Goal: Task Accomplishment & Management: Manage account settings

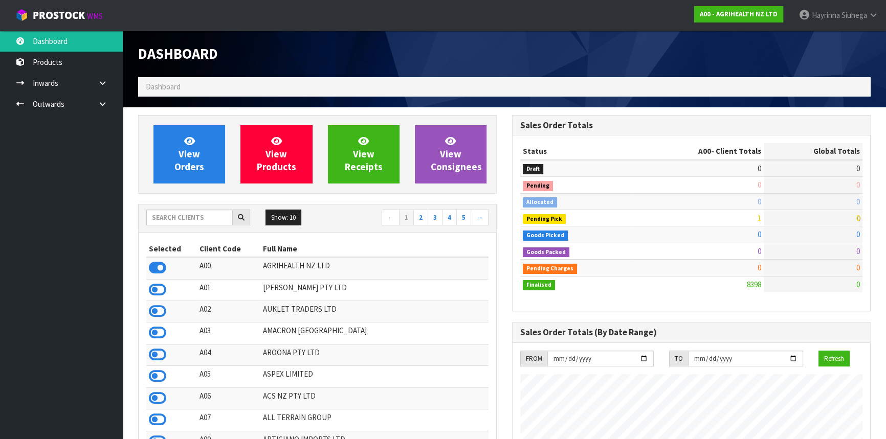
scroll to position [773, 373]
click at [188, 215] on input "text" at bounding box center [189, 218] width 86 height 16
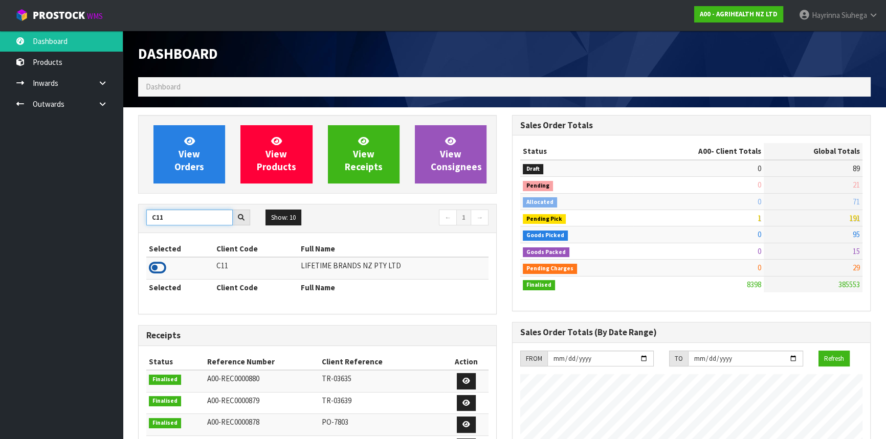
type input "C11"
click at [159, 264] on icon at bounding box center [157, 267] width 17 height 15
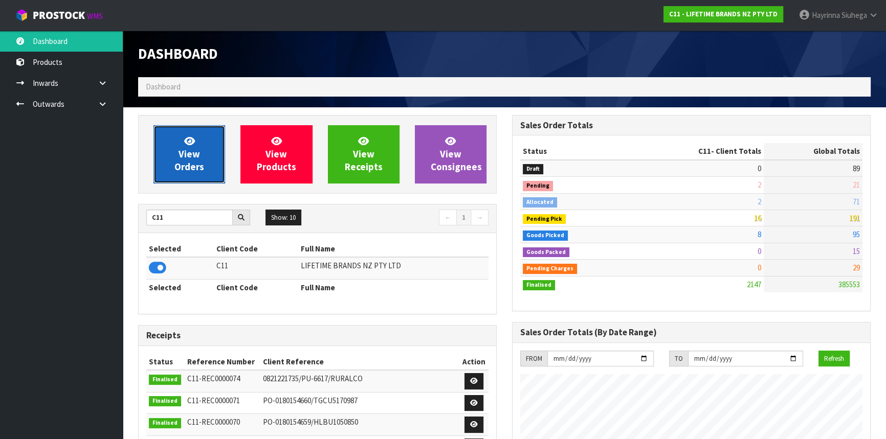
click at [181, 175] on link "View Orders" at bounding box center [189, 154] width 72 height 58
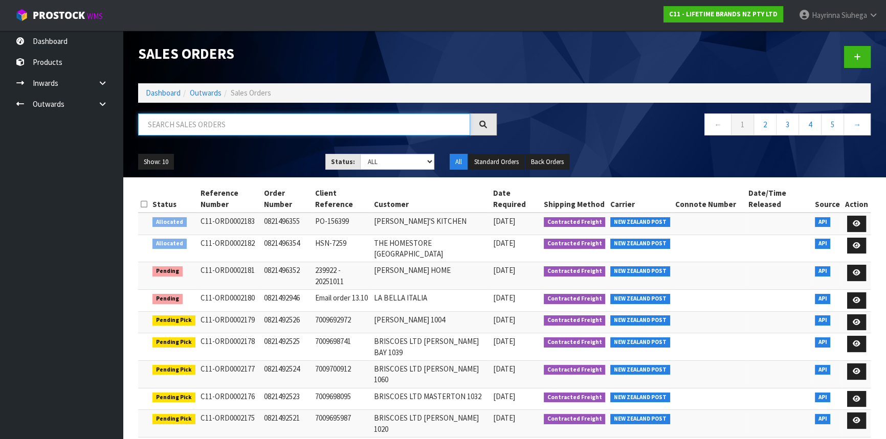
click at [211, 127] on input "text" at bounding box center [304, 125] width 332 height 22
click at [404, 157] on select "Draft Pending Allocated Pending Pick Goods Picked Goods Packed Pending Charges …" at bounding box center [397, 162] width 75 height 16
select select "string:4"
click at [360, 154] on select "Draft Pending Allocated Pending Pick Goods Picked Goods Packed Pending Charges …" at bounding box center [397, 162] width 75 height 16
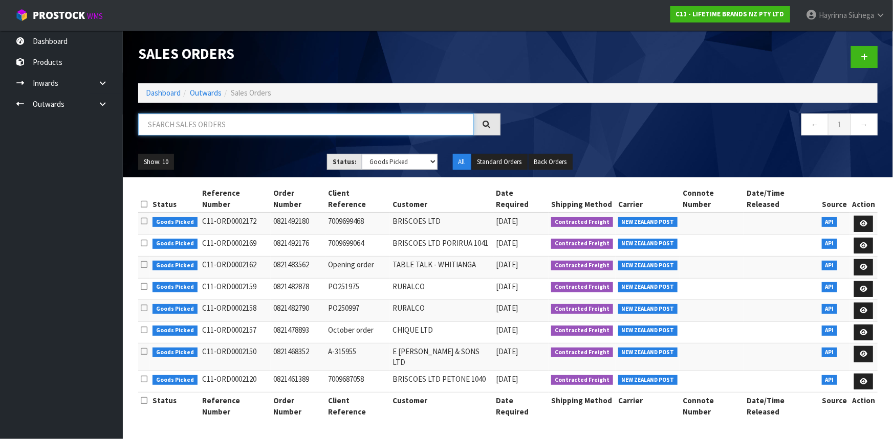
click at [226, 121] on input "text" at bounding box center [306, 125] width 336 height 22
type input "JOB-0417204"
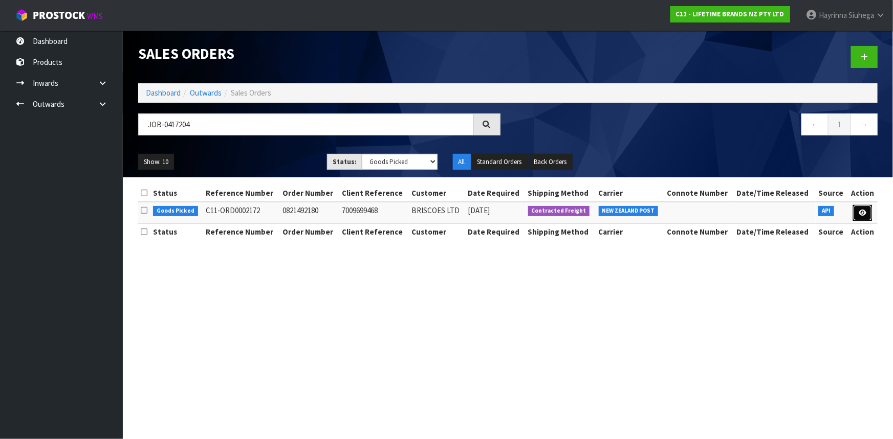
click at [862, 213] on icon at bounding box center [862, 213] width 8 height 7
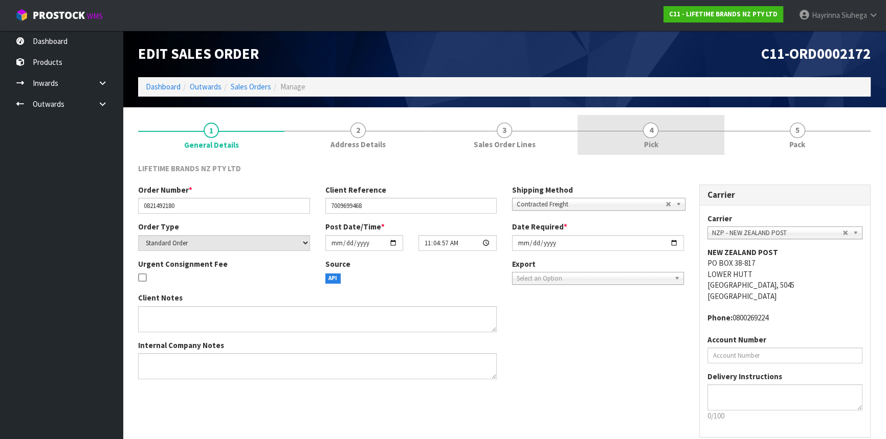
click at [658, 137] on link "4 Pick" at bounding box center [651, 135] width 146 height 40
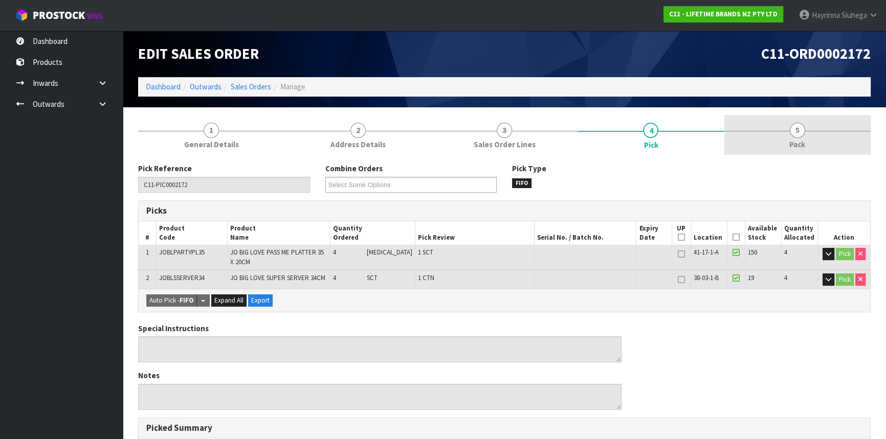
click at [781, 151] on link "5 Pack" at bounding box center [797, 135] width 146 height 40
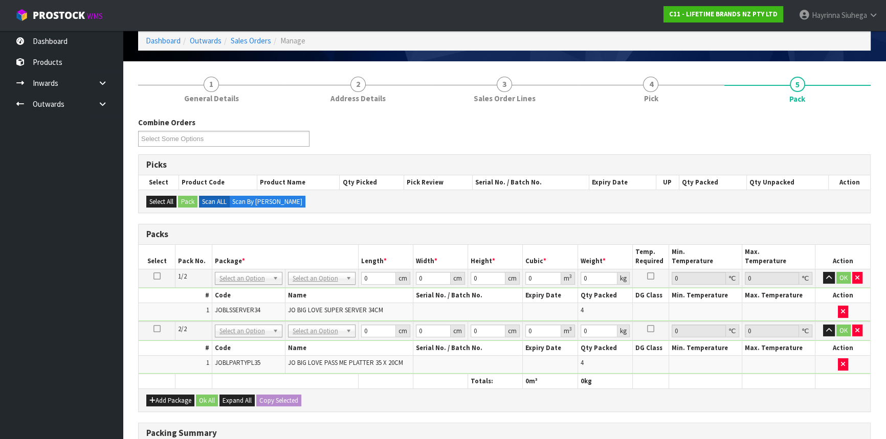
scroll to position [186, 0]
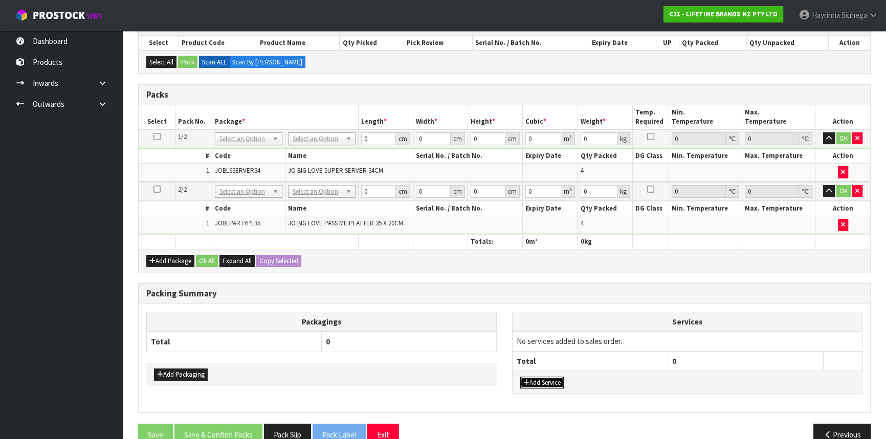
click at [564, 377] on button "Add Service" at bounding box center [541, 383] width 43 height 12
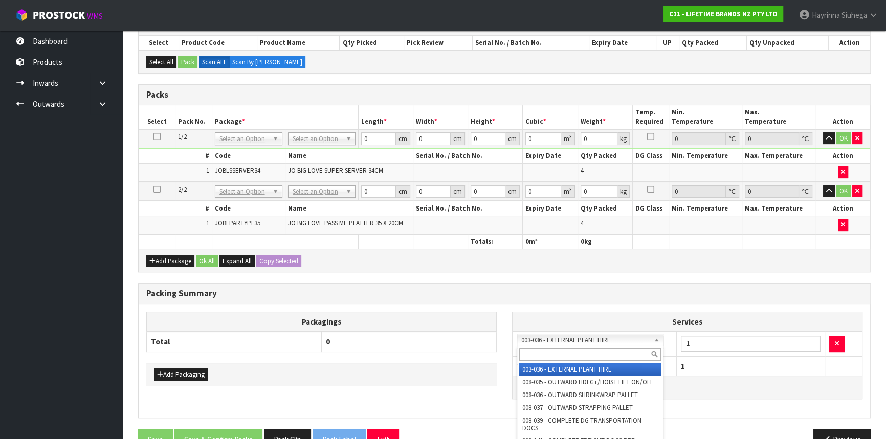
click at [557, 360] on input "text" at bounding box center [590, 354] width 142 height 13
click at [581, 349] on input "text" at bounding box center [590, 354] width 142 height 13
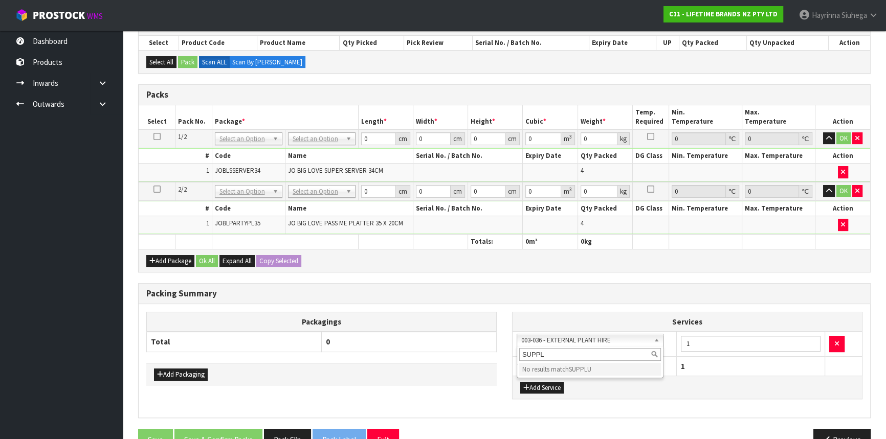
type input "SUPPLY"
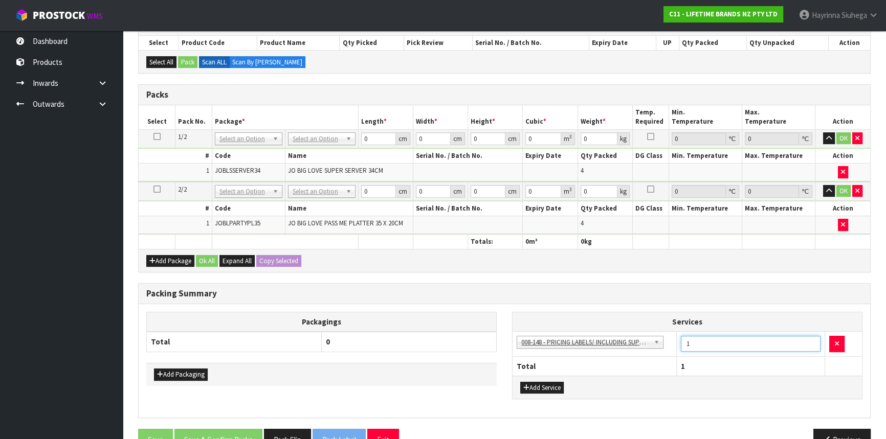
drag, startPoint x: 706, startPoint y: 338, endPoint x: 654, endPoint y: 345, distance: 53.2
click at [675, 345] on tr "003-036 - EXTERNAL PLANT HIRE 008-035 - OUTWARD HDLG+/HOIST LIFT ON/OFF 008-036…" at bounding box center [687, 344] width 349 height 25
type input "8"
click at [427, 257] on div "Add Package Ok All Expand All Copy Selected" at bounding box center [505, 260] width 732 height 23
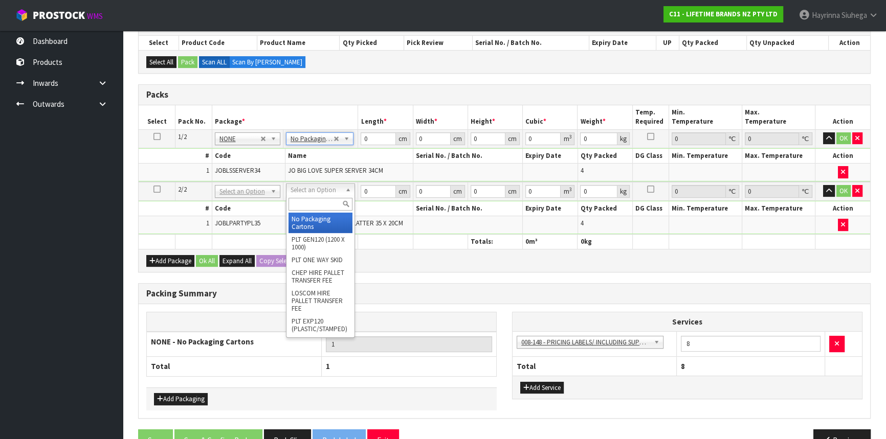
type input "2"
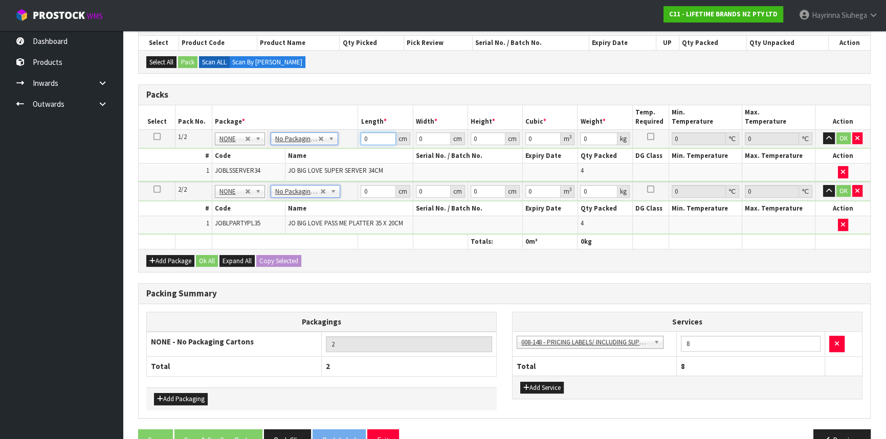
click at [362, 136] on input "0" at bounding box center [378, 138] width 35 height 13
type input "44"
click at [419, 135] on input "39" at bounding box center [433, 138] width 35 height 13
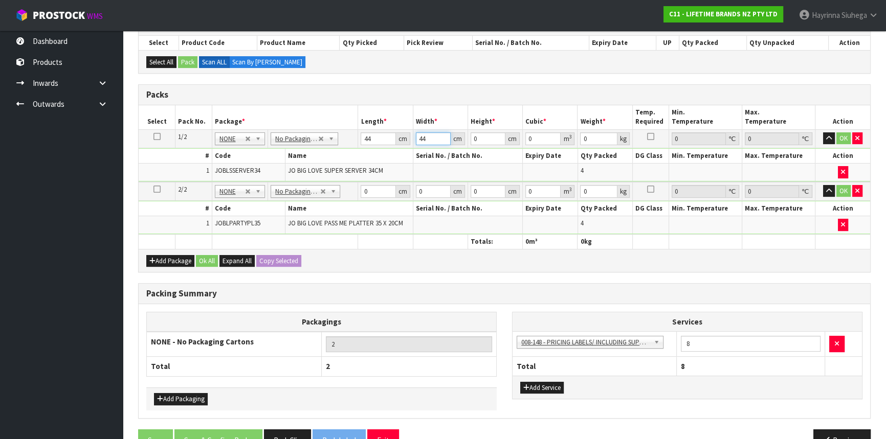
type input "44"
click at [471, 137] on input "0" at bounding box center [488, 138] width 35 height 13
type input "3"
type input "0.005808"
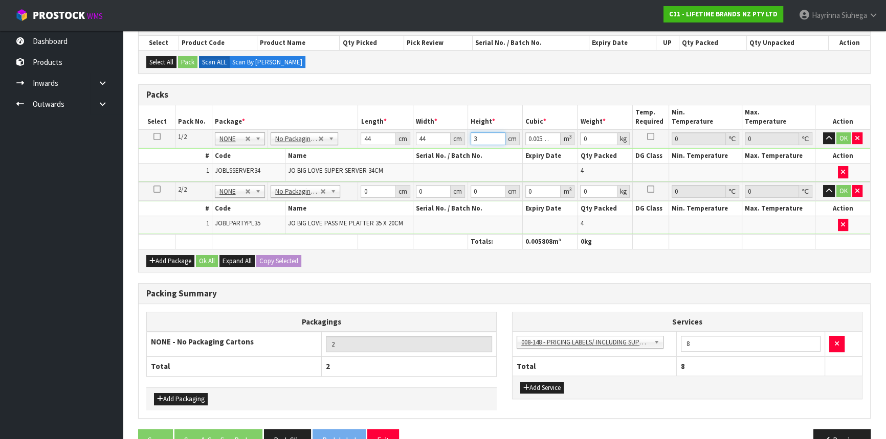
type input "39"
type input "0.075504"
type input "39"
type input "11"
click button "OK" at bounding box center [843, 138] width 14 height 12
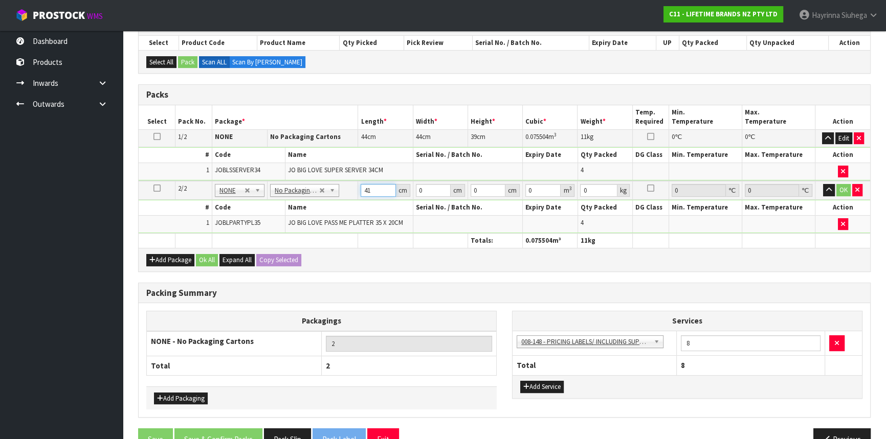
type input "41"
type input "26"
type input "2"
type input "0.002132"
type input "27"
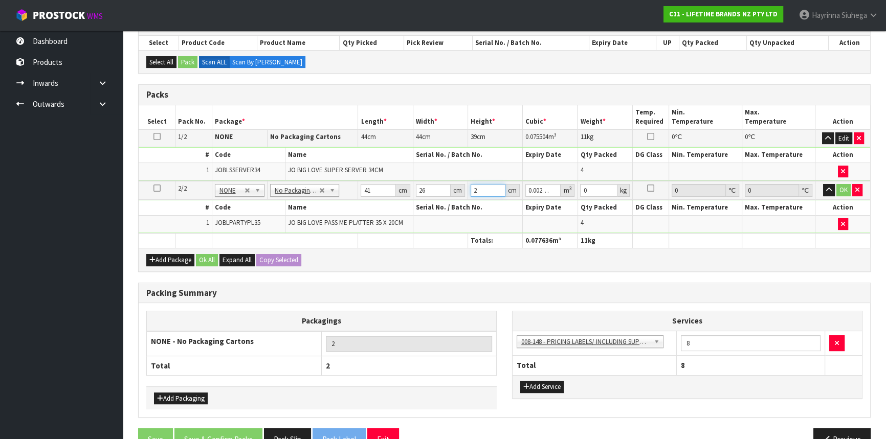
type input "0.028782"
type input "27"
type input "6"
click button "OK" at bounding box center [843, 190] width 14 height 12
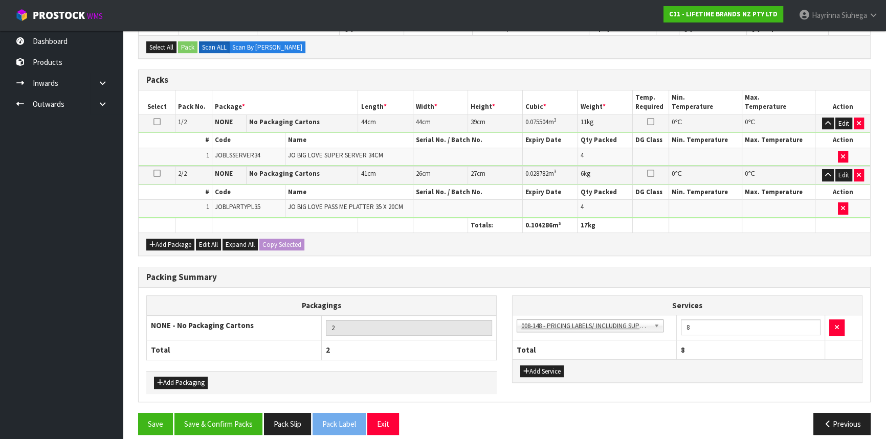
scroll to position [209, 0]
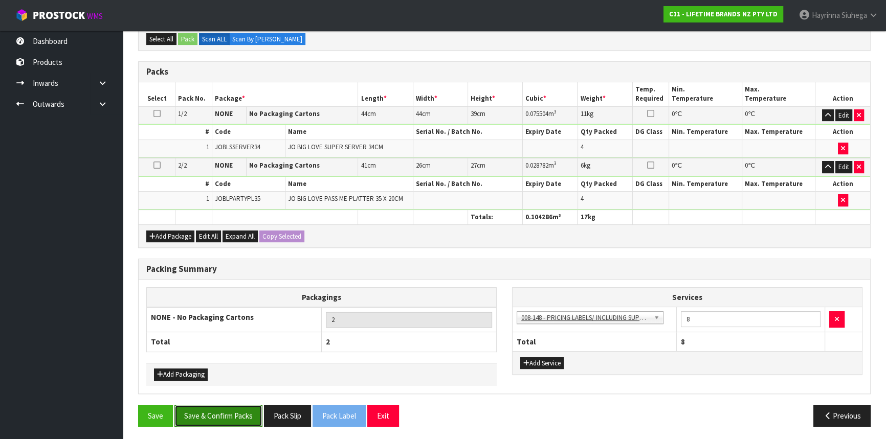
click at [233, 410] on button "Save & Confirm Packs" at bounding box center [218, 416] width 88 height 22
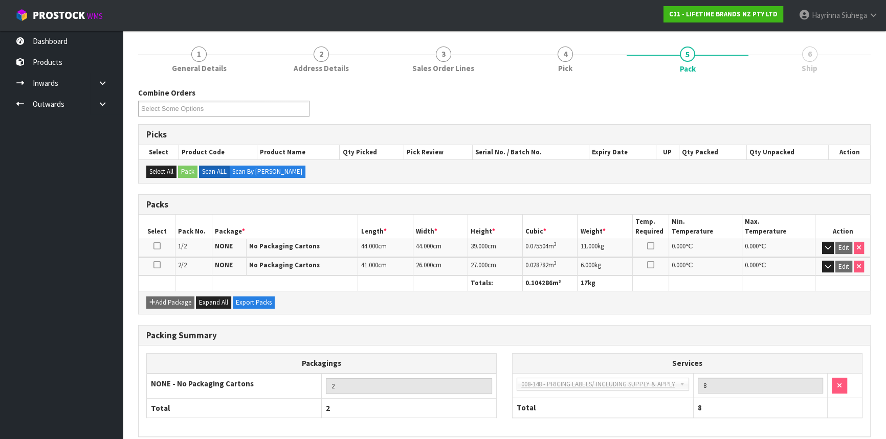
scroll to position [157, 0]
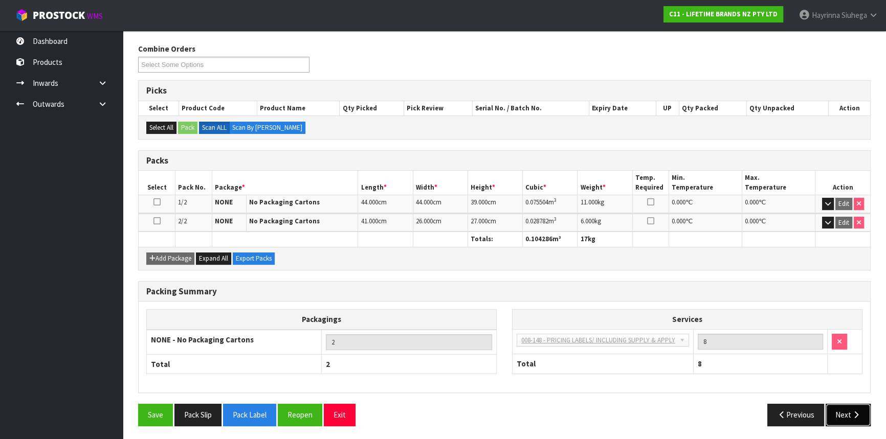
click at [848, 419] on button "Next" at bounding box center [848, 415] width 45 height 22
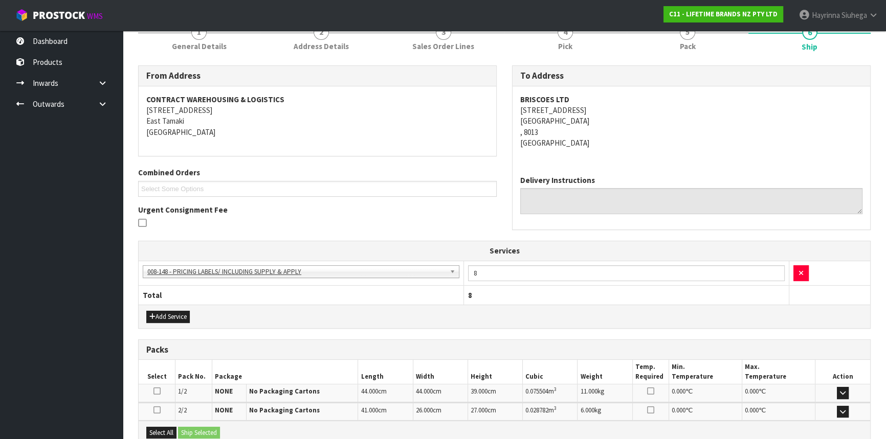
scroll to position [248, 0]
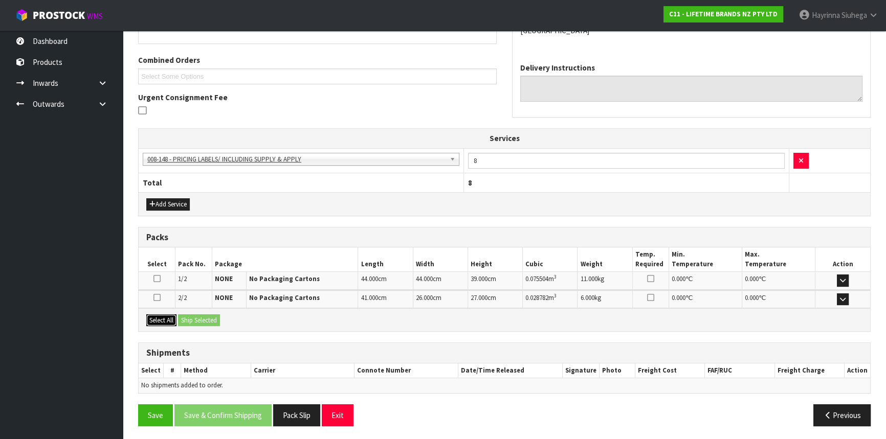
click at [166, 319] on button "Select All" at bounding box center [161, 321] width 30 height 12
click at [193, 316] on button "Ship Selected" at bounding box center [199, 321] width 42 height 12
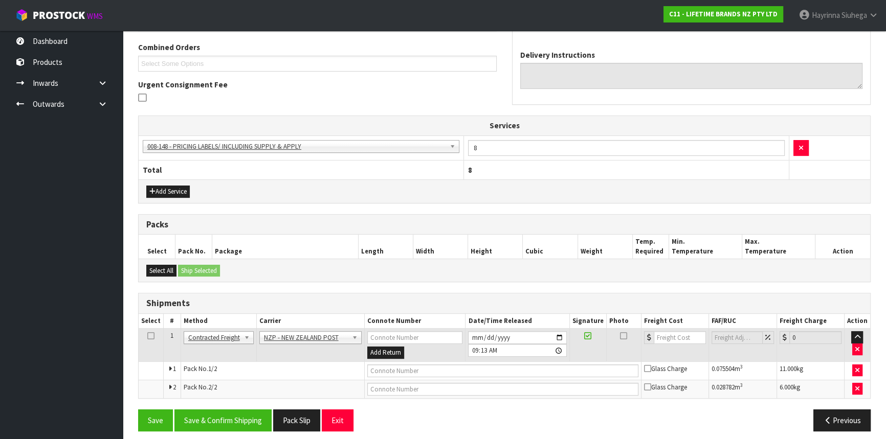
scroll to position [266, 0]
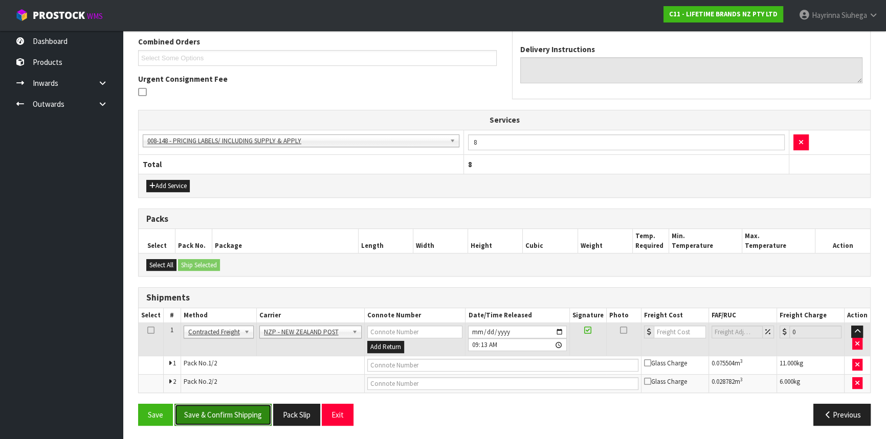
click at [239, 404] on button "Save & Confirm Shipping" at bounding box center [222, 415] width 97 height 22
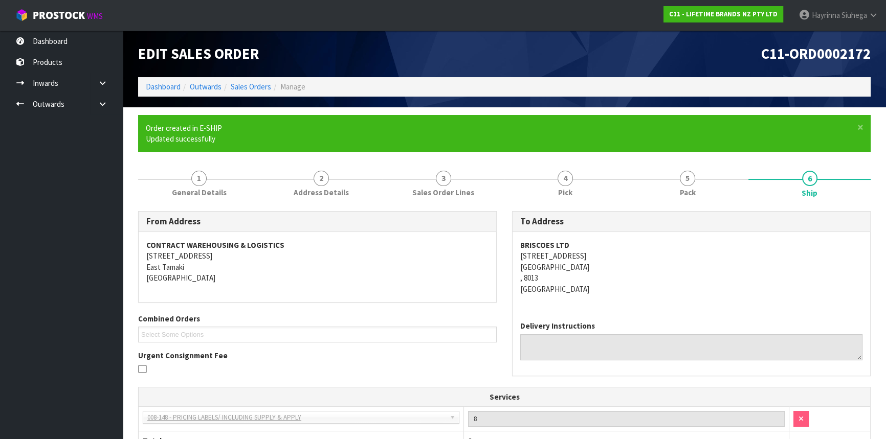
scroll to position [251, 0]
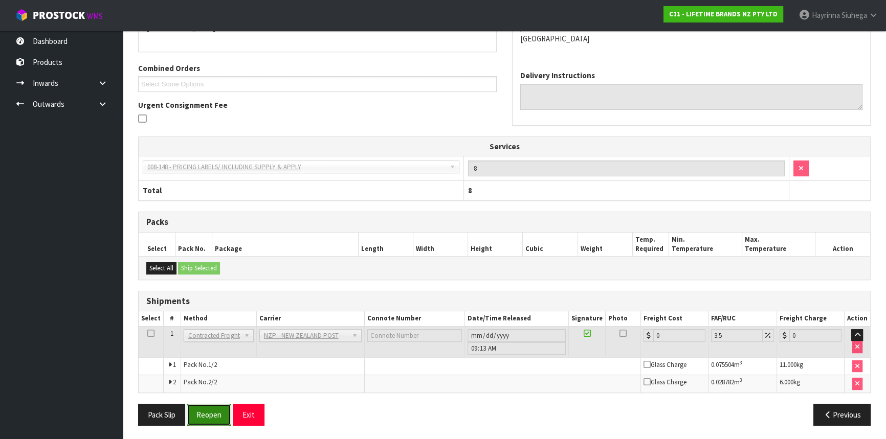
click at [228, 413] on button "Reopen" at bounding box center [209, 415] width 45 height 22
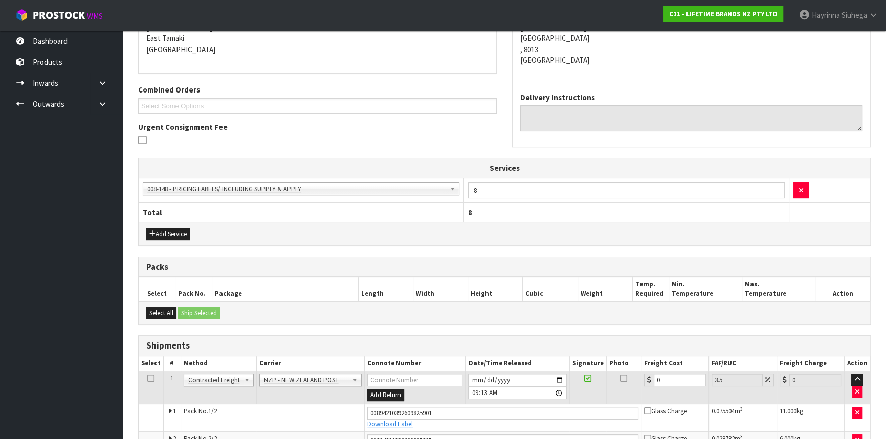
scroll to position [275, 0]
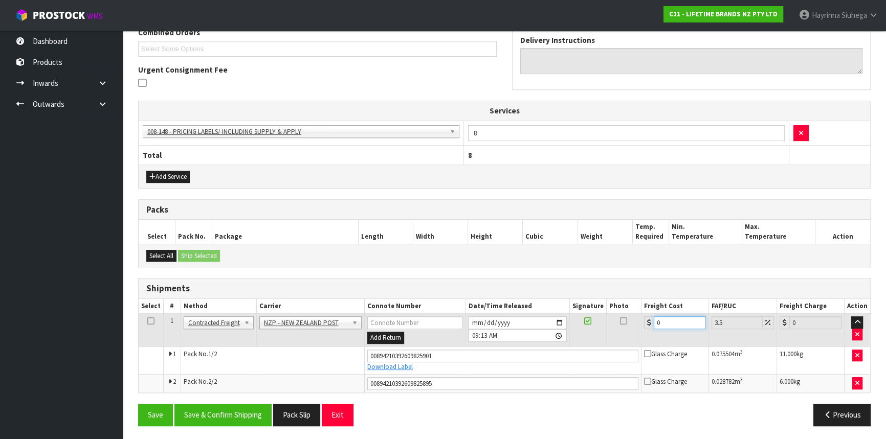
drag, startPoint x: 685, startPoint y: 322, endPoint x: 489, endPoint y: 326, distance: 196.5
click at [489, 326] on tr "1 Client Local Pickup Customer Local Pickup Company Freight Contracted Freight …" at bounding box center [505, 330] width 732 height 33
type input "3"
type input "3.1"
type input "33"
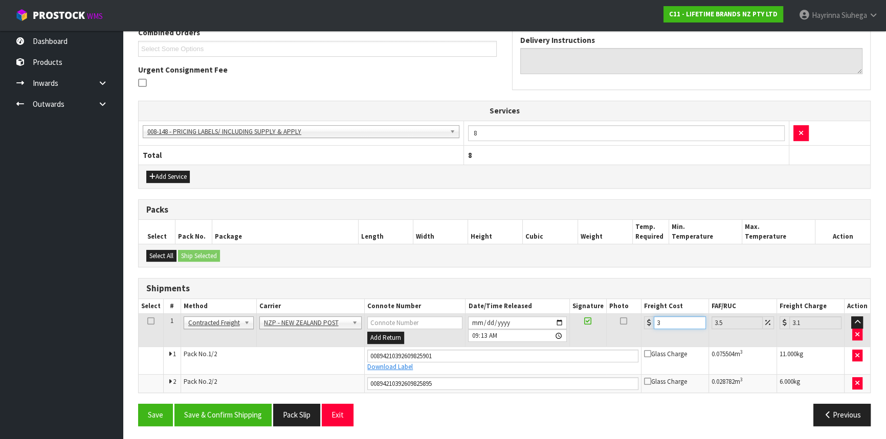
type input "34.15"
type input "33.2"
type input "34.36"
type input "33.22"
type input "34.38"
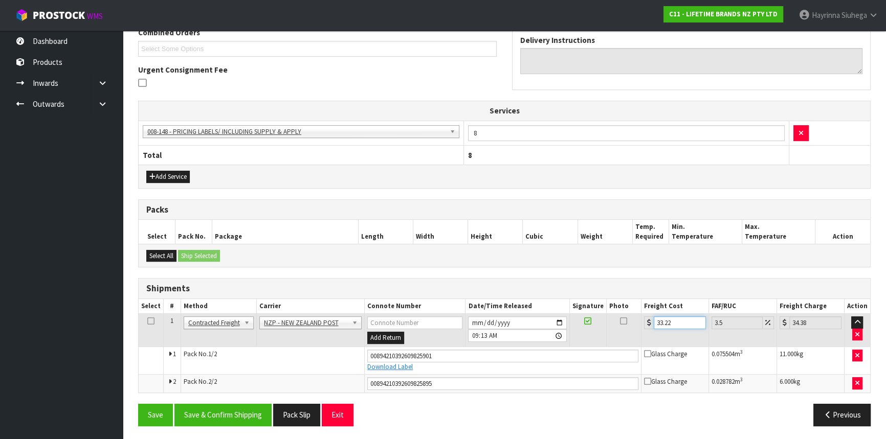
type input "33.22"
click at [138, 404] on button "Save" at bounding box center [155, 415] width 35 height 22
click at [234, 414] on button "Save & Confirm Shipping" at bounding box center [222, 415] width 97 height 22
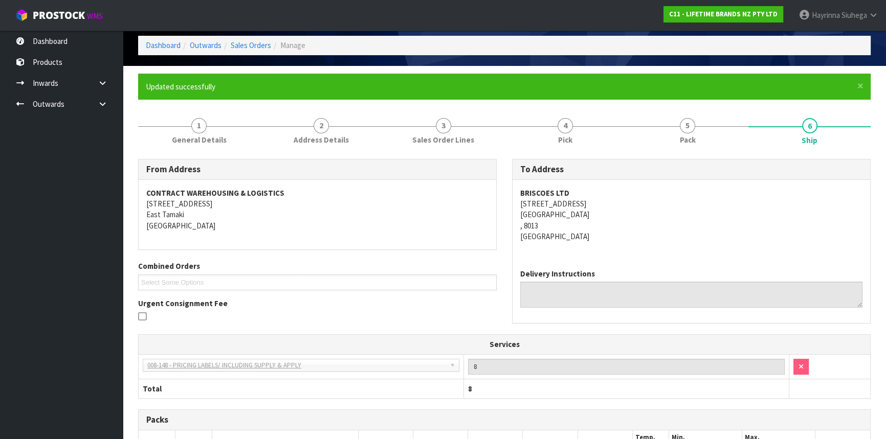
scroll to position [0, 0]
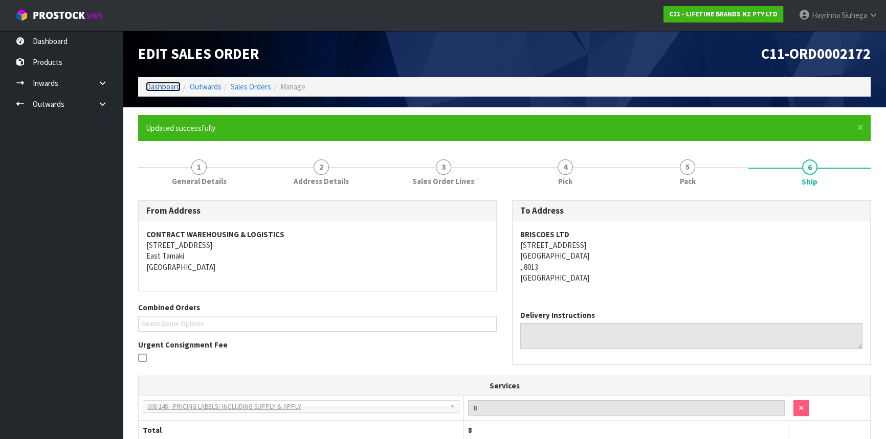
click at [171, 87] on link "Dashboard" at bounding box center [163, 87] width 35 height 10
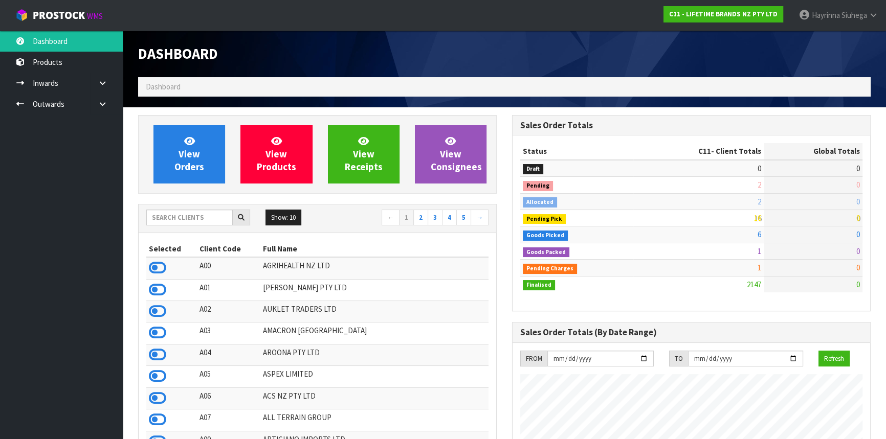
scroll to position [773, 373]
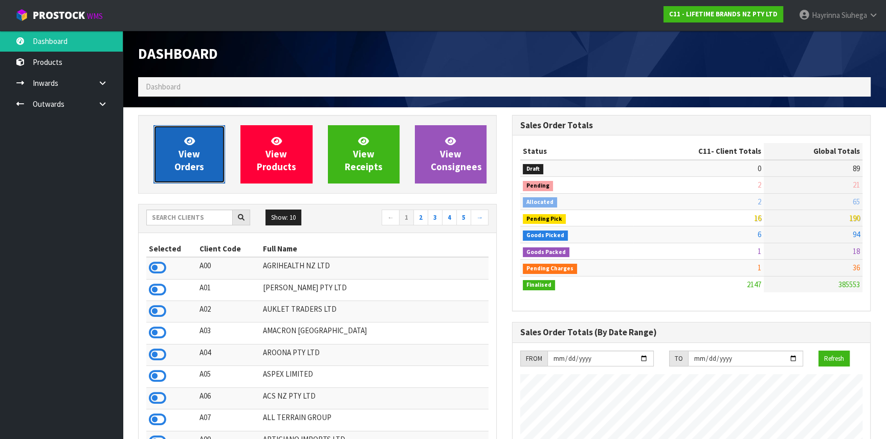
click at [184, 153] on span "View Orders" at bounding box center [189, 154] width 30 height 38
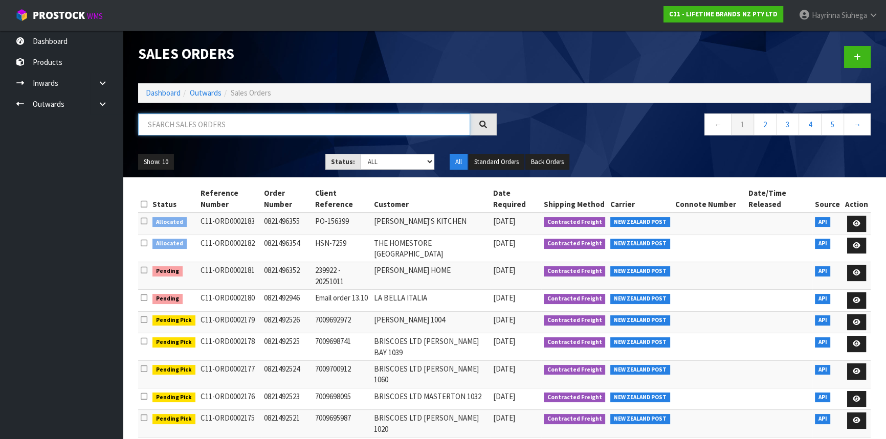
click at [215, 122] on input "text" at bounding box center [304, 125] width 332 height 22
type input "JOB-0417194"
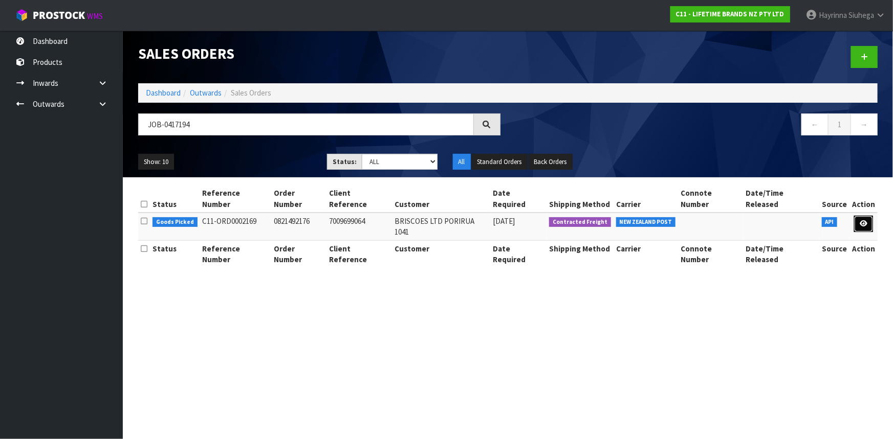
click at [860, 220] on icon at bounding box center [863, 223] width 8 height 7
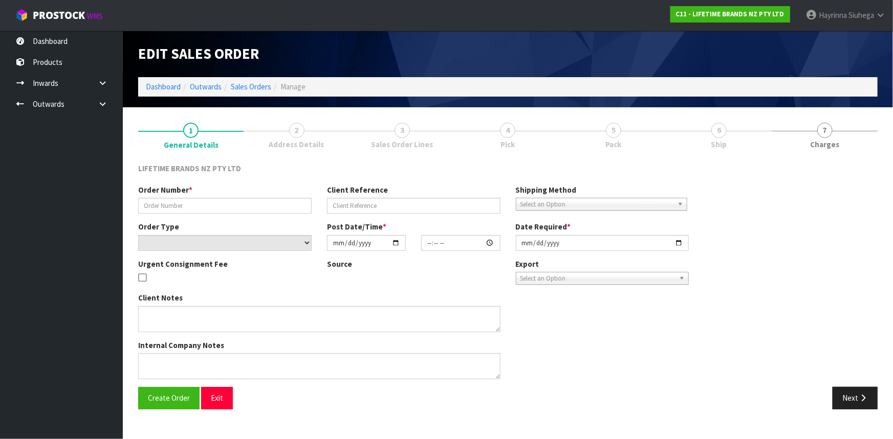
type input "0821492176"
type input "7009699064"
select select "number:0"
type input "[DATE]"
type input "10:44:47.000"
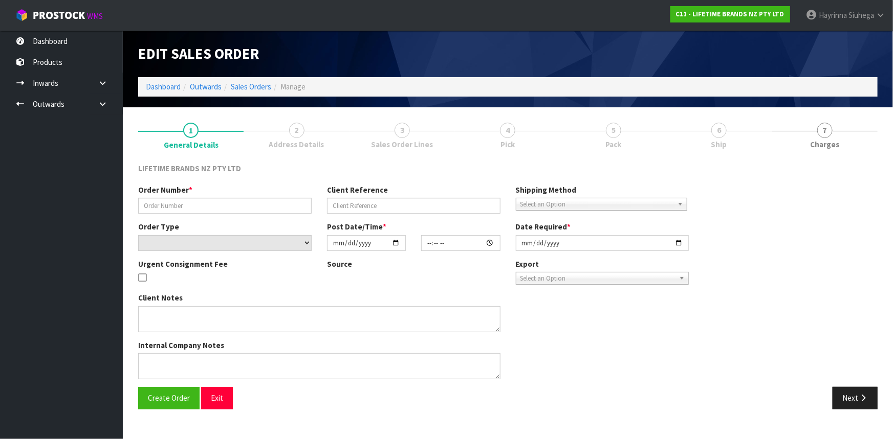
type input "[DATE]"
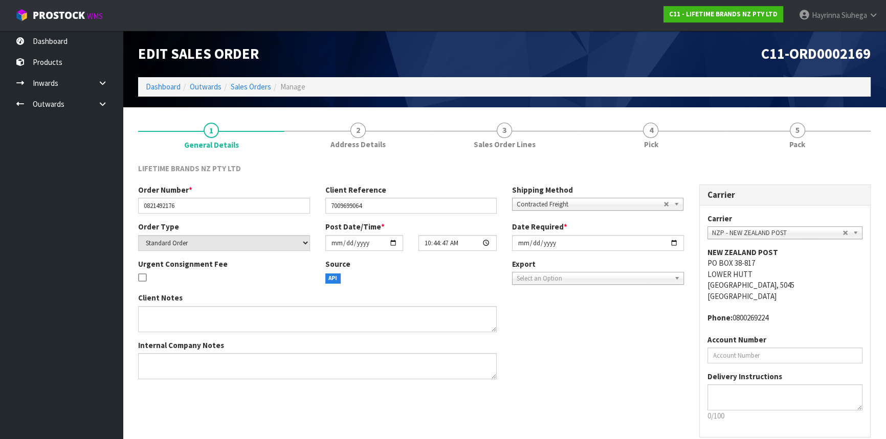
click at [667, 131] on link "4 Pick" at bounding box center [651, 135] width 146 height 40
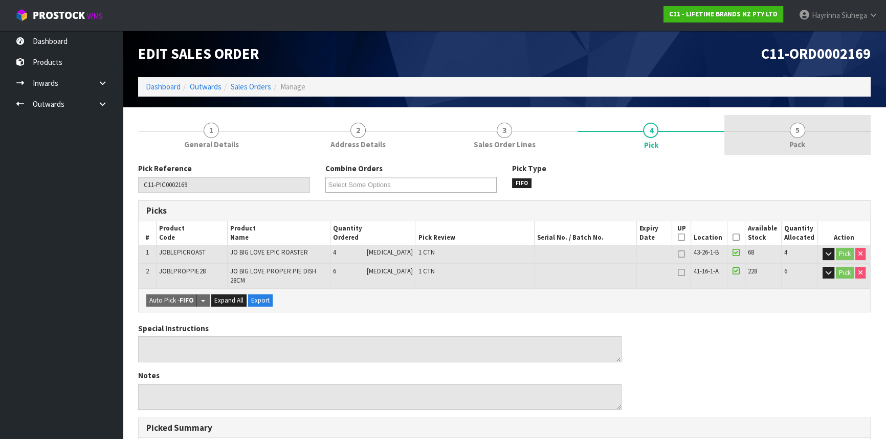
click at [732, 131] on div at bounding box center [797, 131] width 146 height 1
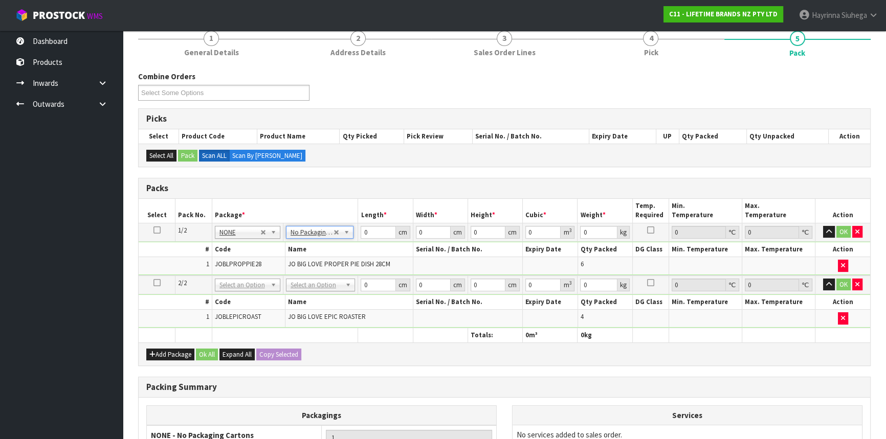
scroll to position [93, 0]
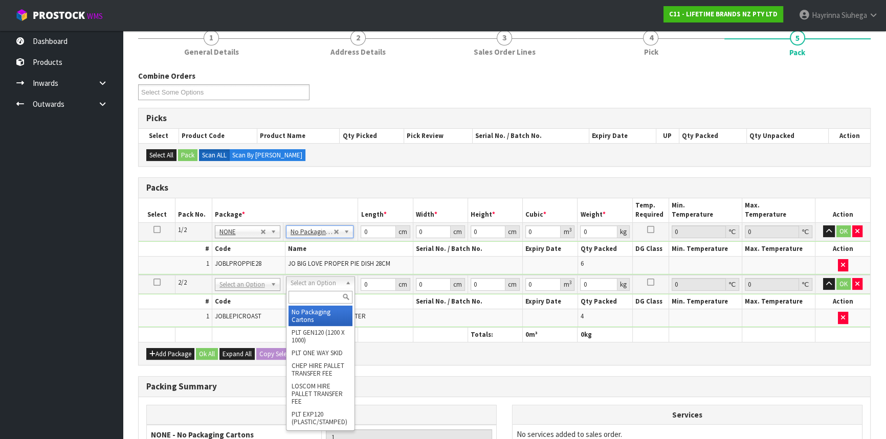
type input "2"
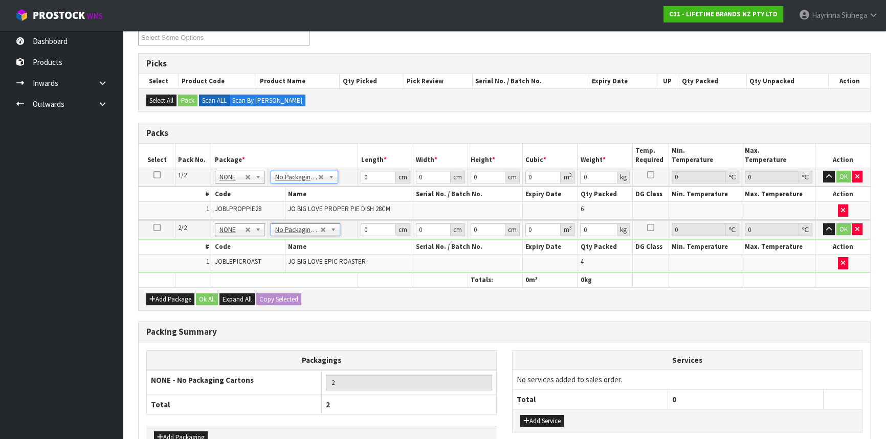
scroll to position [210, 0]
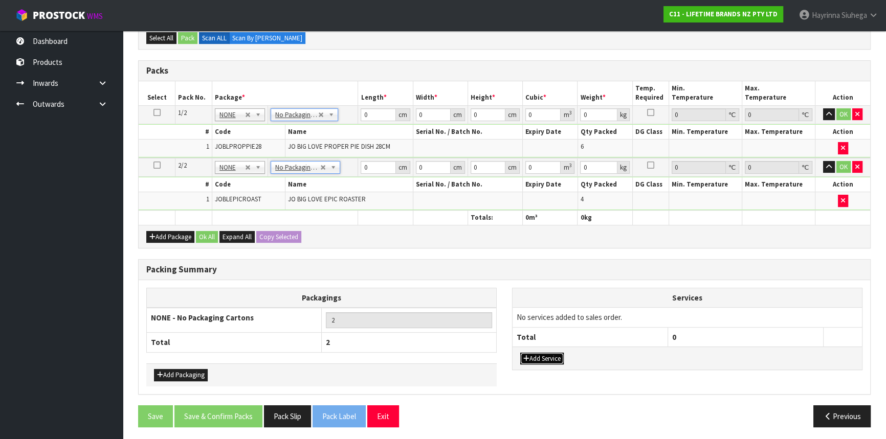
click at [558, 353] on button "Add Service" at bounding box center [541, 359] width 43 height 12
click at [574, 308] on td "003-036 - EXTERNAL PLANT HIRE 008-035 - OUTWARD HDLG+/HOIST LIFT ON/OFF 008-036…" at bounding box center [591, 320] width 156 height 25
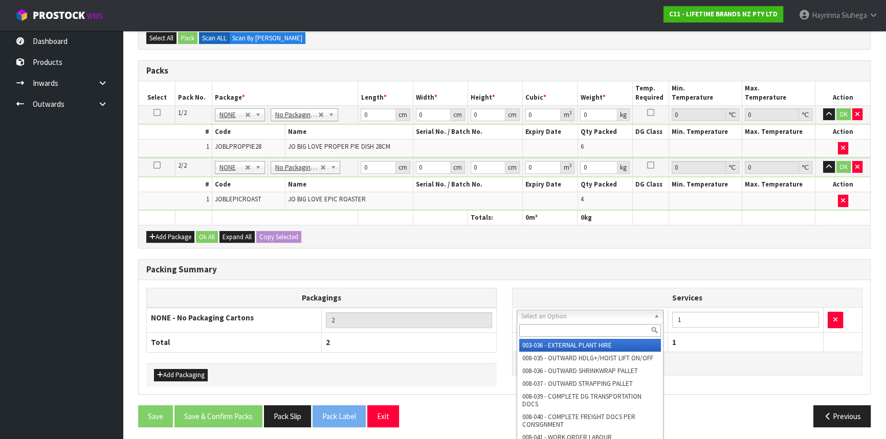
click at [561, 329] on input "text" at bounding box center [590, 330] width 142 height 13
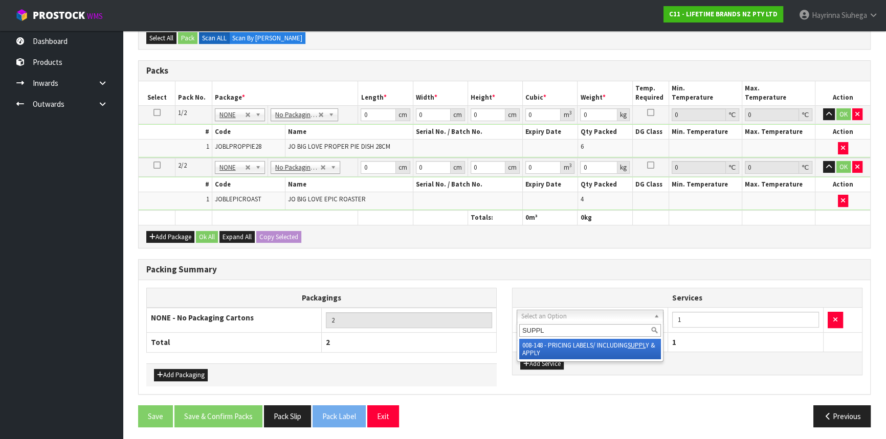
type input "SUPPLY"
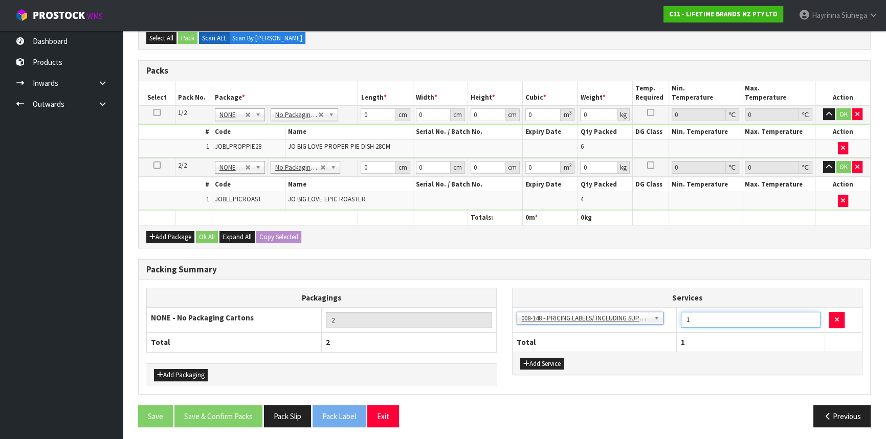
drag, startPoint x: 708, startPoint y: 319, endPoint x: 655, endPoint y: 326, distance: 53.7
click at [655, 326] on tr "003-036 - EXTERNAL PLANT HIRE 008-035 - OUTWARD HDLG+/HOIST LIFT ON/OFF 008-036…" at bounding box center [687, 320] width 349 height 25
type input "10"
click at [364, 118] on input "0" at bounding box center [378, 114] width 35 height 13
click at [363, 118] on input "0" at bounding box center [378, 114] width 35 height 13
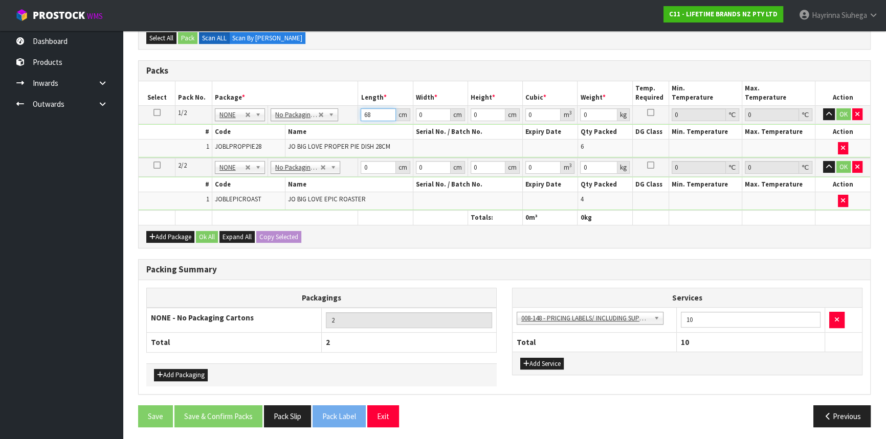
type input "68"
type input "35"
type input "3"
type input "0.00714"
type input "32"
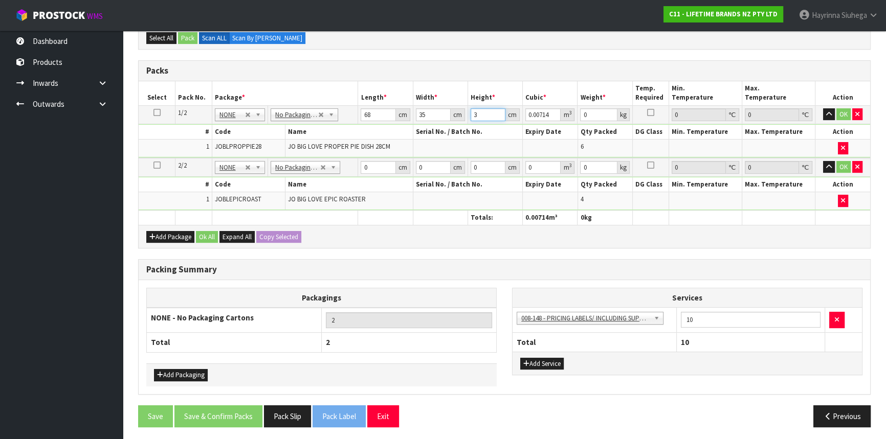
type input "0.07616"
type input "32"
type input "13"
click button "OK" at bounding box center [843, 114] width 14 height 12
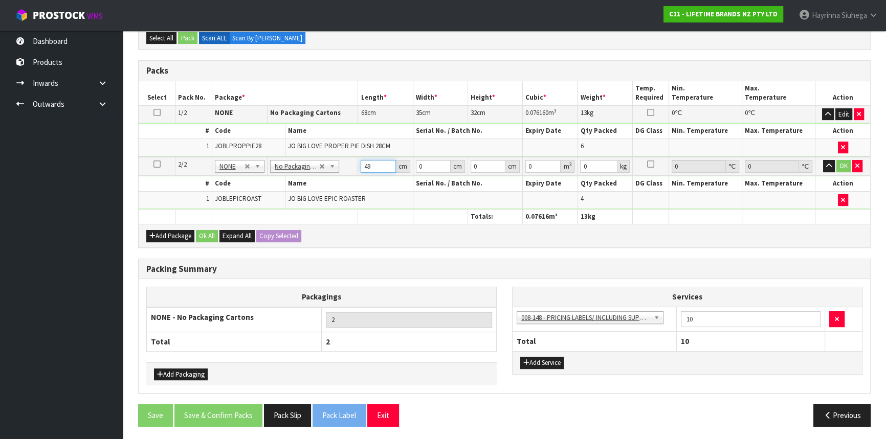
type input "49"
type input "35"
type input "5"
type input "0.008575"
type input "51"
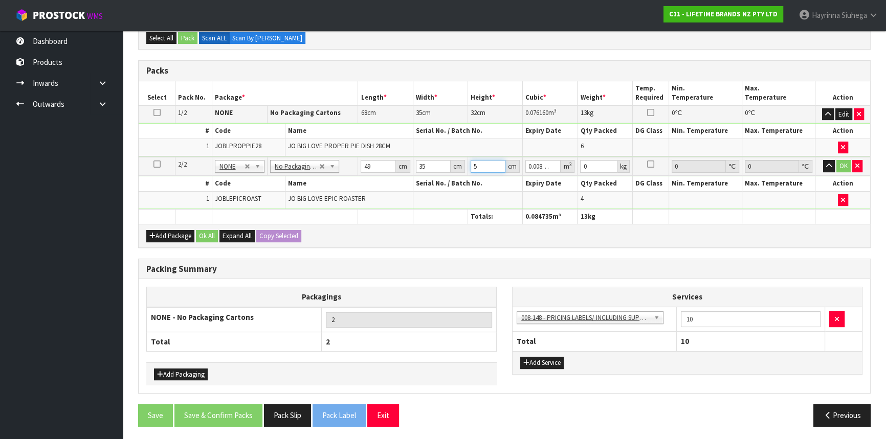
type input "0.087465"
type input "51"
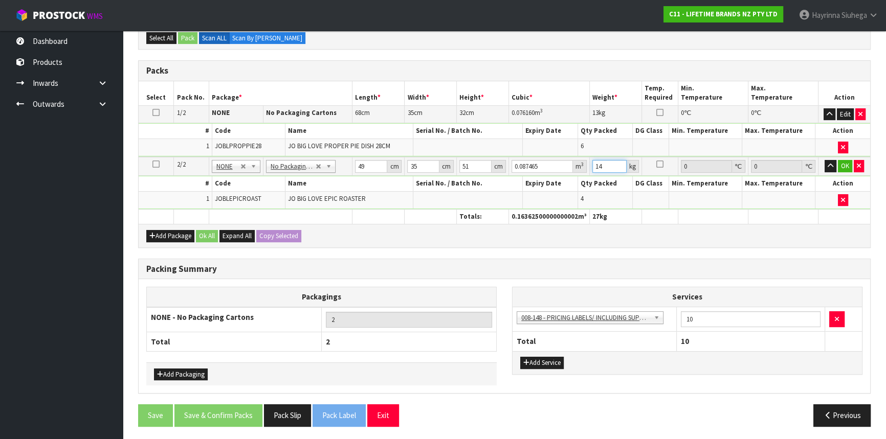
type input "14"
click button "OK" at bounding box center [845, 166] width 14 height 12
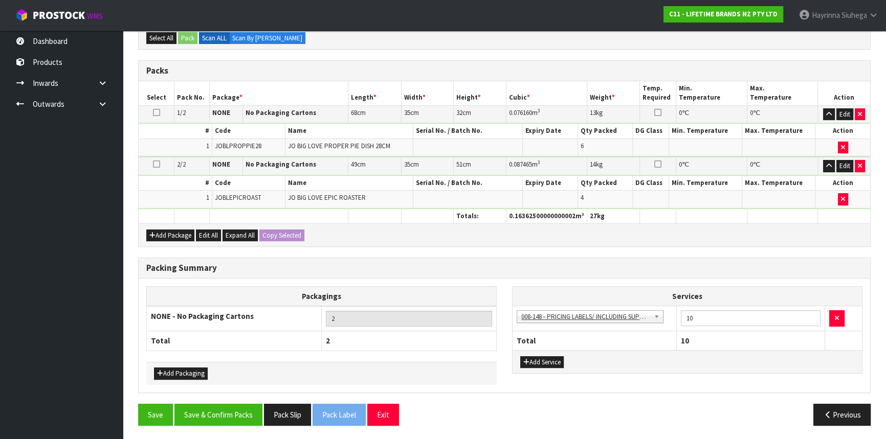
scroll to position [209, 0]
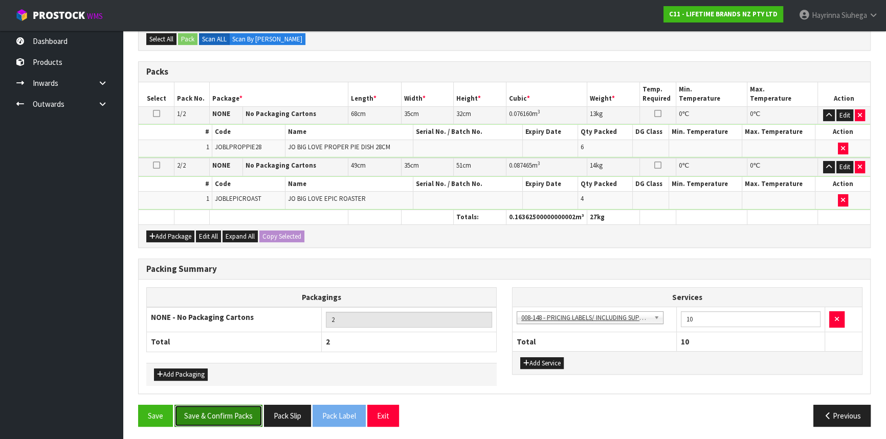
click at [223, 414] on button "Save & Confirm Packs" at bounding box center [218, 416] width 88 height 22
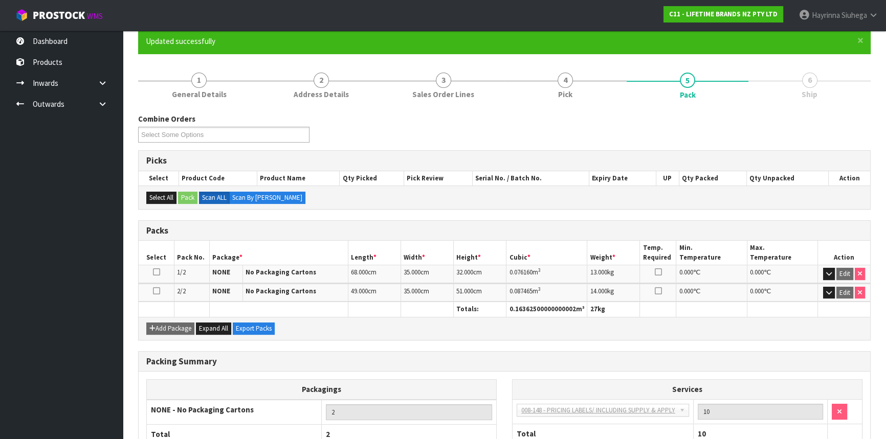
scroll to position [157, 0]
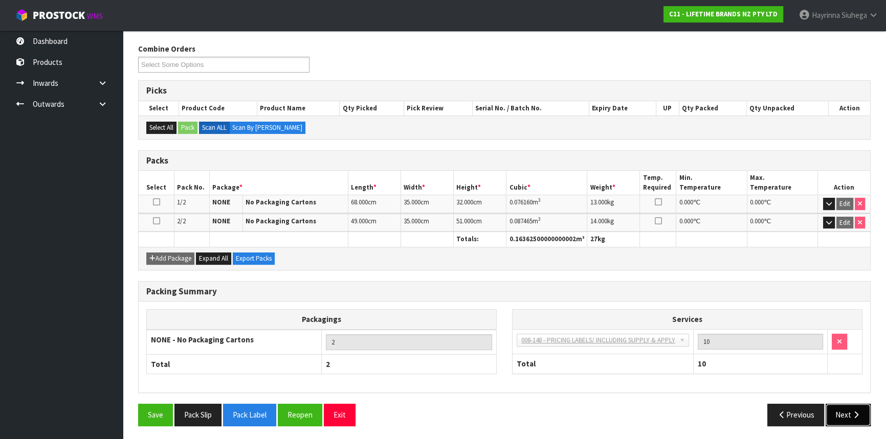
click at [848, 404] on button "Next" at bounding box center [848, 415] width 45 height 22
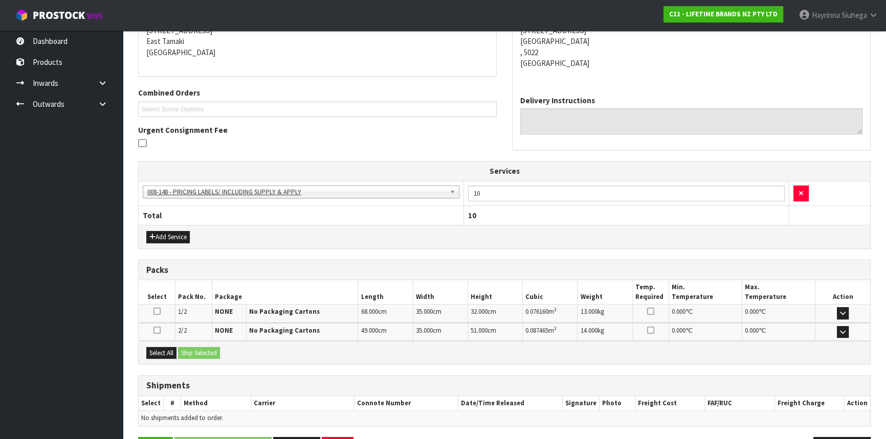
scroll to position [248, 0]
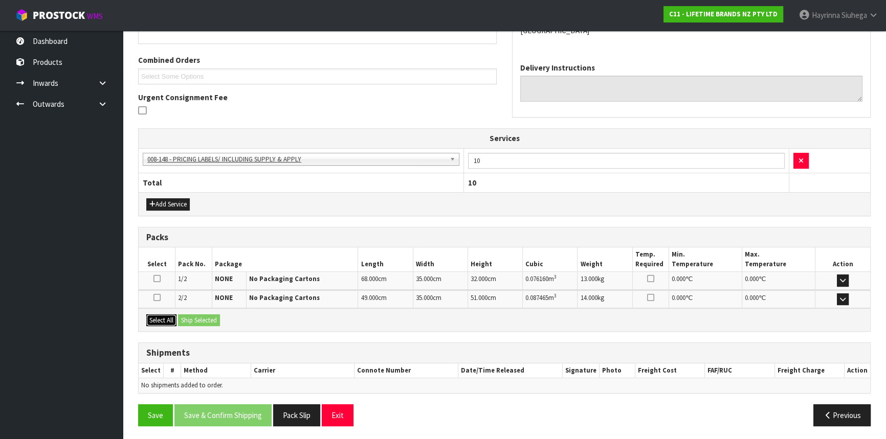
drag, startPoint x: 164, startPoint y: 315, endPoint x: 192, endPoint y: 322, distance: 29.2
click at [167, 315] on button "Select All" at bounding box center [161, 321] width 30 height 12
click at [194, 320] on button "Ship Selected" at bounding box center [199, 321] width 42 height 12
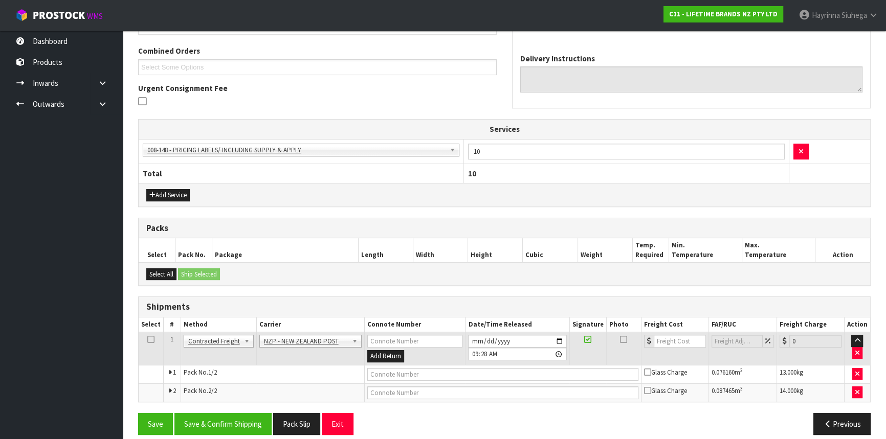
scroll to position [266, 0]
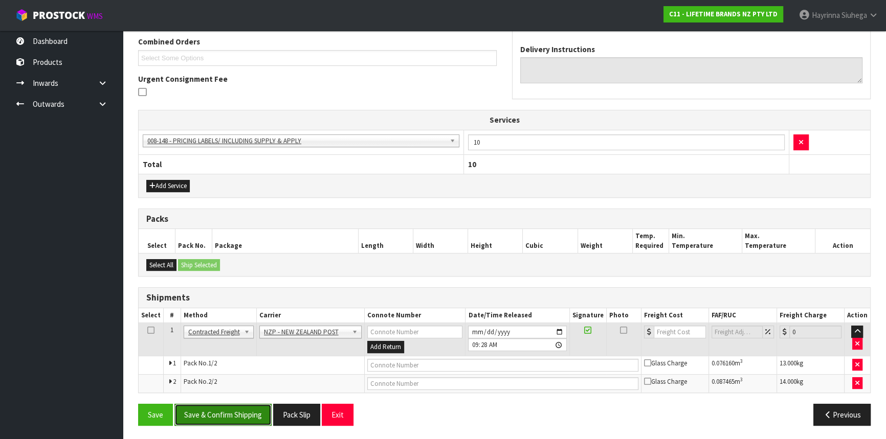
click at [217, 404] on button "Save & Confirm Shipping" at bounding box center [222, 415] width 97 height 22
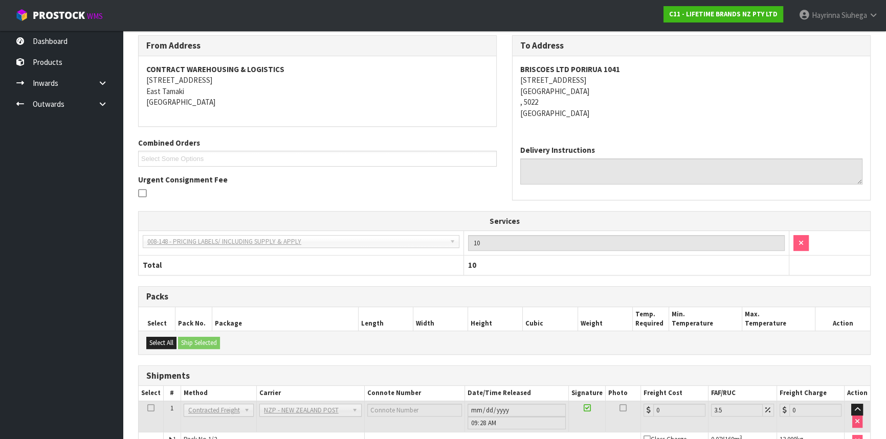
scroll to position [251, 0]
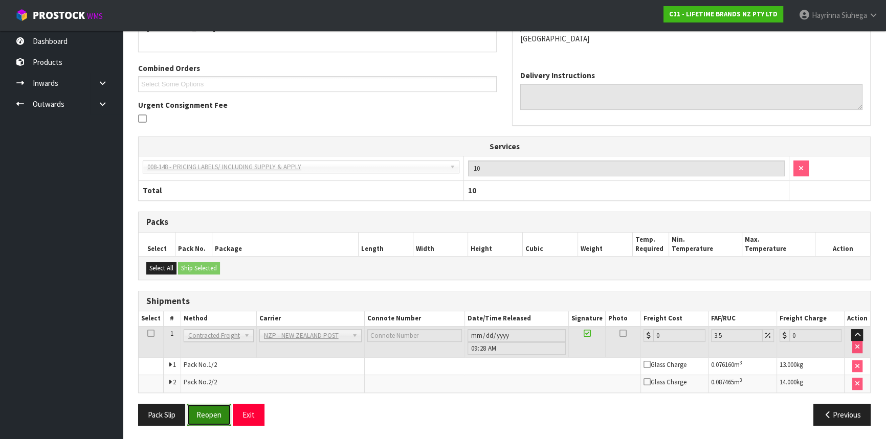
click at [225, 407] on button "Reopen" at bounding box center [209, 415] width 45 height 22
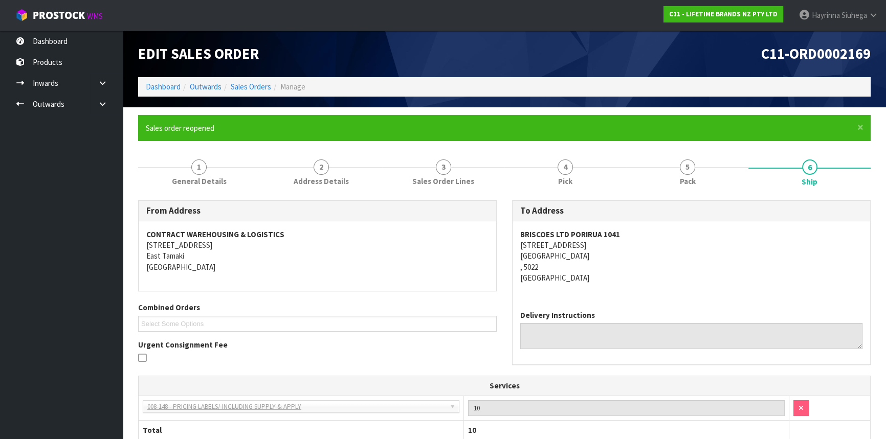
scroll to position [240, 0]
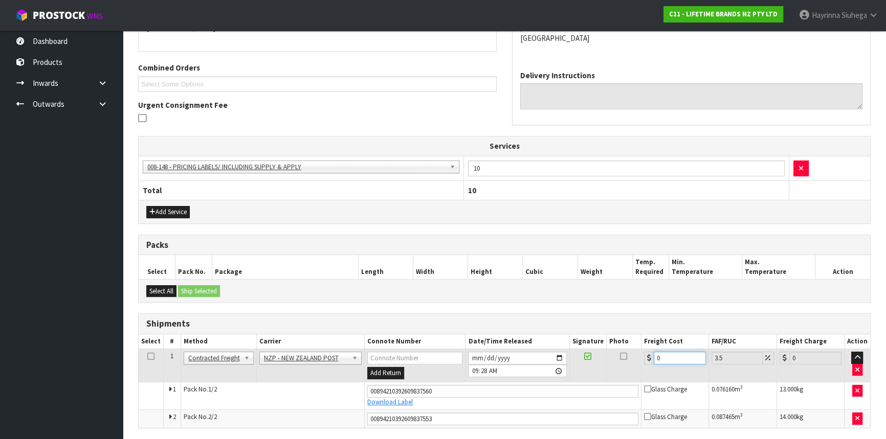
drag, startPoint x: 682, startPoint y: 360, endPoint x: 510, endPoint y: 341, distance: 173.4
click at [510, 341] on table "Select # Method Carrier Connote Number Date/Time Released Signature Photo Freig…" at bounding box center [505, 382] width 732 height 94
type input "2"
type input "2.07"
type input "28"
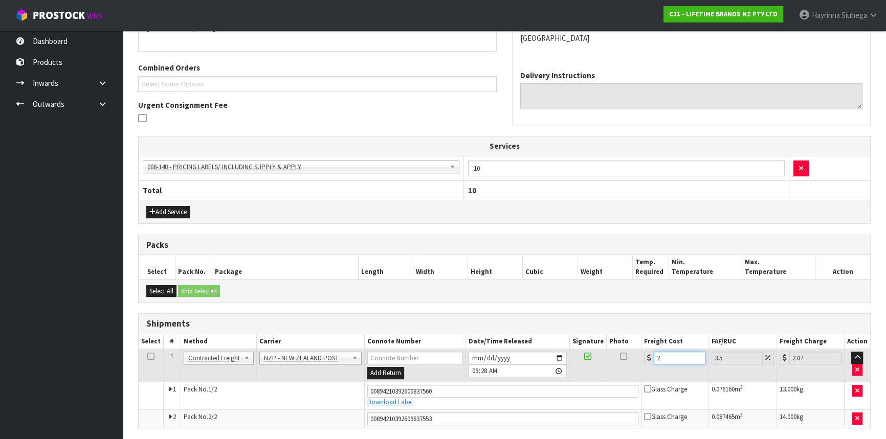
type input "28.98"
type input "28.2"
type input "29.19"
type input "28.28"
type input "29.27"
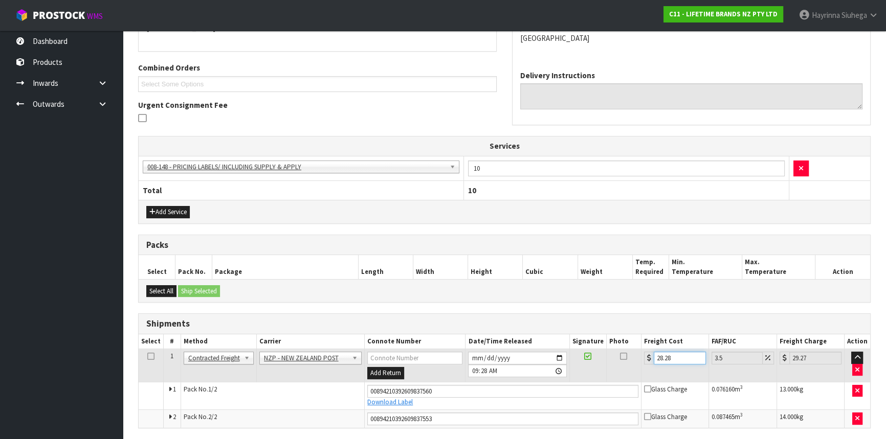
type input "28.28"
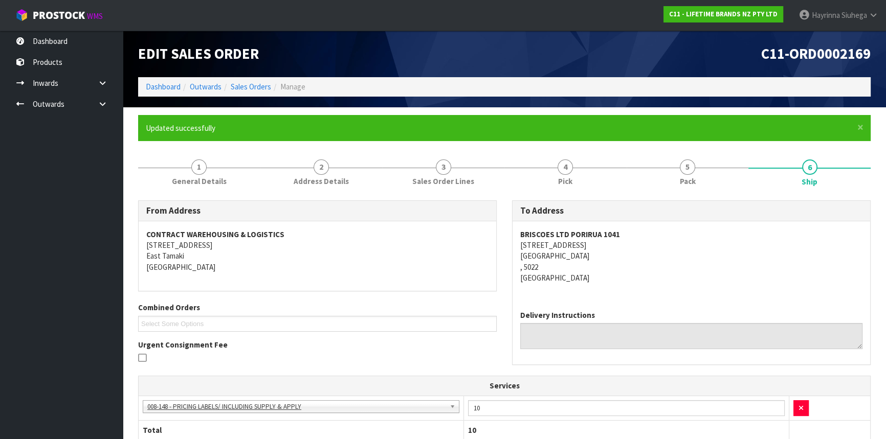
scroll to position [275, 0]
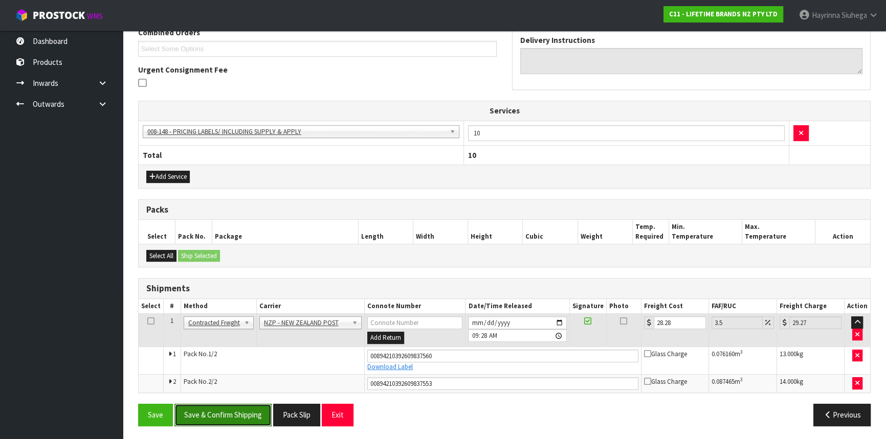
click at [228, 413] on button "Save & Confirm Shipping" at bounding box center [222, 415] width 97 height 22
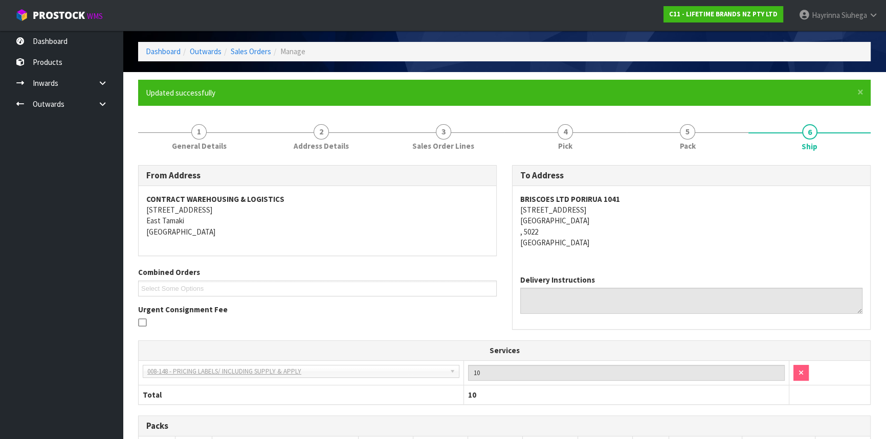
scroll to position [0, 0]
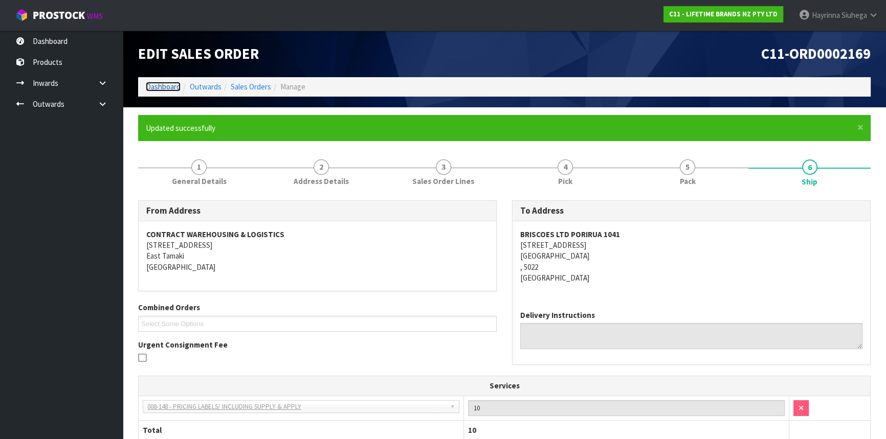
click at [172, 86] on link "Dashboard" at bounding box center [163, 87] width 35 height 10
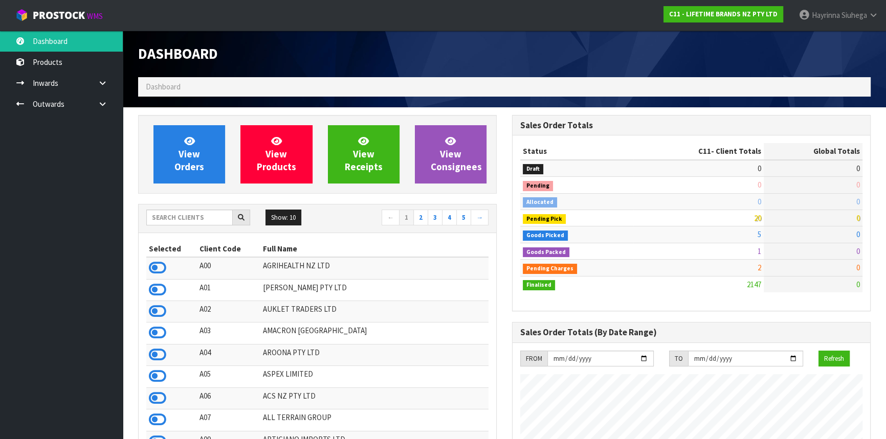
scroll to position [773, 373]
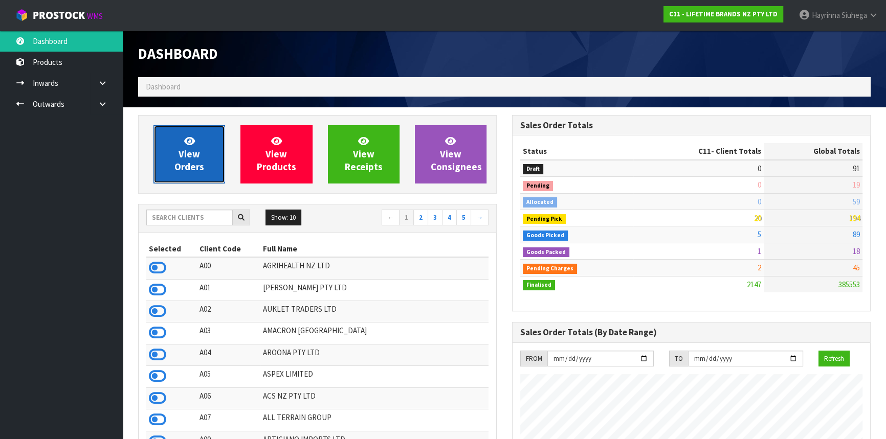
click at [214, 148] on link "View Orders" at bounding box center [189, 154] width 72 height 58
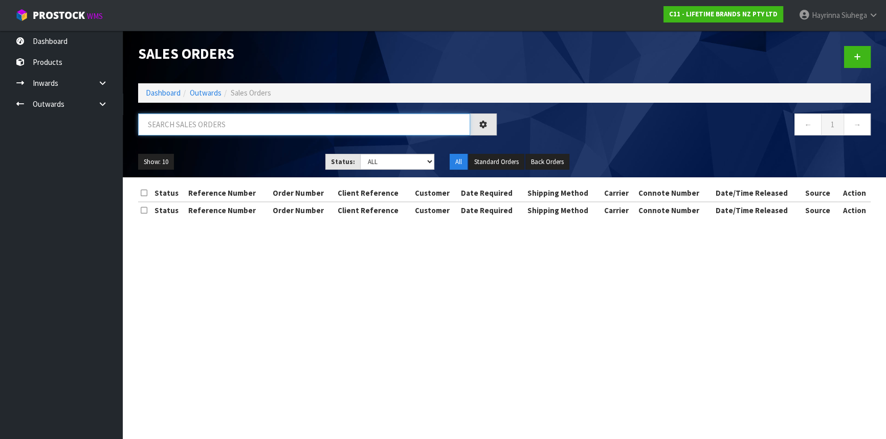
click at [259, 119] on input "text" at bounding box center [304, 125] width 332 height 22
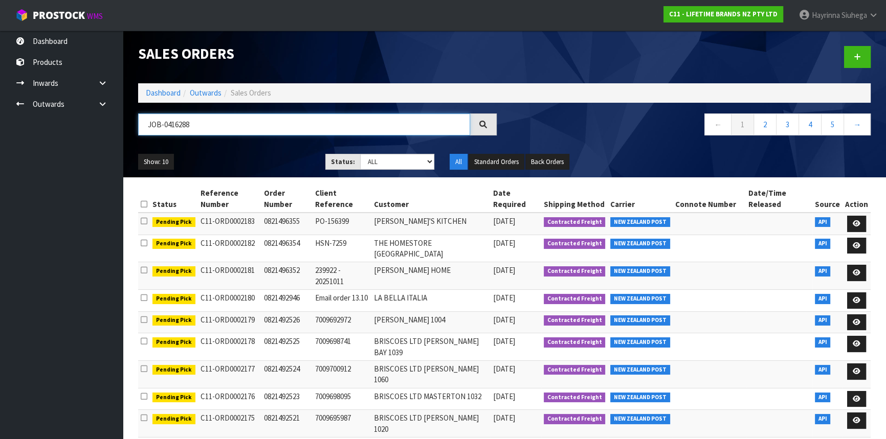
type input "JOB-0416288"
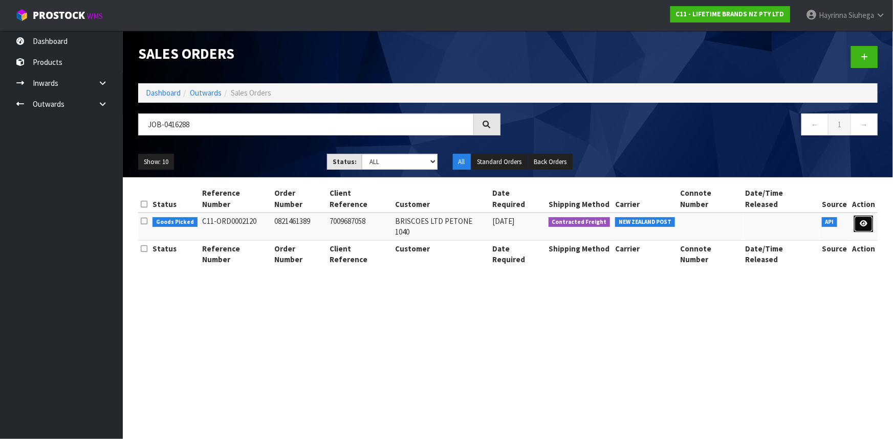
click at [859, 216] on link at bounding box center [863, 224] width 19 height 16
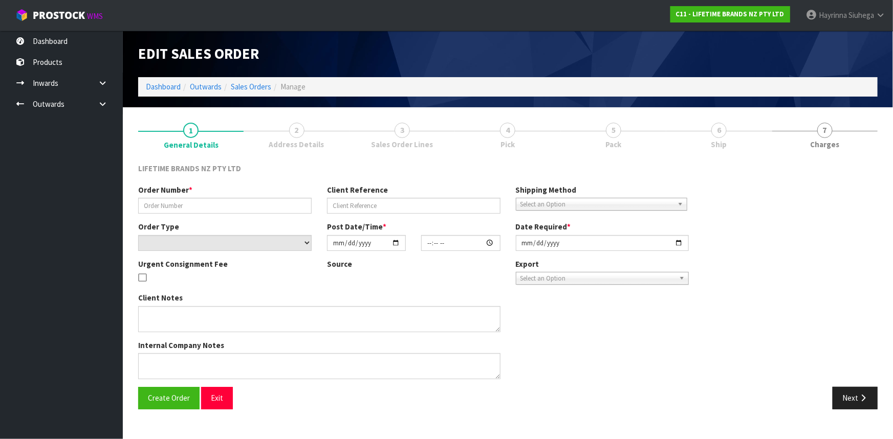
type input "0821461389"
type input "7009687058"
select select "number:0"
type input "[DATE]"
type input "10:59:41.000"
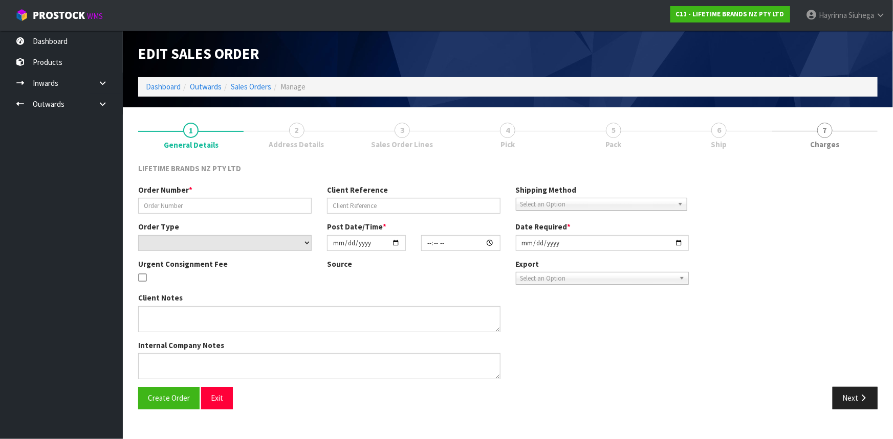
type input "[DATE]"
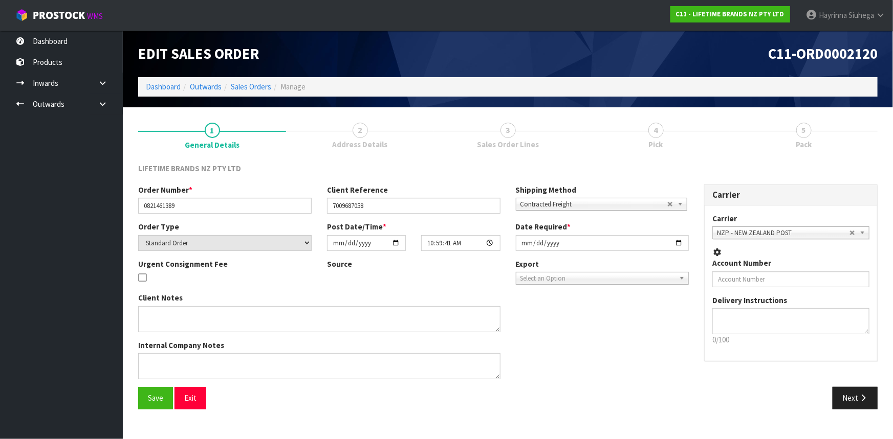
click at [701, 141] on link "4 Pick" at bounding box center [656, 135] width 148 height 40
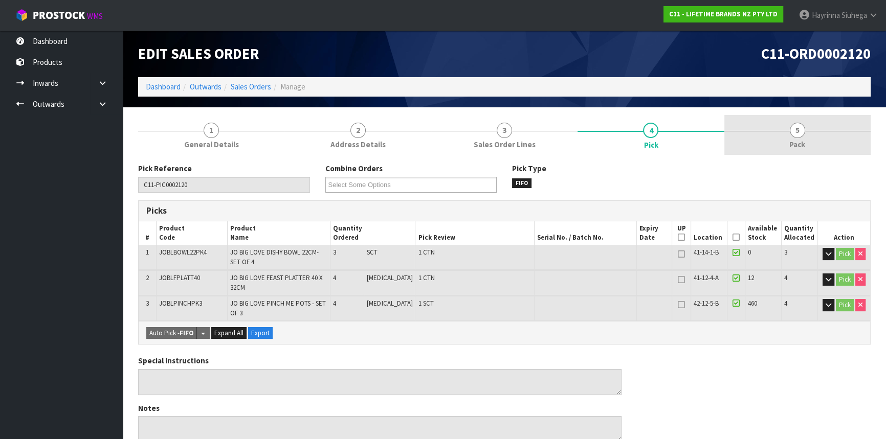
drag, startPoint x: 798, startPoint y: 147, endPoint x: 792, endPoint y: 155, distance: 9.9
click at [799, 147] on span "Pack" at bounding box center [797, 144] width 16 height 11
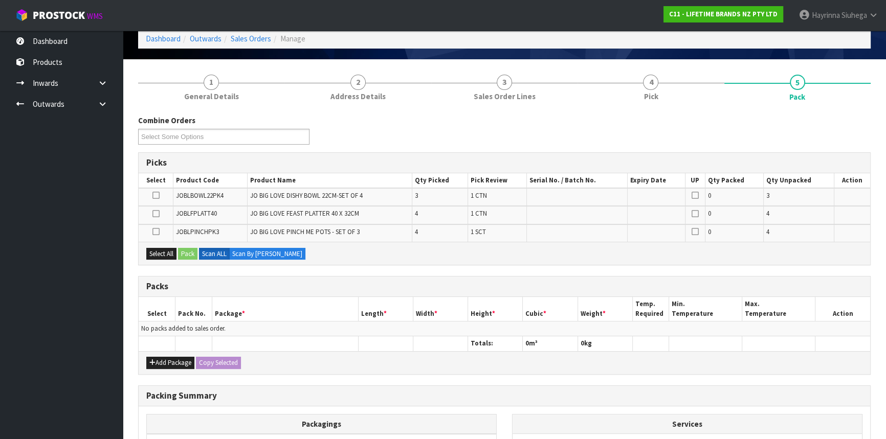
scroll to position [93, 0]
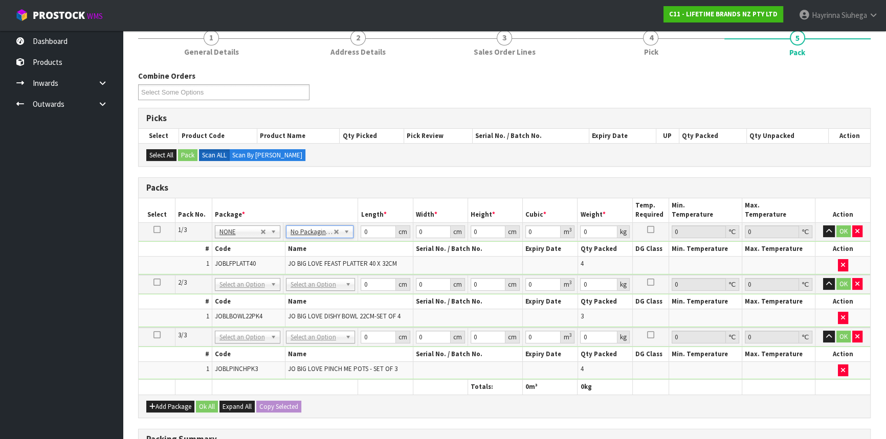
drag, startPoint x: 308, startPoint y: 285, endPoint x: 308, endPoint y: 292, distance: 7.2
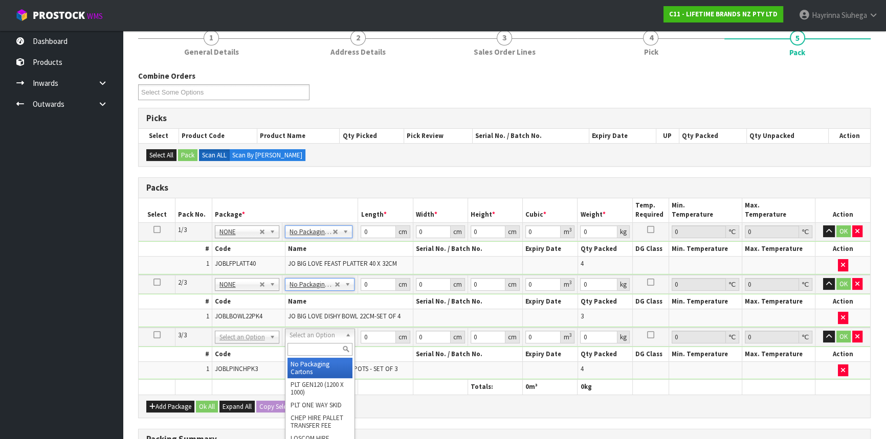
type input "3"
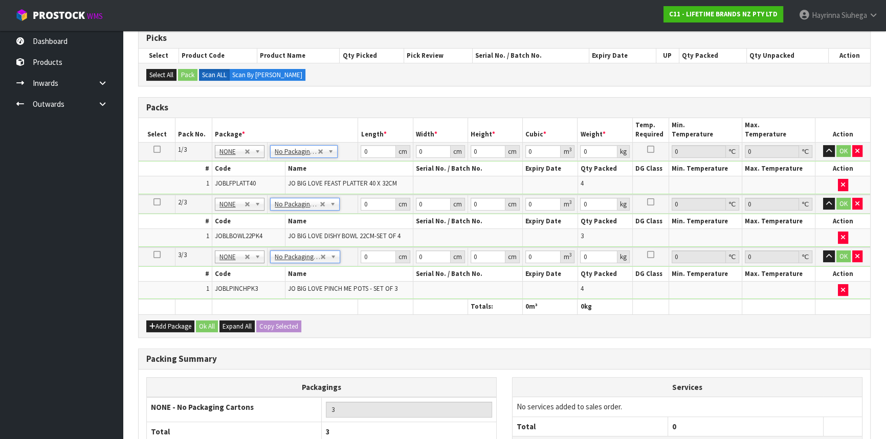
scroll to position [262, 0]
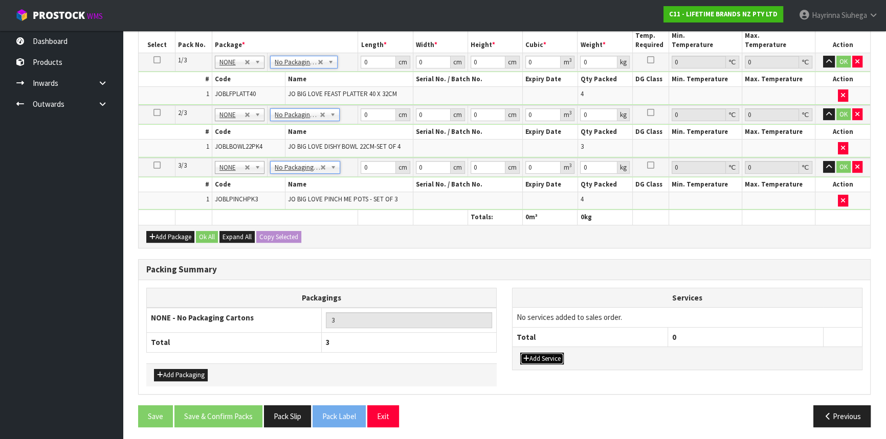
click at [543, 353] on button "Add Service" at bounding box center [541, 359] width 43 height 12
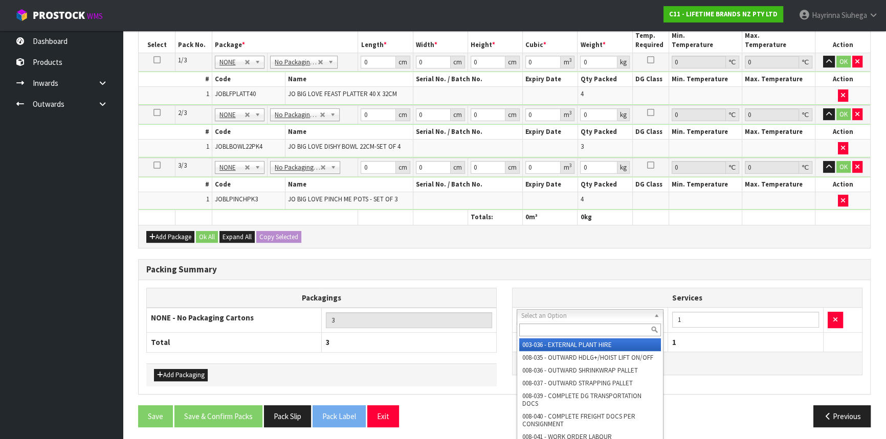
click at [540, 332] on input "text" at bounding box center [590, 330] width 142 height 13
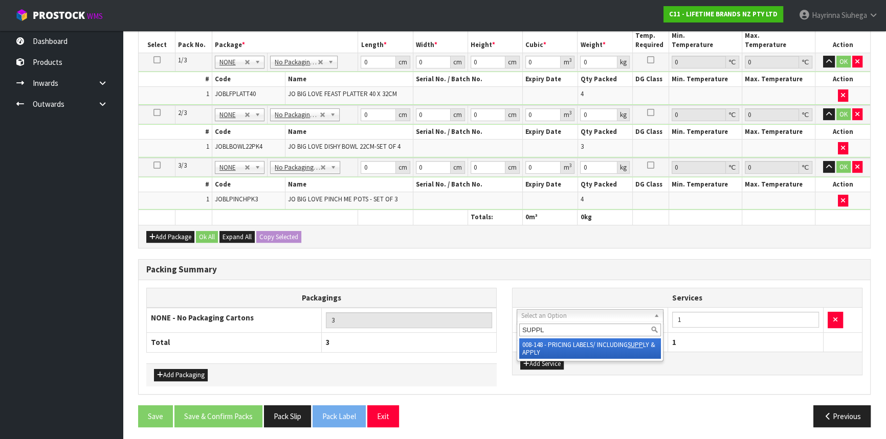
type input "SUPPLY"
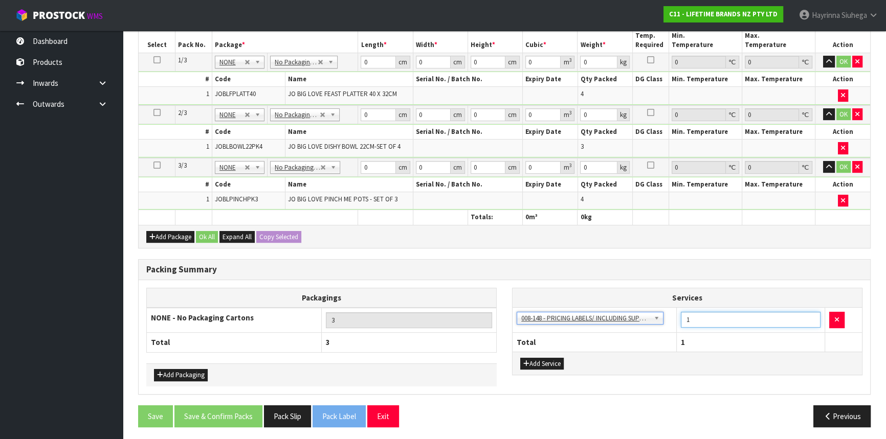
drag, startPoint x: 704, startPoint y: 321, endPoint x: 644, endPoint y: 315, distance: 60.7
click at [644, 315] on tr "003-036 - EXTERNAL PLANT HIRE 008-035 - OUTWARD HDLG+/HOIST LIFT ON/OFF 008-036…" at bounding box center [687, 320] width 349 height 25
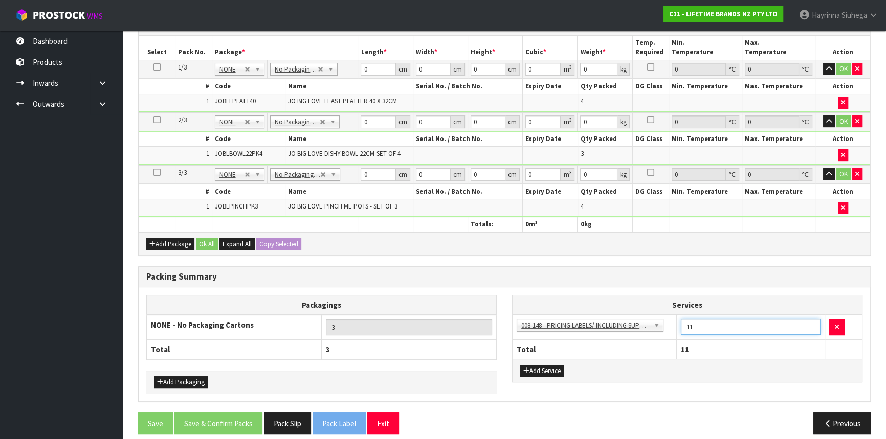
scroll to position [123, 0]
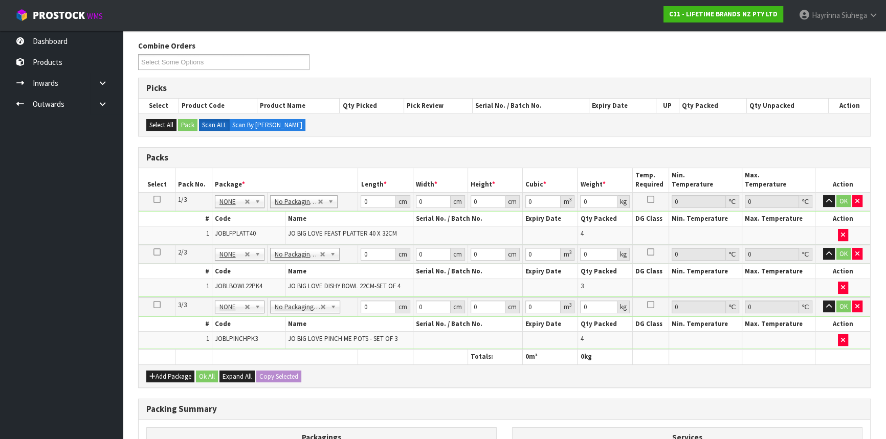
type input "11"
click at [363, 197] on input "0" at bounding box center [378, 201] width 35 height 13
type input "50"
type input "43"
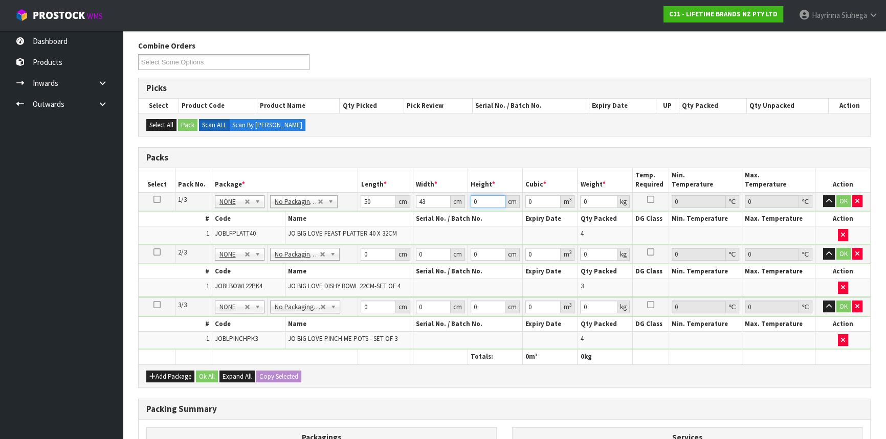
type input "3"
type input "0.00645"
type input "31"
type input "0.06665"
type input "31"
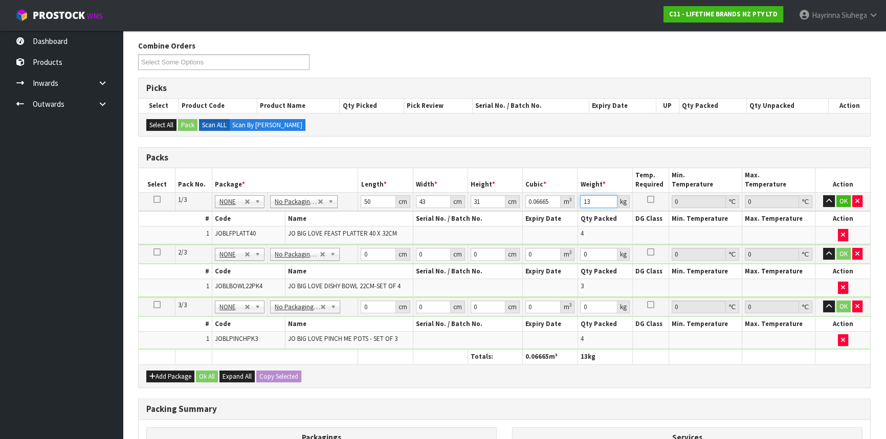
type input "13"
click button "OK" at bounding box center [843, 201] width 14 height 12
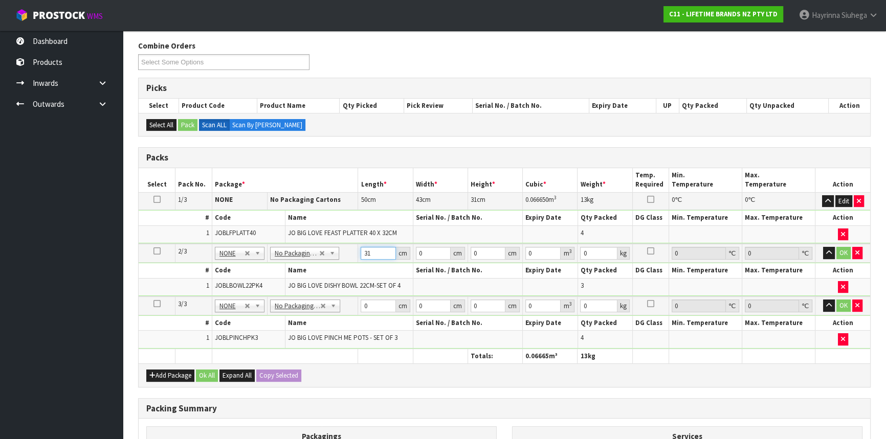
type input "31"
type input "5"
type input "0.004805"
type input "56"
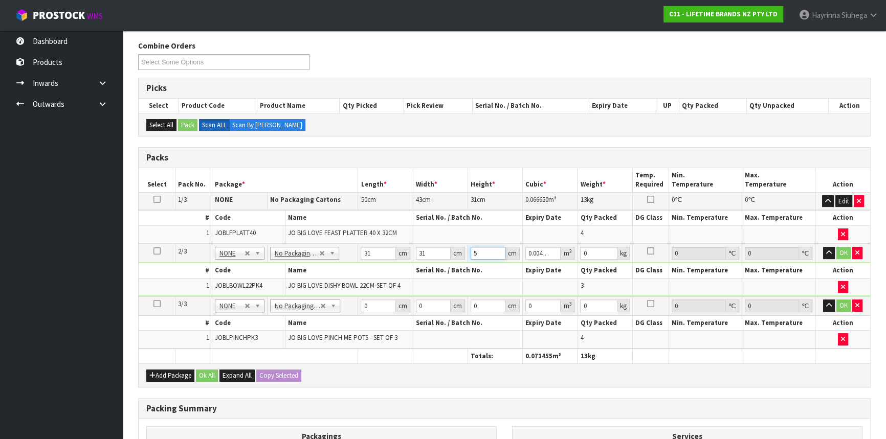
type input "0.053816"
type input "56"
type input "12"
click button "OK" at bounding box center [843, 253] width 14 height 12
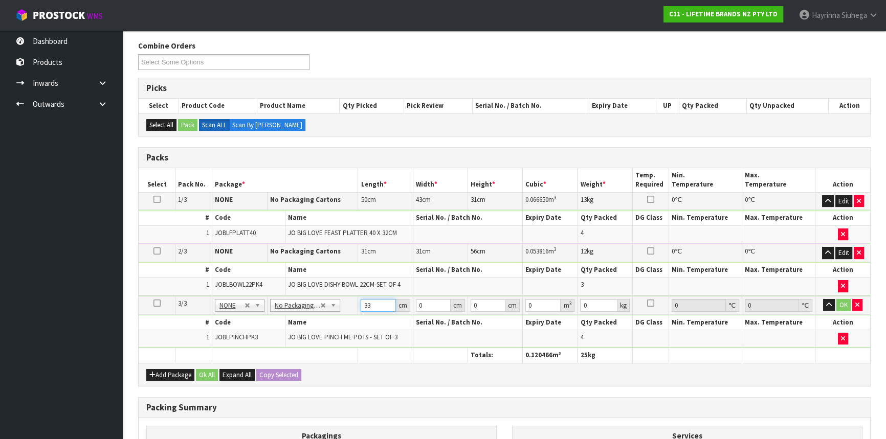
type input "33"
type input "18"
type input "1"
type input "0.000594"
type input "19"
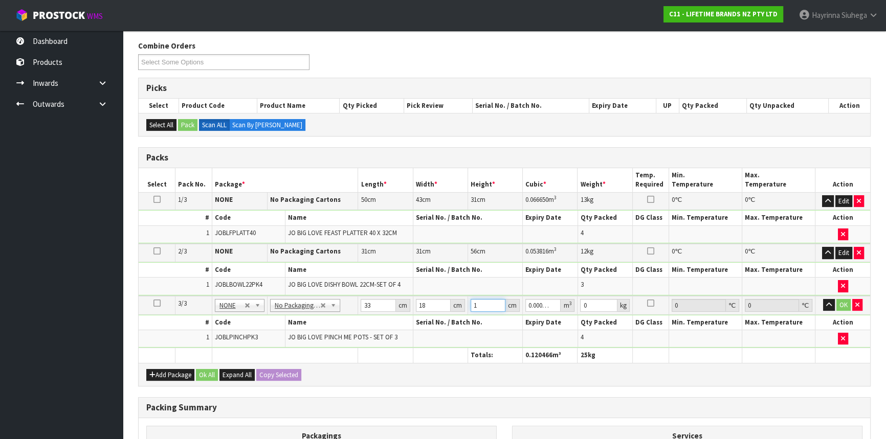
type input "0.011286"
type input "19"
type input "3"
click button "OK" at bounding box center [843, 305] width 14 height 12
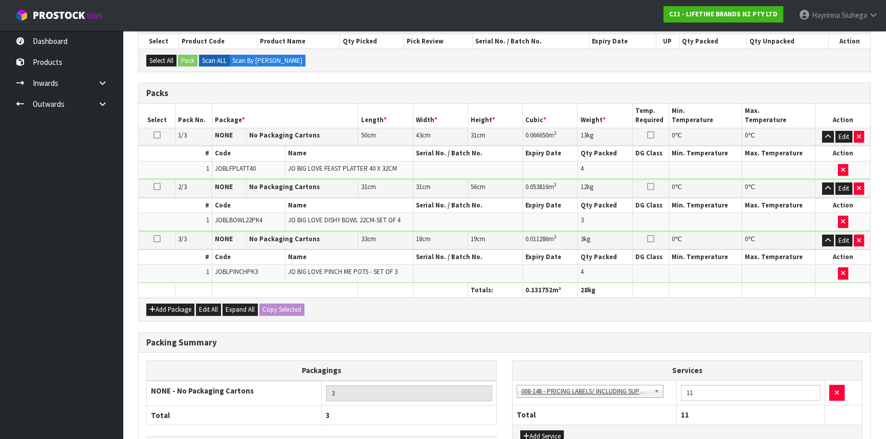
scroll to position [260, 0]
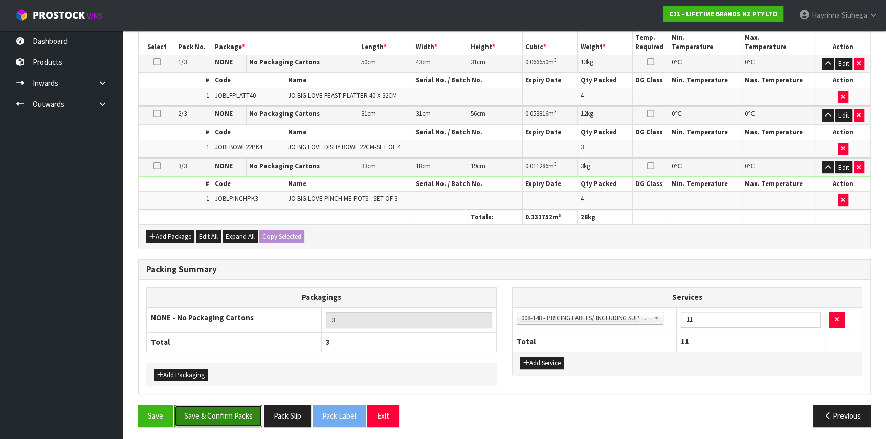
click at [215, 418] on button "Save & Confirm Packs" at bounding box center [218, 416] width 88 height 22
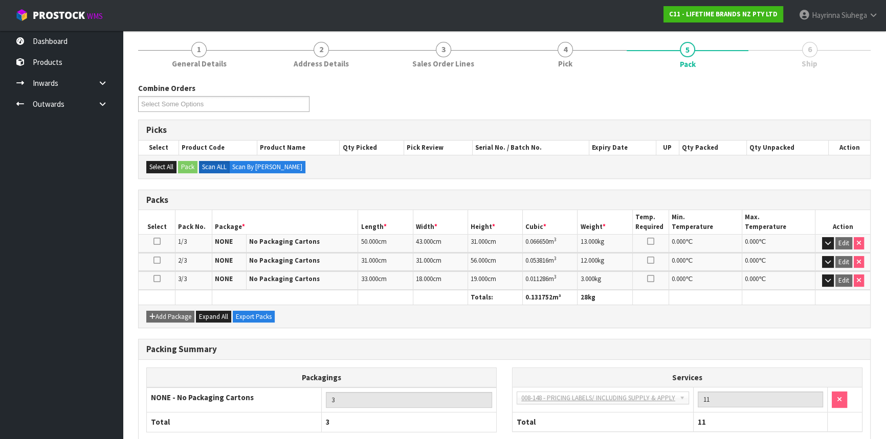
scroll to position [175, 0]
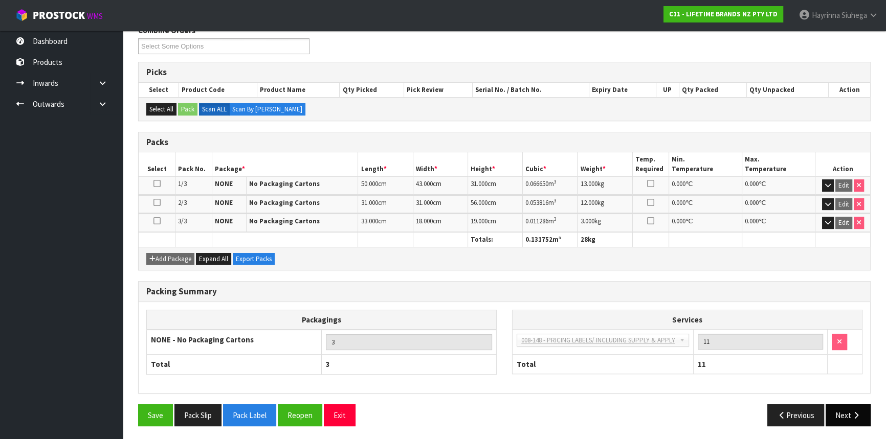
click at [858, 413] on icon "button" at bounding box center [856, 416] width 10 height 8
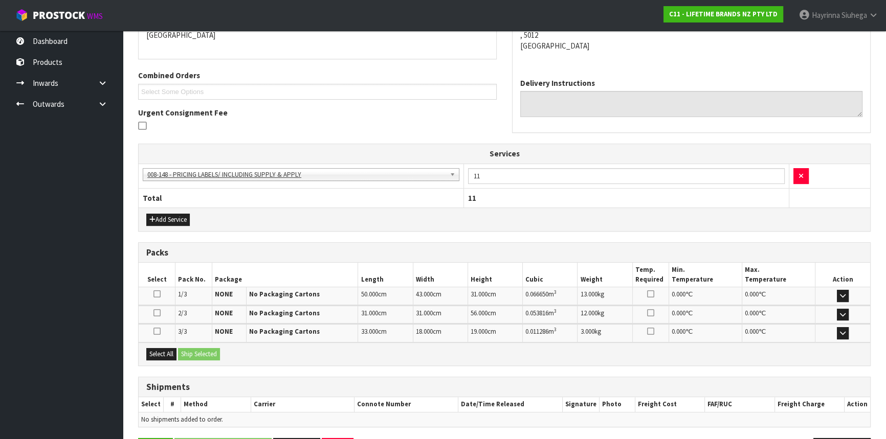
scroll to position [266, 0]
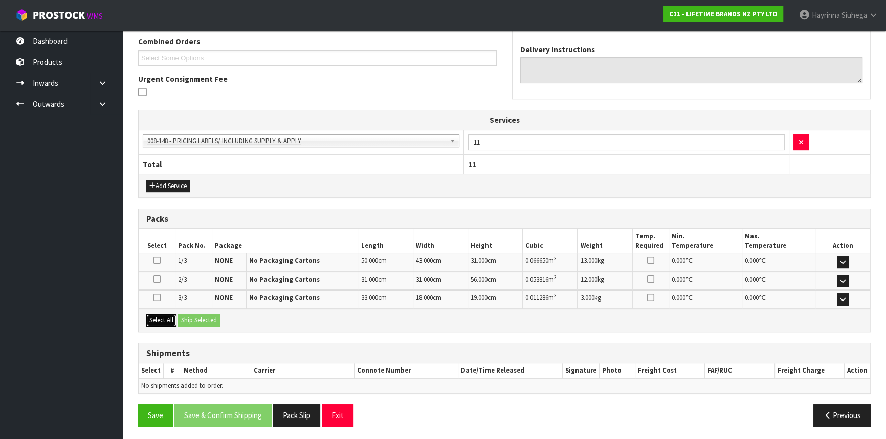
click at [161, 316] on button "Select All" at bounding box center [161, 321] width 30 height 12
click at [204, 315] on button "Ship Selected" at bounding box center [199, 321] width 42 height 12
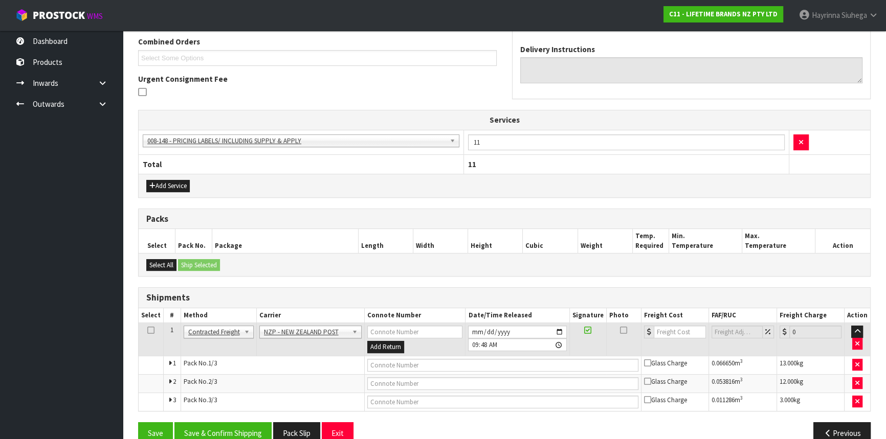
scroll to position [284, 0]
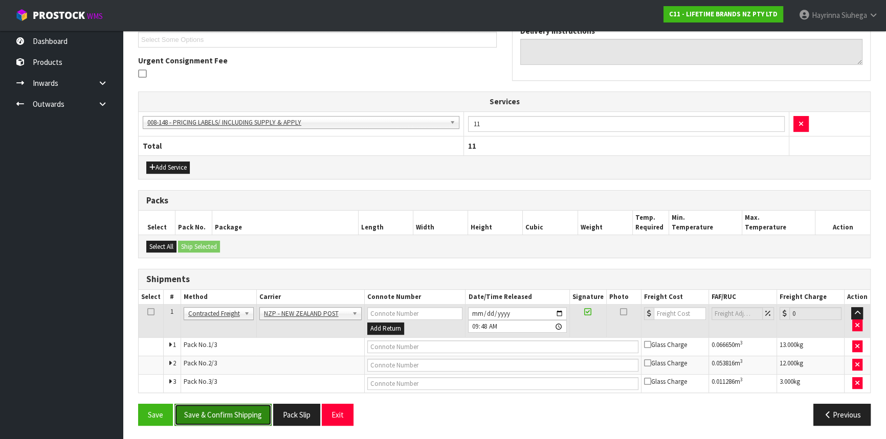
click at [239, 405] on button "Save & Confirm Shipping" at bounding box center [222, 415] width 97 height 22
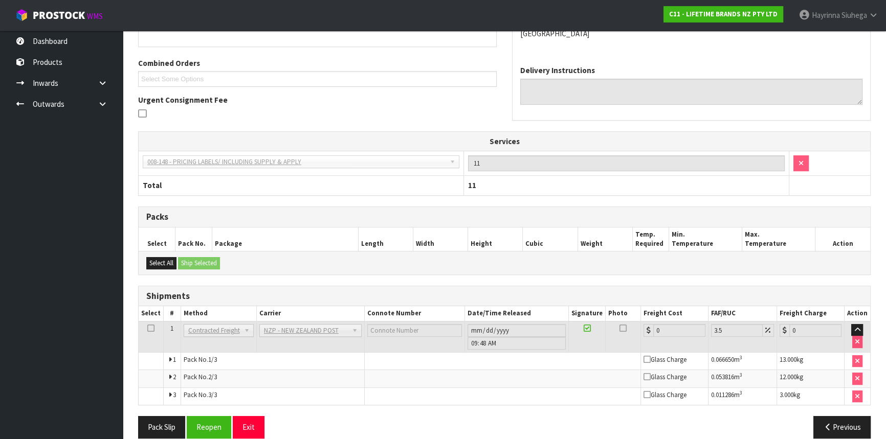
scroll to position [268, 0]
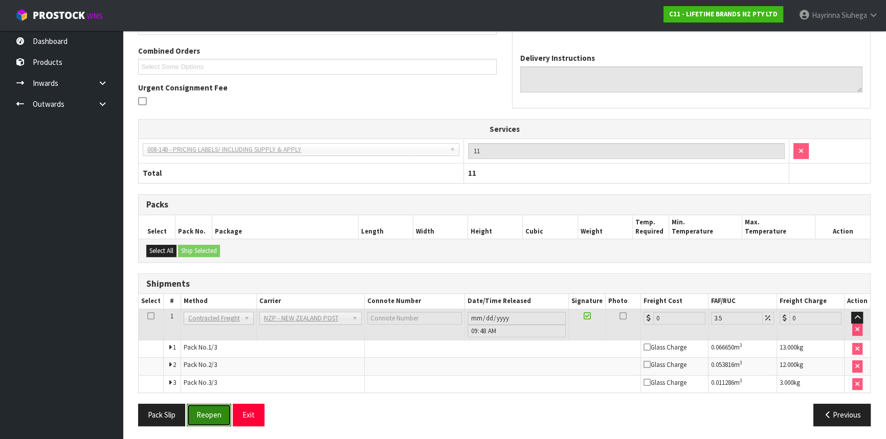
click at [202, 408] on button "Reopen" at bounding box center [209, 415] width 45 height 22
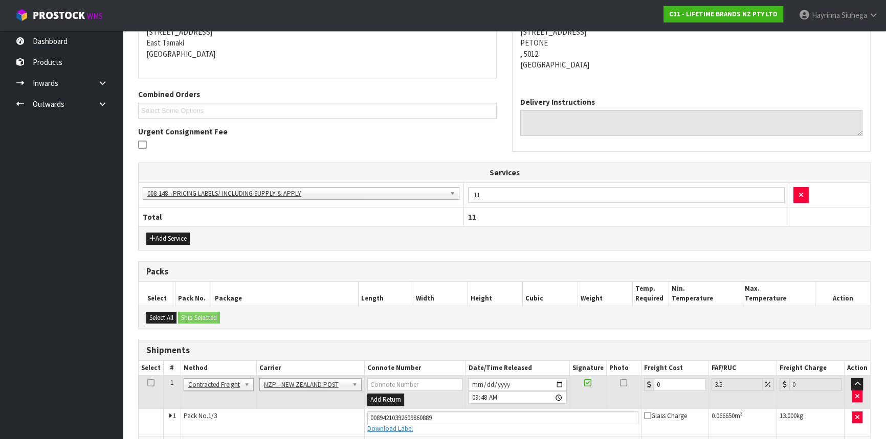
scroll to position [294, 0]
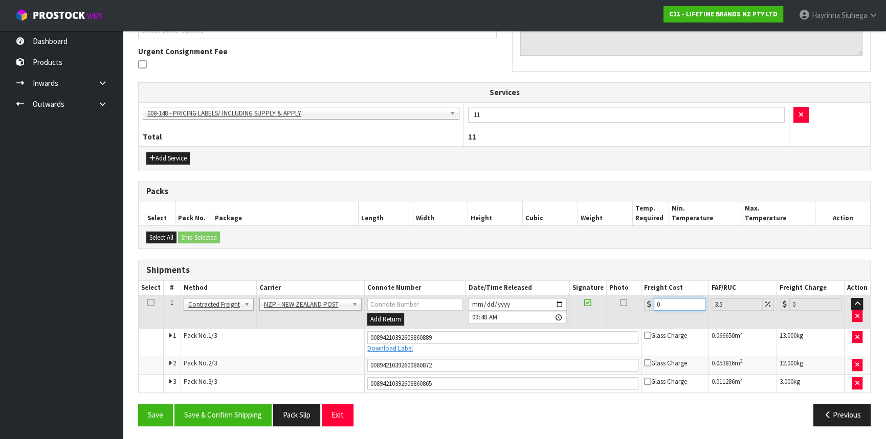
drag, startPoint x: 672, startPoint y: 299, endPoint x: 558, endPoint y: 304, distance: 114.2
click at [558, 304] on tr "1 Client Local Pickup Customer Local Pickup Company Freight Contracted Freight …" at bounding box center [505, 312] width 732 height 33
type input "3"
type input "3.1"
type input "30"
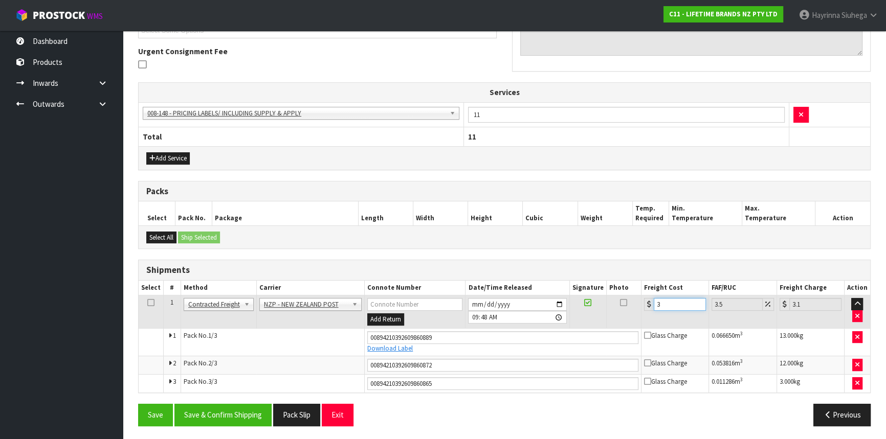
type input "31.05"
type input "30.2"
type input "31.26"
type input "30.22"
type input "31.28"
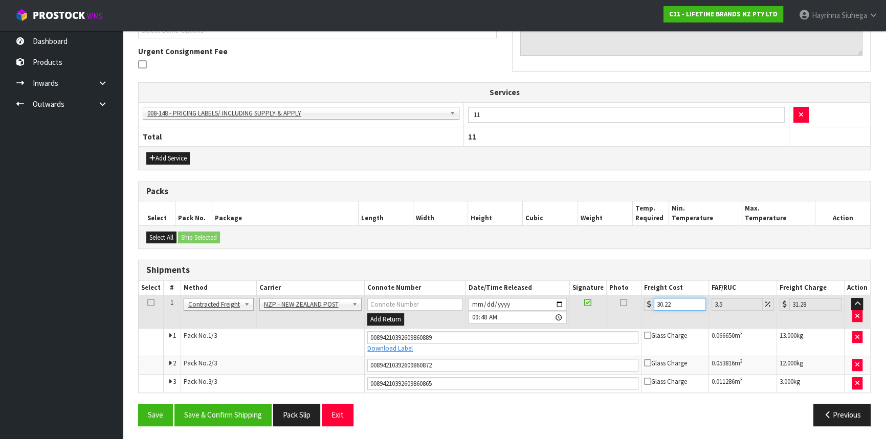
type input "30.22"
click at [138, 404] on button "Save" at bounding box center [155, 415] width 35 height 22
click at [205, 412] on button "Save & Confirm Shipping" at bounding box center [222, 415] width 97 height 22
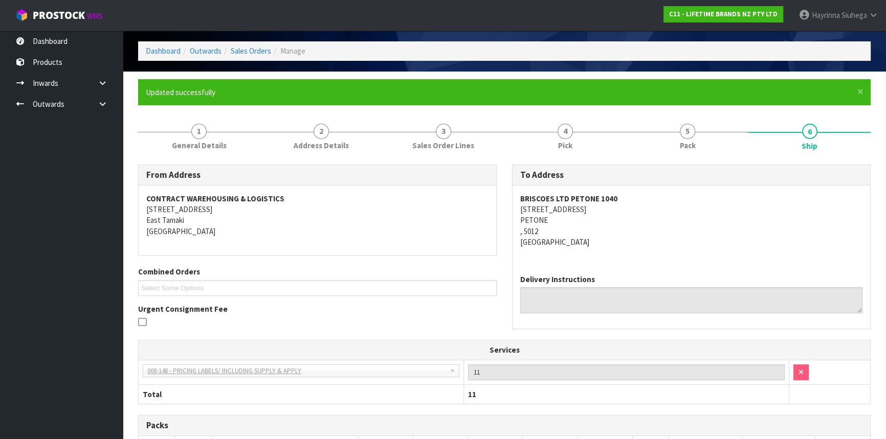
scroll to position [0, 0]
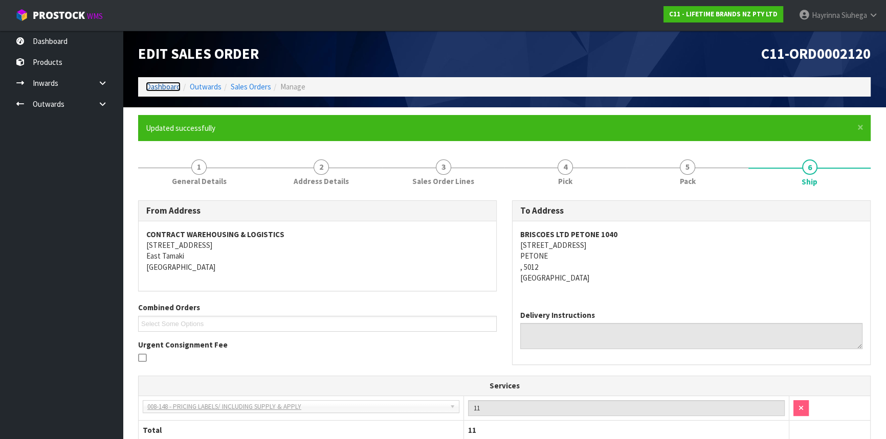
click at [168, 90] on link "Dashboard" at bounding box center [163, 87] width 35 height 10
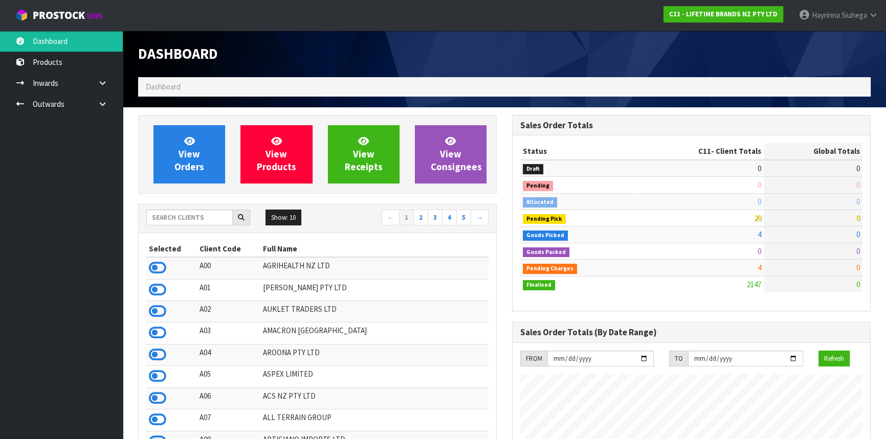
scroll to position [773, 373]
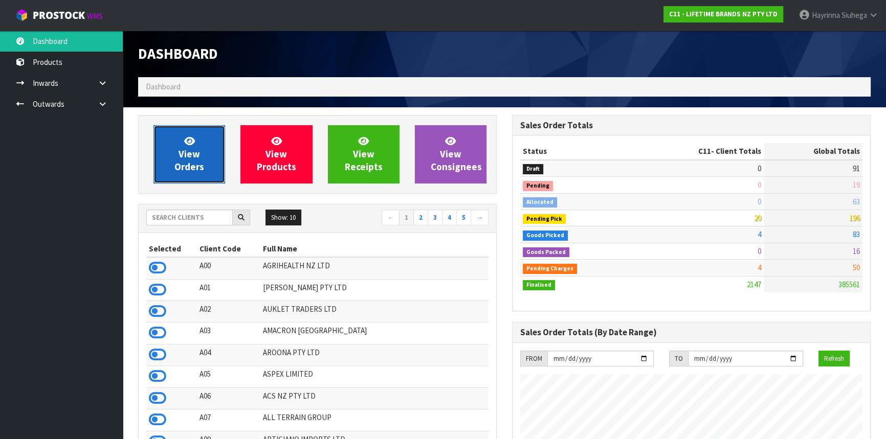
click at [166, 157] on link "View Orders" at bounding box center [189, 154] width 72 height 58
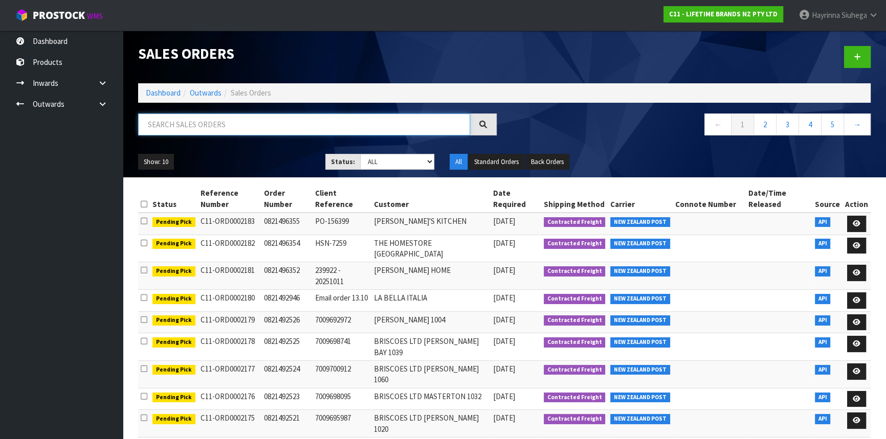
click at [184, 130] on input "text" at bounding box center [304, 125] width 332 height 22
type input "JOB-0416923"
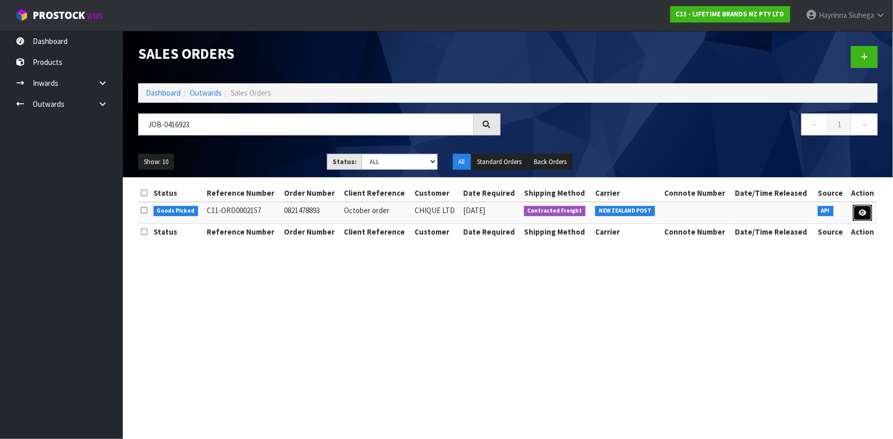
click at [869, 210] on link at bounding box center [862, 213] width 19 height 16
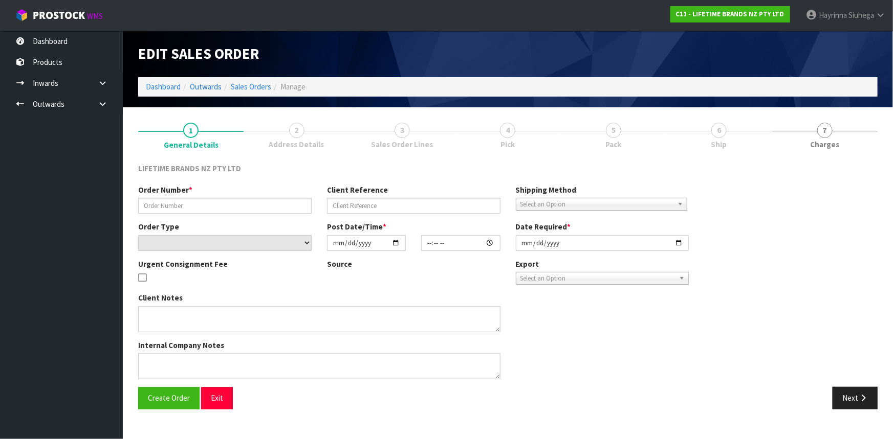
type input "0821478893"
type input "October order"
select select "number:0"
type input "[DATE]"
type input "14:59:37.000"
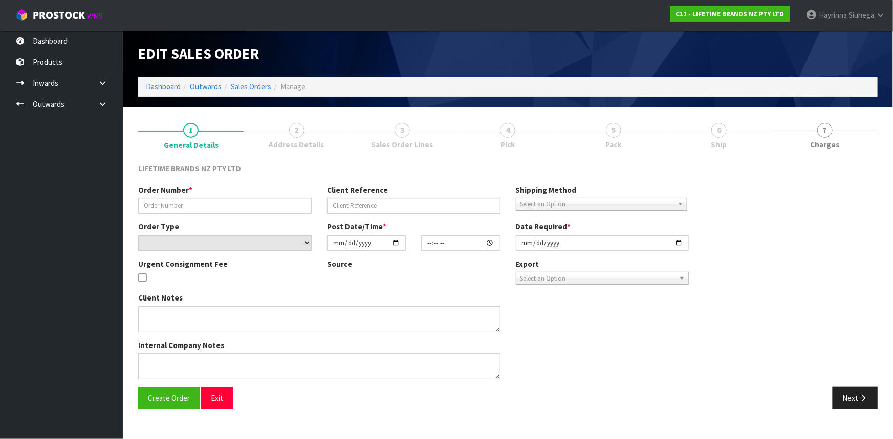
type input "[DATE]"
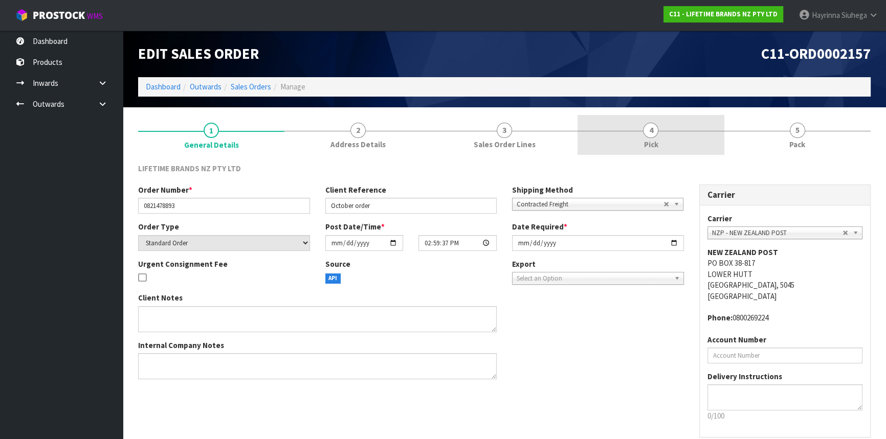
click at [665, 137] on link "4 Pick" at bounding box center [651, 135] width 146 height 40
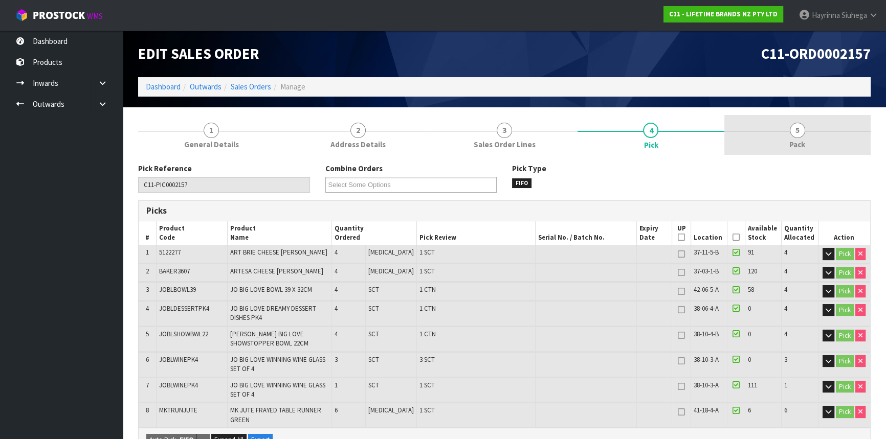
click at [799, 135] on span "5" at bounding box center [797, 130] width 15 height 15
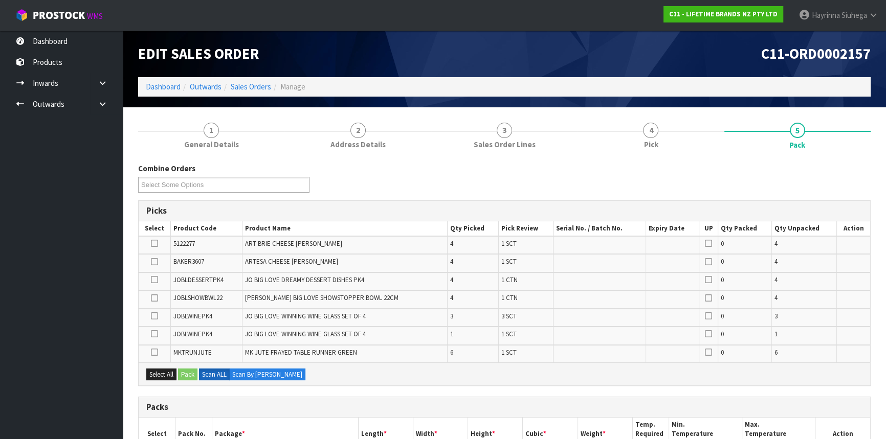
click at [493, 188] on div "Combine Orders C11-ORD0002157 C11-ORD0002158 C11-ORD0002159 C11-ORD0002160 C11-…" at bounding box center [504, 181] width 748 height 37
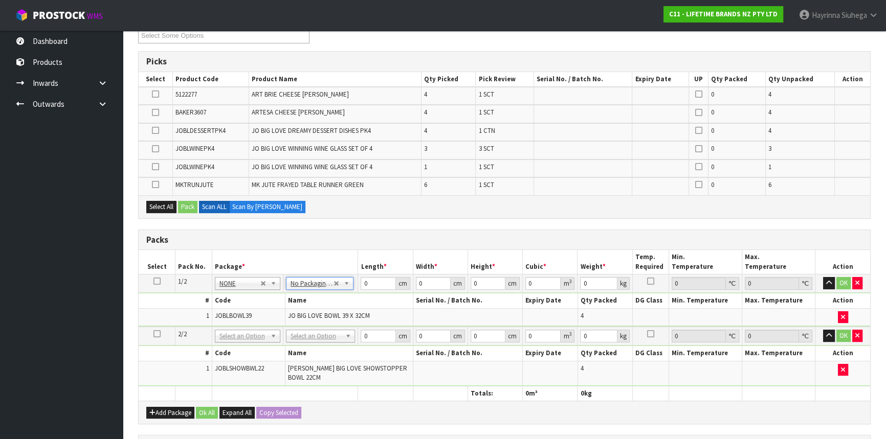
scroll to position [232, 0]
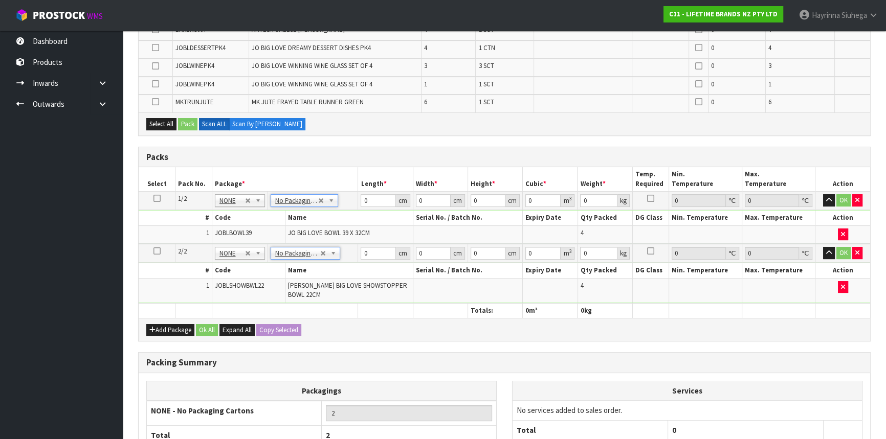
type input "2"
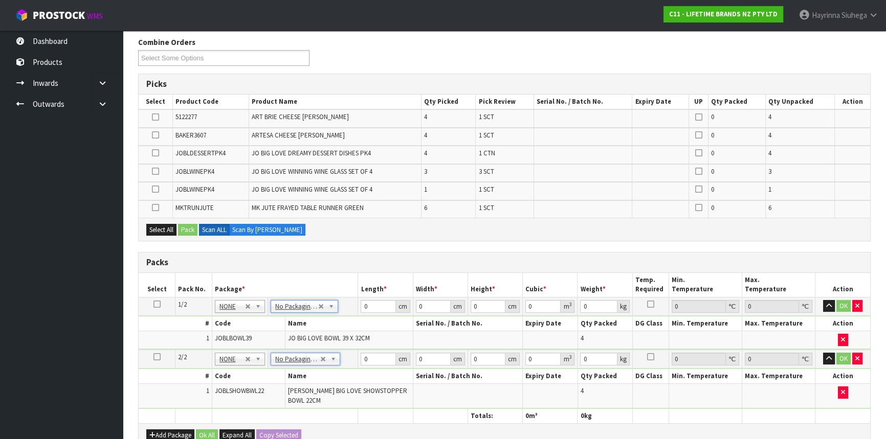
scroll to position [279, 0]
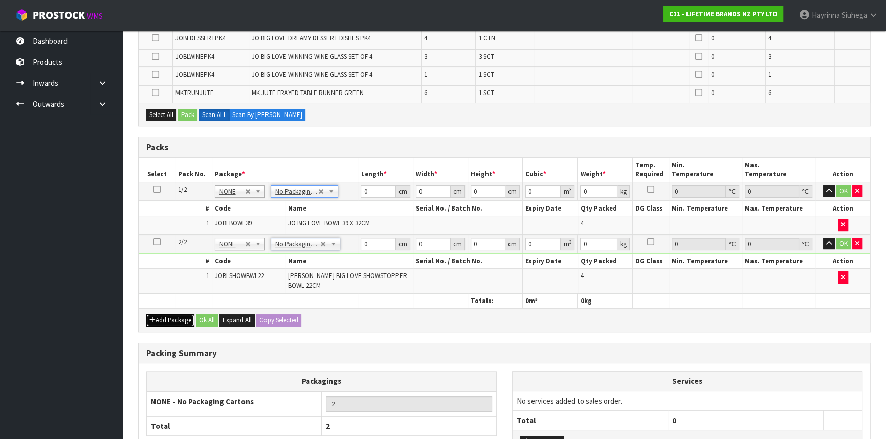
click at [172, 315] on button "Add Package" at bounding box center [170, 321] width 48 height 12
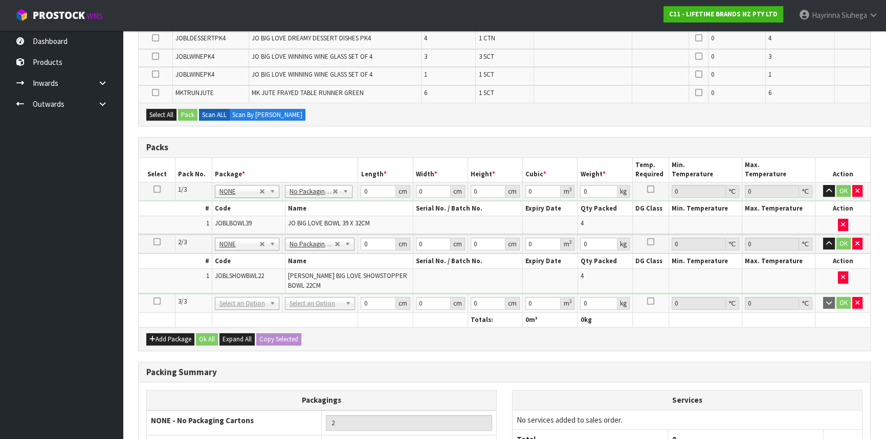
click at [158, 301] on icon at bounding box center [156, 301] width 7 height 1
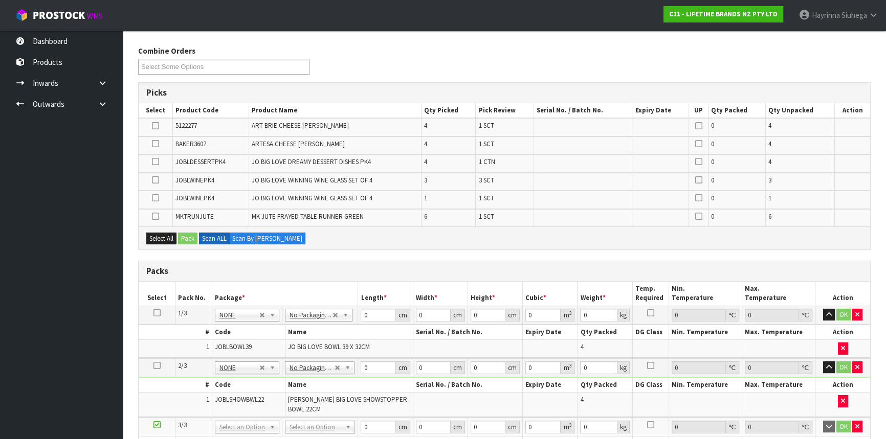
scroll to position [139, 0]
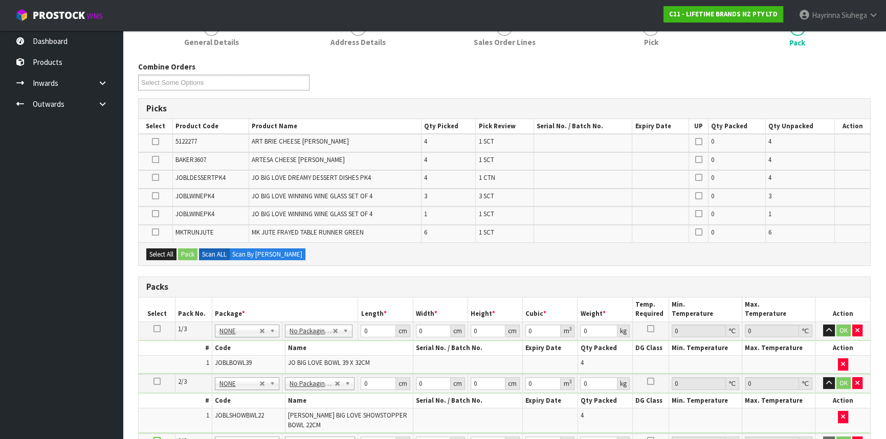
click at [156, 214] on icon at bounding box center [155, 214] width 7 height 1
click at [0, 0] on input "checkbox" at bounding box center [0, 0] width 0 height 0
click at [155, 196] on icon at bounding box center [155, 196] width 7 height 1
click at [0, 0] on input "checkbox" at bounding box center [0, 0] width 0 height 0
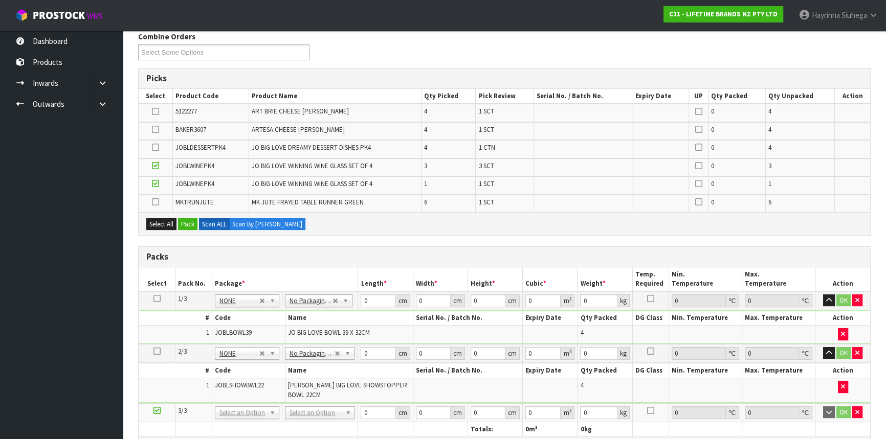
scroll to position [279, 0]
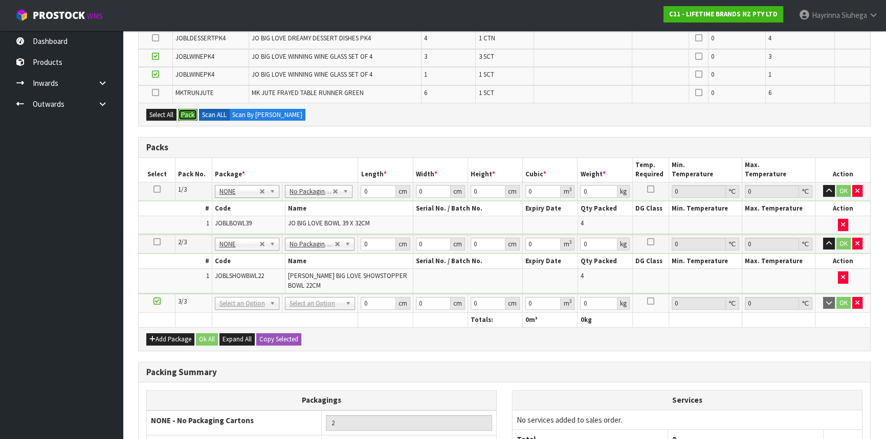
click at [183, 113] on button "Pack" at bounding box center [187, 115] width 19 height 12
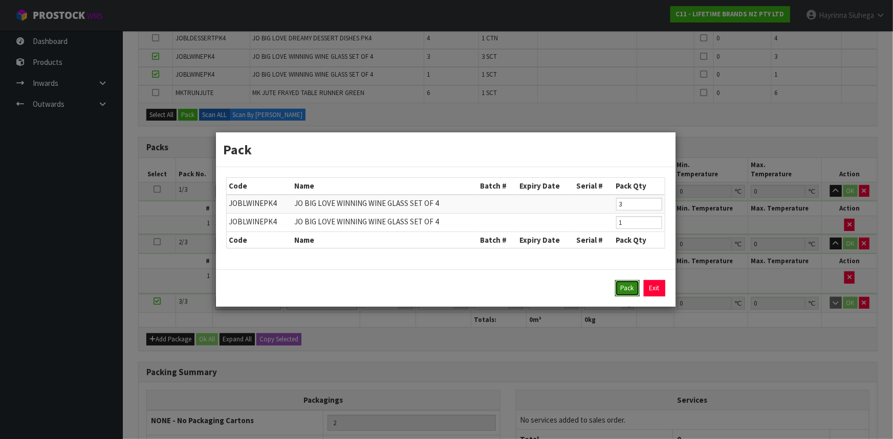
click at [623, 283] on button "Pack" at bounding box center [627, 288] width 25 height 16
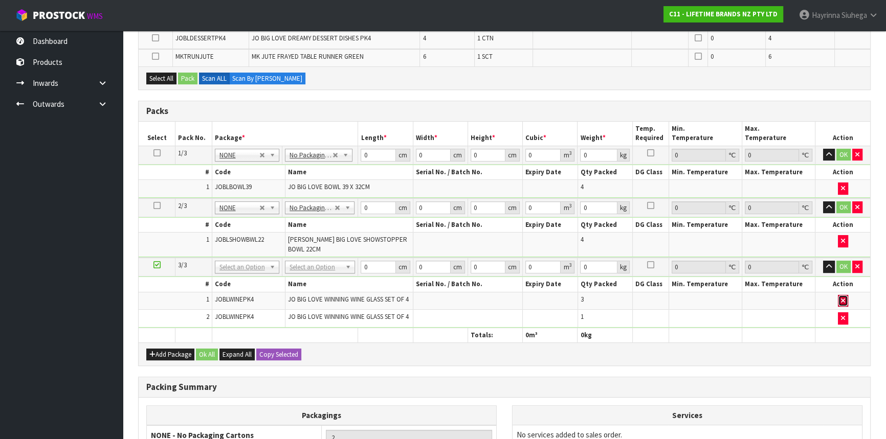
click at [845, 295] on button "button" at bounding box center [843, 301] width 10 height 12
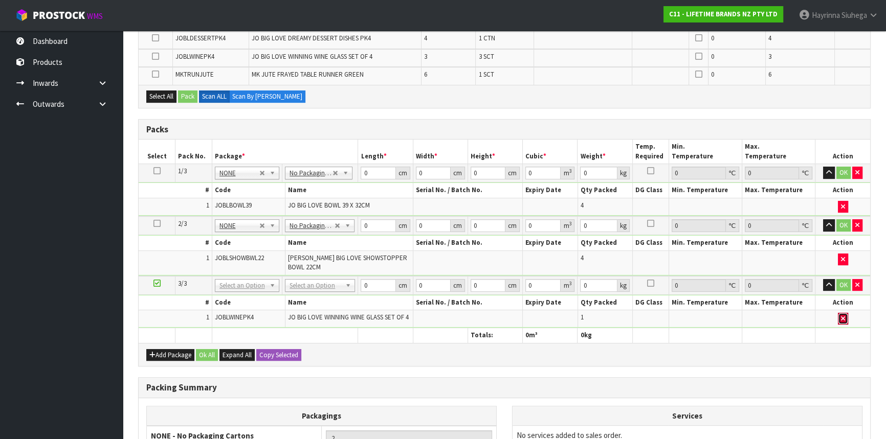
click at [839, 315] on button "button" at bounding box center [843, 319] width 10 height 12
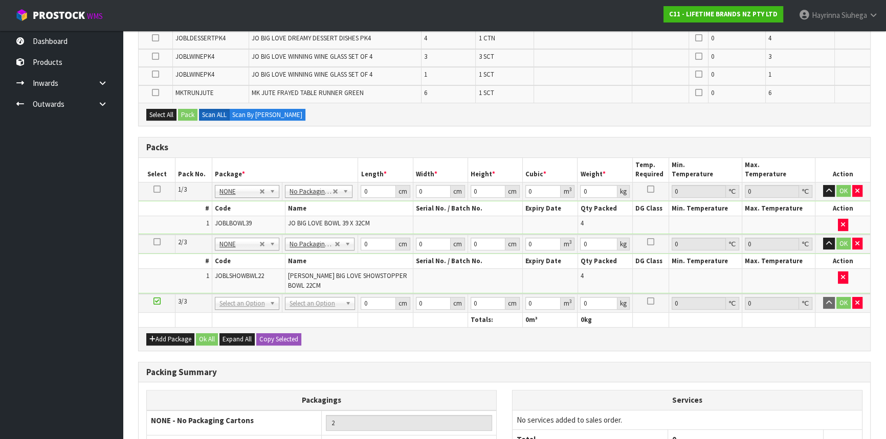
click at [585, 363] on div "Packing Summary" at bounding box center [505, 373] width 732 height 20
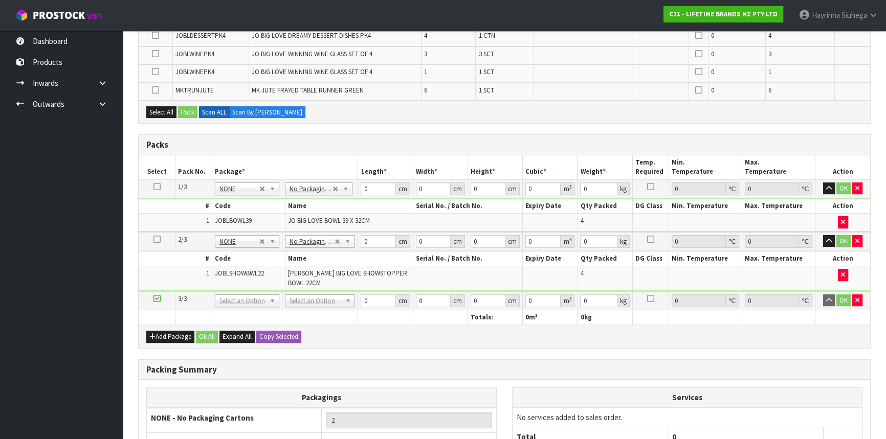
scroll to position [325, 0]
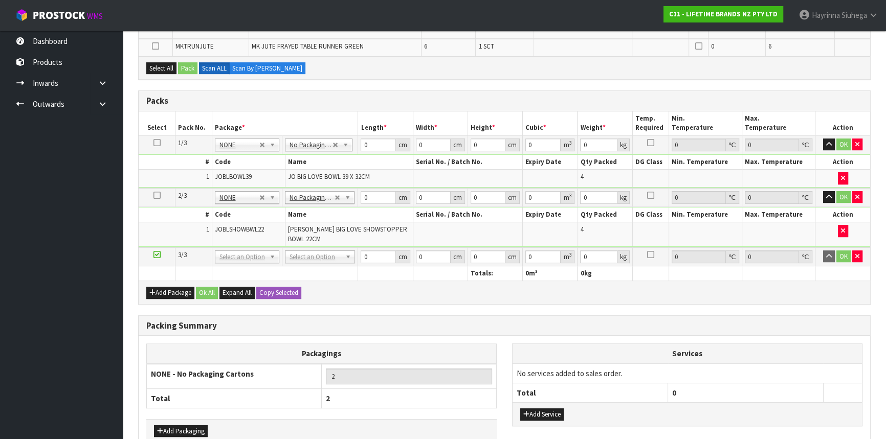
click at [266, 266] on th at bounding box center [285, 273] width 146 height 15
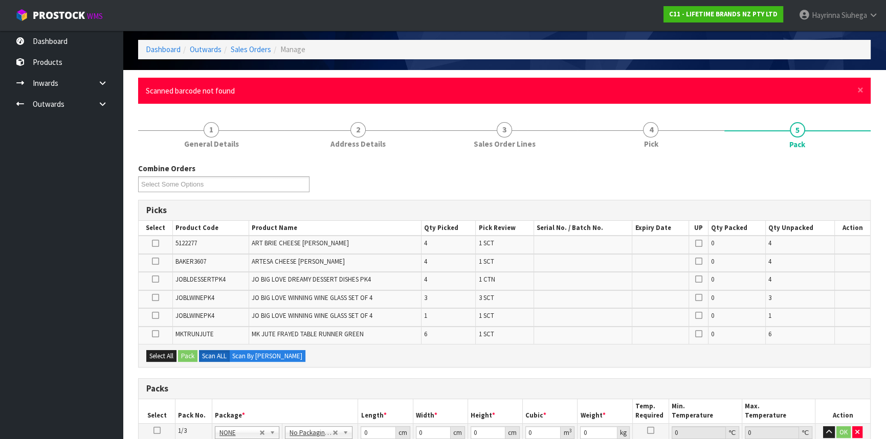
scroll to position [0, 0]
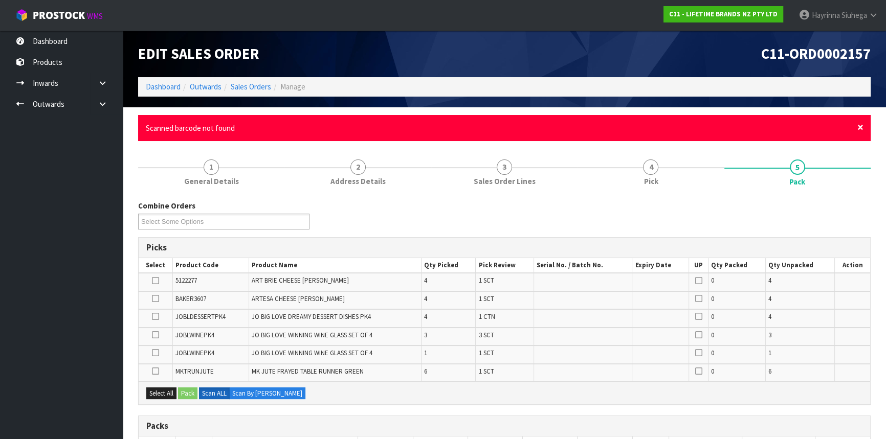
click at [859, 128] on span "×" at bounding box center [860, 127] width 6 height 14
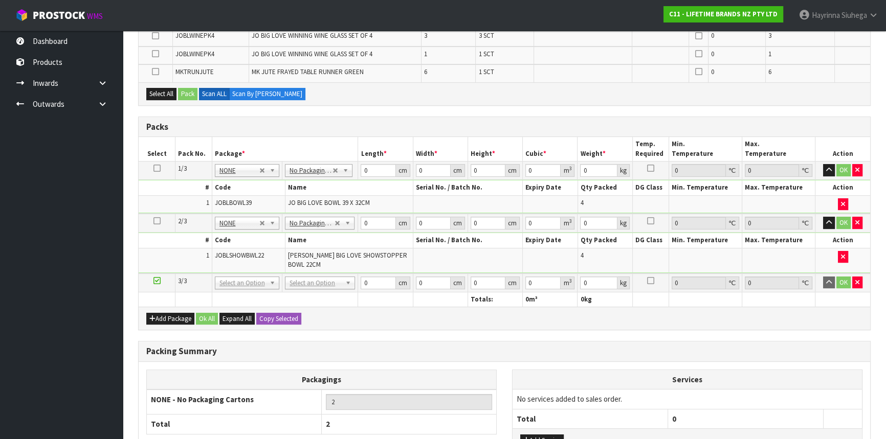
scroll to position [279, 0]
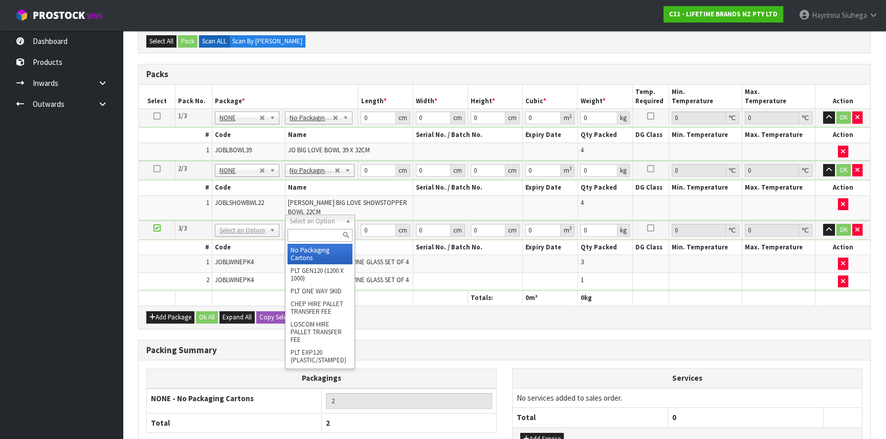
click at [311, 237] on input "text" at bounding box center [319, 235] width 65 height 13
type input "OC"
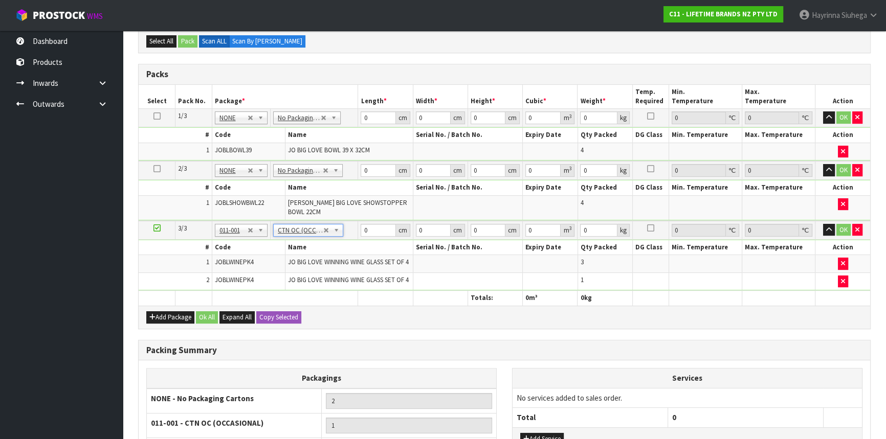
type input "5.6"
click at [161, 312] on button "Add Package" at bounding box center [170, 318] width 48 height 12
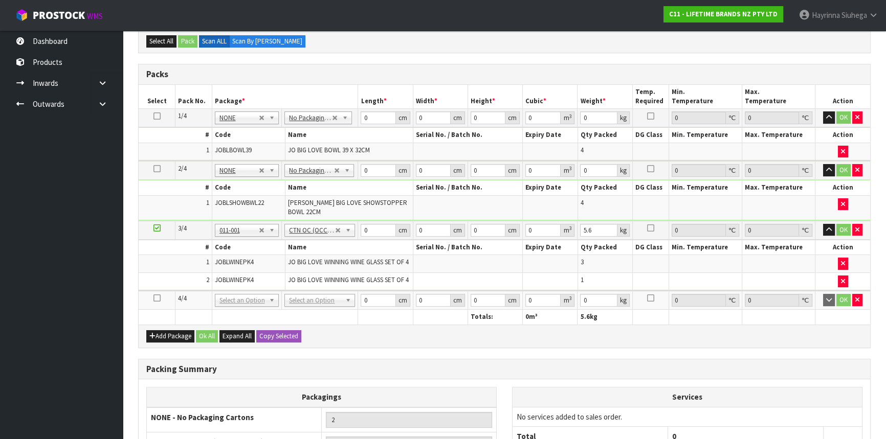
click at [153, 298] on icon at bounding box center [156, 298] width 7 height 1
click at [77, 246] on ul "Dashboard Products Categories Serial Numbers Kitsets Packagings Inwards Purchas…" at bounding box center [61, 235] width 123 height 409
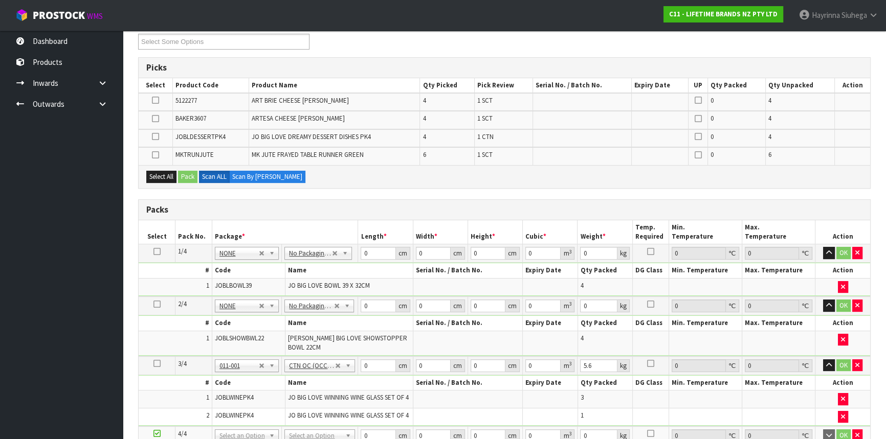
scroll to position [186, 0]
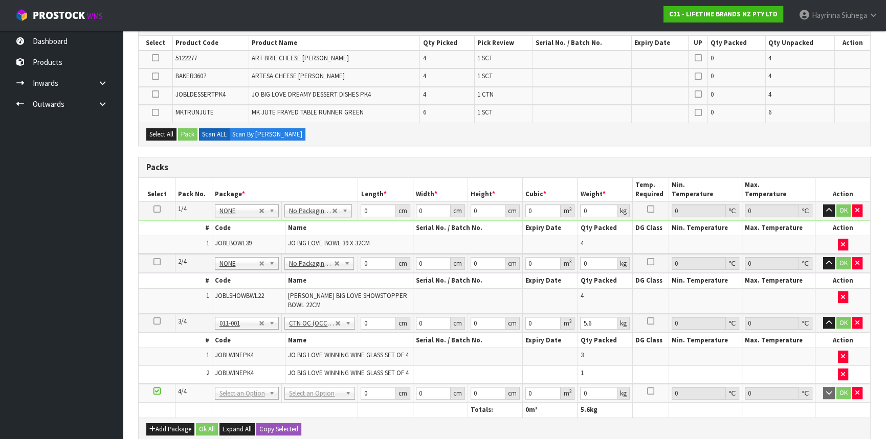
click at [76, 300] on ul "Dashboard Products Categories Serial Numbers Kitsets Packagings Inwards Purchas…" at bounding box center [61, 235] width 123 height 409
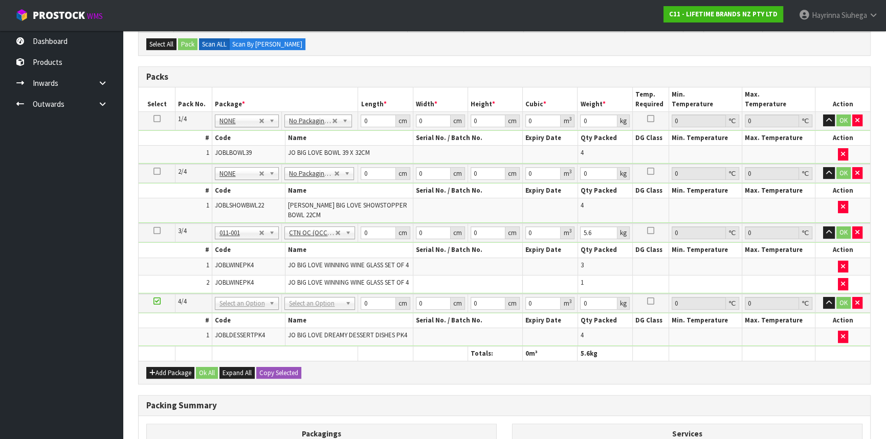
scroll to position [279, 0]
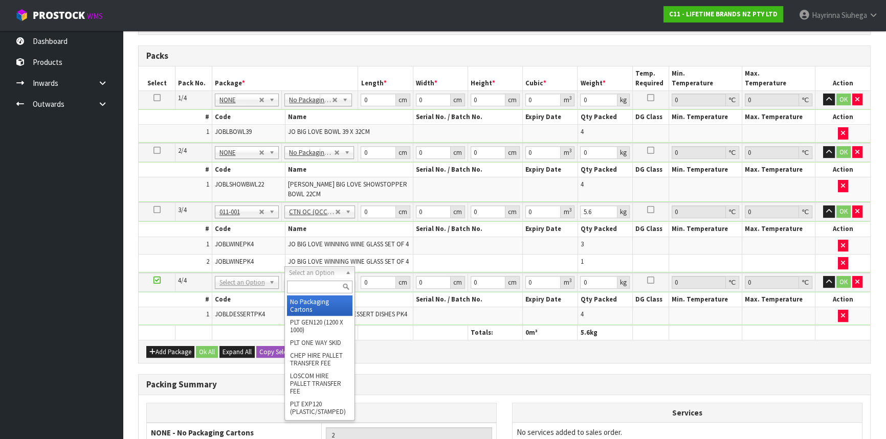
type input "3"
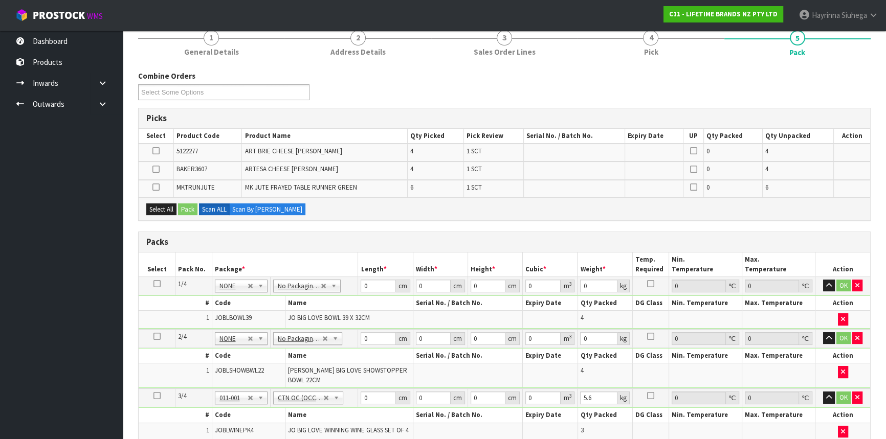
scroll to position [325, 0]
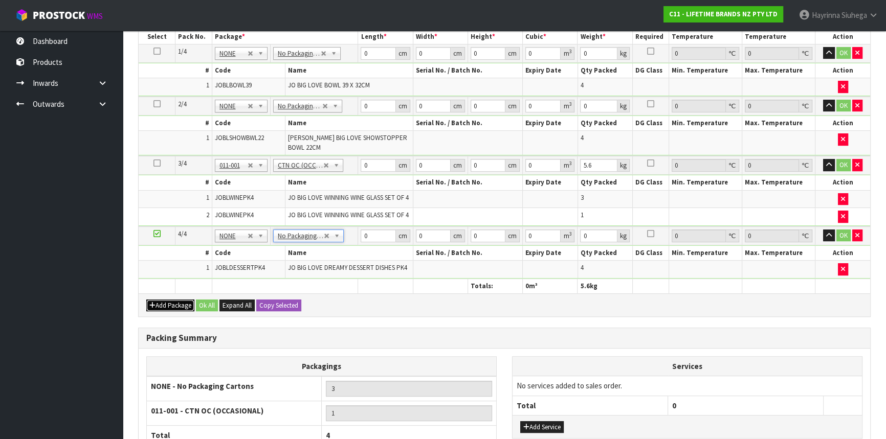
click at [176, 300] on button "Add Package" at bounding box center [170, 306] width 48 height 12
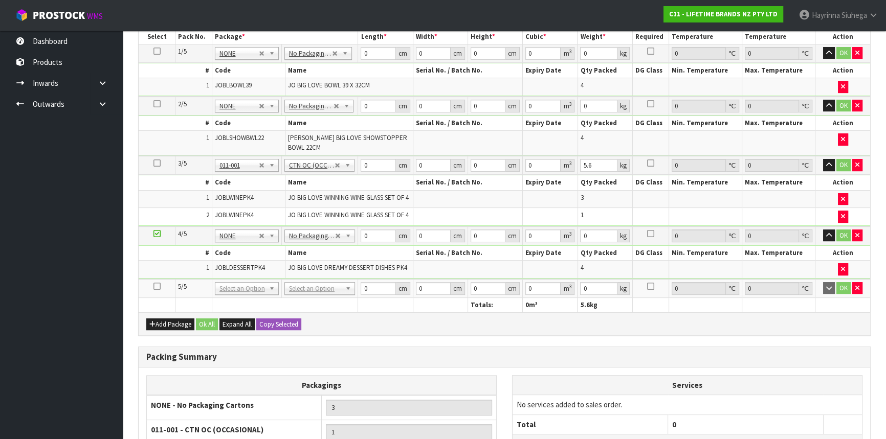
click at [158, 286] on icon at bounding box center [156, 286] width 7 height 1
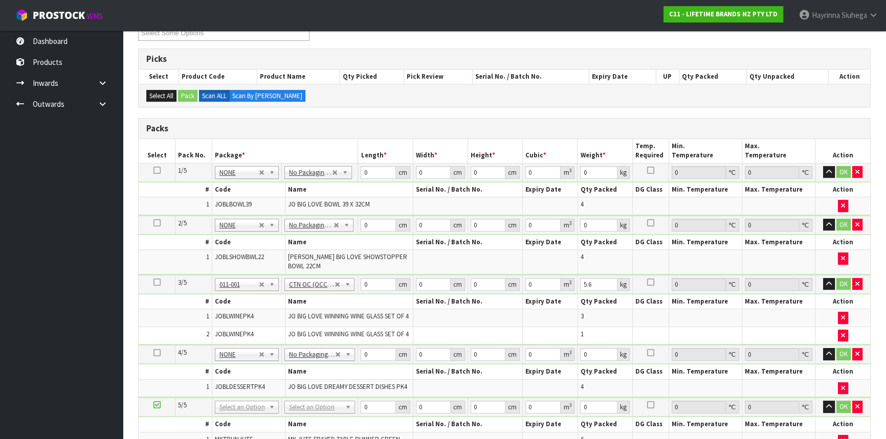
scroll to position [196, 0]
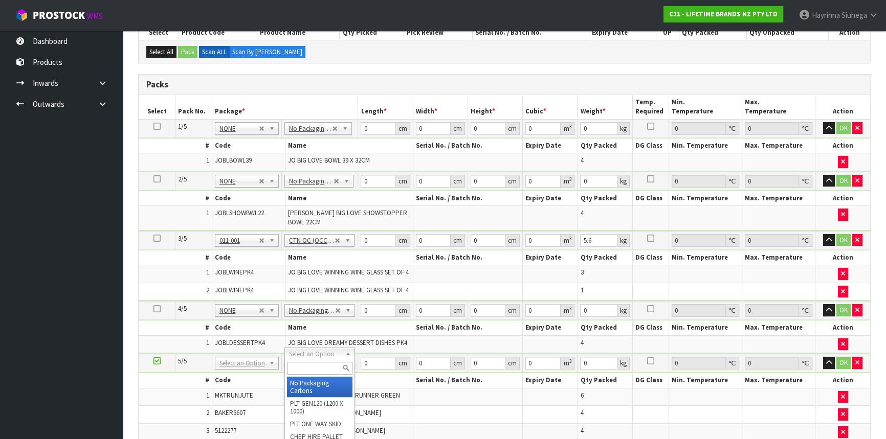
click at [317, 366] on input "text" at bounding box center [319, 368] width 65 height 13
type input "CTN5"
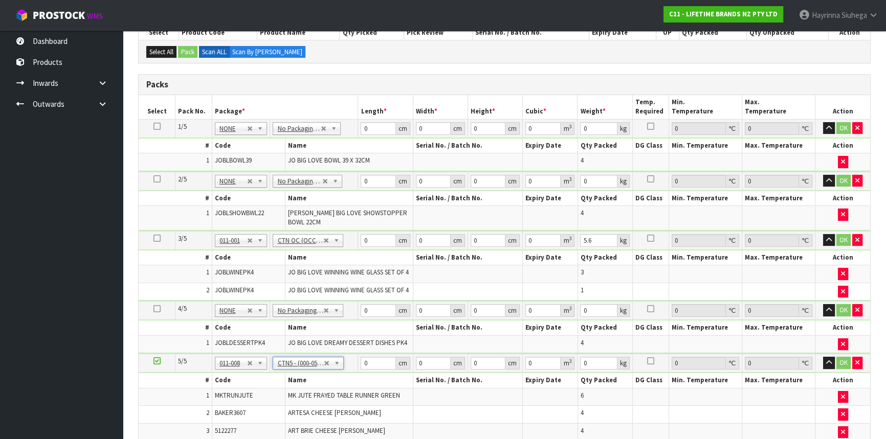
type input "43"
type input "33"
type input "25.5"
type input "0.036185"
type input "5.85"
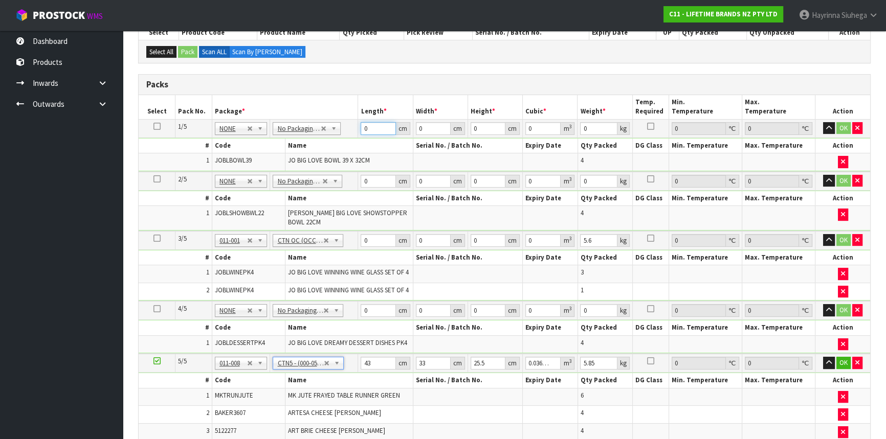
click at [362, 131] on input "0" at bounding box center [378, 128] width 35 height 13
type input "48"
type input "42"
type input "4"
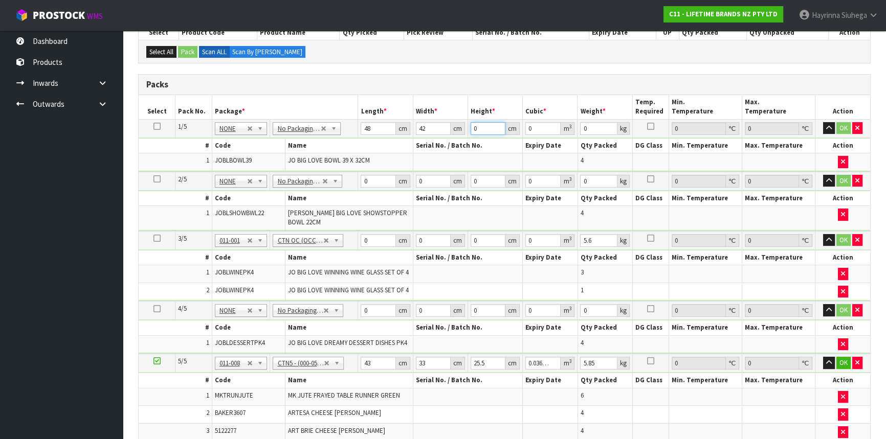
type input "0.008064"
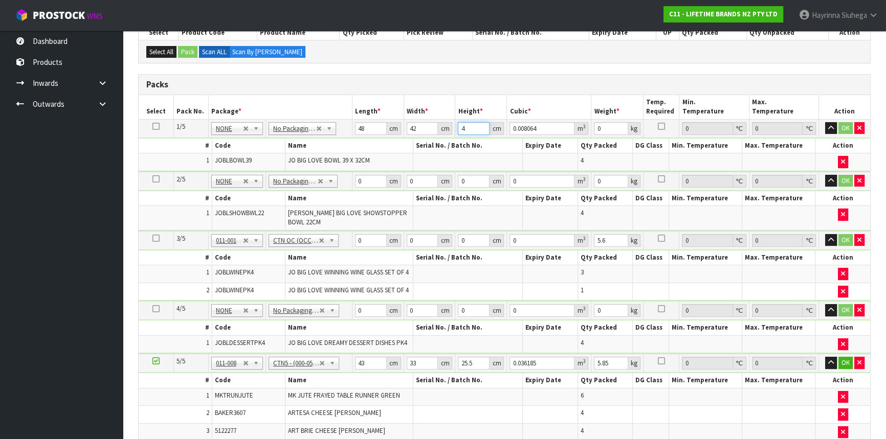
type input "45"
type input "0.09072"
type input "45"
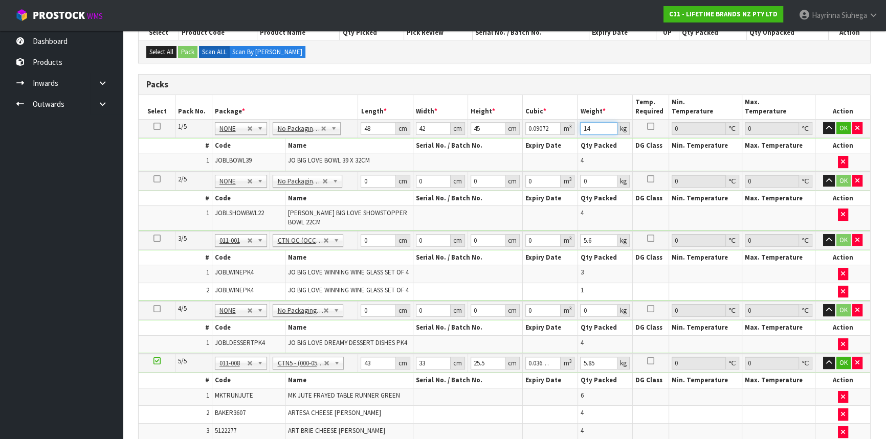
type input "14"
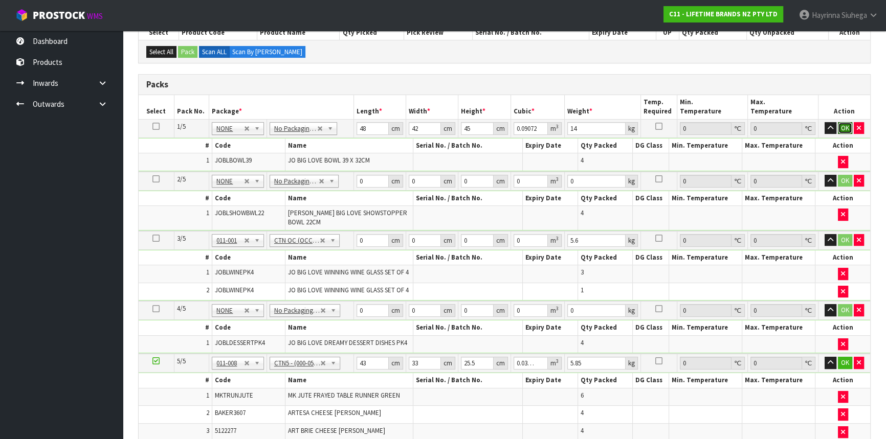
click button "OK" at bounding box center [845, 128] width 14 height 12
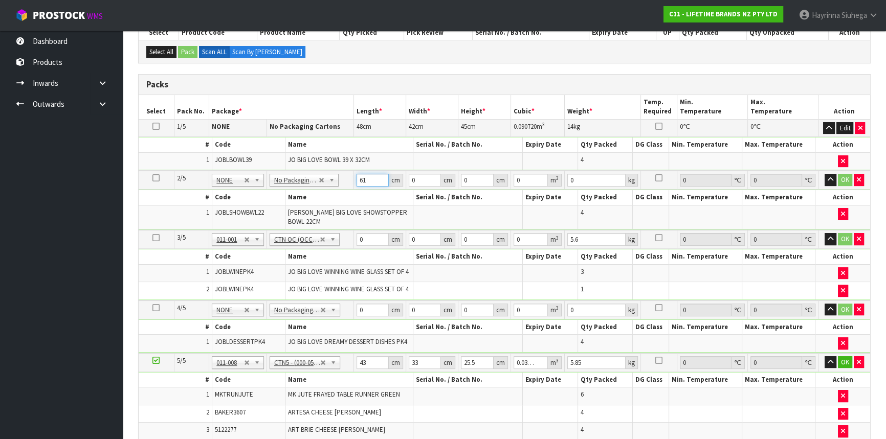
type input "61"
type input "32"
type input "6"
type input "0.011712"
type input "60"
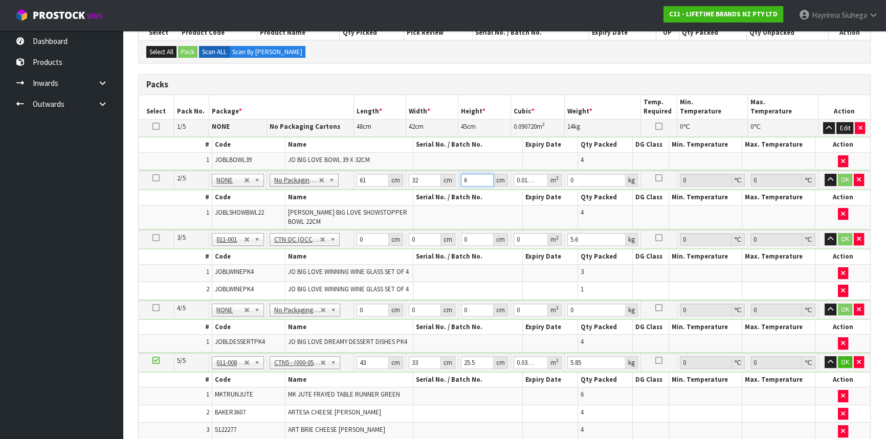
type input "0.11712"
type input "60"
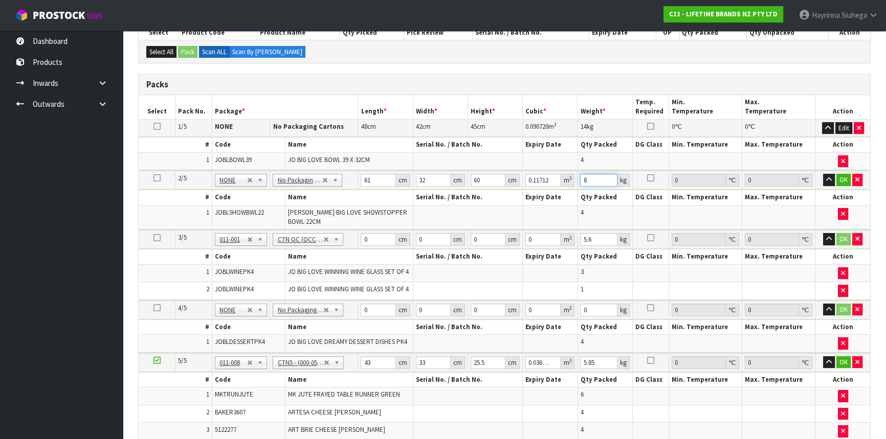
type input "8"
click button "OK" at bounding box center [843, 180] width 14 height 12
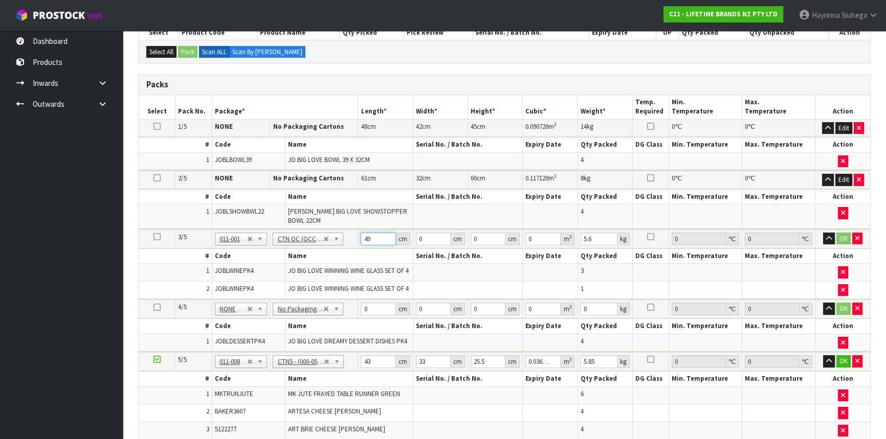
type input "49"
type input "27"
type input "4"
type input "0.005292"
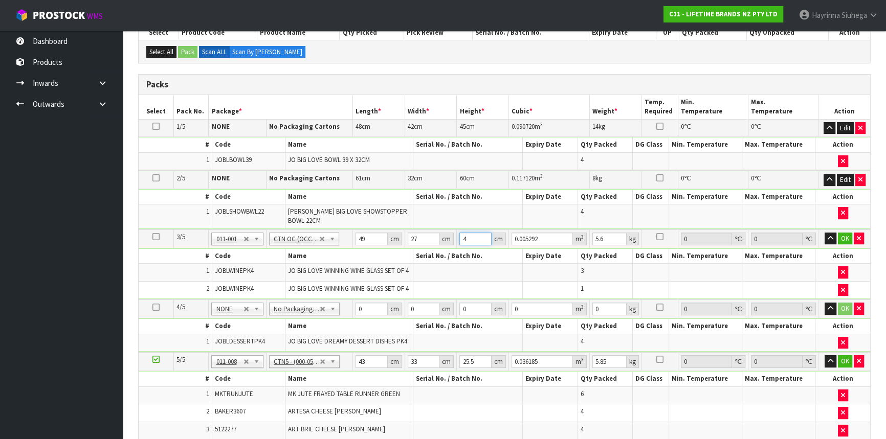
type input "44"
type input "0.058212"
type input "44"
type input "7"
click button "OK" at bounding box center [845, 239] width 14 height 12
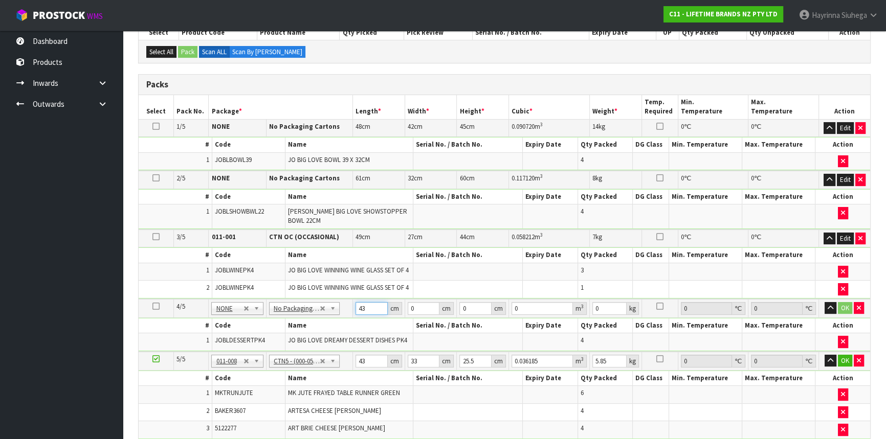
type input "43"
type input "37"
type input "4"
type input "0.006364"
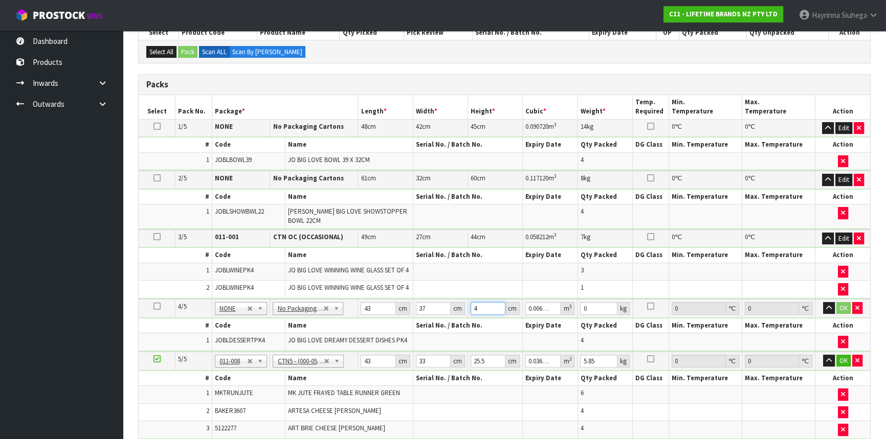
type input "45"
type input "0.071595"
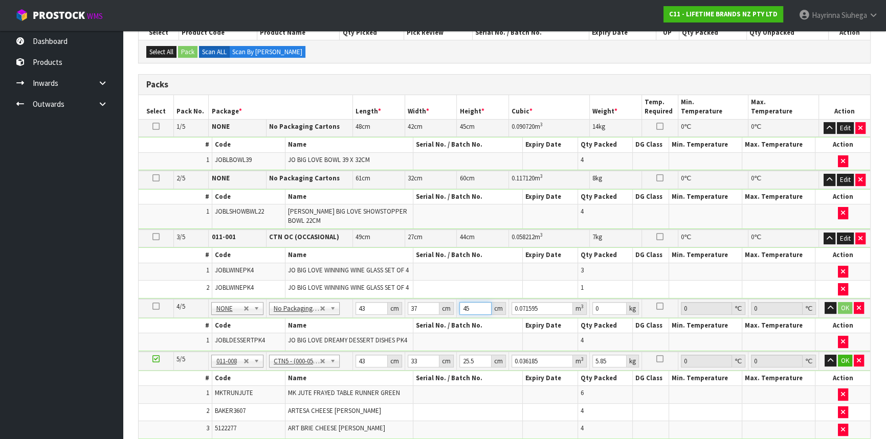
type input "45"
type input "7"
click button "OK" at bounding box center [845, 308] width 14 height 12
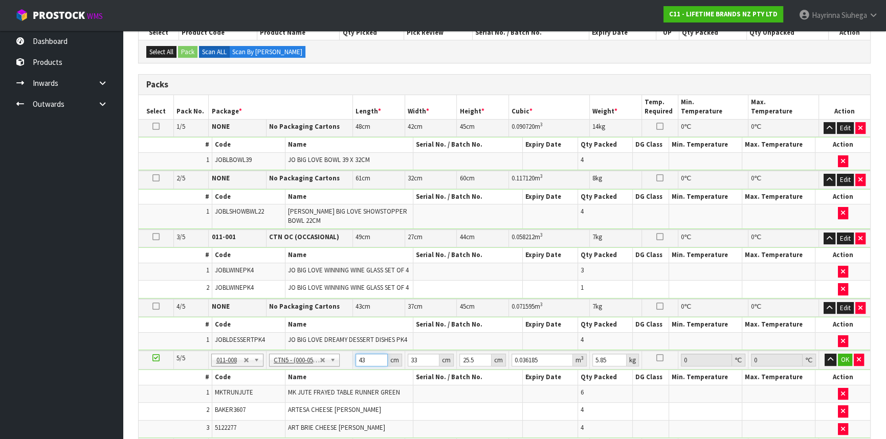
type input "4"
type input "0.003366"
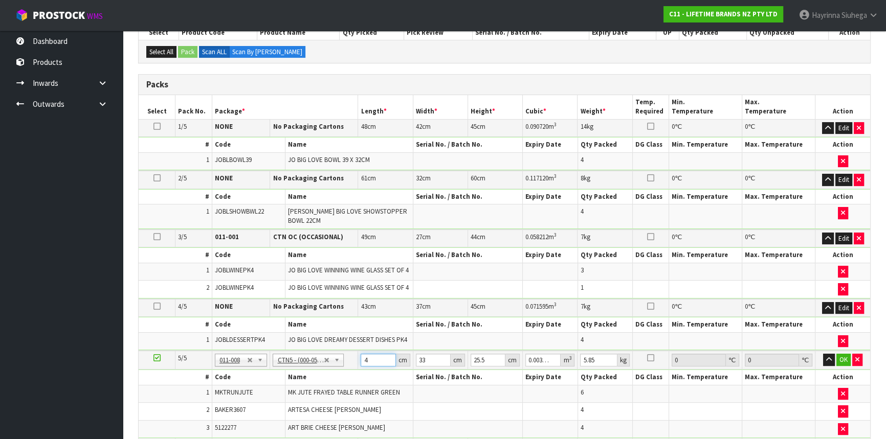
type input "44"
type input "0.037026"
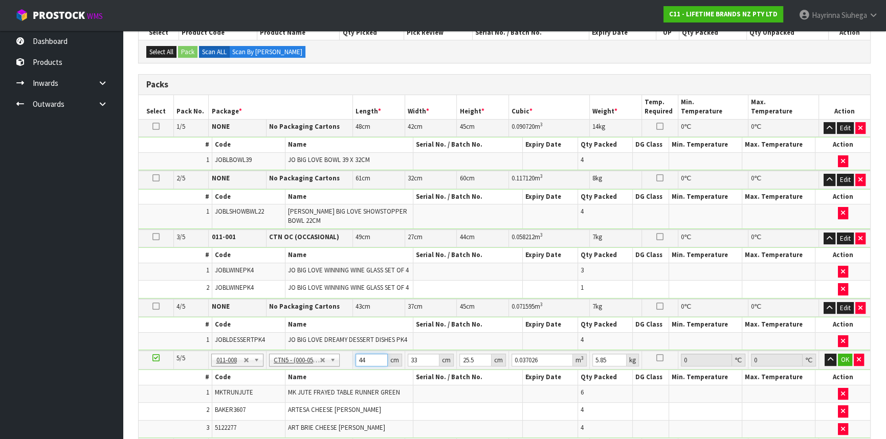
type input "44"
type input "3"
type input "0.003366"
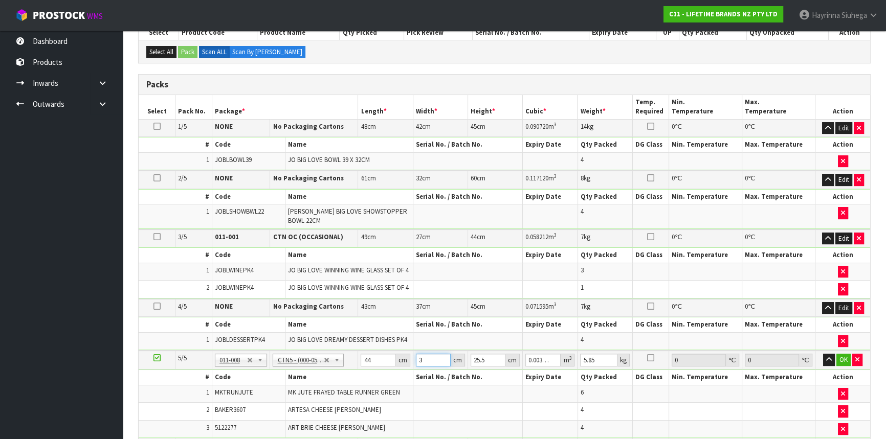
type input "35"
type input "0.03927"
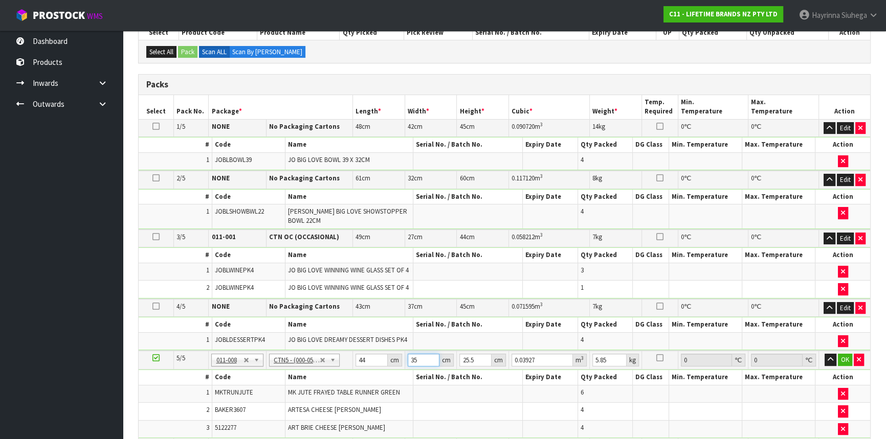
type input "35"
type input "2"
type input "0.00308"
type input "28"
type input "0.04312"
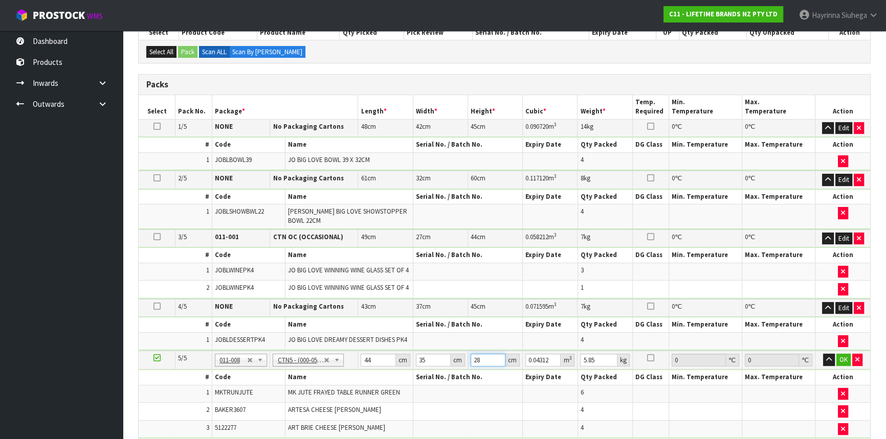
type input "28"
type input "7"
click button "OK" at bounding box center [843, 360] width 14 height 12
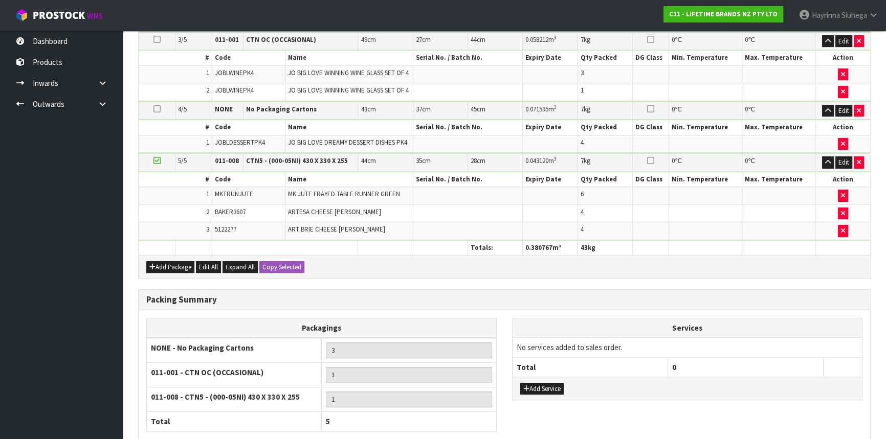
scroll to position [464, 0]
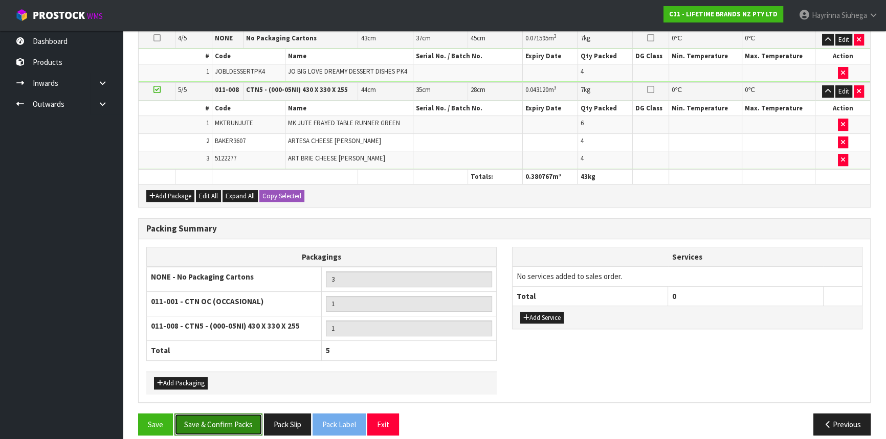
click at [246, 414] on button "Save & Confirm Packs" at bounding box center [218, 425] width 88 height 22
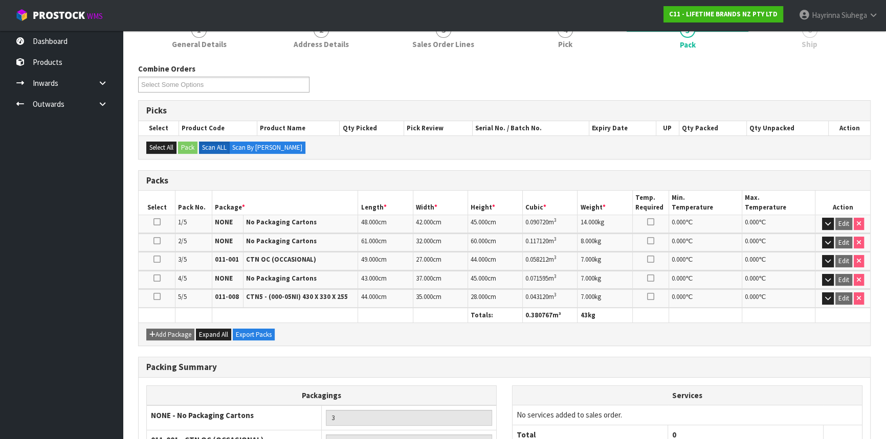
scroll to position [261, 0]
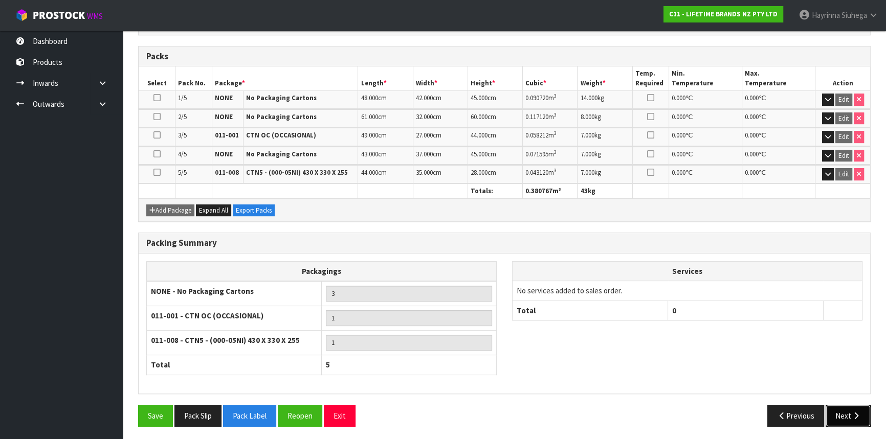
click at [854, 405] on button "Next" at bounding box center [848, 416] width 45 height 22
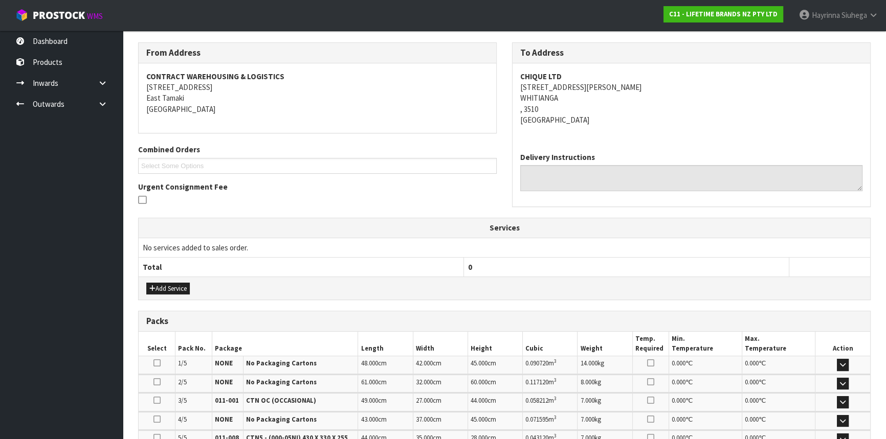
scroll to position [298, 0]
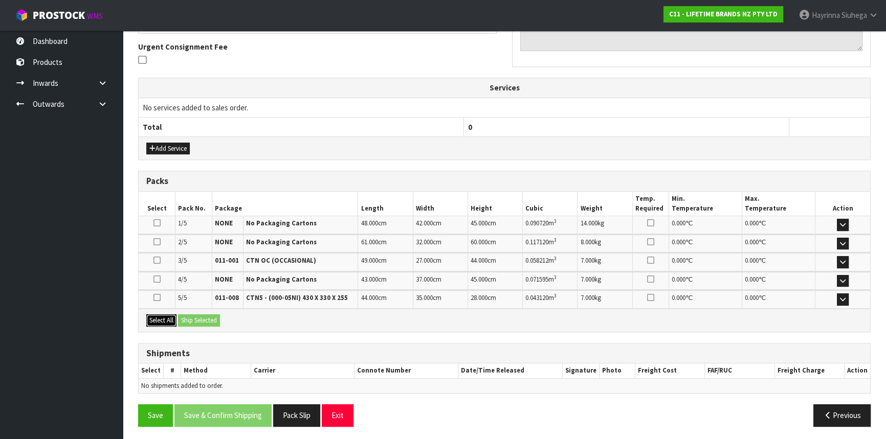
drag, startPoint x: 169, startPoint y: 317, endPoint x: 204, endPoint y: 320, distance: 34.4
click at [170, 317] on button "Select All" at bounding box center [161, 321] width 30 height 12
click at [205, 317] on button "Ship Selected" at bounding box center [199, 321] width 42 height 12
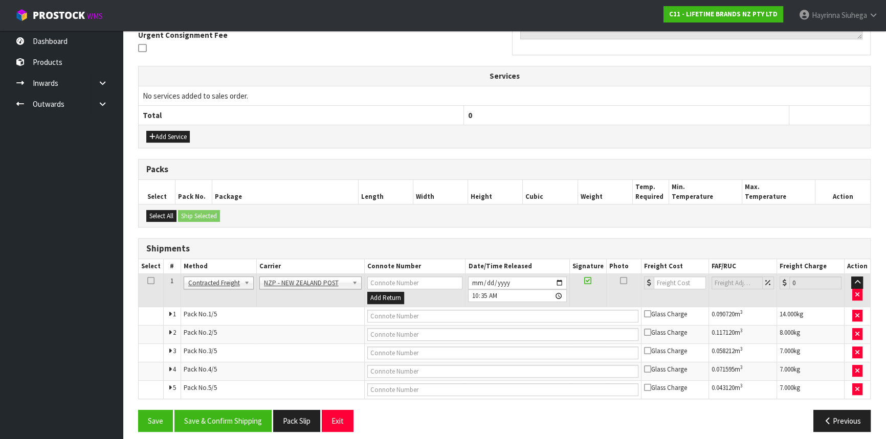
scroll to position [316, 0]
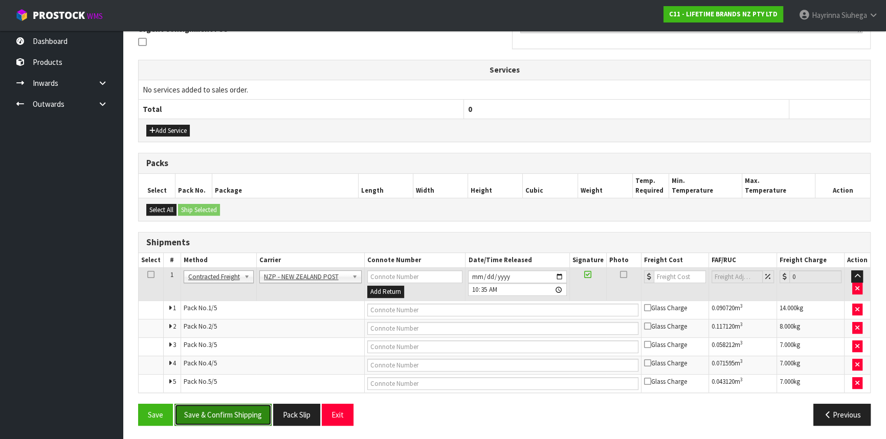
click at [257, 411] on button "Save & Confirm Shipping" at bounding box center [222, 415] width 97 height 22
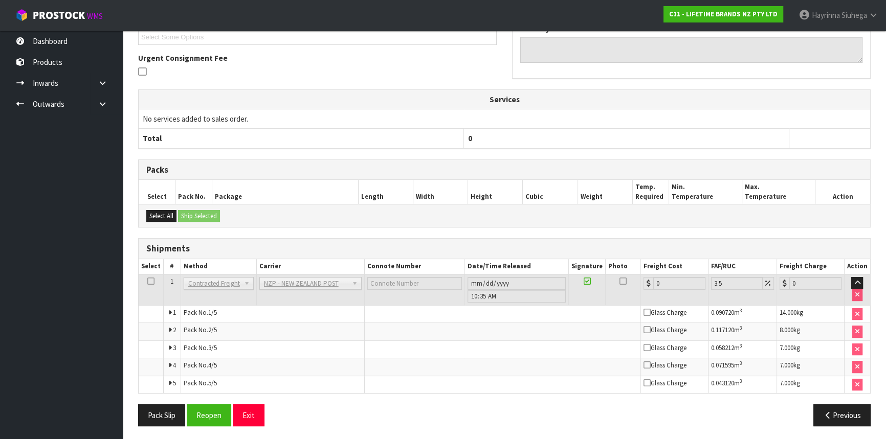
scroll to position [298, 0]
click at [214, 406] on button "Reopen" at bounding box center [209, 415] width 45 height 22
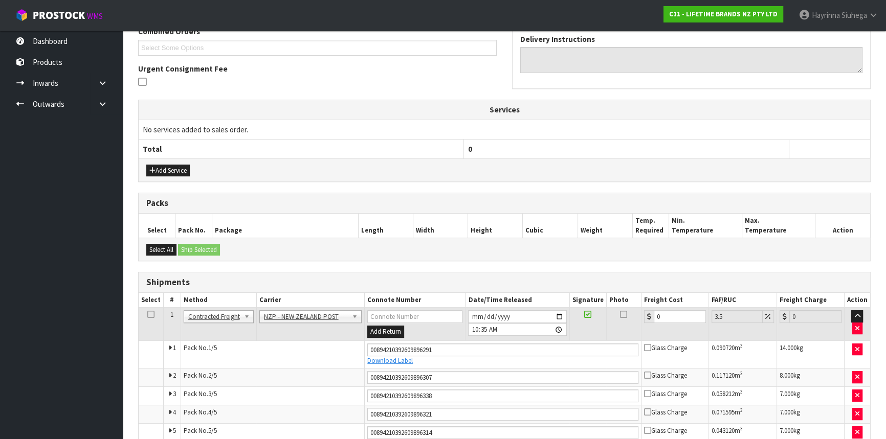
scroll to position [279, 0]
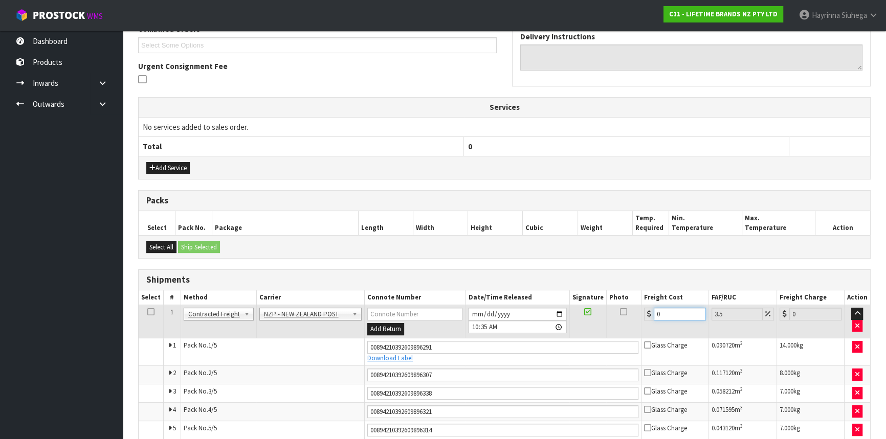
drag, startPoint x: 670, startPoint y: 312, endPoint x: 318, endPoint y: 314, distance: 352.5
click at [397, 314] on tr "1 Client Local Pickup Customer Local Pickup Company Freight Contracted Freight …" at bounding box center [505, 321] width 732 height 33
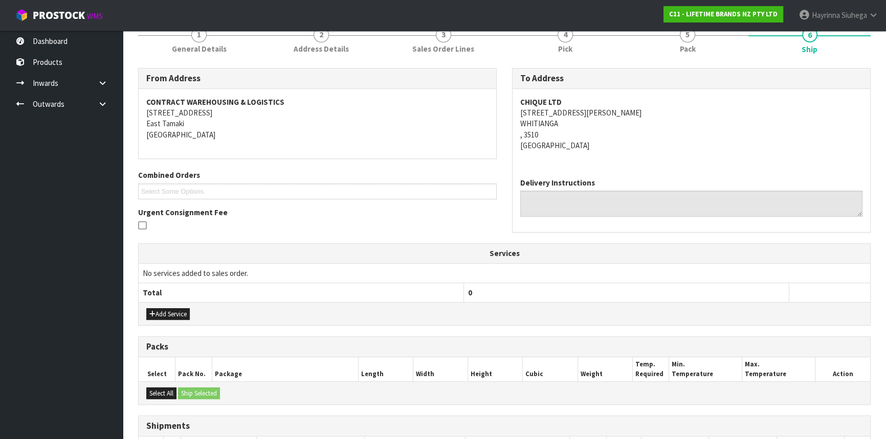
scroll to position [325, 0]
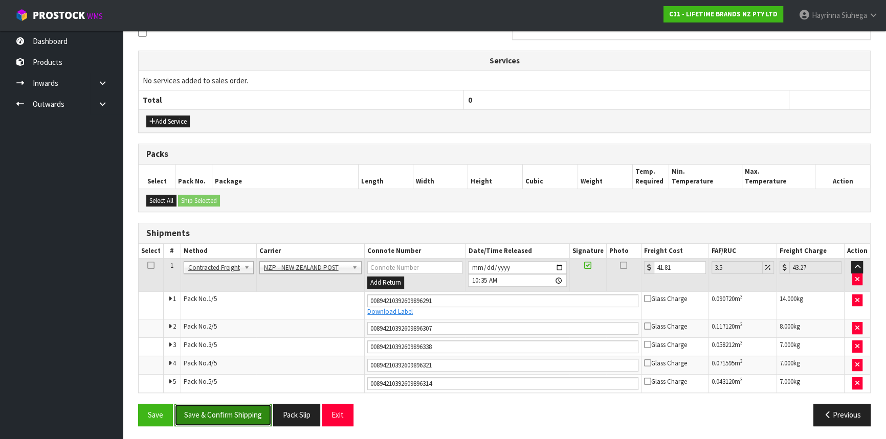
click at [237, 422] on button "Save & Confirm Shipping" at bounding box center [222, 415] width 97 height 22
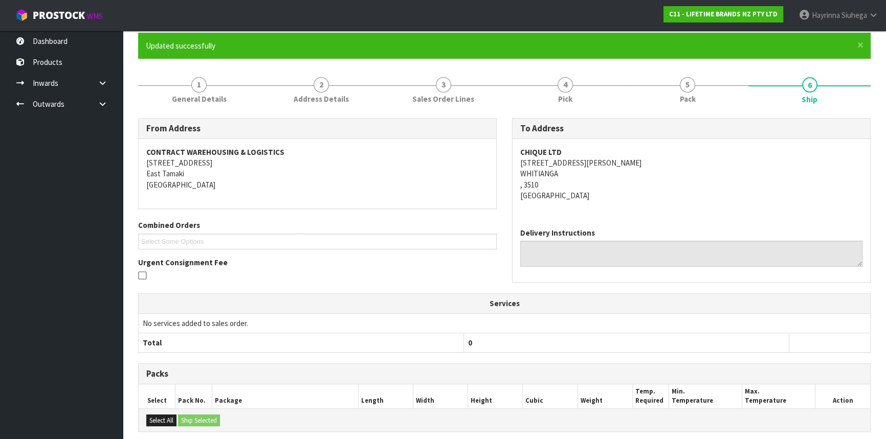
scroll to position [0, 0]
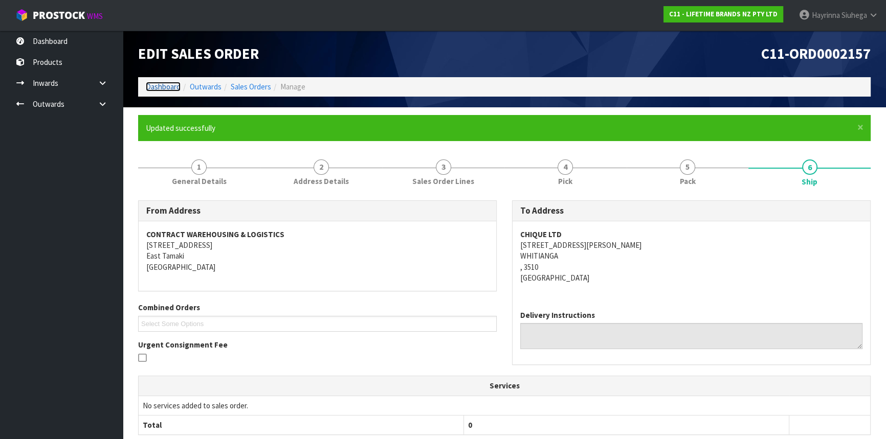
click at [159, 87] on link "Dashboard" at bounding box center [163, 87] width 35 height 10
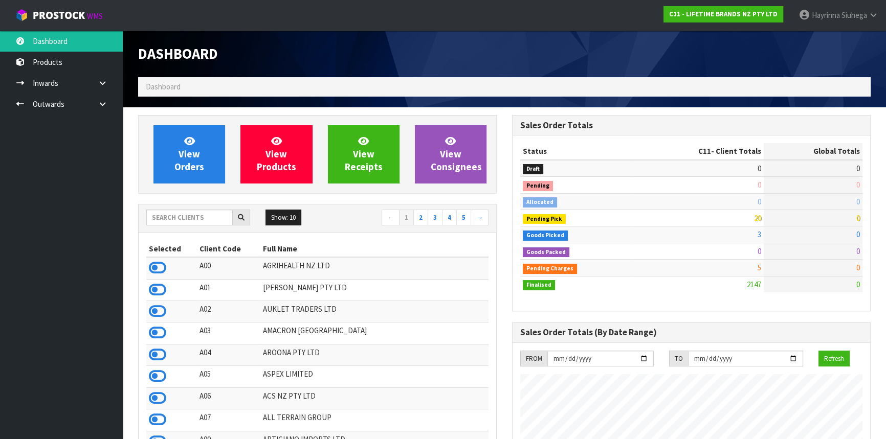
scroll to position [773, 373]
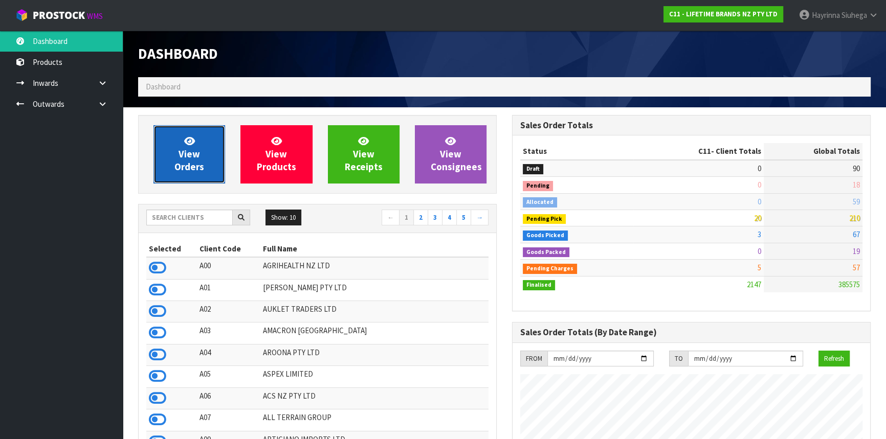
click at [186, 145] on icon at bounding box center [189, 141] width 11 height 10
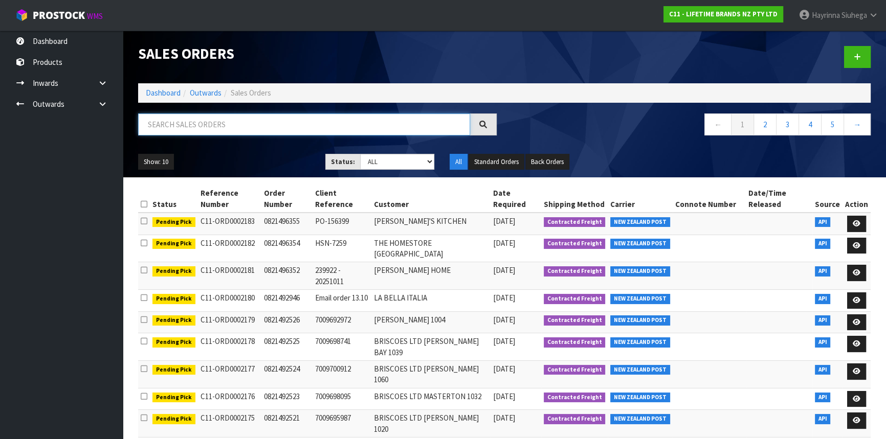
click at [198, 124] on input "text" at bounding box center [304, 125] width 332 height 22
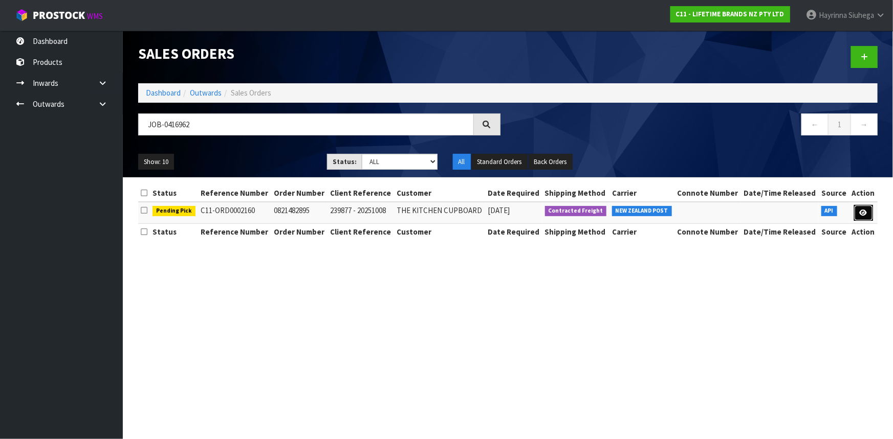
click at [863, 208] on link at bounding box center [863, 213] width 19 height 16
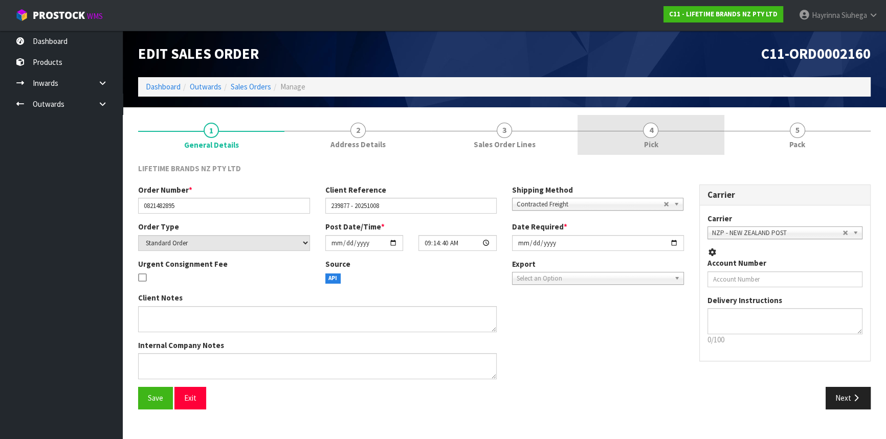
click at [695, 129] on link "4 Pick" at bounding box center [651, 135] width 146 height 40
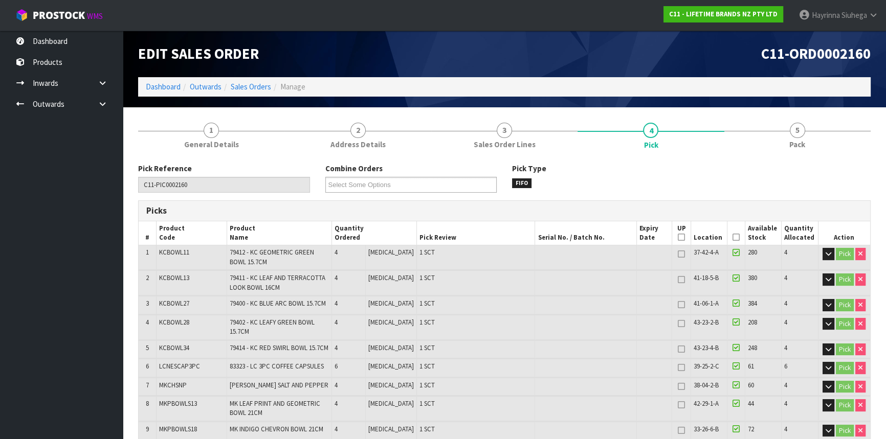
click at [733, 237] on icon at bounding box center [736, 237] width 7 height 1
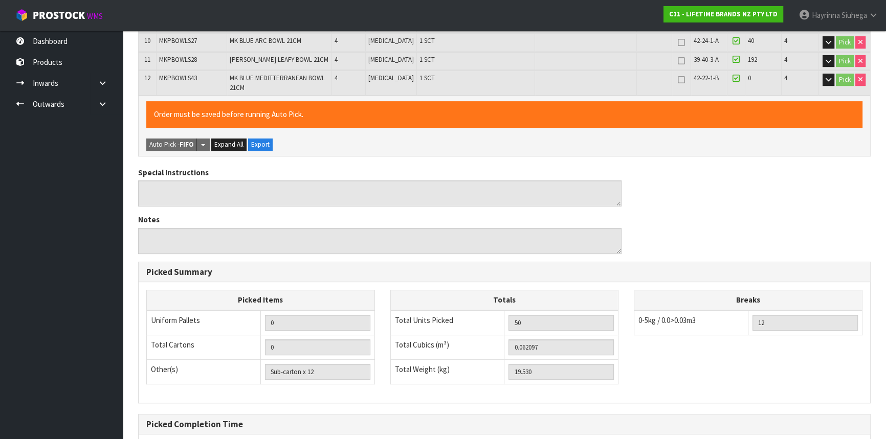
scroll to position [507, 0]
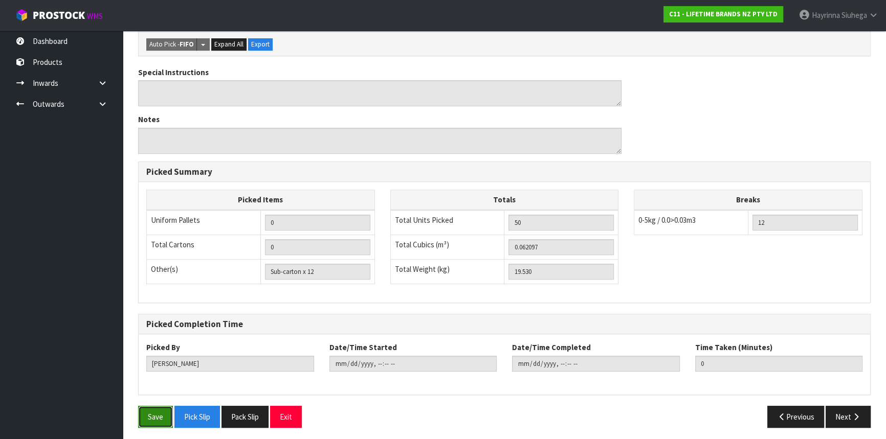
click at [144, 409] on button "Save" at bounding box center [155, 417] width 35 height 22
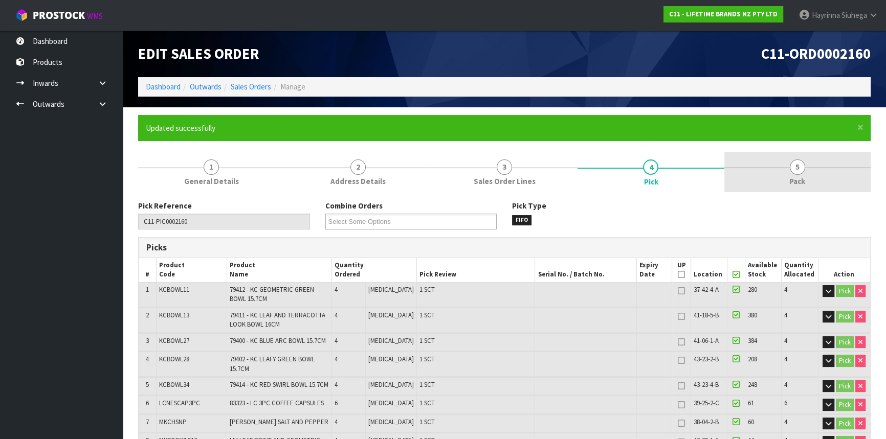
click at [800, 170] on span "5" at bounding box center [797, 167] width 15 height 15
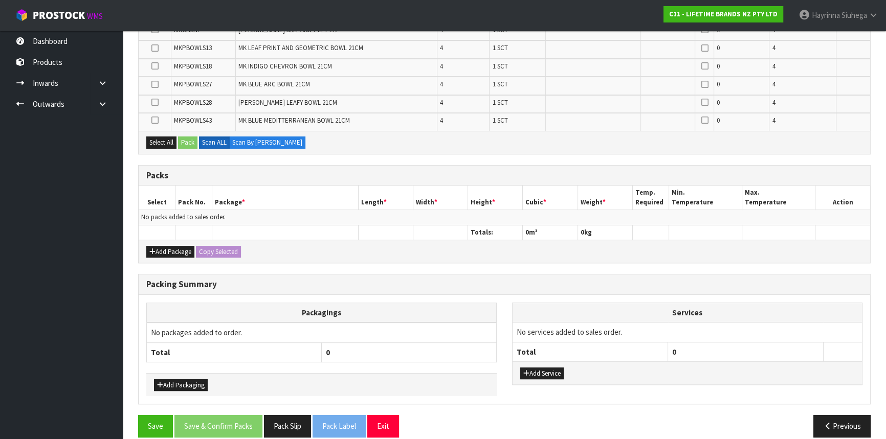
scroll to position [369, 0]
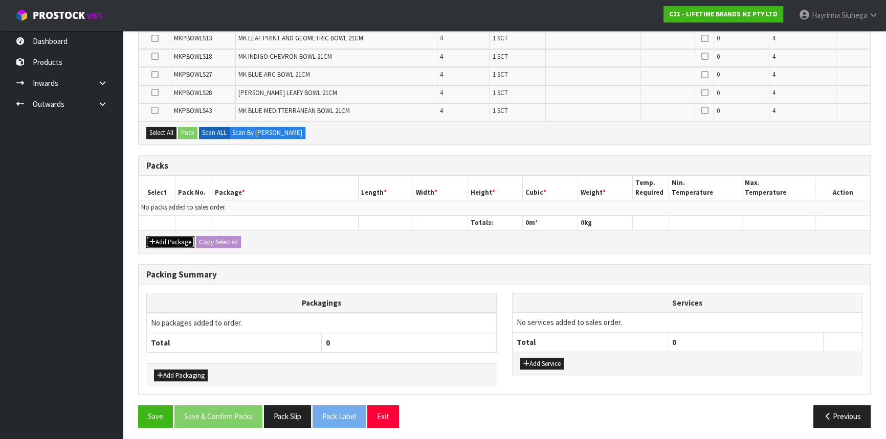
click at [182, 236] on button "Add Package" at bounding box center [170, 242] width 48 height 12
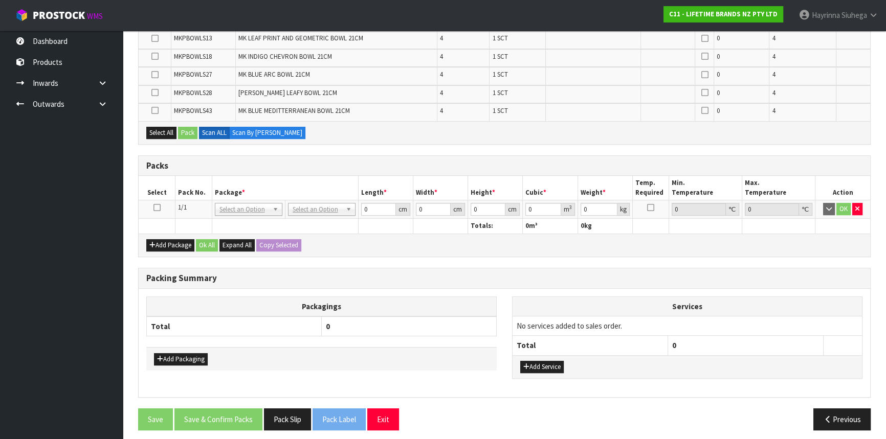
click at [155, 208] on icon at bounding box center [156, 208] width 7 height 1
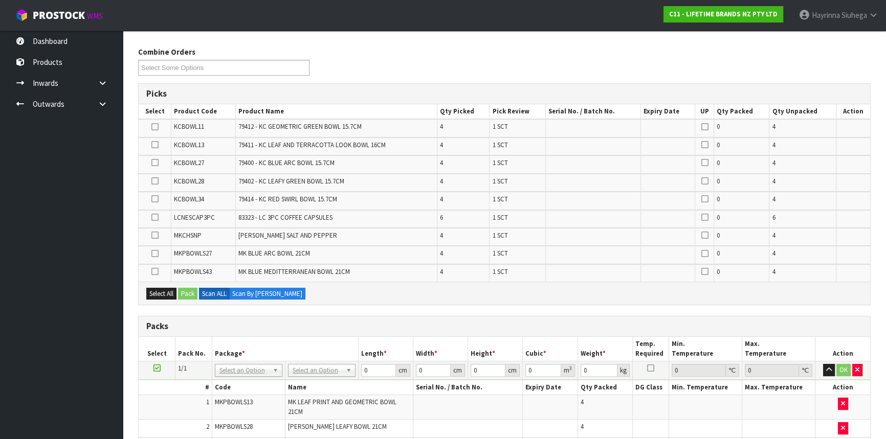
scroll to position [137, 0]
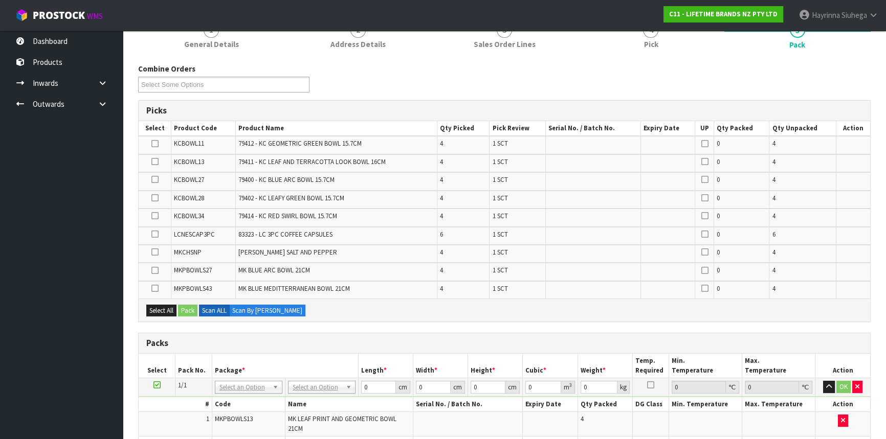
click at [157, 289] on icon at bounding box center [154, 289] width 7 height 1
click at [0, 0] on input "checkbox" at bounding box center [0, 0] width 0 height 0
click at [185, 305] on button "Pack" at bounding box center [187, 311] width 19 height 12
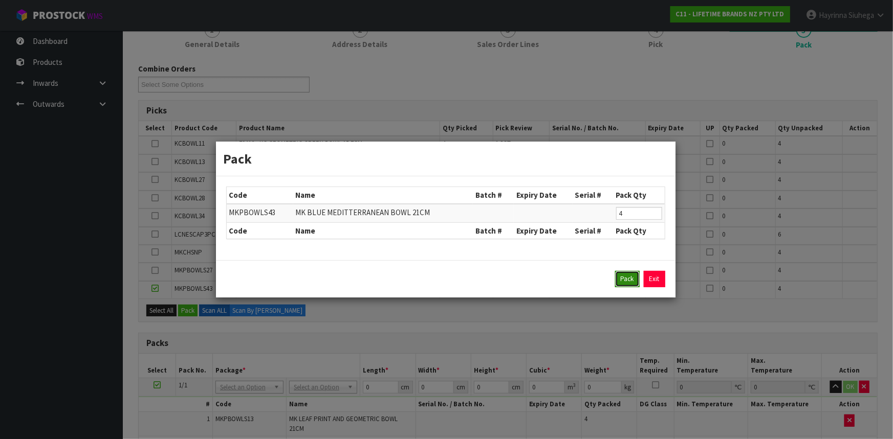
click at [633, 280] on button "Pack" at bounding box center [627, 279] width 25 height 16
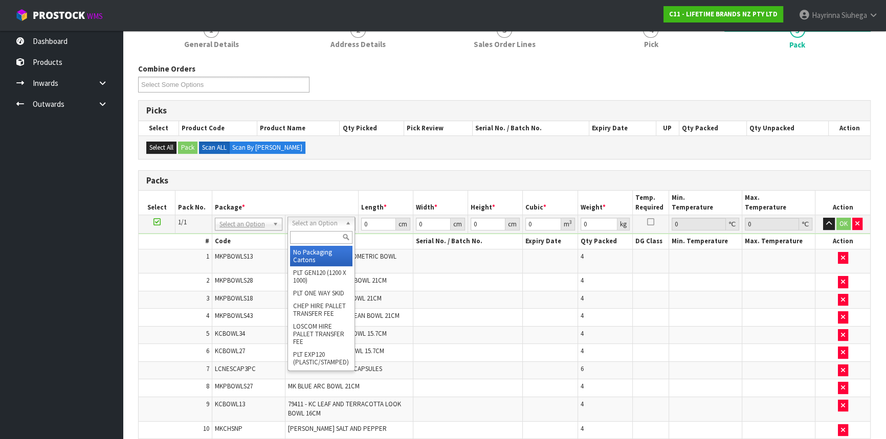
click at [328, 234] on input "text" at bounding box center [321, 237] width 62 height 13
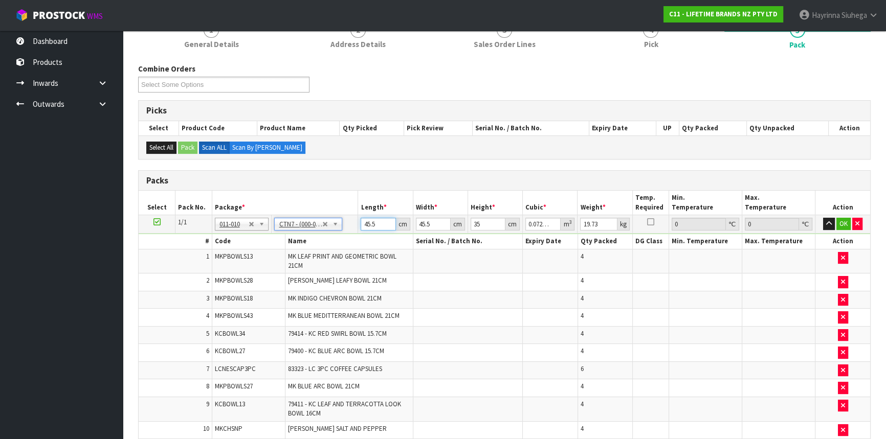
click at [365, 218] on input "45.5" at bounding box center [378, 224] width 35 height 13
click button "OK" at bounding box center [843, 224] width 14 height 12
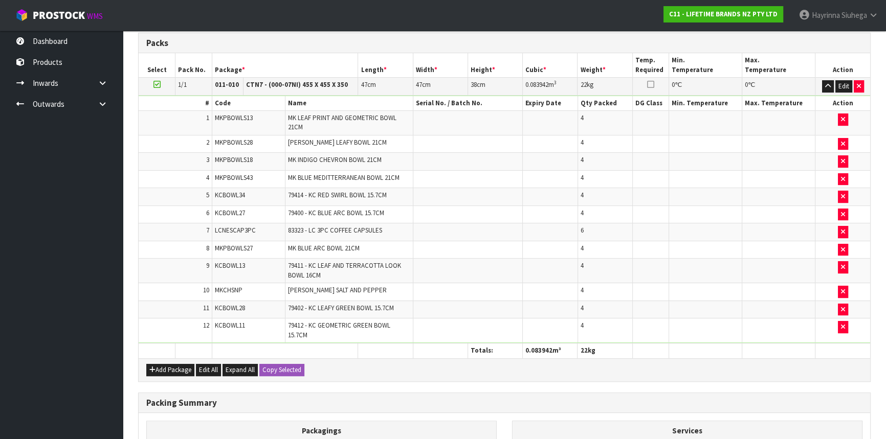
scroll to position [408, 0]
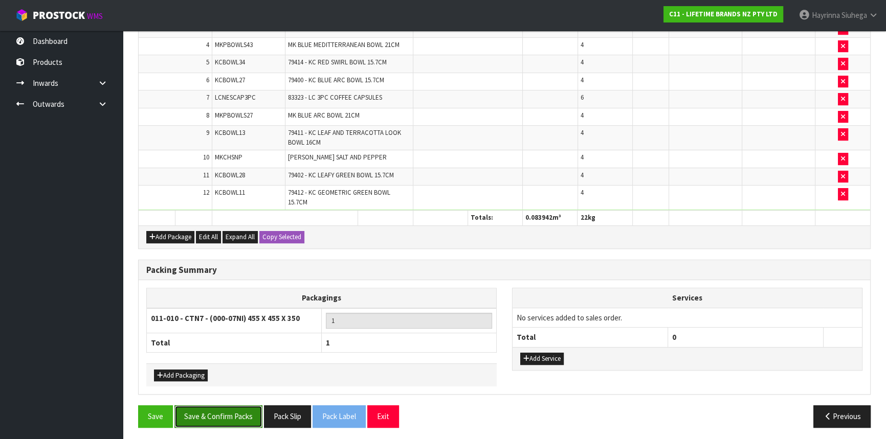
click at [230, 414] on button "Save & Confirm Packs" at bounding box center [218, 417] width 88 height 22
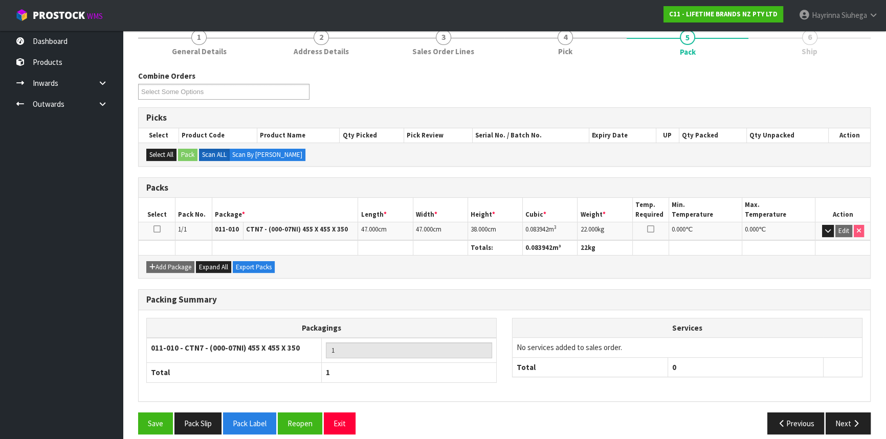
scroll to position [138, 0]
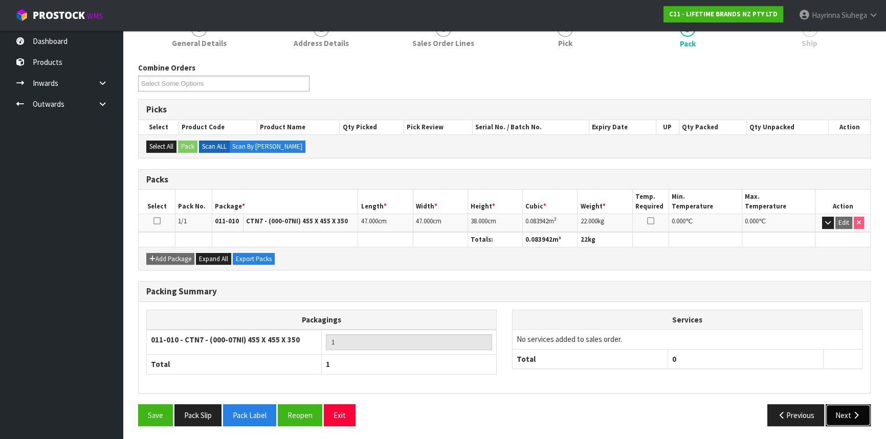
click at [856, 412] on icon "button" at bounding box center [856, 416] width 10 height 8
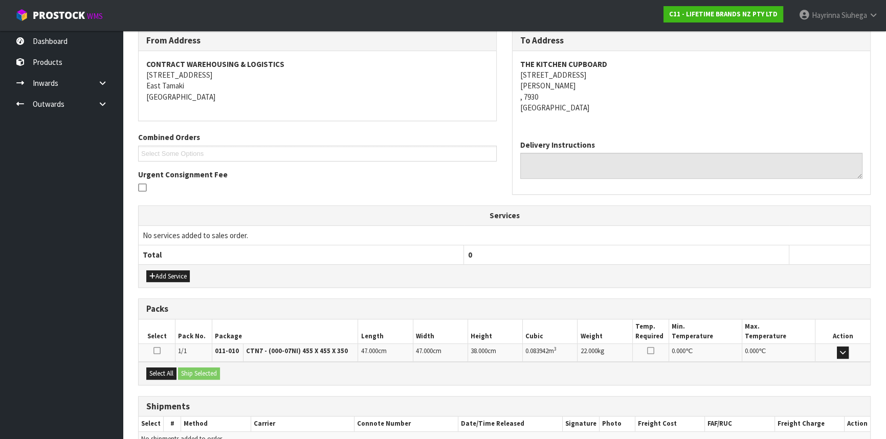
scroll to position [225, 0]
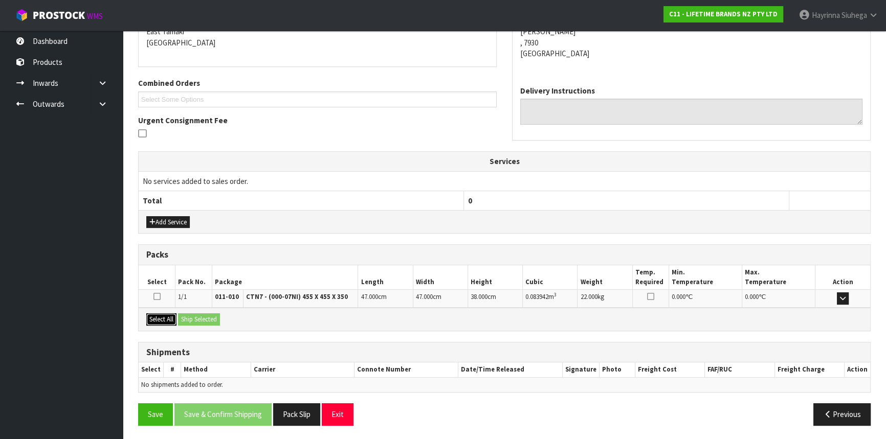
click at [172, 318] on button "Select All" at bounding box center [161, 320] width 30 height 12
click at [191, 316] on button "Ship Selected" at bounding box center [199, 320] width 42 height 12
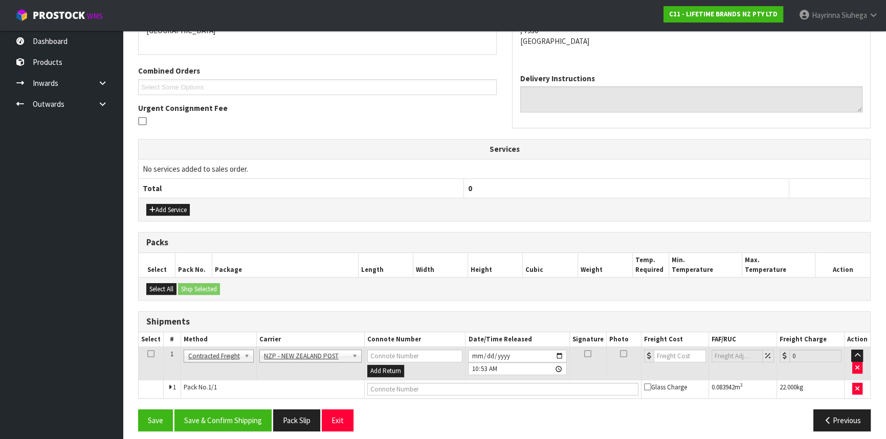
scroll to position [242, 0]
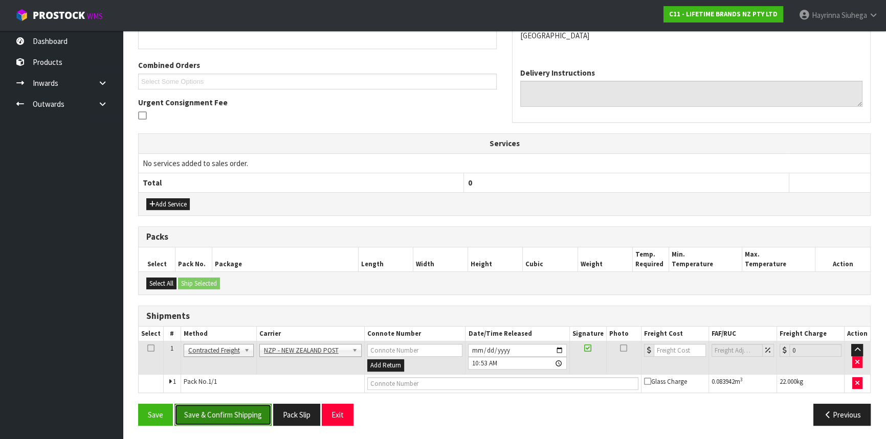
click at [219, 409] on button "Save & Confirm Shipping" at bounding box center [222, 415] width 97 height 22
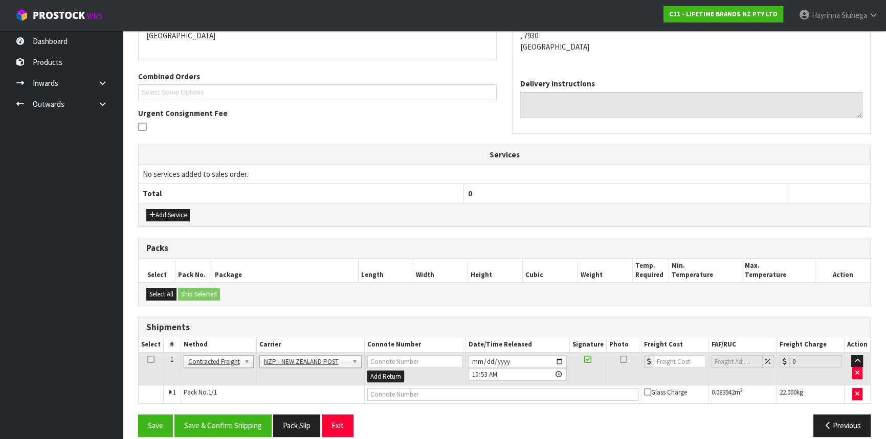
scroll to position [0, 0]
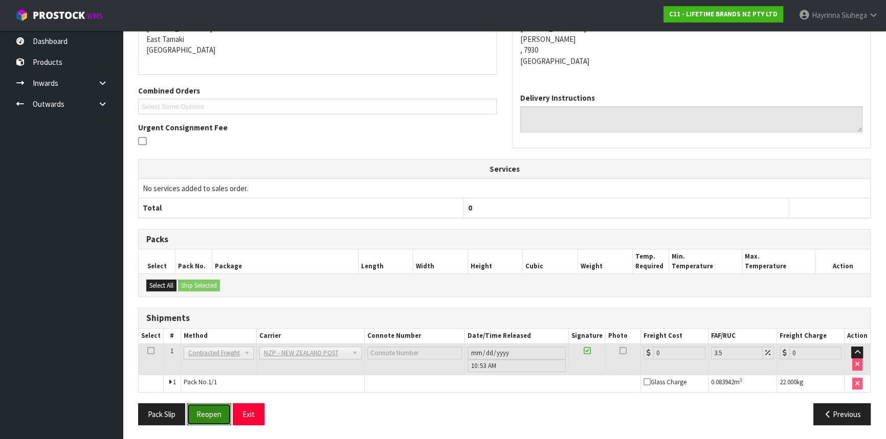
click at [219, 418] on button "Reopen" at bounding box center [209, 415] width 45 height 22
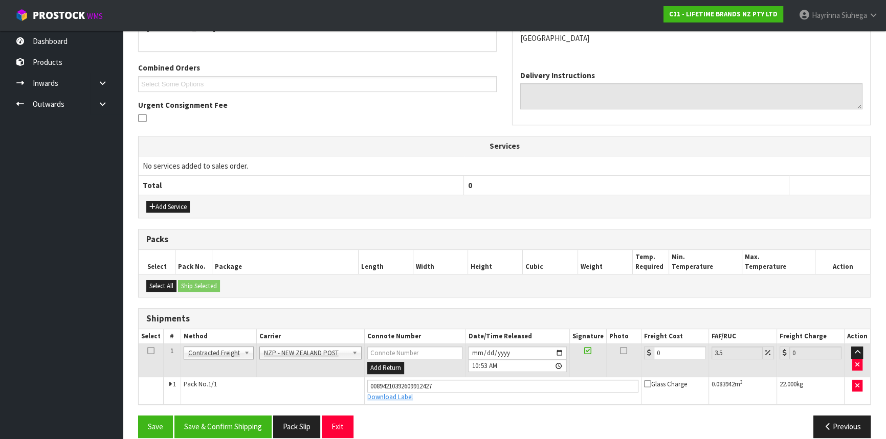
scroll to position [252, 0]
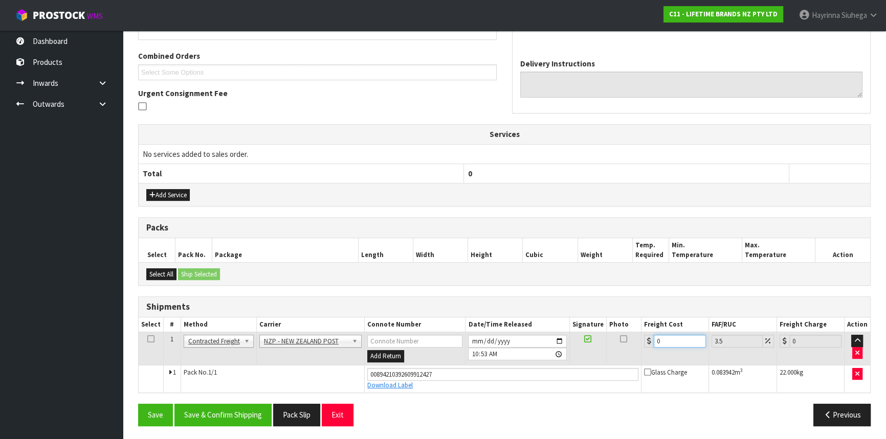
drag, startPoint x: 675, startPoint y: 338, endPoint x: 479, endPoint y: 335, distance: 195.4
click at [481, 336] on tr "1 Client Local Pickup Customer Local Pickup Company Freight Contracted Freight …" at bounding box center [505, 349] width 732 height 33
click at [138, 404] on button "Save" at bounding box center [155, 415] width 35 height 22
click at [246, 419] on button "Save & Confirm Shipping" at bounding box center [222, 415] width 97 height 22
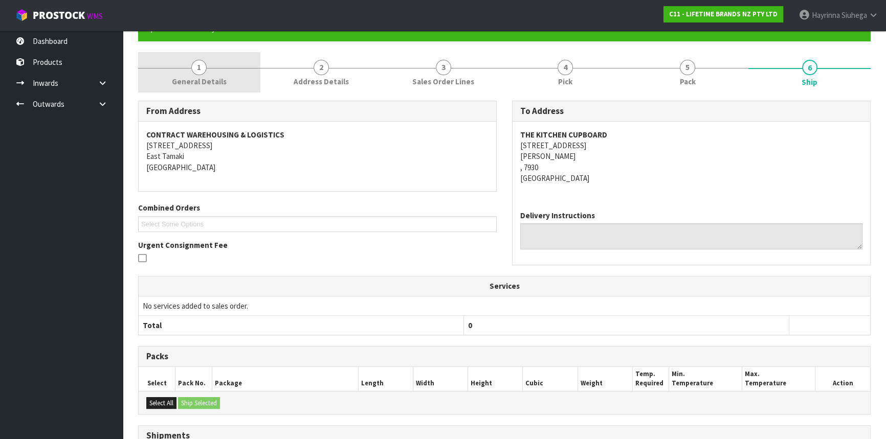
scroll to position [0, 0]
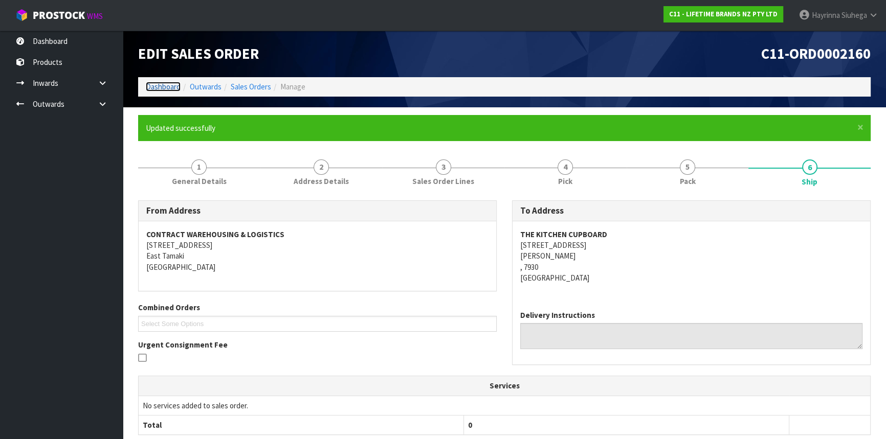
click at [178, 85] on link "Dashboard" at bounding box center [163, 87] width 35 height 10
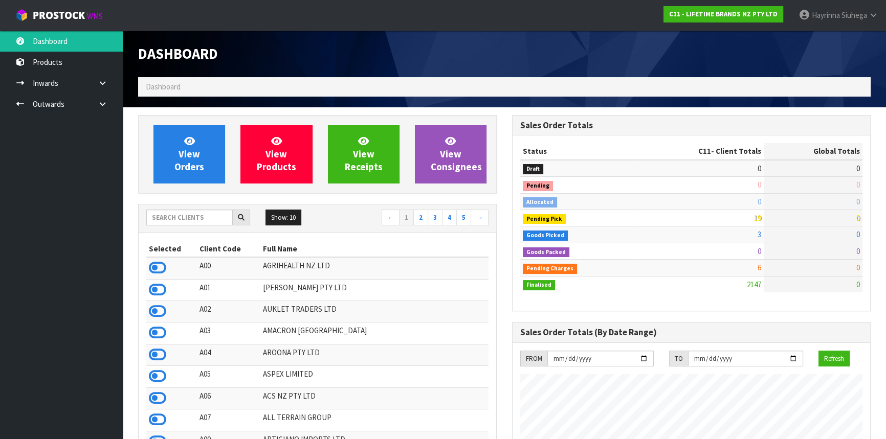
scroll to position [773, 373]
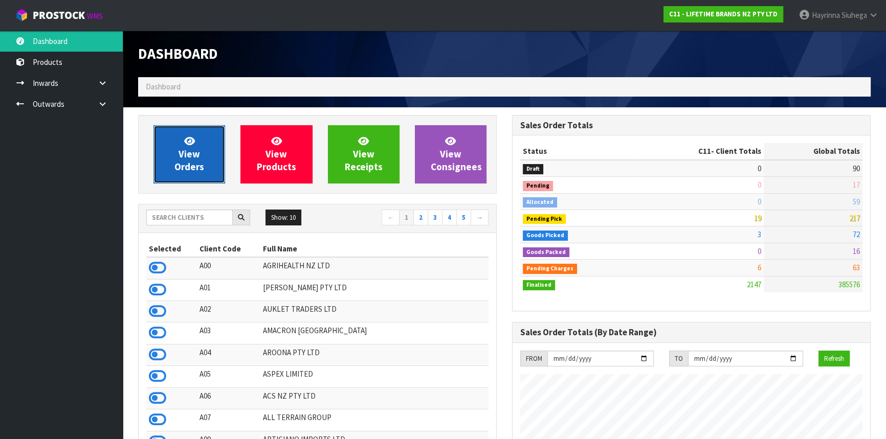
click at [218, 153] on link "View Orders" at bounding box center [189, 154] width 72 height 58
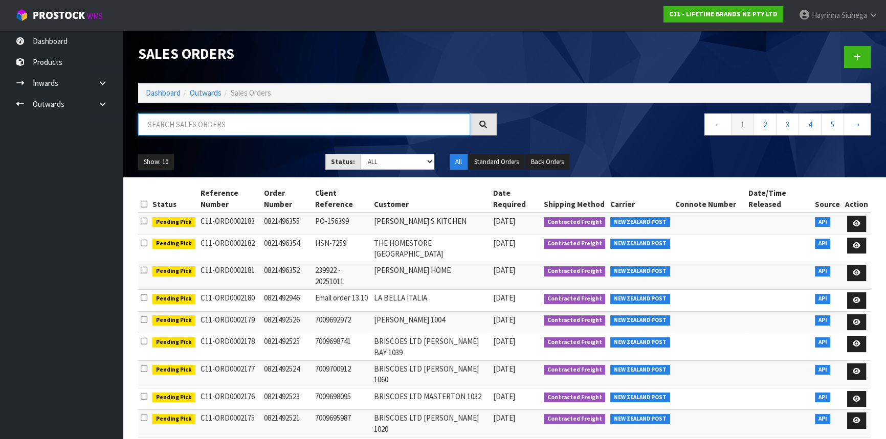
click at [248, 129] on input "text" at bounding box center [304, 125] width 332 height 22
click at [255, 128] on input "text" at bounding box center [304, 125] width 332 height 22
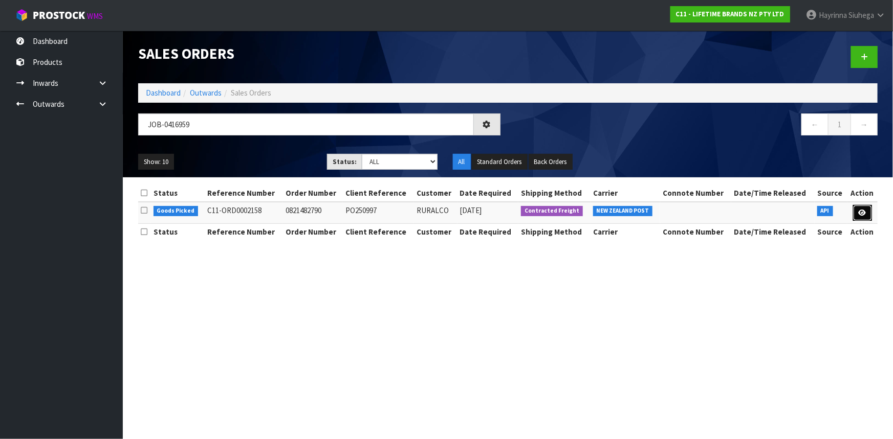
click at [858, 208] on link at bounding box center [862, 213] width 19 height 16
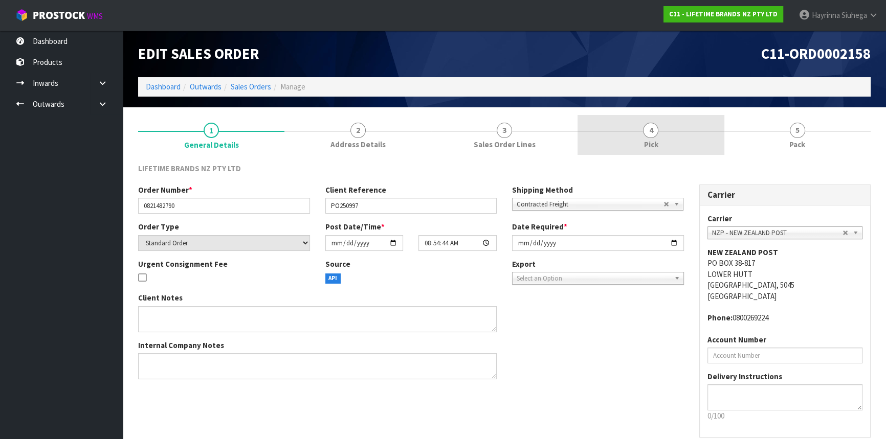
click at [703, 142] on link "4 Pick" at bounding box center [651, 135] width 146 height 40
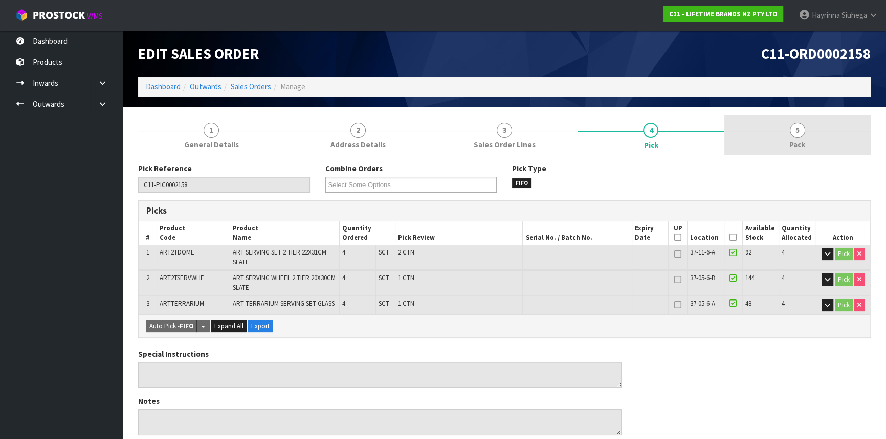
click at [751, 133] on link "5 Pack" at bounding box center [797, 135] width 146 height 40
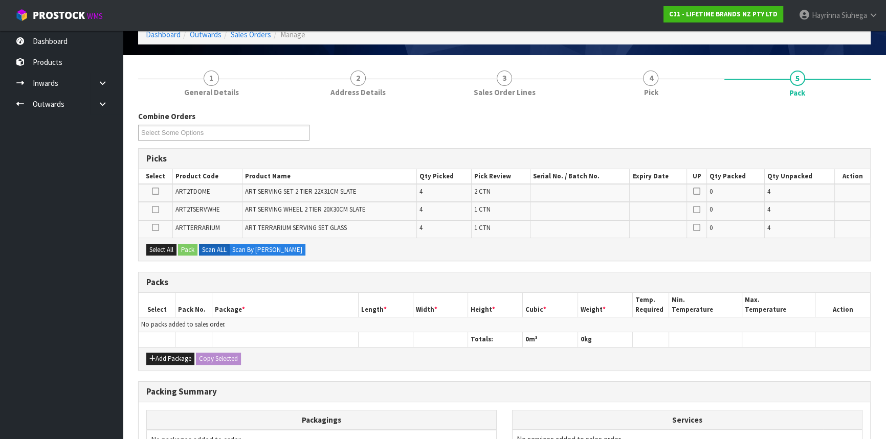
scroll to position [170, 0]
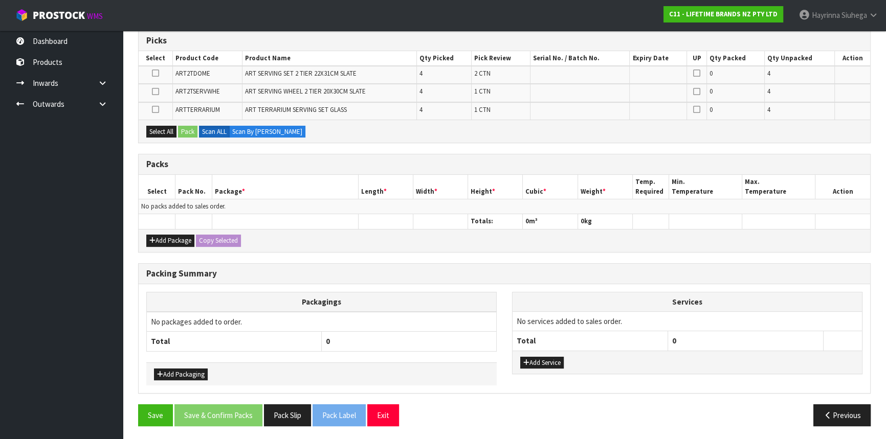
click at [432, 260] on div "Combine Orders C11-ORD0002158 C11-ORD0002159 C11-ORD0002161 C11-ORD0002162 C11-…" at bounding box center [504, 213] width 733 height 441
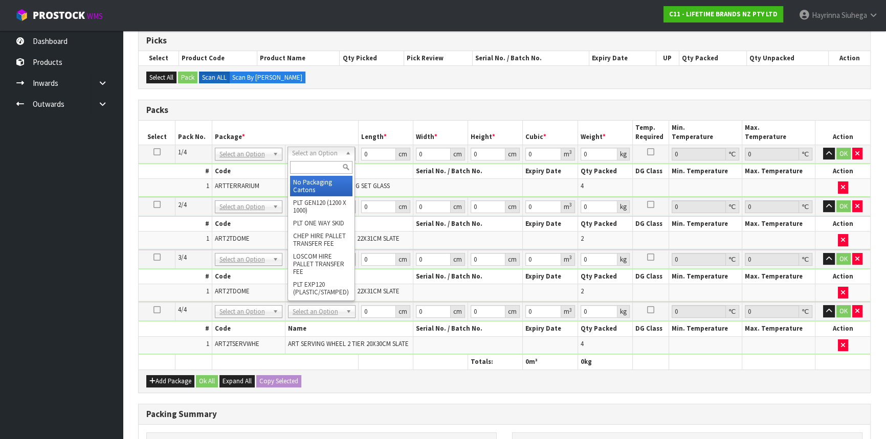
drag, startPoint x: 321, startPoint y: 182, endPoint x: 187, endPoint y: 147, distance: 138.5
click at [152, 147] on td at bounding box center [157, 154] width 37 height 18
click at [154, 152] on icon at bounding box center [156, 152] width 7 height 1
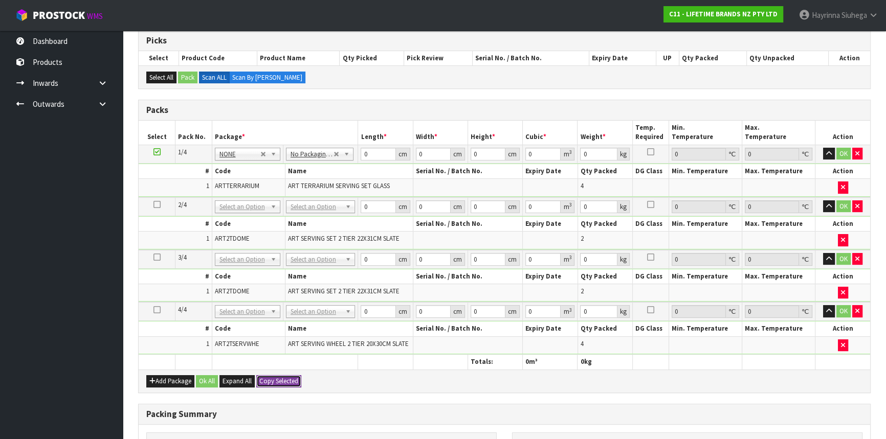
click at [280, 380] on button "Copy Selected" at bounding box center [278, 381] width 45 height 12
click at [280, 380] on span "Confirm" at bounding box center [270, 381] width 23 height 9
click at [256, 375] on button "Copy Selected" at bounding box center [278, 381] width 45 height 12
click at [361, 153] on input "0" at bounding box center [378, 154] width 35 height 13
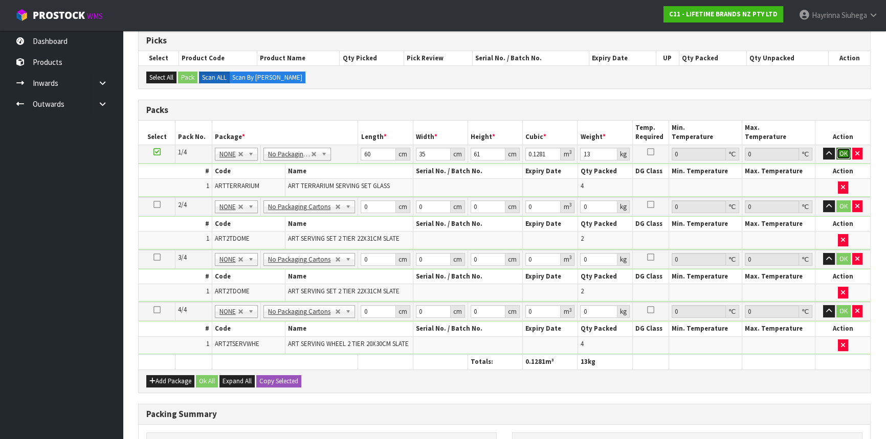
click button "OK" at bounding box center [843, 154] width 14 height 12
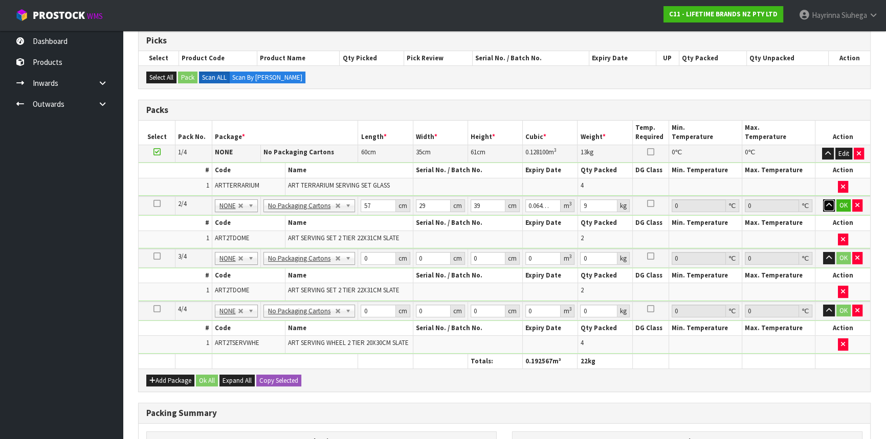
click at [823, 200] on button "button" at bounding box center [829, 206] width 12 height 12
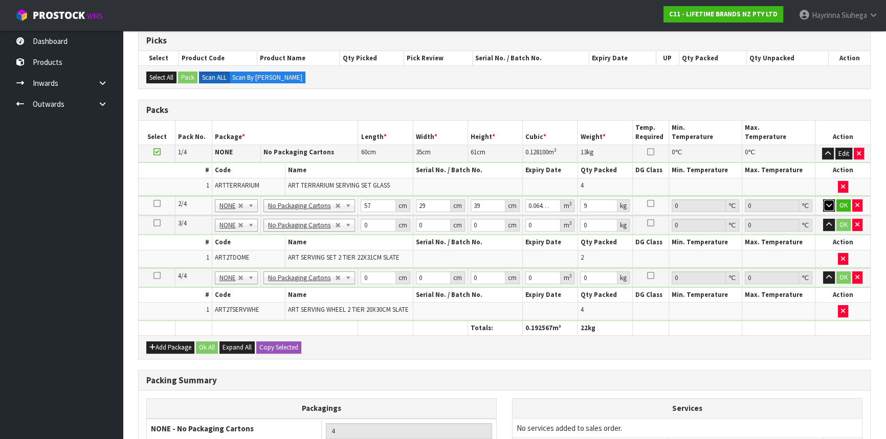
click at [823, 200] on button "button" at bounding box center [829, 206] width 12 height 12
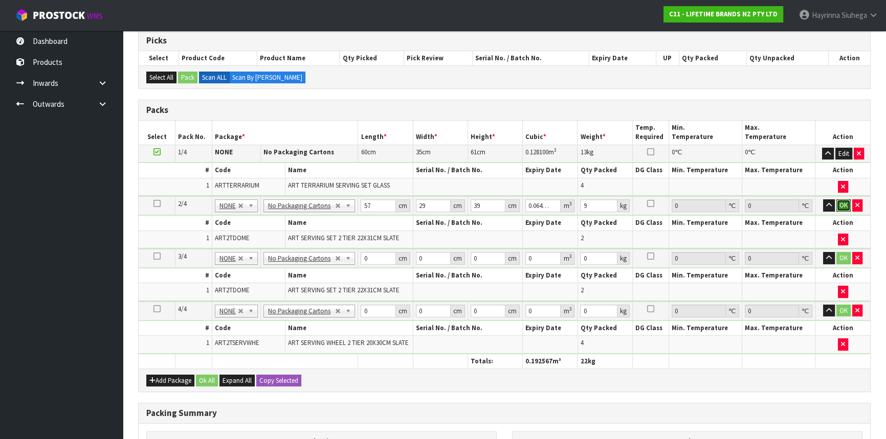
click button "OK" at bounding box center [843, 206] width 14 height 12
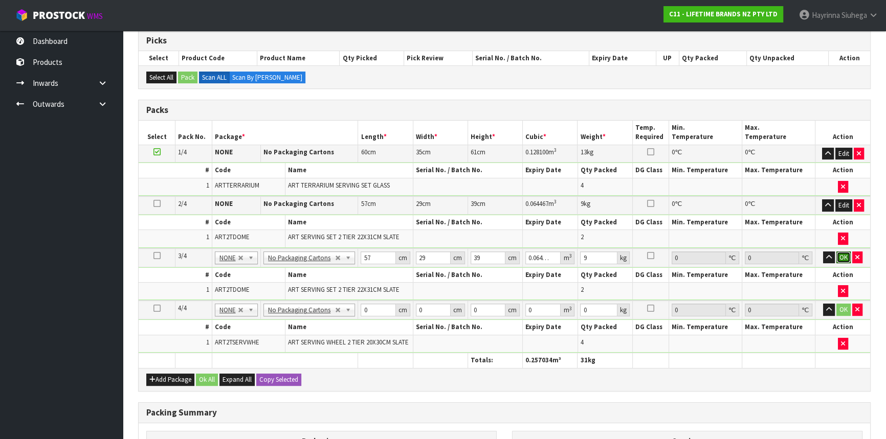
click button "OK" at bounding box center [843, 258] width 14 height 12
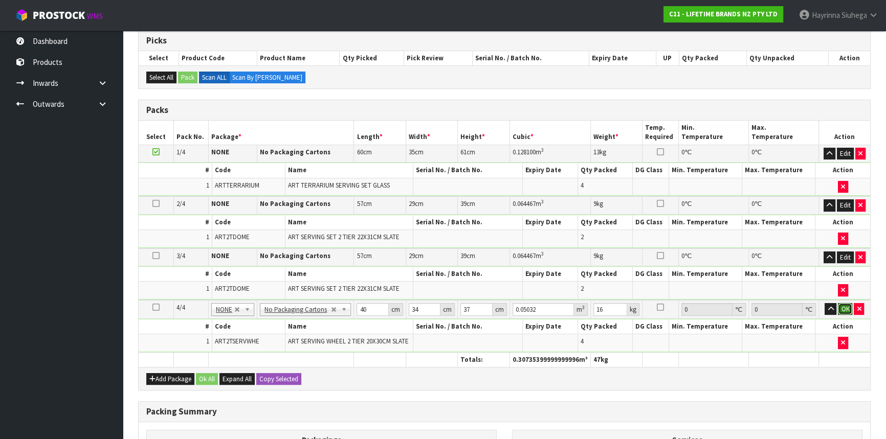
click button "OK" at bounding box center [845, 309] width 14 height 12
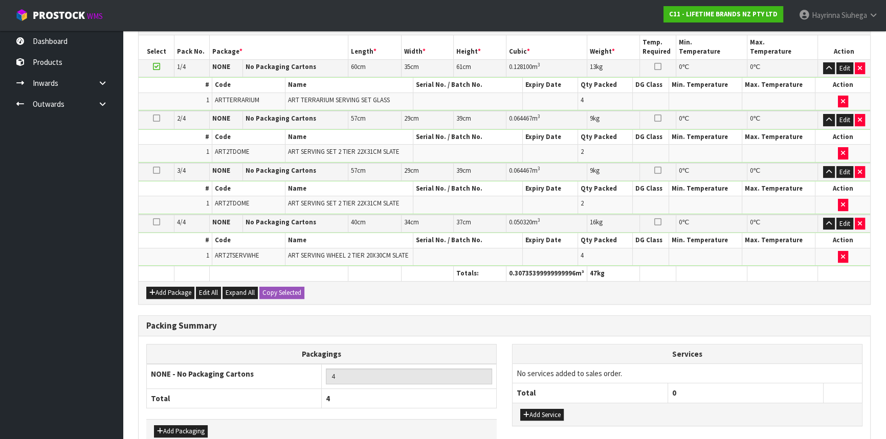
scroll to position [312, 0]
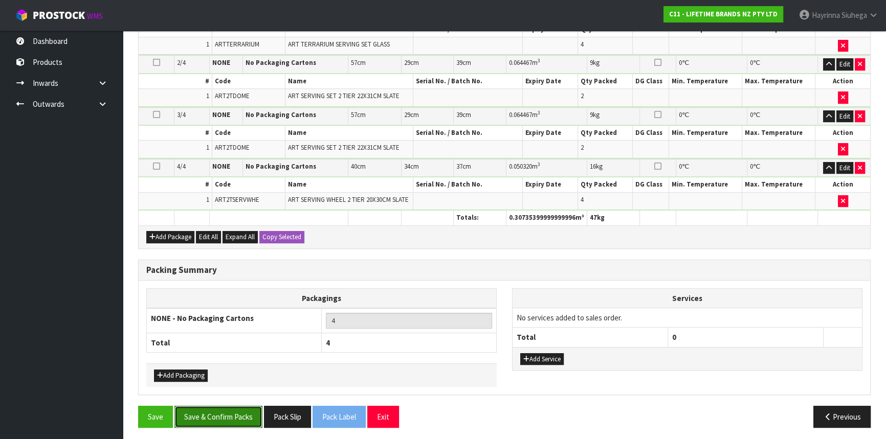
click at [240, 406] on button "Save & Confirm Packs" at bounding box center [218, 417] width 88 height 22
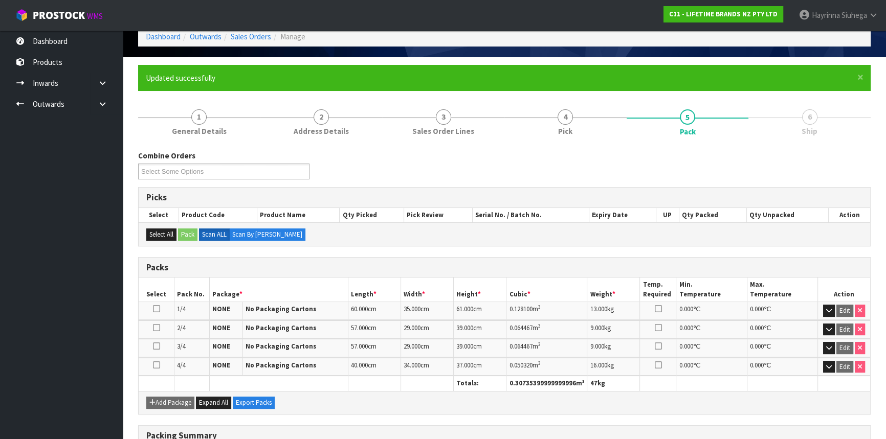
scroll to position [194, 0]
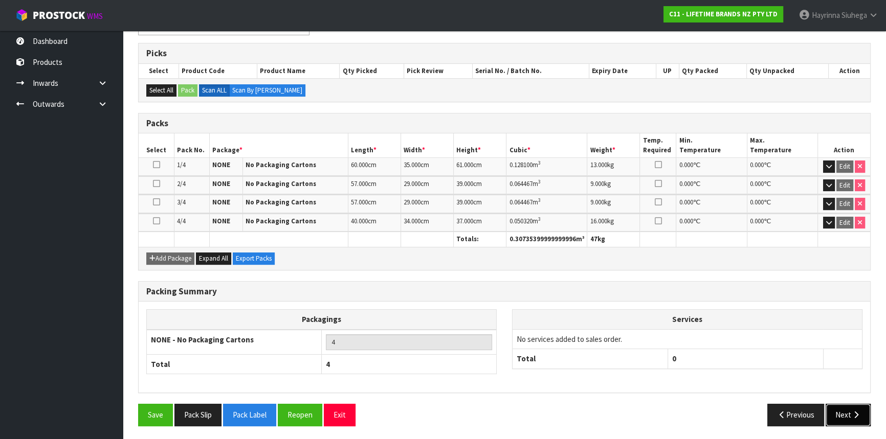
click at [847, 411] on button "Next" at bounding box center [848, 415] width 45 height 22
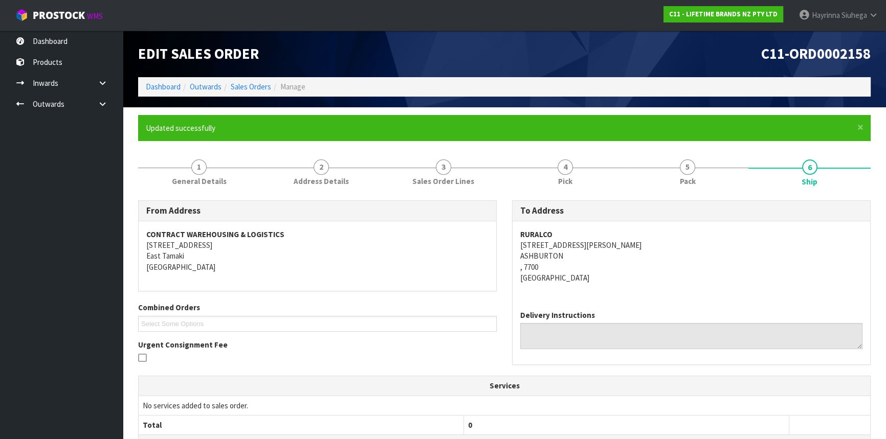
scroll to position [232, 0]
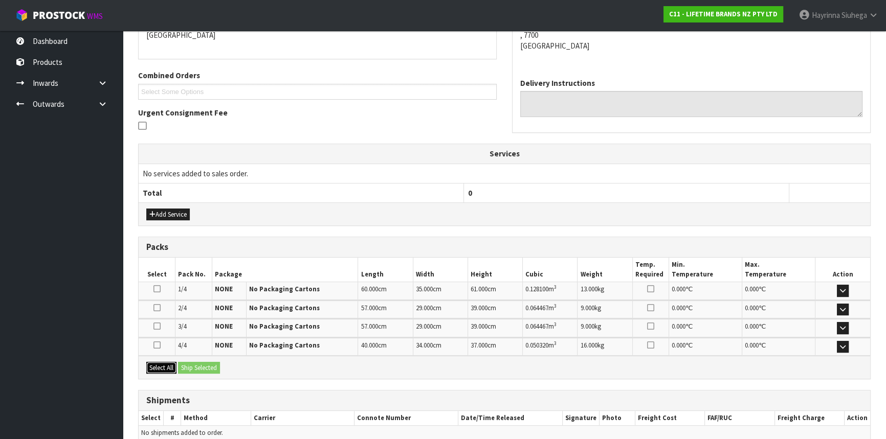
click at [161, 362] on button "Select All" at bounding box center [161, 368] width 30 height 12
click at [219, 362] on button "Ship Selected" at bounding box center [199, 368] width 42 height 12
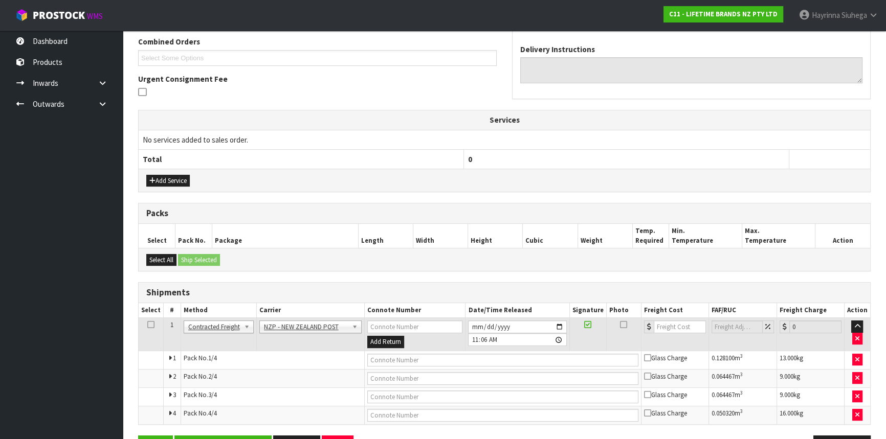
scroll to position [297, 0]
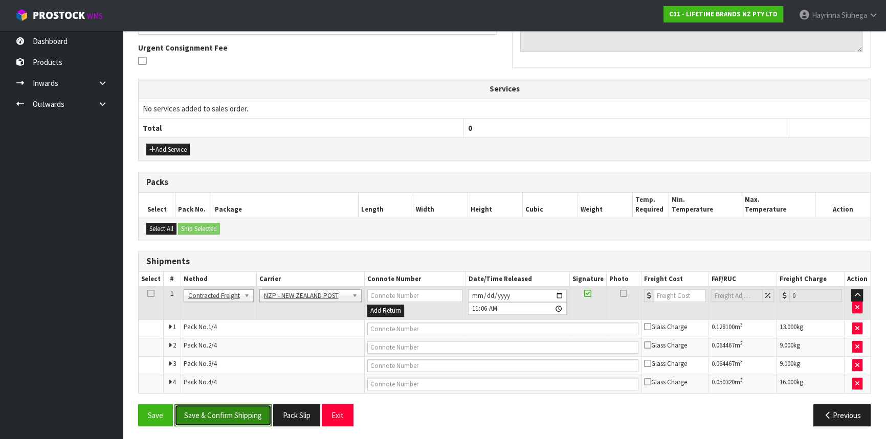
click at [231, 409] on button "Save & Confirm Shipping" at bounding box center [222, 416] width 97 height 22
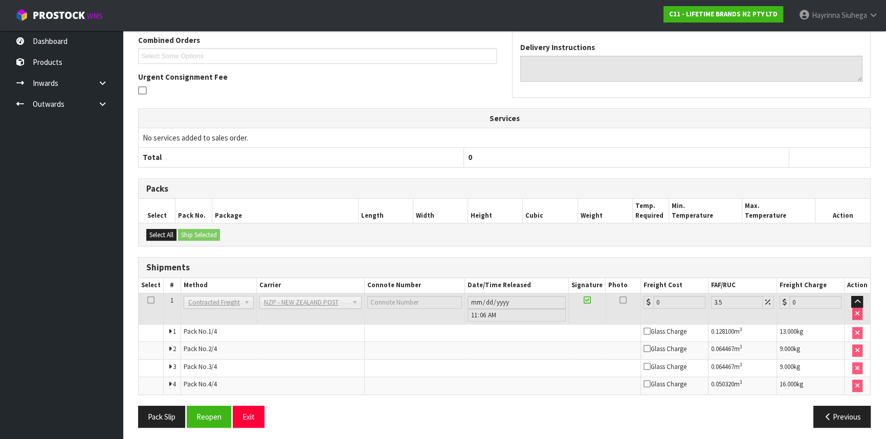
scroll to position [281, 0]
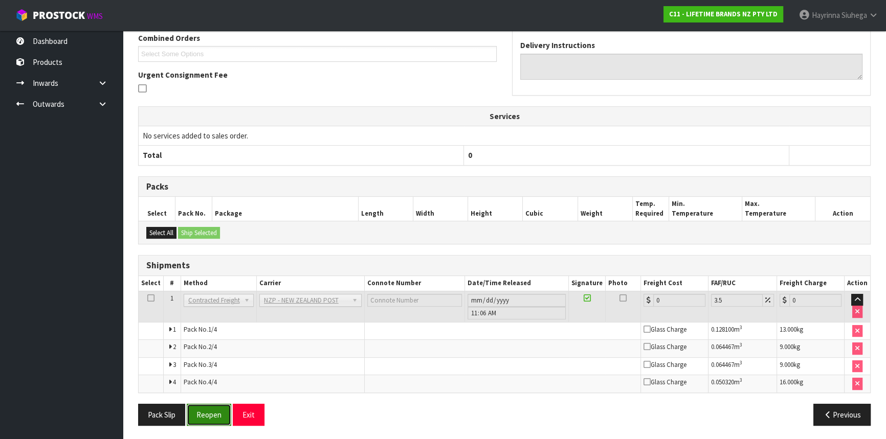
click at [207, 413] on button "Reopen" at bounding box center [209, 415] width 45 height 22
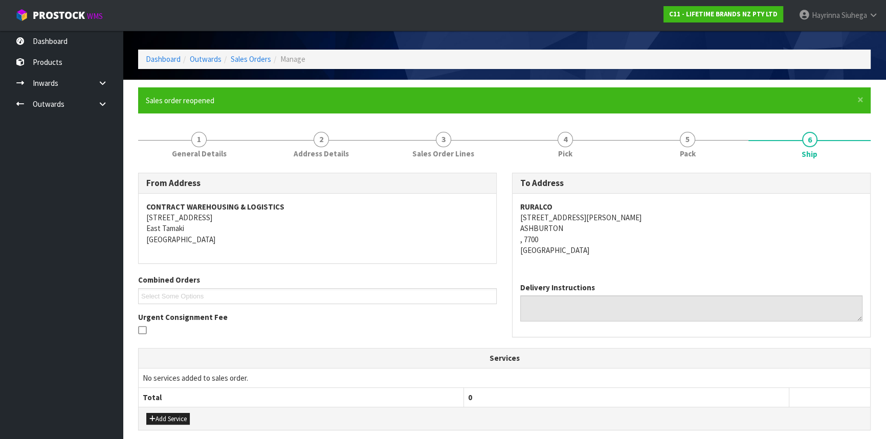
scroll to position [0, 0]
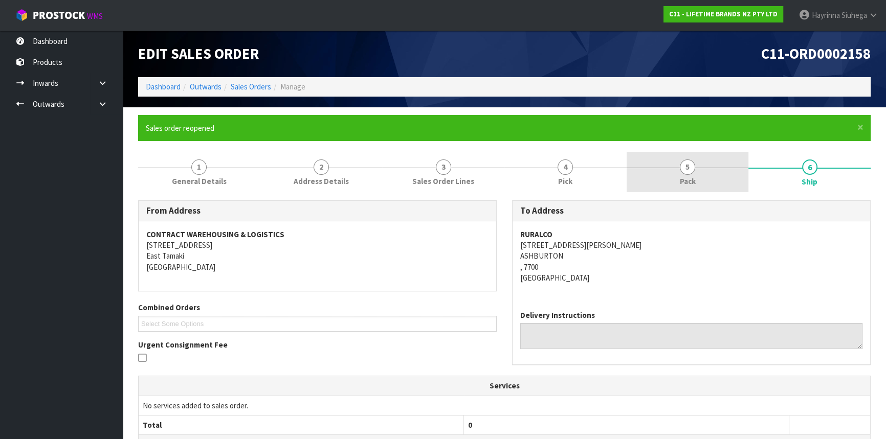
click at [694, 171] on link "5 Pack" at bounding box center [688, 172] width 122 height 40
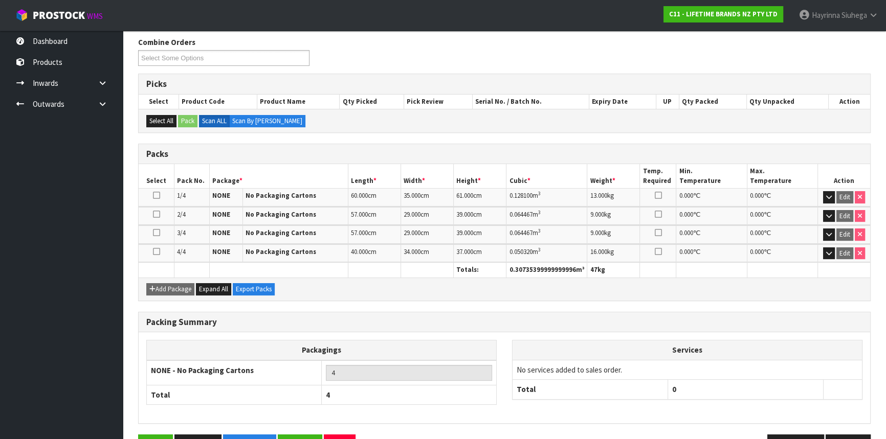
scroll to position [194, 0]
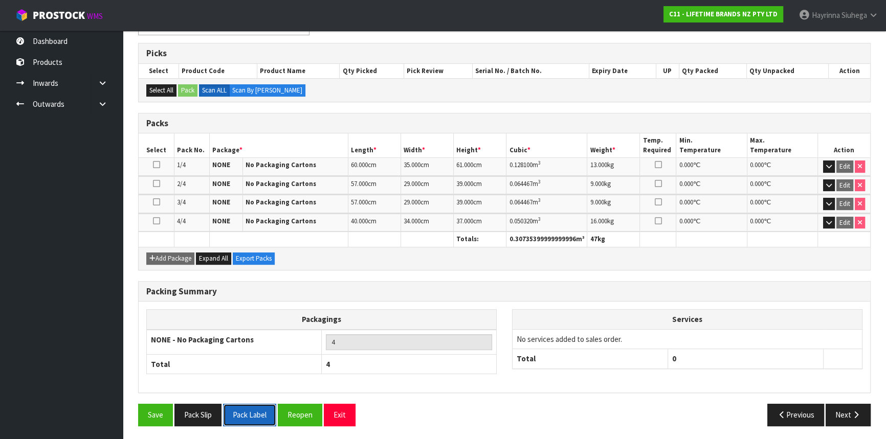
click at [259, 417] on button "Pack Label" at bounding box center [249, 415] width 53 height 22
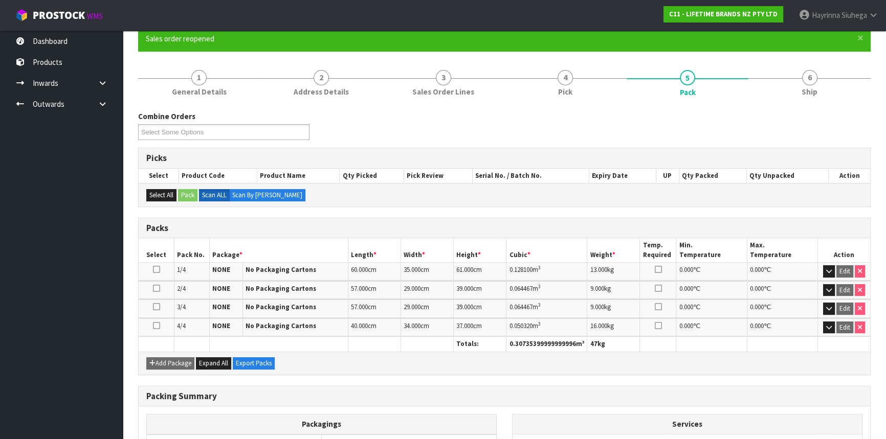
scroll to position [0, 0]
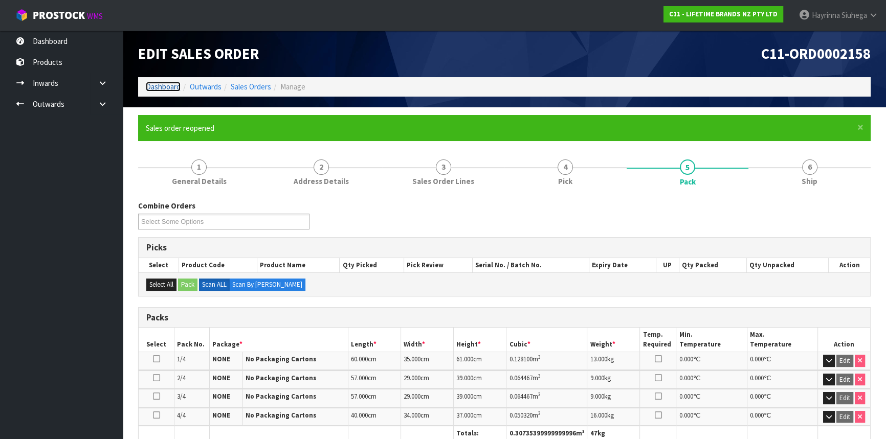
click at [162, 86] on link "Dashboard" at bounding box center [163, 87] width 35 height 10
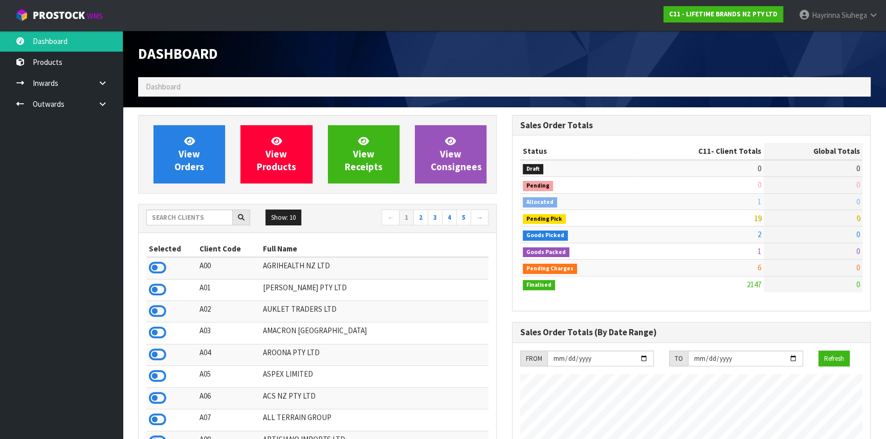
scroll to position [773, 373]
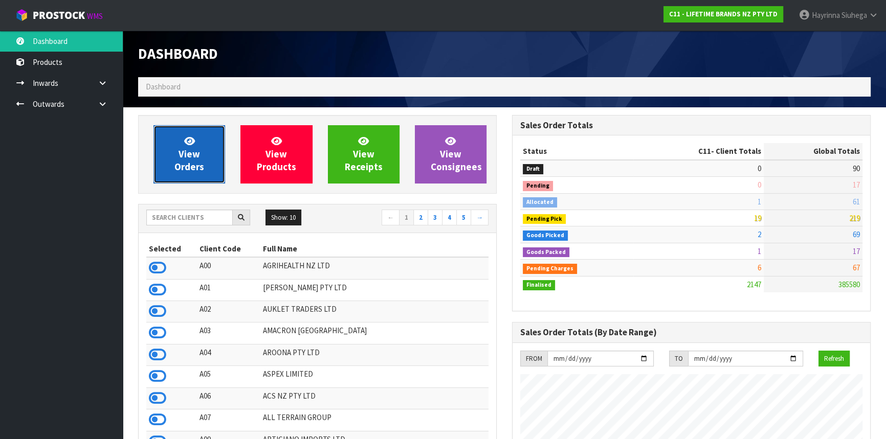
click at [202, 157] on link "View Orders" at bounding box center [189, 154] width 72 height 58
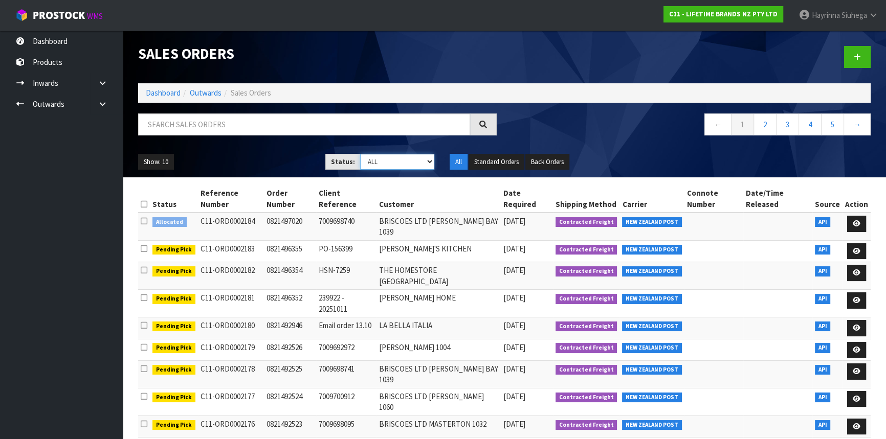
click at [404, 166] on select "Draft Pending Allocated Pending Pick Goods Picked Goods Packed Pending Charges …" at bounding box center [397, 162] width 75 height 16
click at [360, 154] on select "Draft Pending Allocated Pending Pick Goods Picked Goods Packed Pending Charges …" at bounding box center [397, 162] width 75 height 16
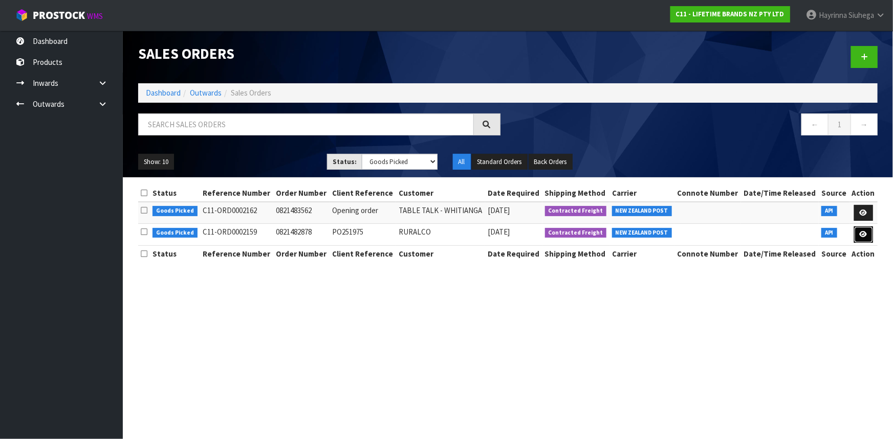
click at [865, 233] on icon at bounding box center [863, 234] width 8 height 7
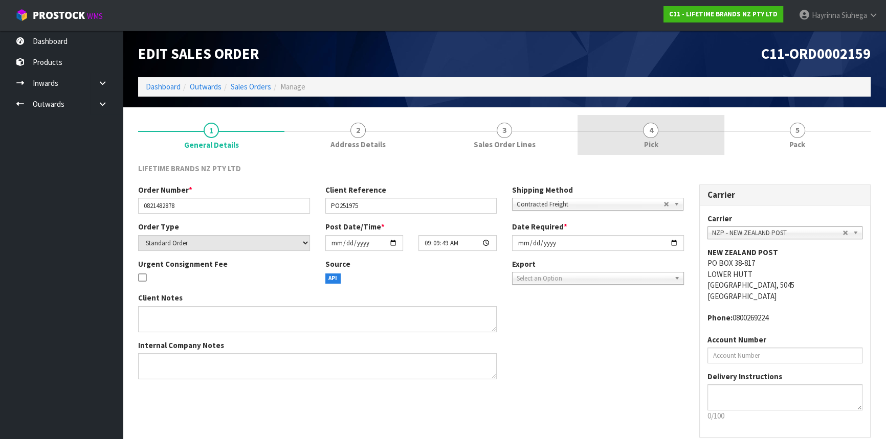
click at [681, 134] on link "4 Pick" at bounding box center [651, 135] width 146 height 40
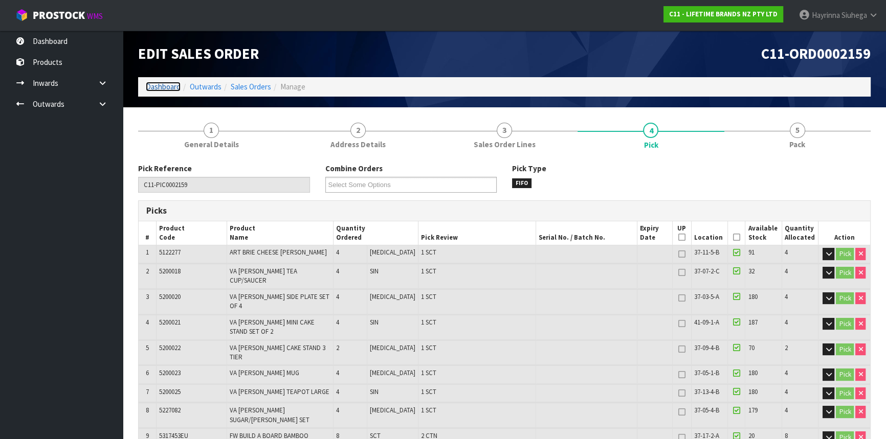
click at [160, 89] on link "Dashboard" at bounding box center [163, 87] width 35 height 10
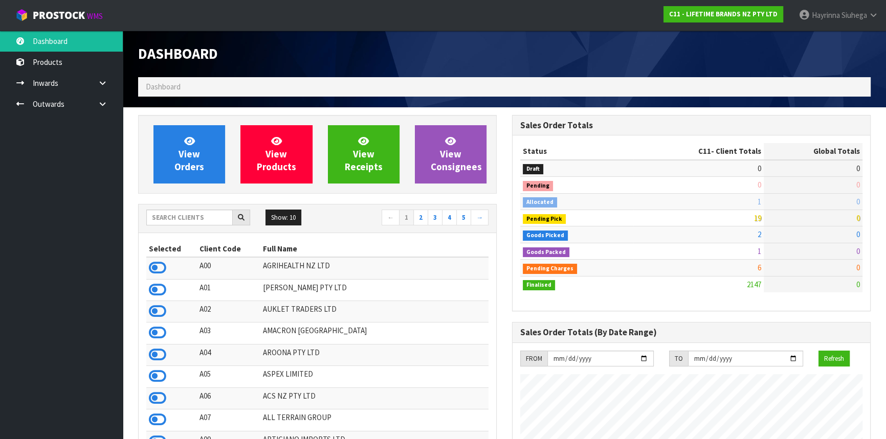
scroll to position [773, 373]
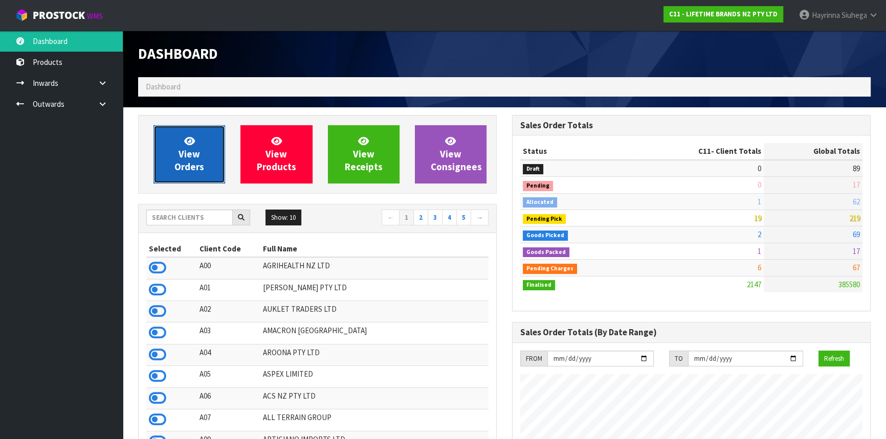
click at [190, 140] on icon at bounding box center [189, 141] width 11 height 10
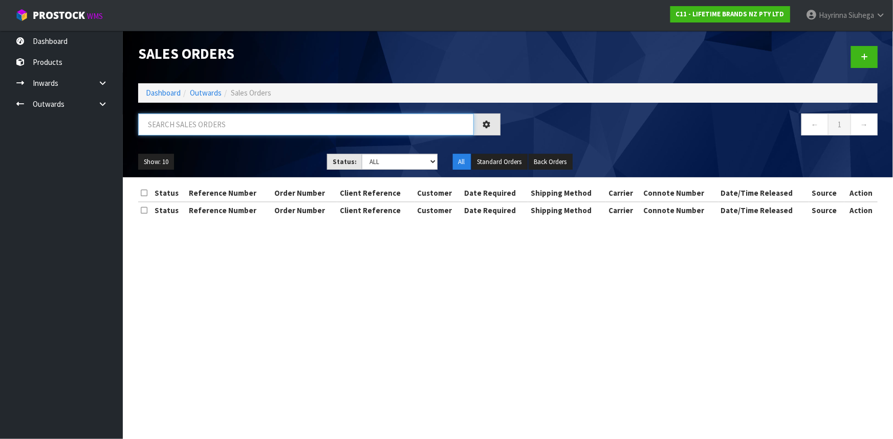
click at [185, 127] on input "text" at bounding box center [306, 125] width 336 height 22
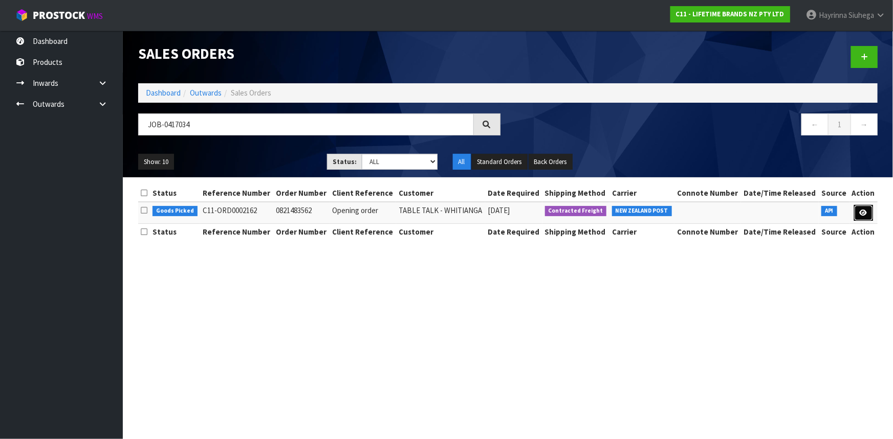
click at [863, 212] on icon at bounding box center [863, 213] width 8 height 7
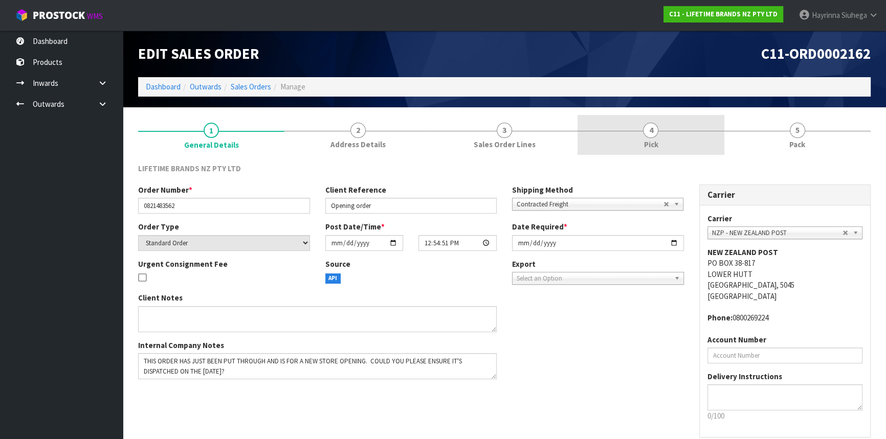
click at [677, 127] on link "4 Pick" at bounding box center [651, 135] width 146 height 40
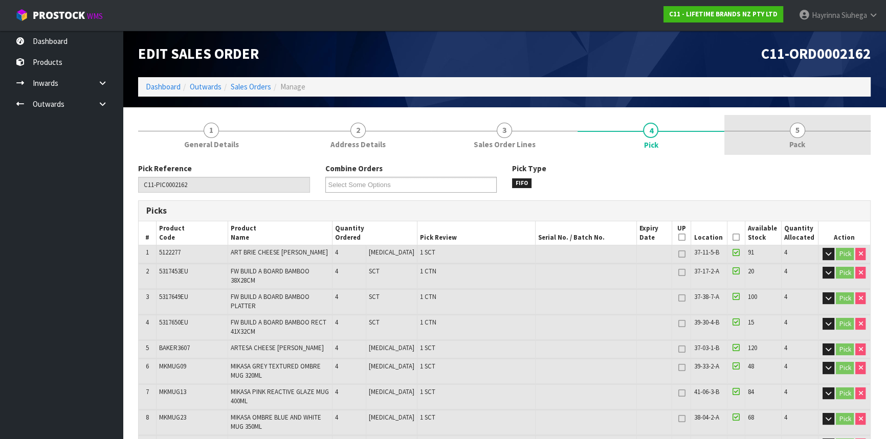
click at [784, 144] on link "5 Pack" at bounding box center [797, 135] width 146 height 40
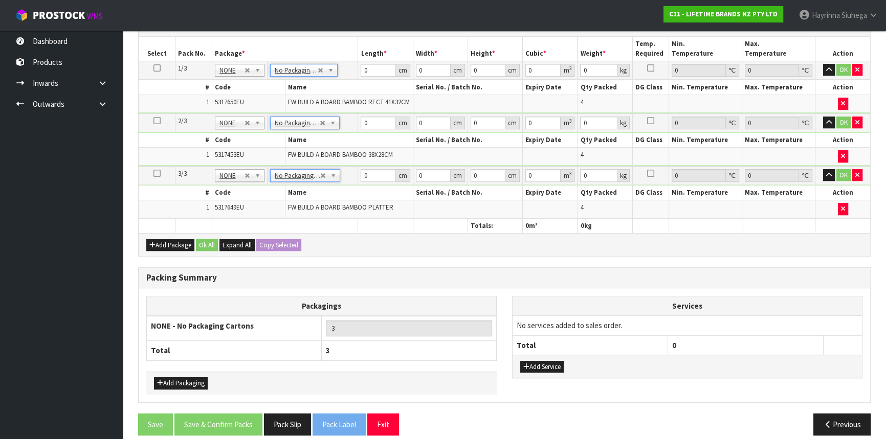
scroll to position [605, 0]
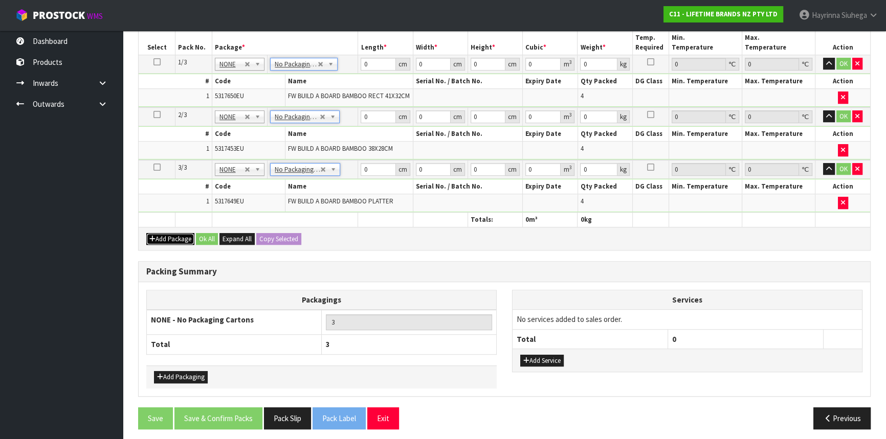
click at [159, 233] on button "Add Package" at bounding box center [170, 239] width 48 height 12
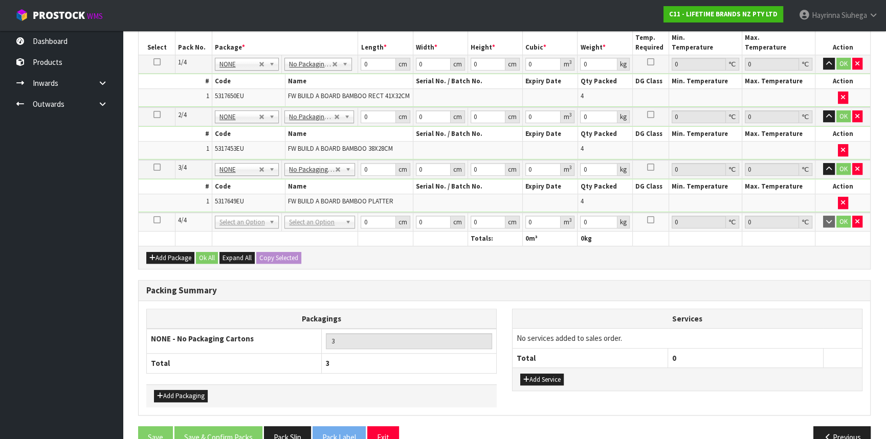
click at [156, 220] on icon at bounding box center [156, 220] width 7 height 1
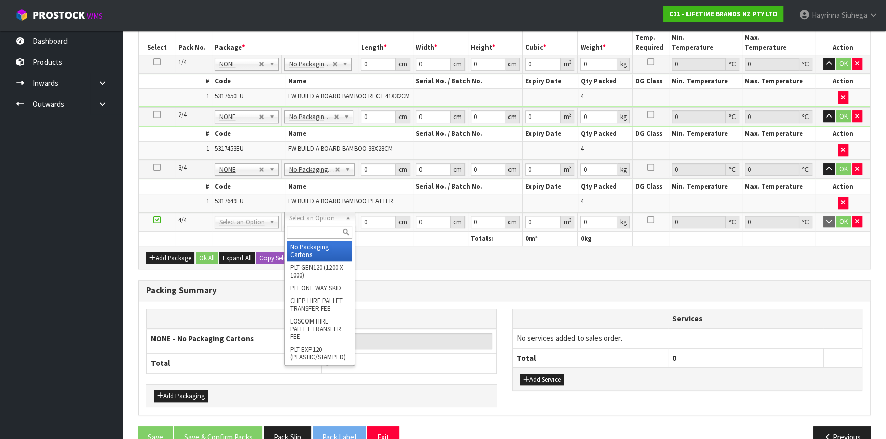
scroll to position [587, 0]
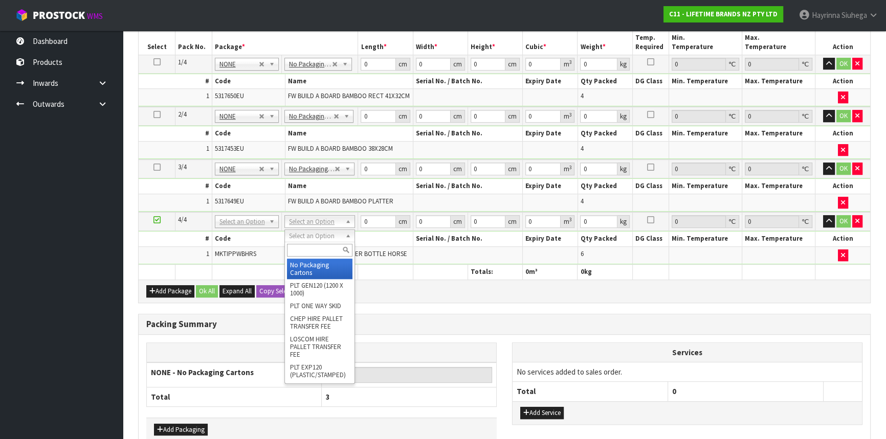
click at [439, 255] on td at bounding box center [468, 255] width 110 height 17
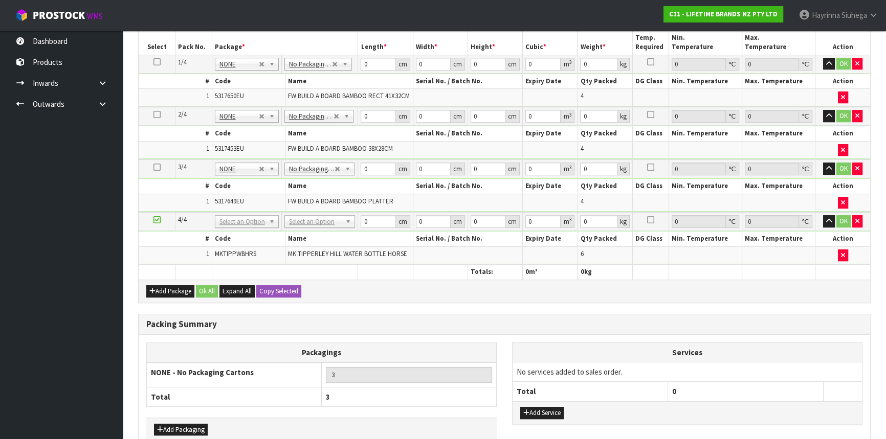
scroll to position [0, 0]
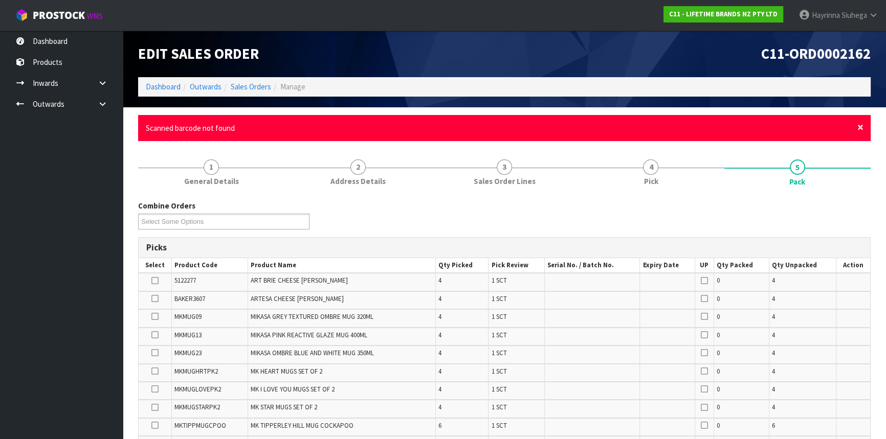
click at [859, 126] on span "×" at bounding box center [860, 127] width 6 height 14
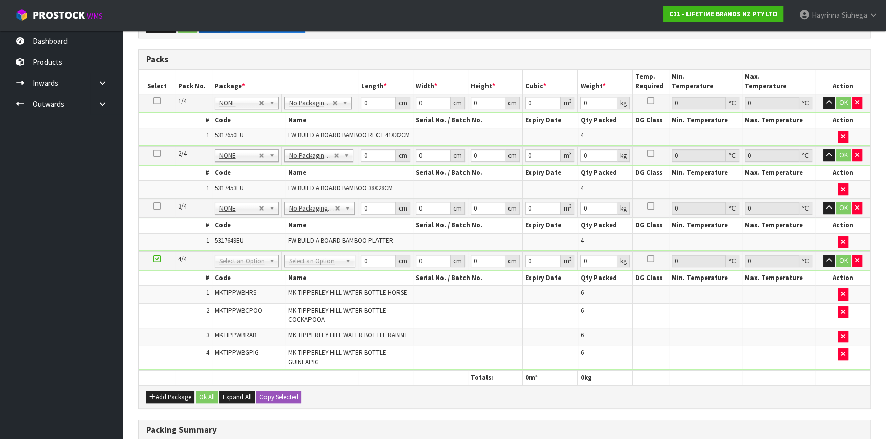
scroll to position [475, 0]
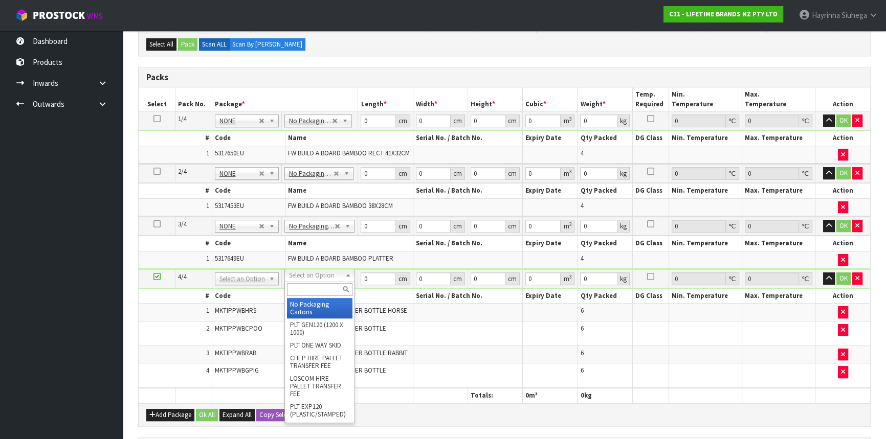
drag, startPoint x: 302, startPoint y: 279, endPoint x: 306, endPoint y: 287, distance: 9.8
click at [307, 290] on input "text" at bounding box center [319, 289] width 65 height 13
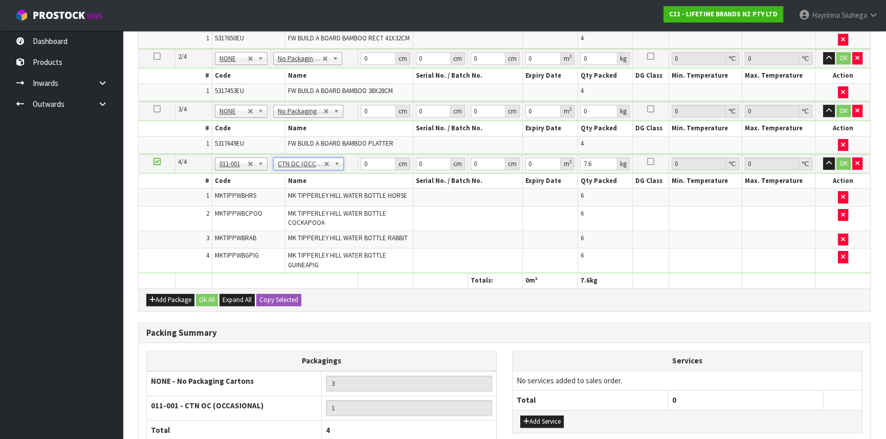
scroll to position [614, 0]
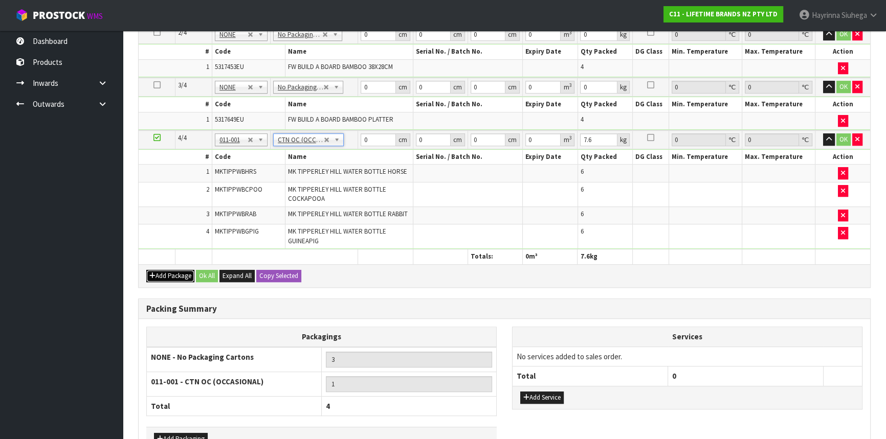
click at [165, 270] on button "Add Package" at bounding box center [170, 276] width 48 height 12
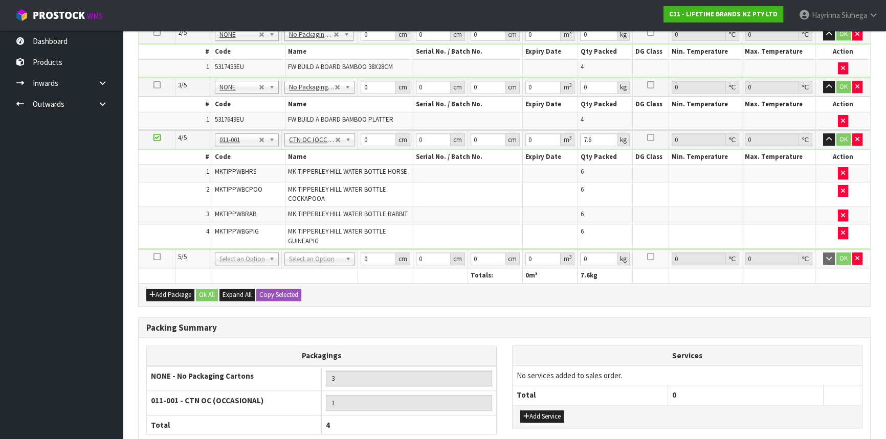
click at [158, 257] on icon at bounding box center [156, 257] width 7 height 1
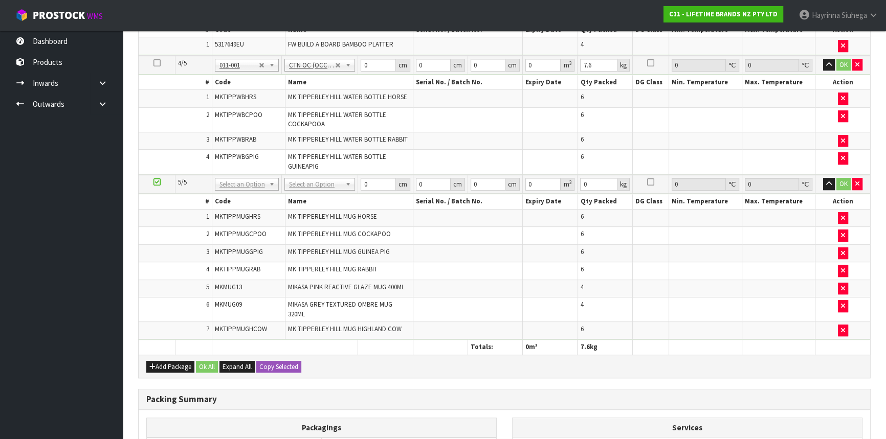
scroll to position [586, 0]
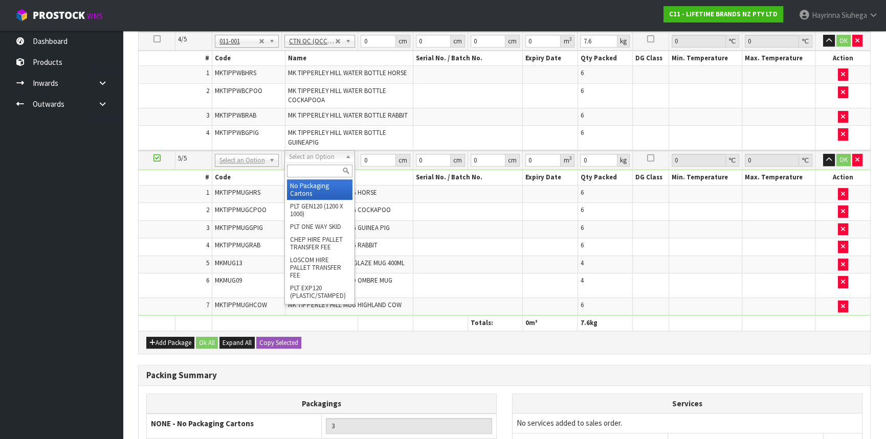
click at [312, 171] on input "text" at bounding box center [319, 171] width 65 height 13
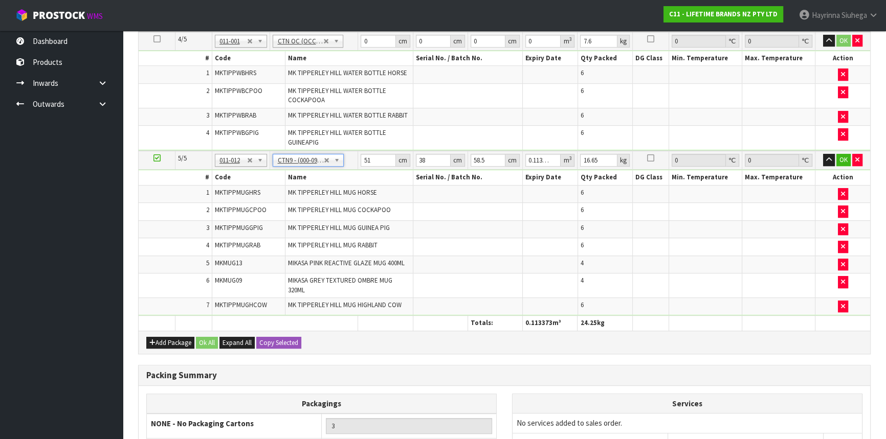
click at [219, 215] on td "MKTIPPMUGCPOO" at bounding box center [248, 212] width 73 height 18
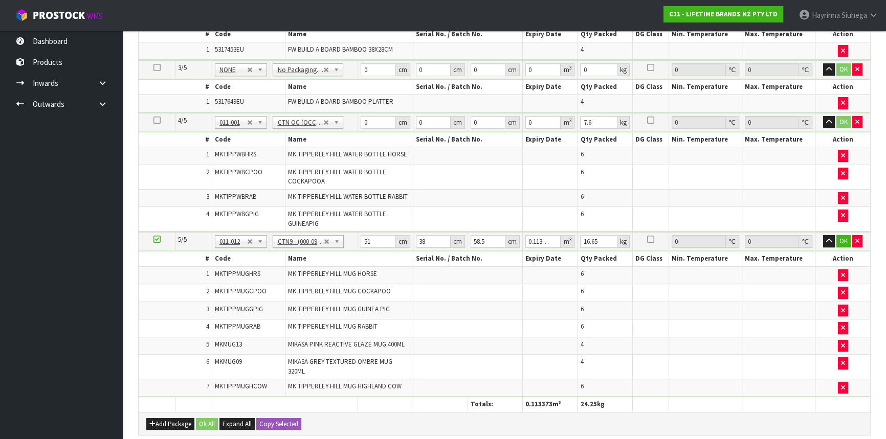
scroll to position [493, 0]
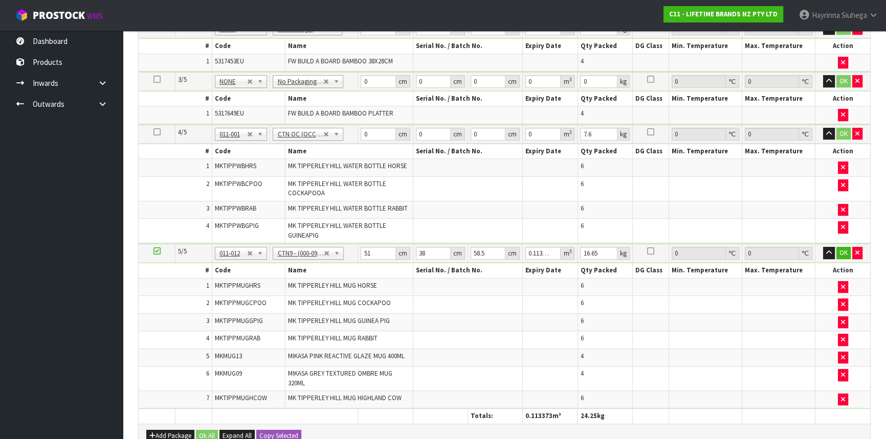
click at [347, 317] on span "MK TIPPERLEY HILL MUG GUINEA PIG" at bounding box center [339, 321] width 102 height 9
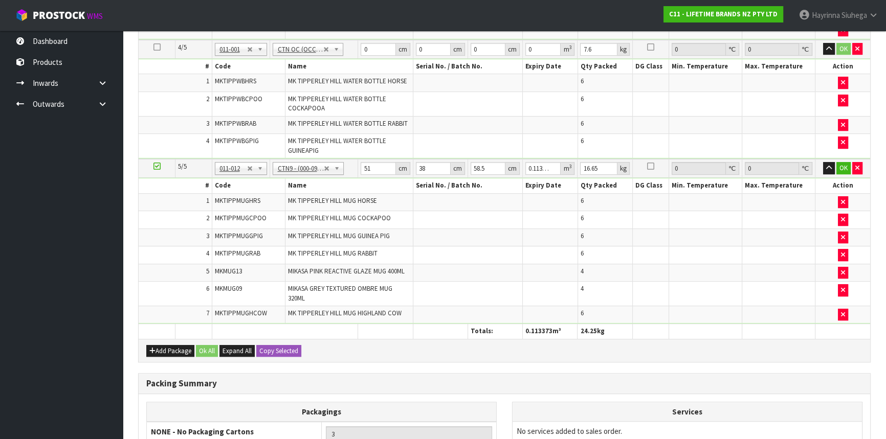
scroll to position [586, 0]
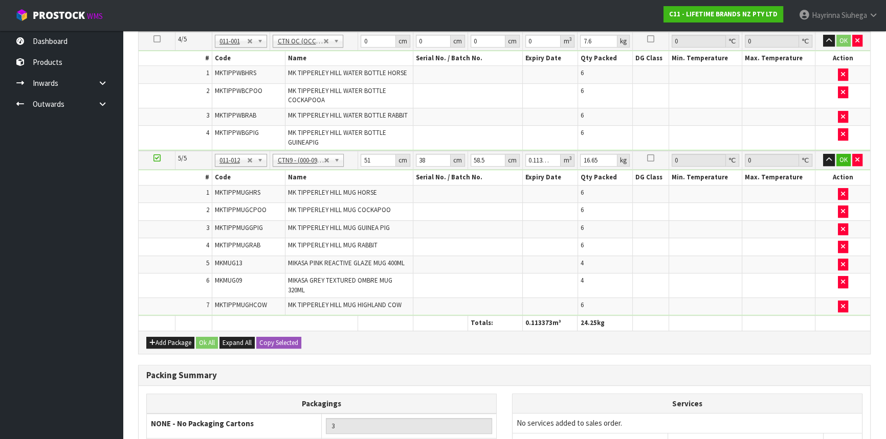
click at [379, 226] on span "MK TIPPERLEY HILL MUG GUINEA PIG" at bounding box center [339, 228] width 102 height 9
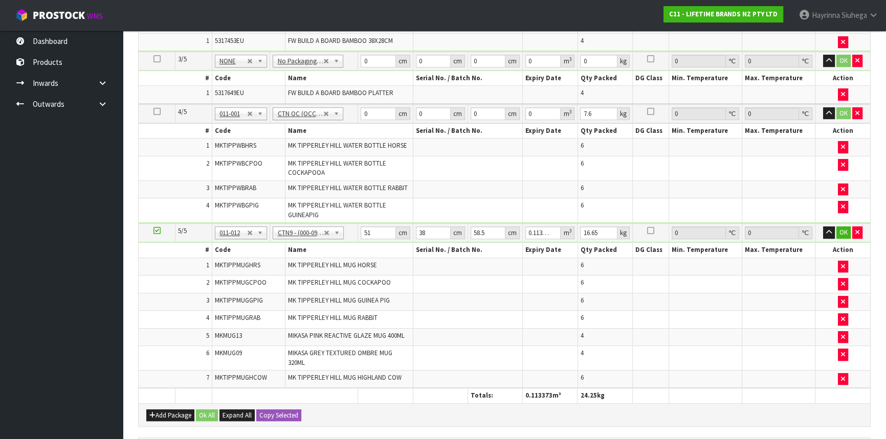
scroll to position [692, 0]
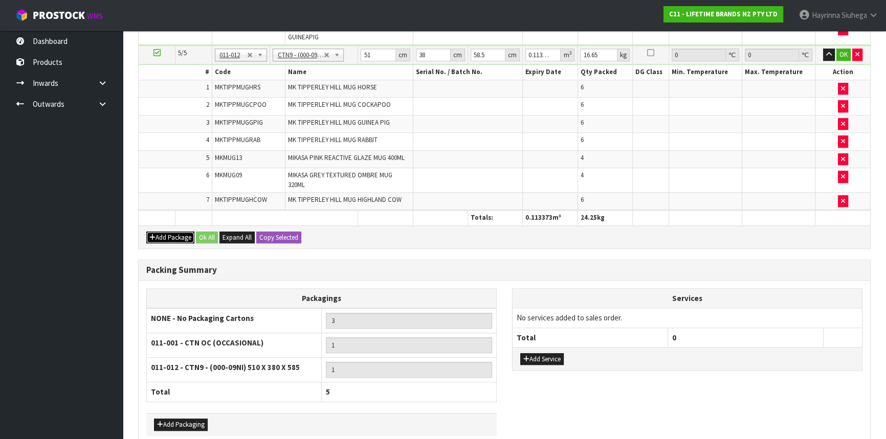
click at [170, 232] on button "Add Package" at bounding box center [170, 238] width 48 height 12
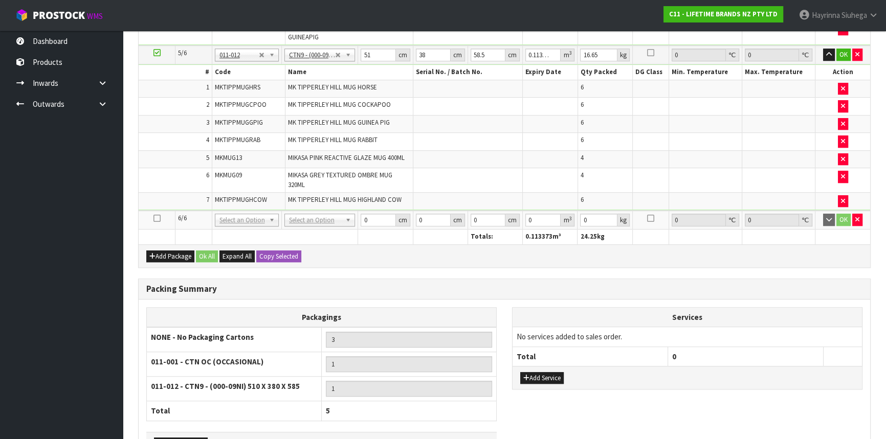
click at [153, 218] on icon at bounding box center [156, 218] width 7 height 1
click at [346, 156] on span "MIKASA PINK REACTIVE GLAZE MUG 400ML" at bounding box center [346, 157] width 117 height 9
click at [336, 279] on div "Packing Summary" at bounding box center [505, 289] width 732 height 20
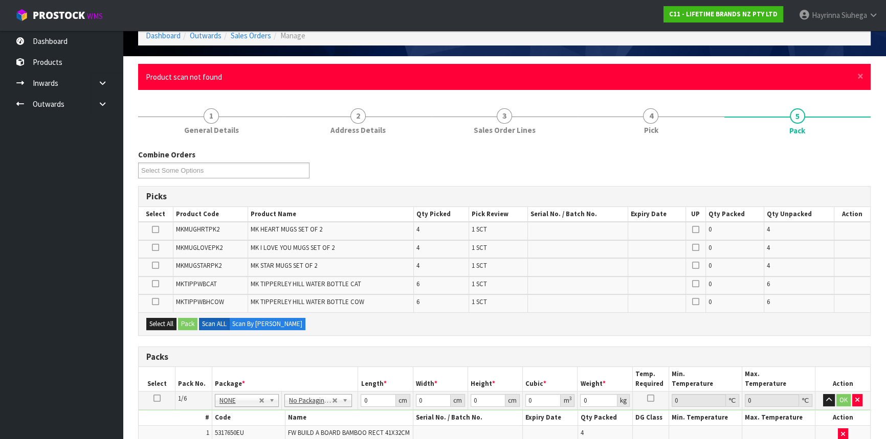
scroll to position [0, 0]
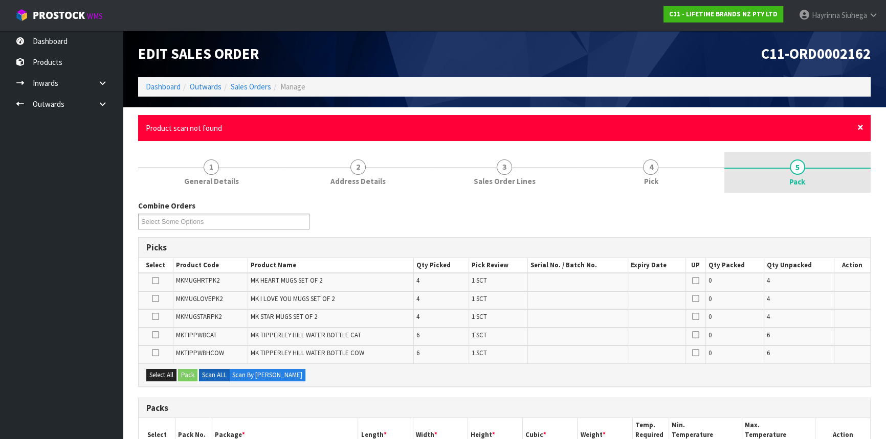
click at [859, 129] on span "×" at bounding box center [860, 127] width 6 height 14
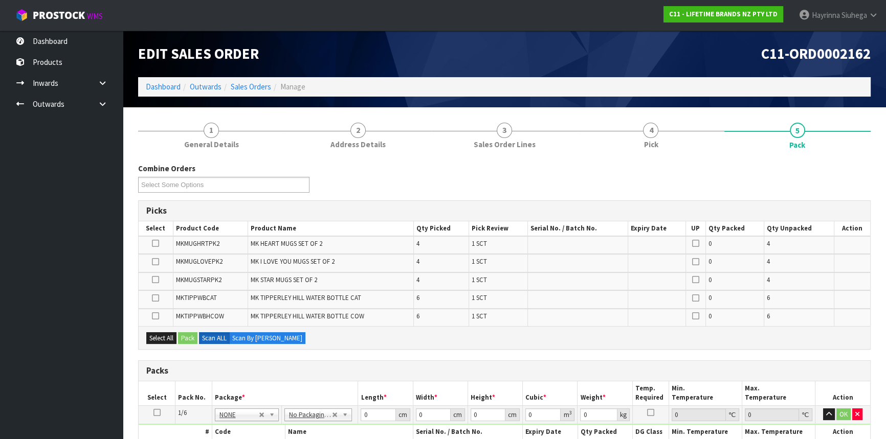
click at [155, 317] on icon at bounding box center [155, 316] width 7 height 1
click at [0, 0] on input "checkbox" at bounding box center [0, 0] width 0 height 0
click at [187, 337] on button "Pack" at bounding box center [187, 339] width 19 height 12
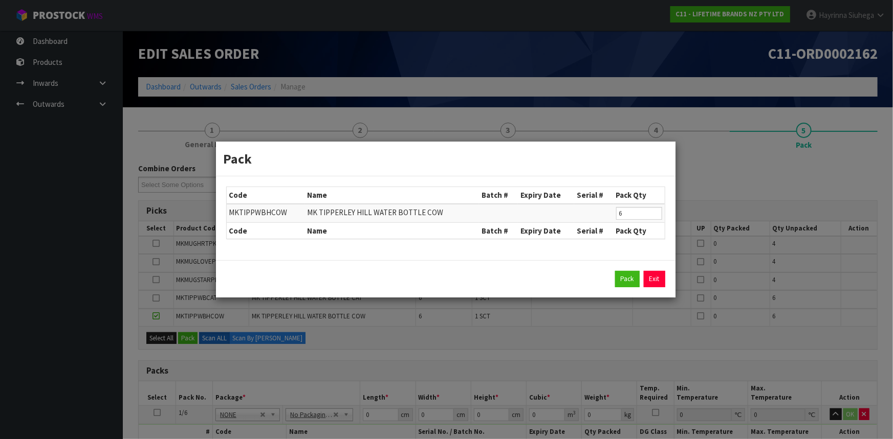
click at [639, 280] on div "Pack Exit" at bounding box center [445, 279] width 439 height 16
click at [628, 275] on button "Pack" at bounding box center [627, 279] width 25 height 16
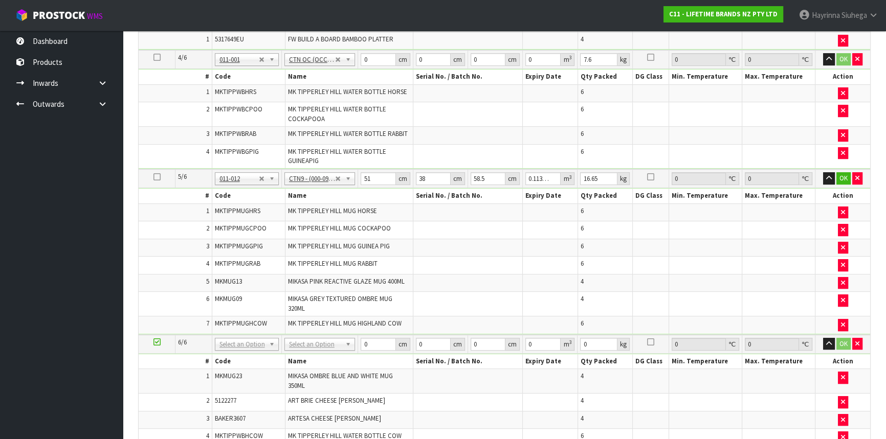
scroll to position [558, 0]
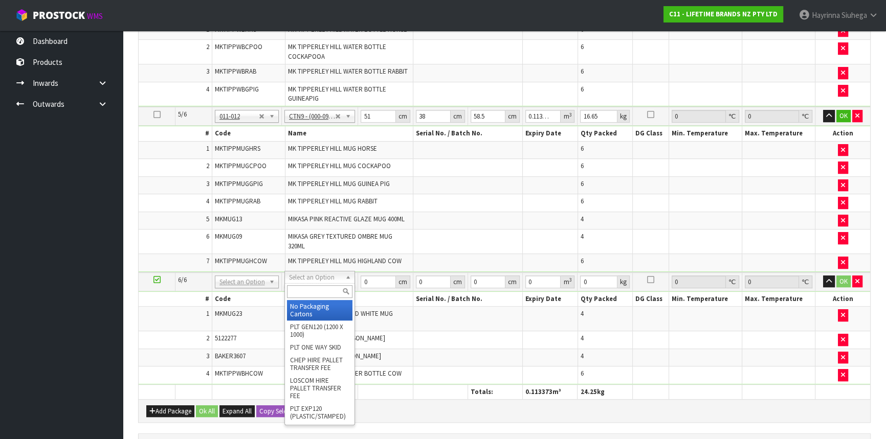
click at [315, 297] on input "text" at bounding box center [320, 291] width 66 height 13
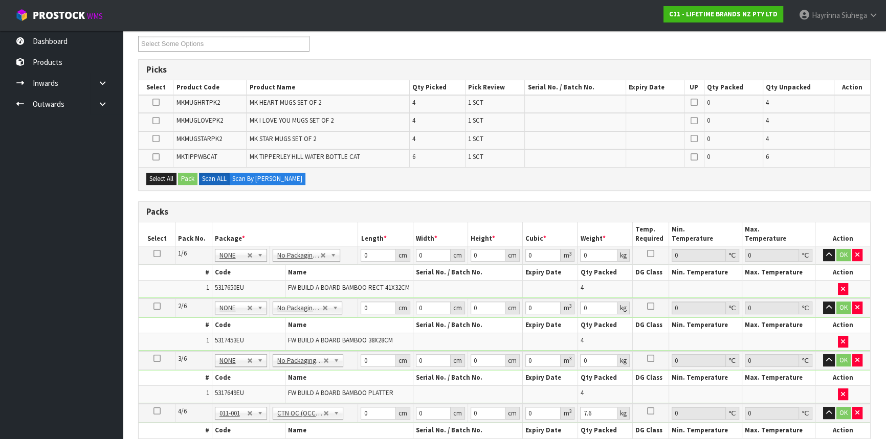
scroll to position [46, 0]
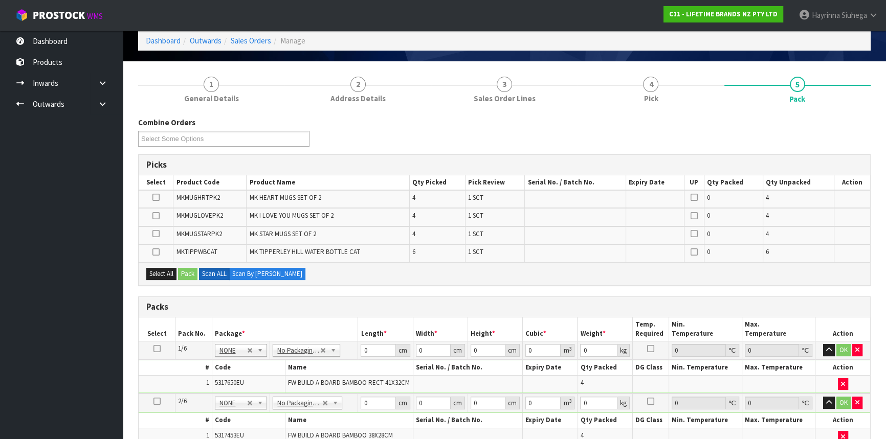
click at [386, 152] on div "Combine Orders C11-ORD0002158 C11-ORD0002159 C11-ORD0002161 C11-ORD0002162 C11-…" at bounding box center [504, 135] width 748 height 37
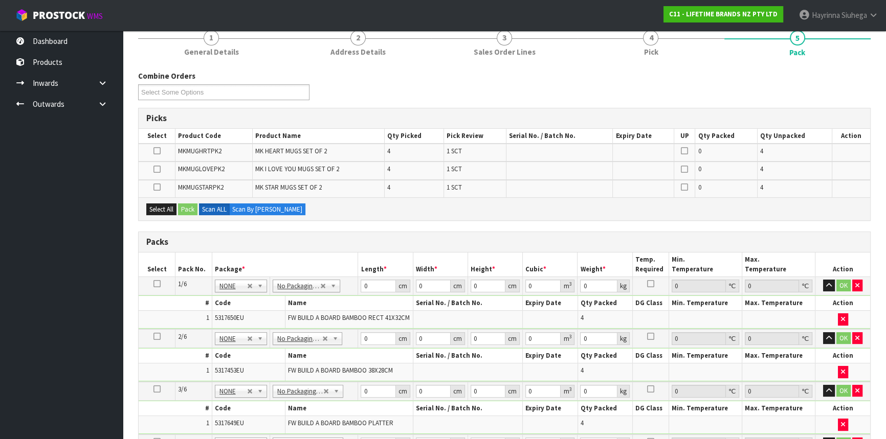
scroll to position [0, 0]
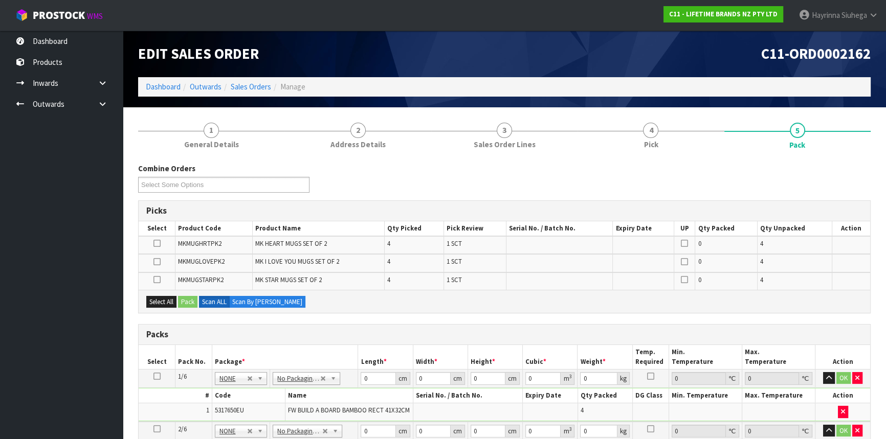
click at [74, 292] on ul "Dashboard Products Categories Serial Numbers Kitsets Packagings Inwards Purchas…" at bounding box center [61, 235] width 123 height 409
click at [86, 245] on ul "Dashboard Products Categories Serial Numbers Kitsets Packagings Inwards Purchas…" at bounding box center [61, 235] width 123 height 409
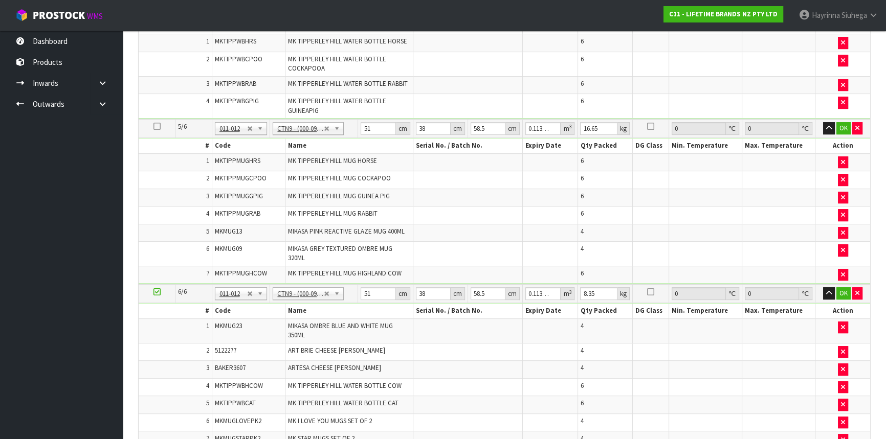
scroll to position [558, 0]
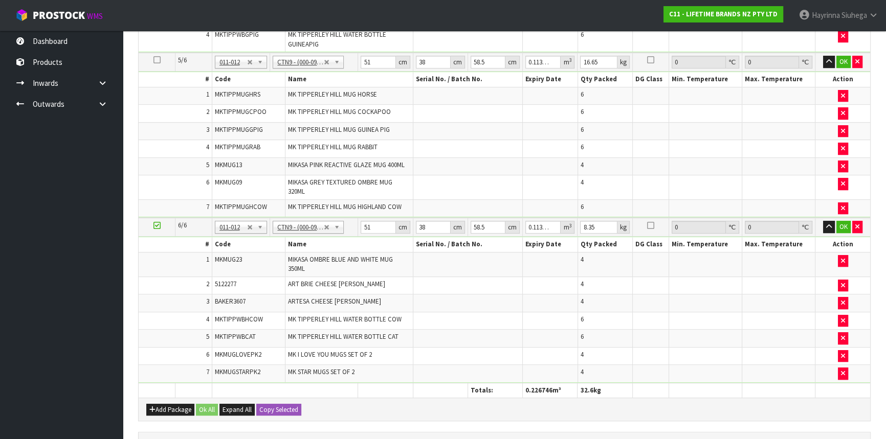
click at [154, 226] on icon at bounding box center [156, 226] width 7 height 1
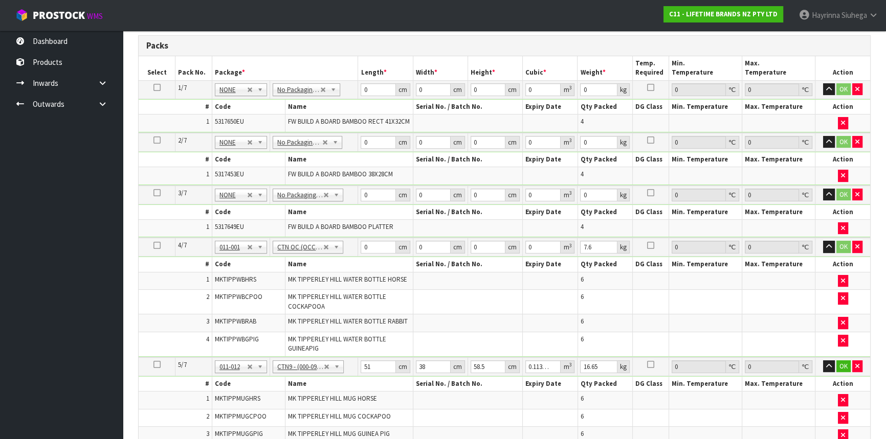
scroll to position [139, 0]
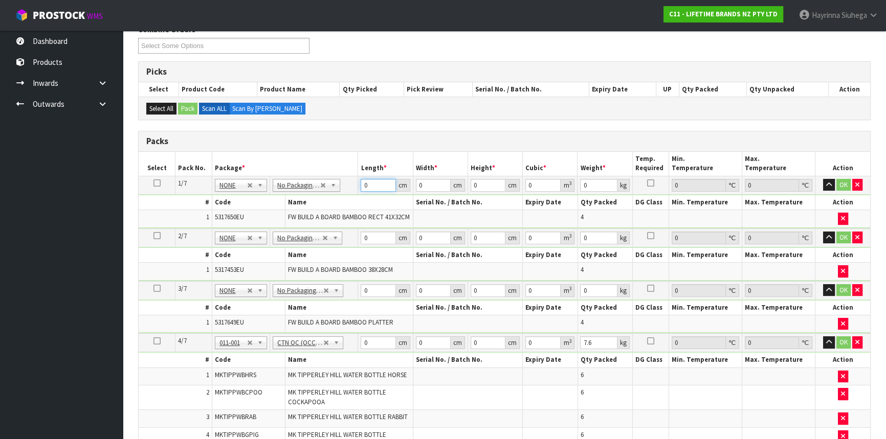
click at [364, 185] on input "0" at bounding box center [378, 185] width 35 height 13
click button "OK" at bounding box center [843, 185] width 14 height 12
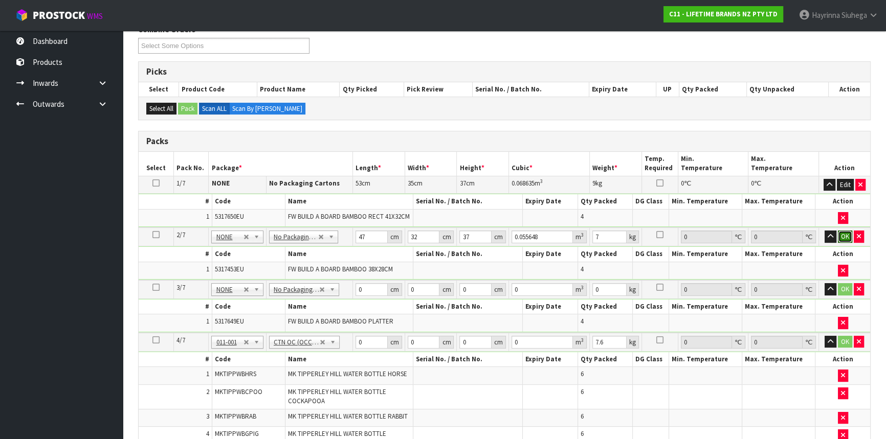
click button "OK" at bounding box center [845, 237] width 14 height 12
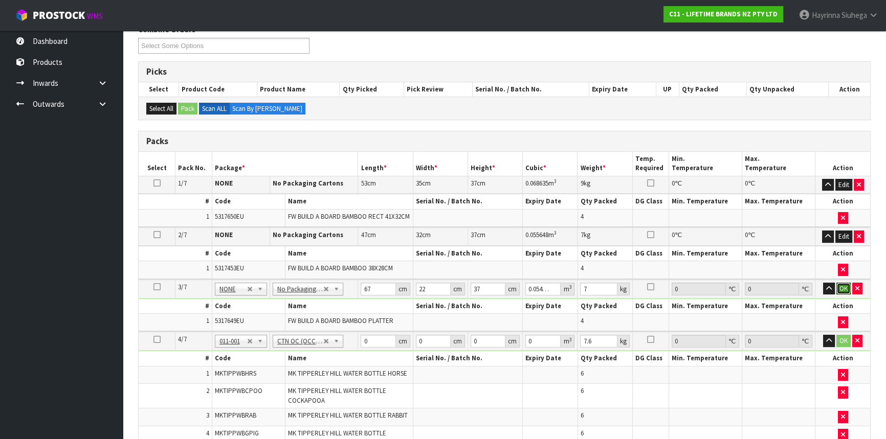
click button "OK" at bounding box center [843, 289] width 14 height 12
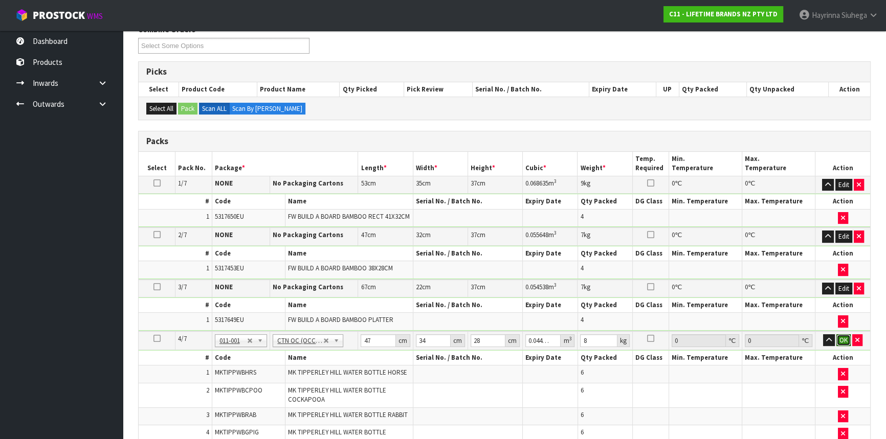
click button "OK" at bounding box center [843, 341] width 14 height 12
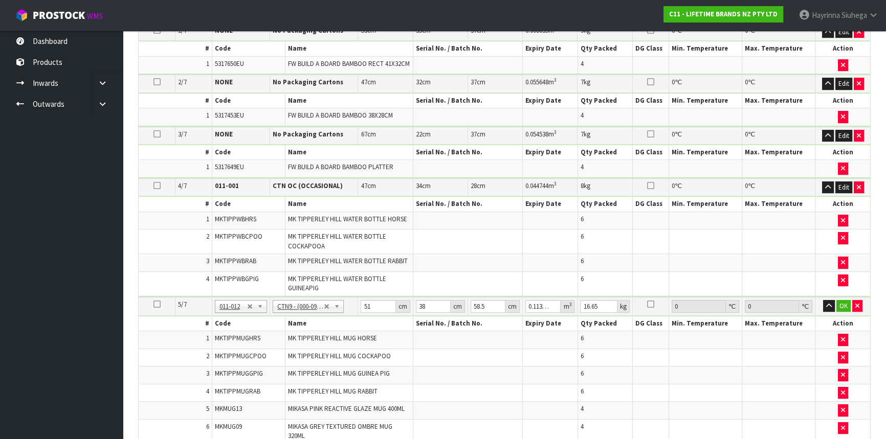
scroll to position [465, 0]
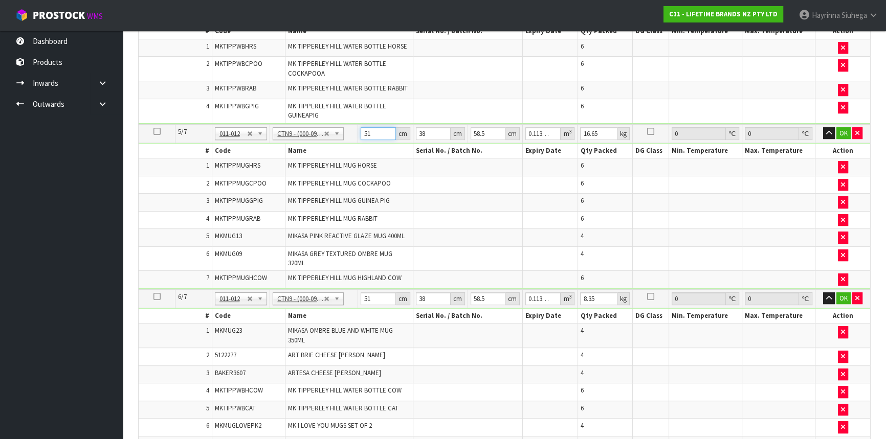
click at [367, 134] on input "51" at bounding box center [378, 133] width 35 height 13
click button "OK" at bounding box center [843, 133] width 14 height 12
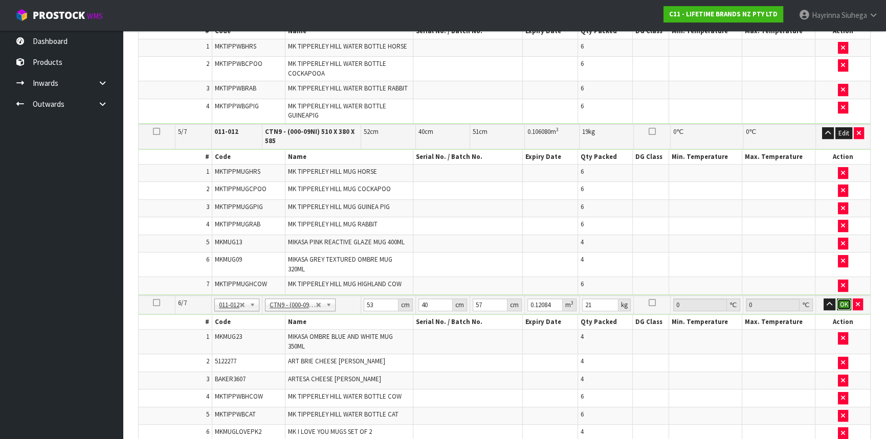
click button "OK" at bounding box center [844, 305] width 14 height 12
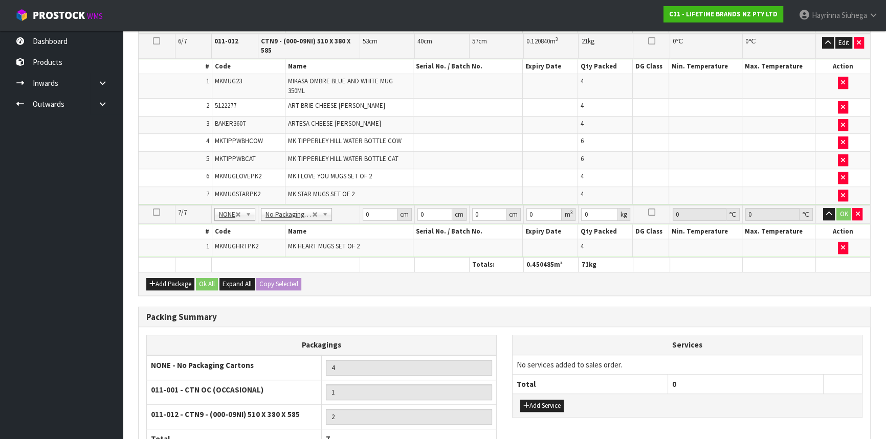
scroll to position [726, 0]
click at [363, 211] on input "0" at bounding box center [380, 215] width 35 height 13
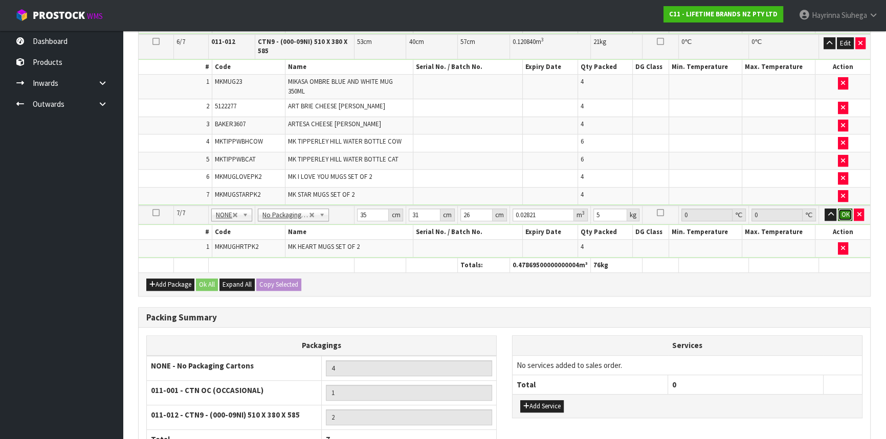
click button "OK" at bounding box center [845, 215] width 14 height 12
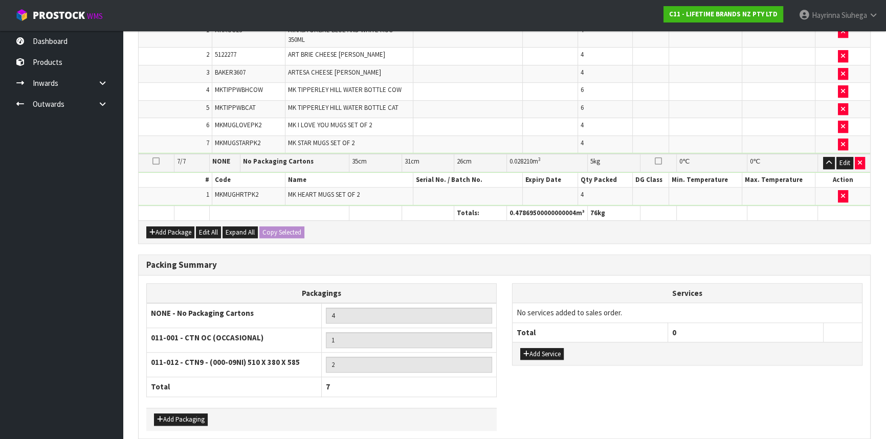
scroll to position [805, 0]
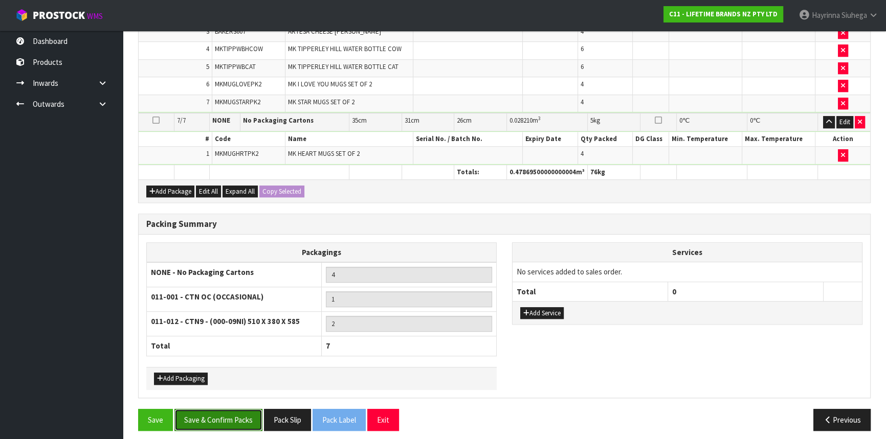
click at [236, 409] on button "Save & Confirm Packs" at bounding box center [218, 420] width 88 height 22
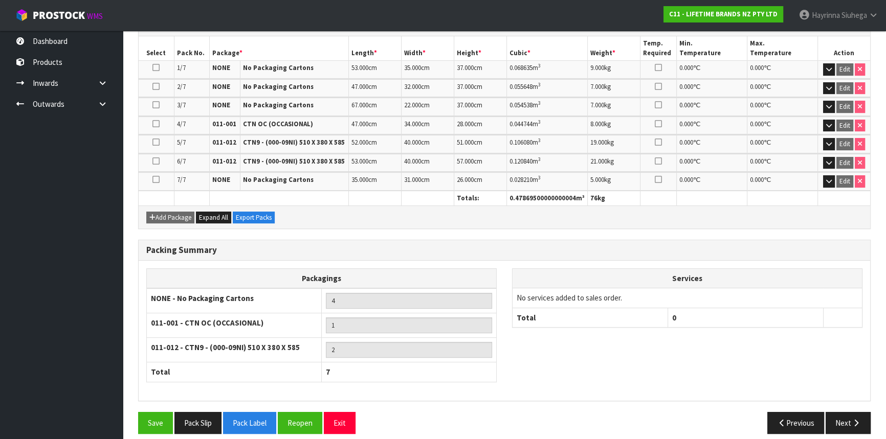
scroll to position [298, 0]
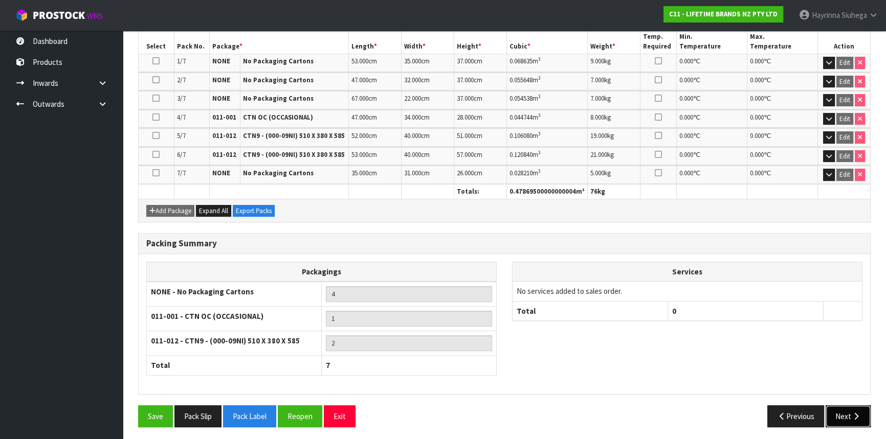
click at [859, 413] on icon "button" at bounding box center [856, 417] width 10 height 8
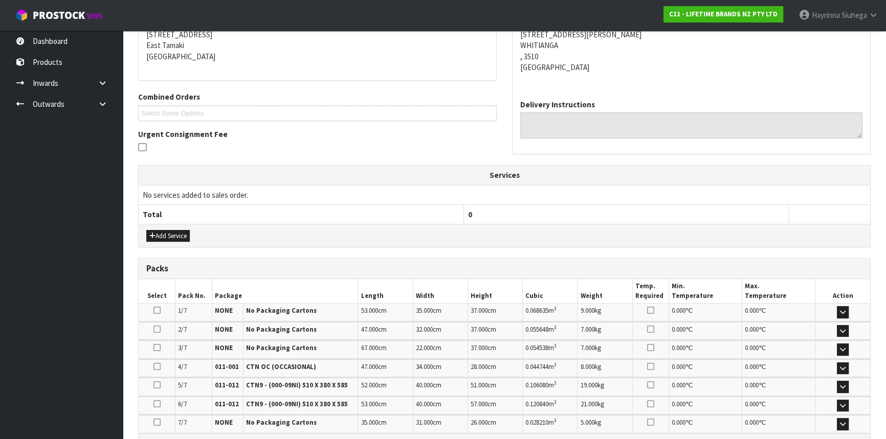
scroll to position [325, 0]
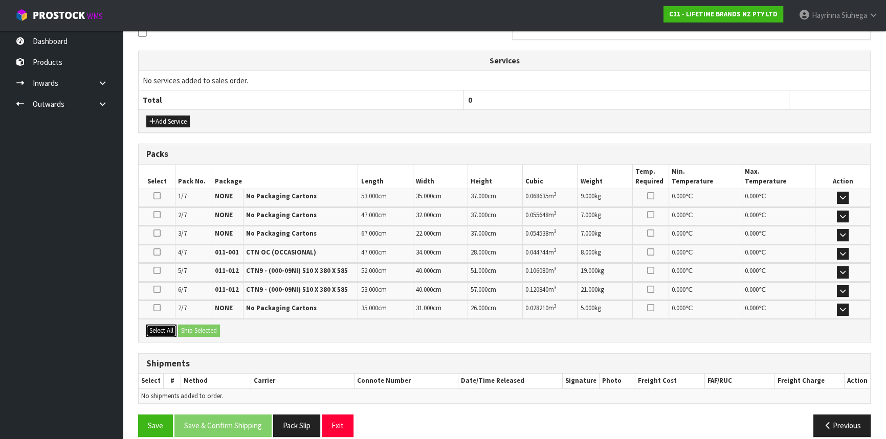
click at [163, 329] on button "Select All" at bounding box center [161, 331] width 30 height 12
click at [193, 325] on button "Ship Selected" at bounding box center [199, 331] width 42 height 12
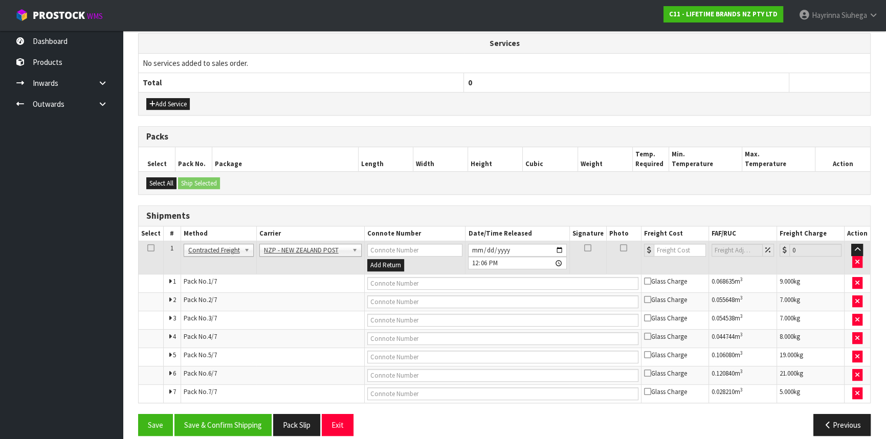
scroll to position [353, 0]
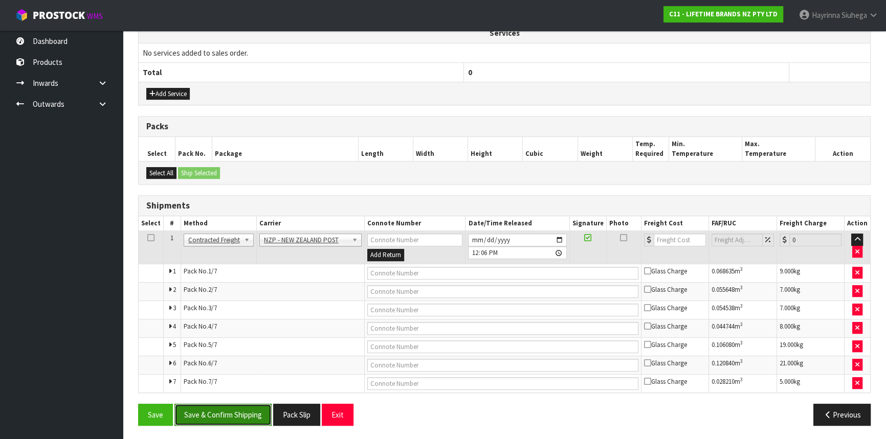
click at [244, 411] on button "Save & Confirm Shipping" at bounding box center [222, 415] width 97 height 22
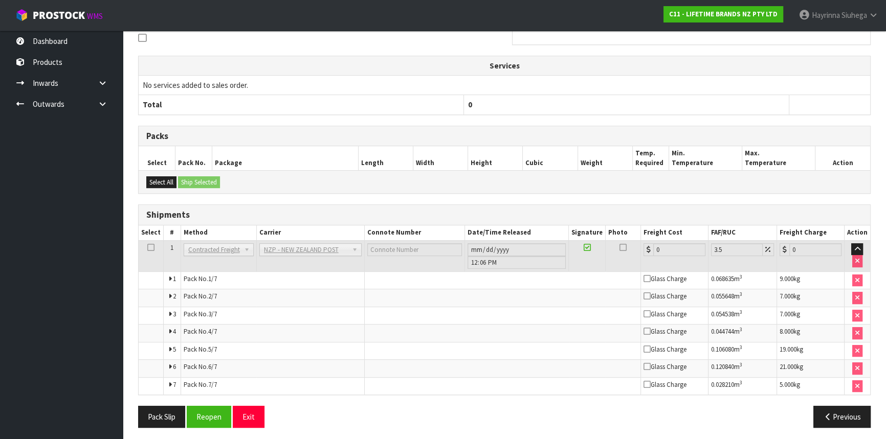
scroll to position [333, 0]
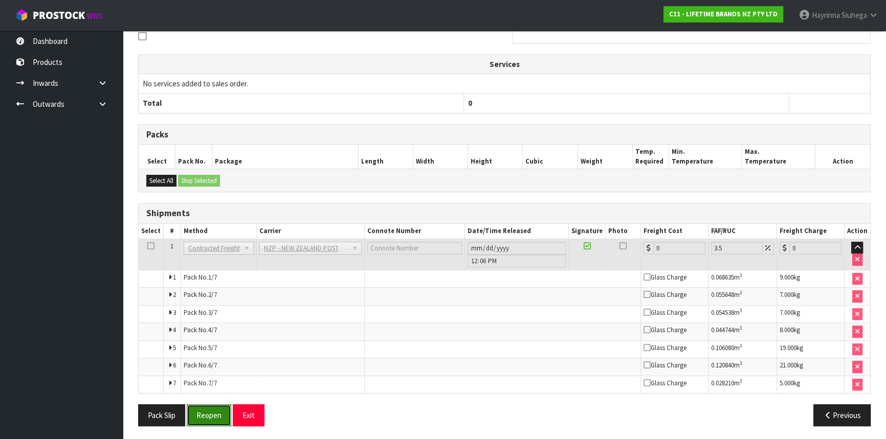
click at [205, 415] on button "Reopen" at bounding box center [209, 416] width 45 height 22
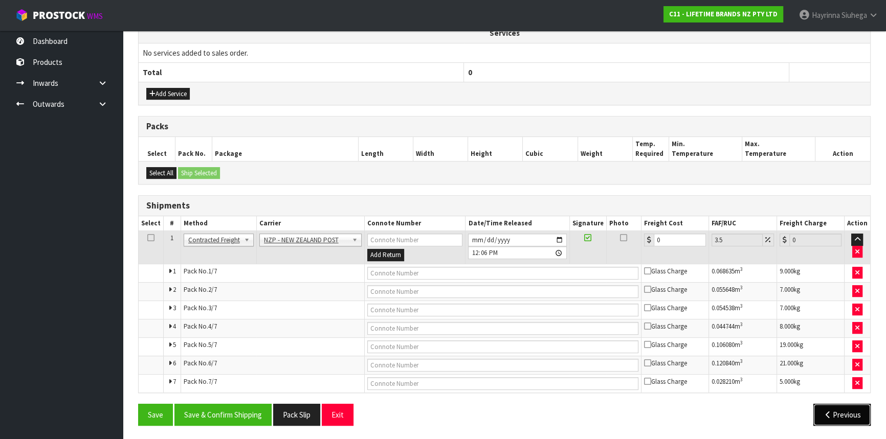
click at [832, 410] on button "Previous" at bounding box center [841, 415] width 57 height 22
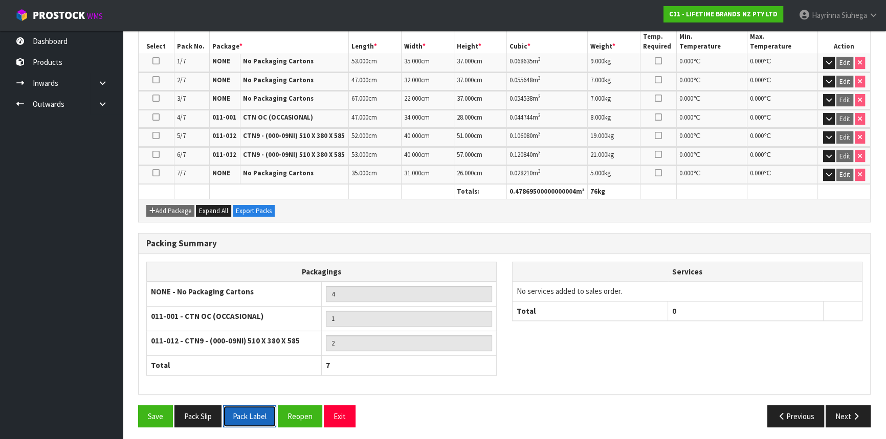
click at [249, 411] on button "Pack Label" at bounding box center [249, 417] width 53 height 22
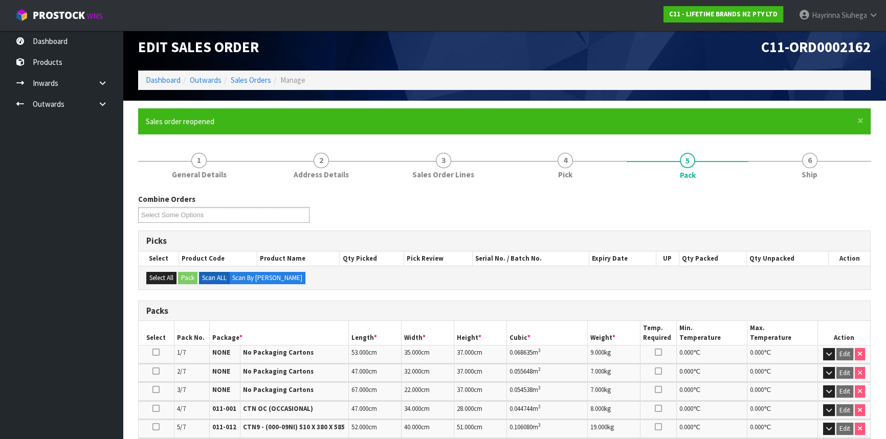
scroll to position [0, 0]
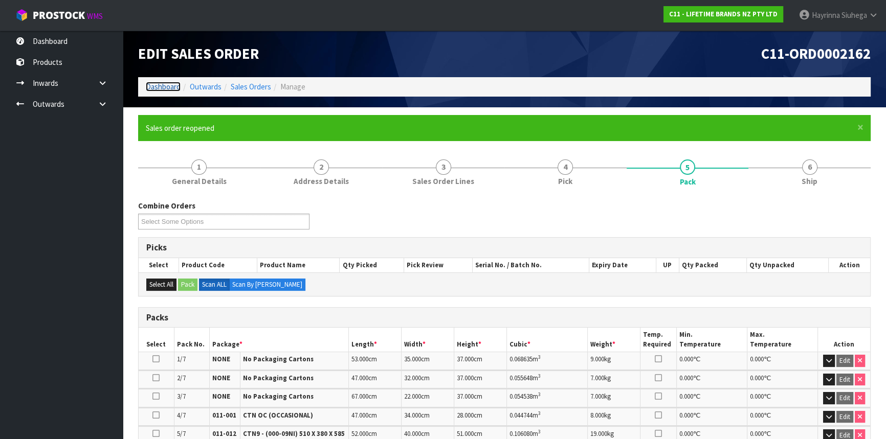
click at [151, 86] on link "Dashboard" at bounding box center [163, 87] width 35 height 10
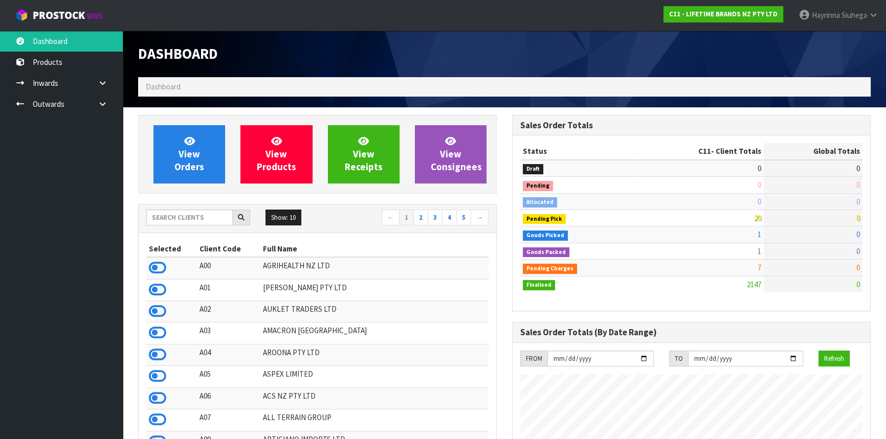
scroll to position [773, 373]
click at [98, 112] on link at bounding box center [106, 104] width 33 height 21
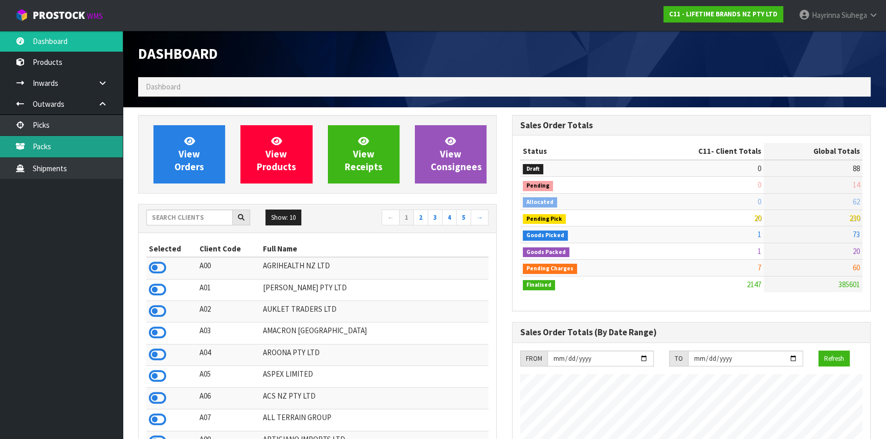
click at [68, 157] on link "Packs" at bounding box center [61, 146] width 123 height 21
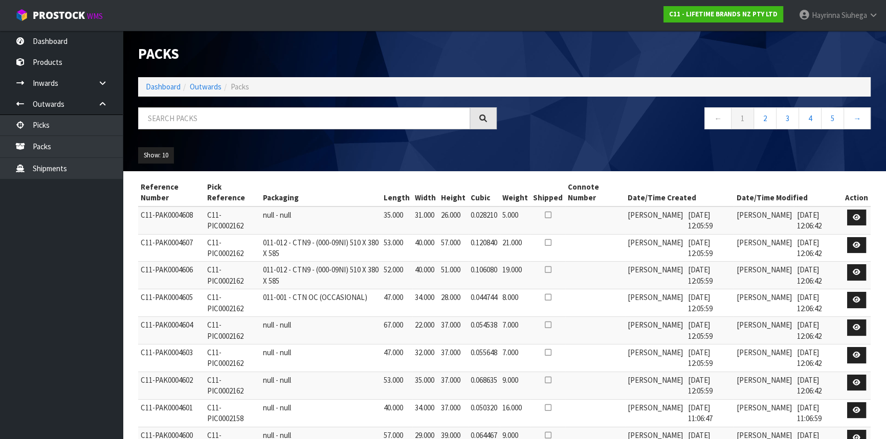
drag, startPoint x: 169, startPoint y: 80, endPoint x: 169, endPoint y: 85, distance: 5.1
click at [169, 81] on ol "Dashboard Outwards Packs" at bounding box center [504, 86] width 733 height 19
click at [169, 86] on link "Dashboard" at bounding box center [163, 87] width 35 height 10
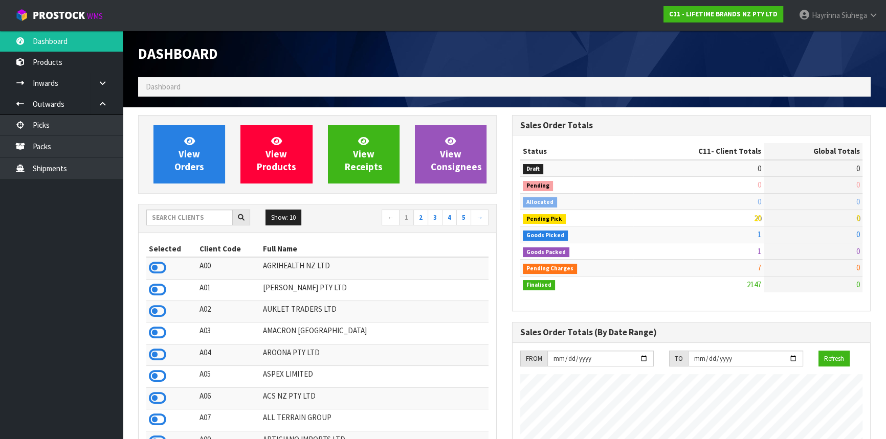
scroll to position [773, 373]
click at [199, 221] on input "text" at bounding box center [189, 218] width 86 height 16
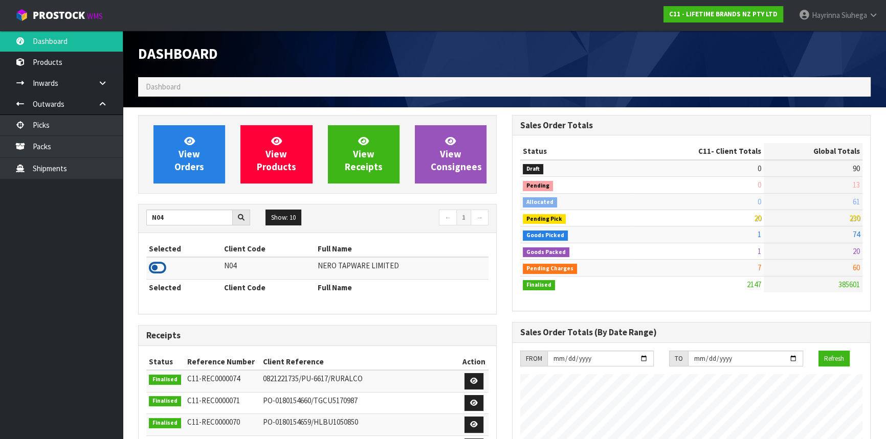
click at [153, 269] on icon at bounding box center [157, 267] width 17 height 15
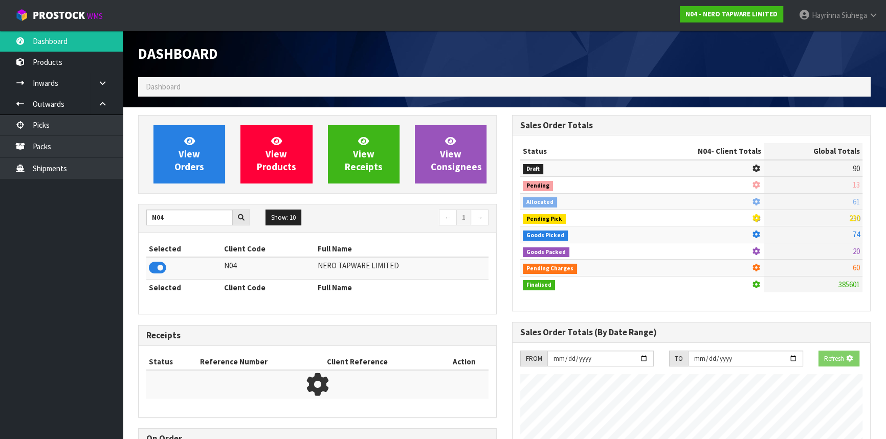
scroll to position [817, 373]
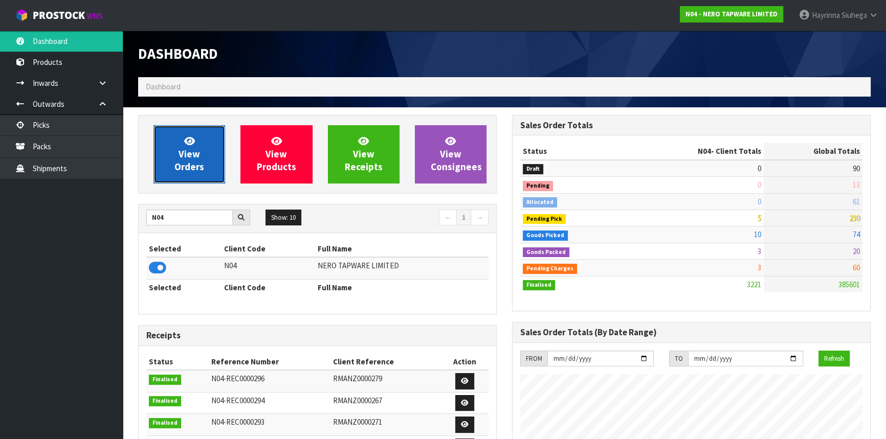
click at [176, 140] on link "View Orders" at bounding box center [189, 154] width 72 height 58
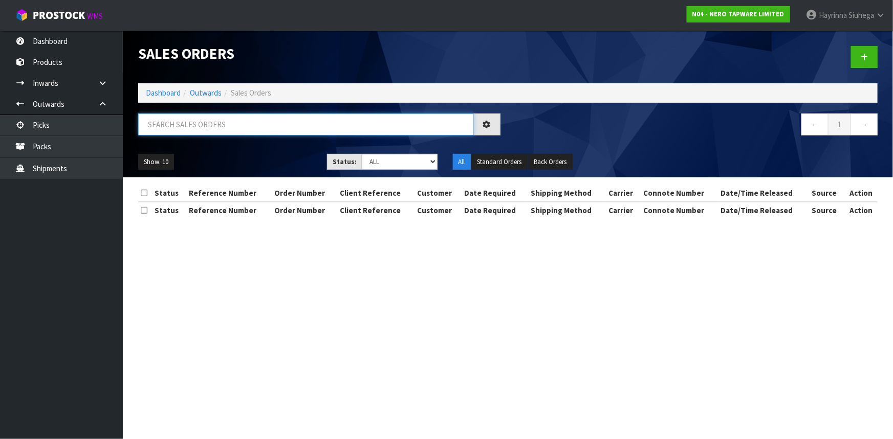
click at [189, 127] on input "text" at bounding box center [306, 125] width 336 height 22
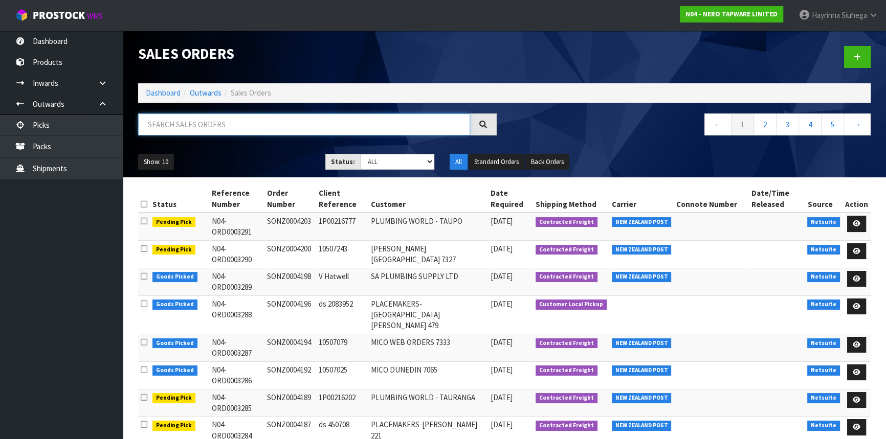
click at [213, 131] on input "text" at bounding box center [304, 125] width 332 height 22
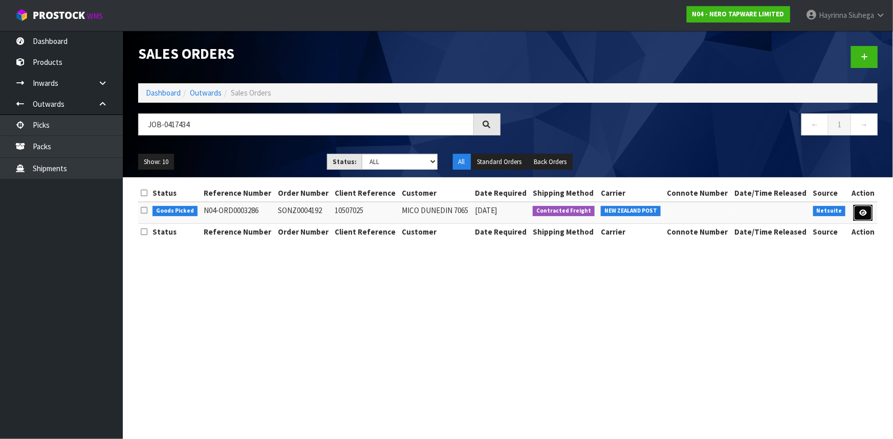
click at [866, 215] on icon at bounding box center [863, 213] width 8 height 7
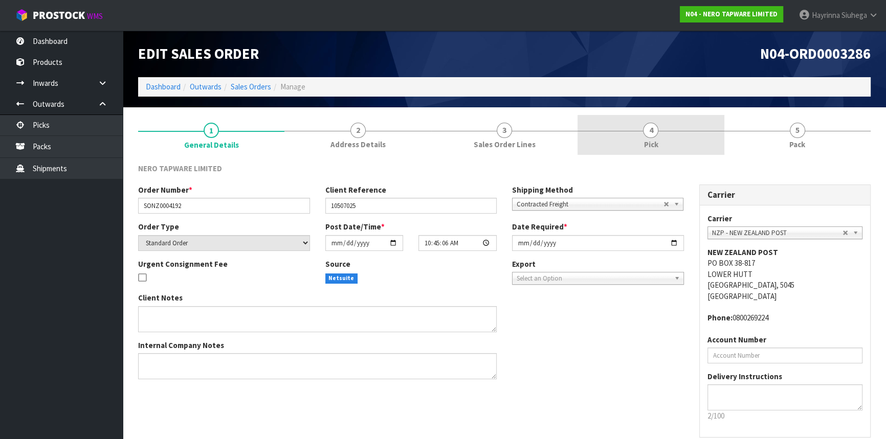
drag, startPoint x: 659, startPoint y: 129, endPoint x: 685, endPoint y: 126, distance: 26.8
click at [659, 129] on link "4 Pick" at bounding box center [651, 135] width 146 height 40
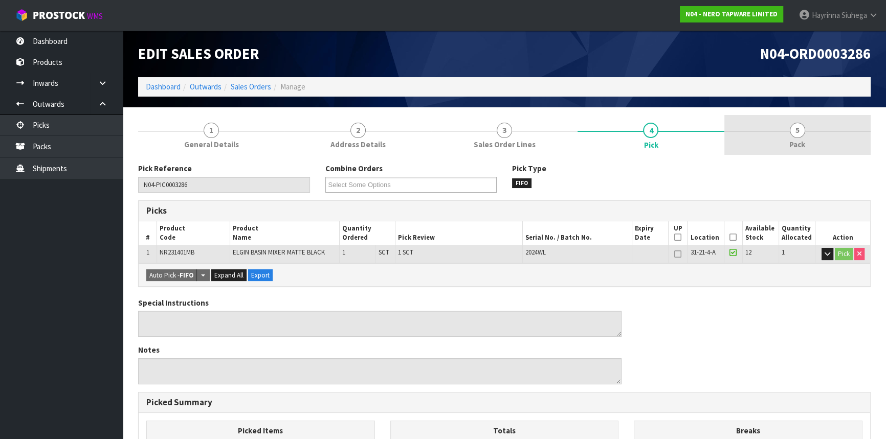
click at [741, 123] on link "5 Pack" at bounding box center [797, 135] width 146 height 40
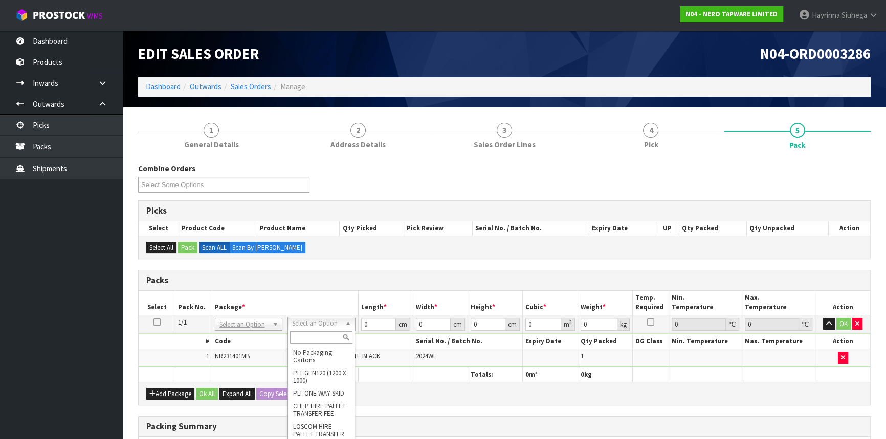
click at [325, 343] on input "text" at bounding box center [321, 337] width 62 height 13
click at [299, 341] on input "text" at bounding box center [309, 337] width 62 height 13
click at [298, 341] on input "text" at bounding box center [309, 337] width 62 height 13
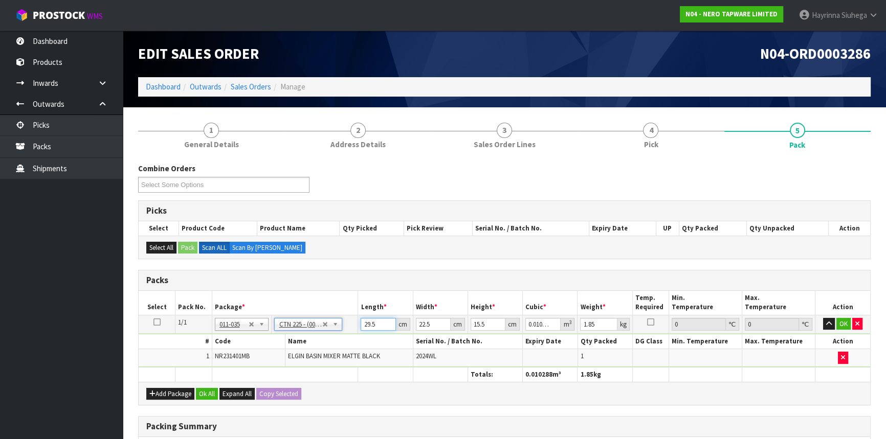
click at [366, 324] on input "29.5" at bounding box center [378, 324] width 35 height 13
drag, startPoint x: 365, startPoint y: 324, endPoint x: 377, endPoint y: 315, distance: 14.9
click at [374, 318] on input "29.5" at bounding box center [378, 324] width 35 height 13
click button "OK" at bounding box center [843, 324] width 14 height 12
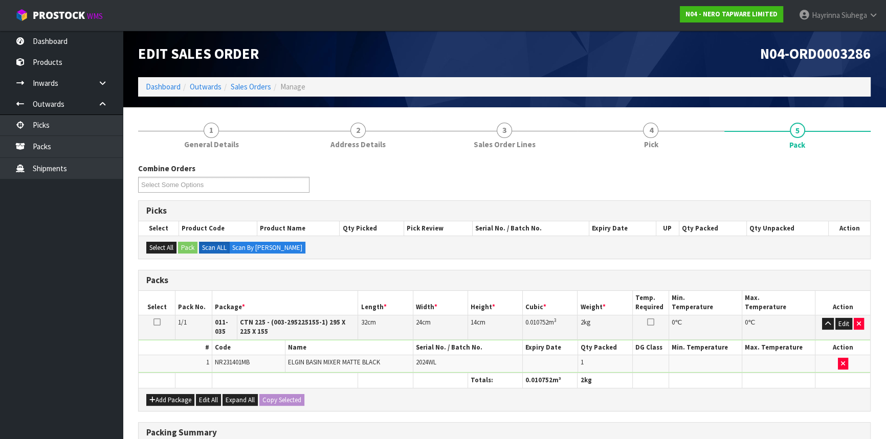
scroll to position [170, 0]
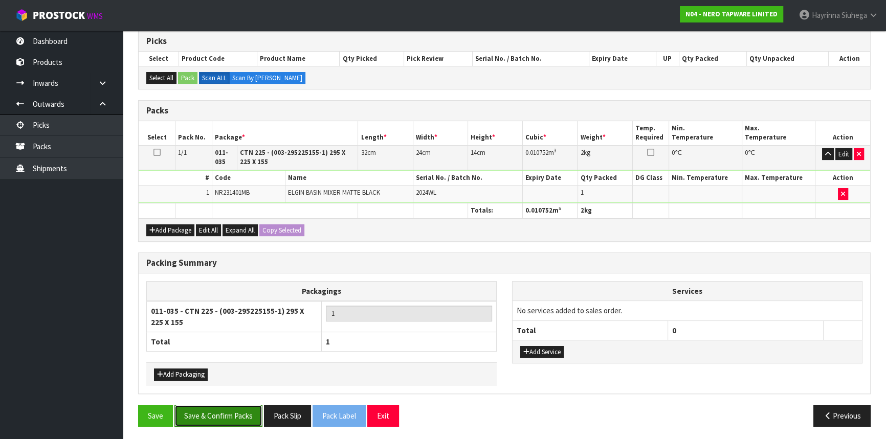
click at [226, 411] on button "Save & Confirm Packs" at bounding box center [218, 416] width 88 height 22
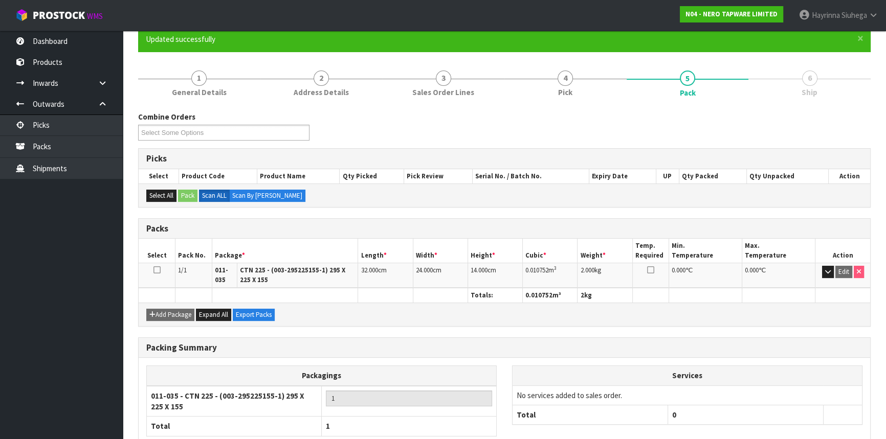
scroll to position [151, 0]
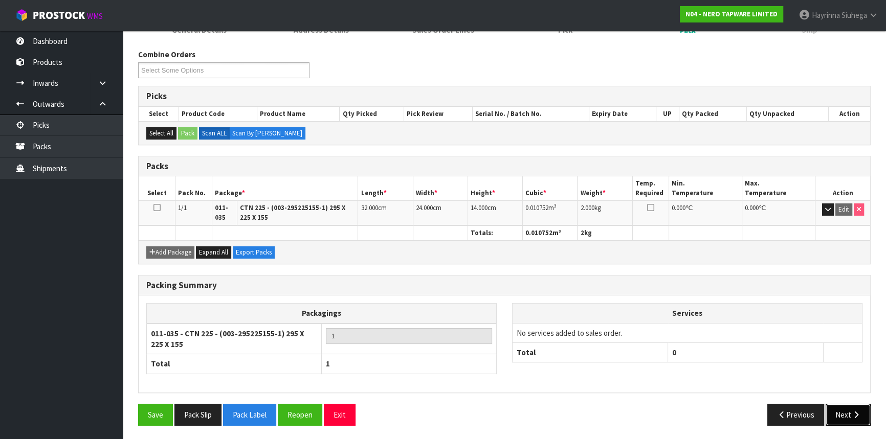
click at [849, 407] on button "Next" at bounding box center [848, 415] width 45 height 22
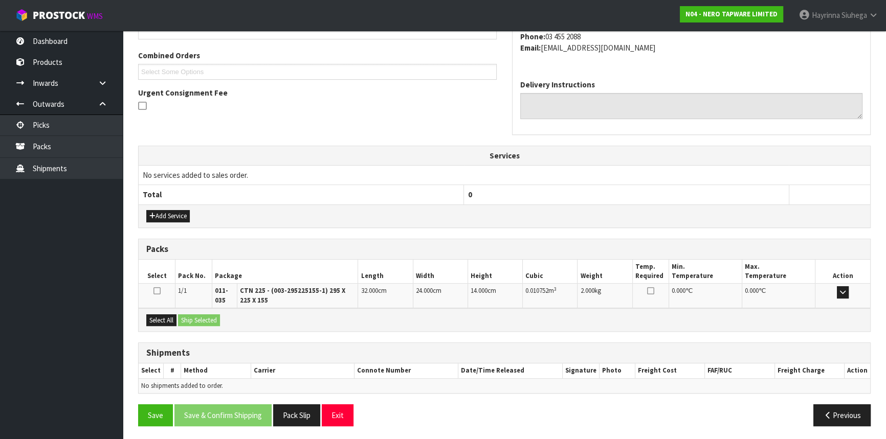
scroll to position [253, 0]
click at [168, 320] on button "Select All" at bounding box center [161, 320] width 30 height 12
drag, startPoint x: 196, startPoint y: 322, endPoint x: 200, endPoint y: 326, distance: 5.8
click at [198, 323] on button "Ship Selected" at bounding box center [199, 320] width 42 height 12
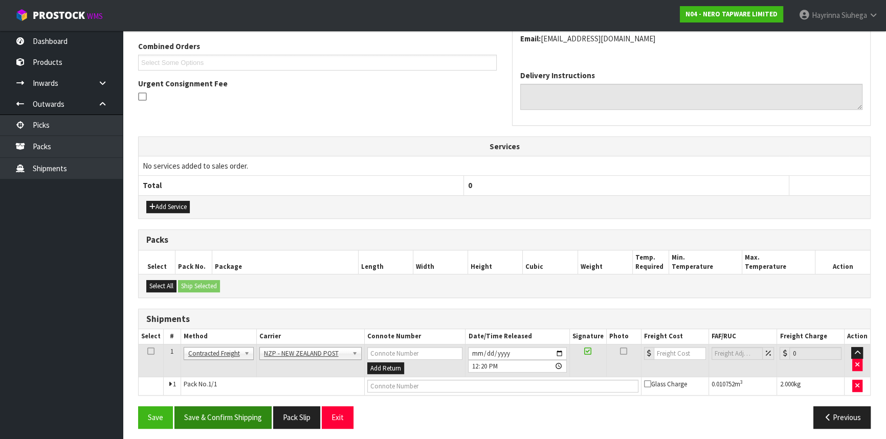
scroll to position [264, 0]
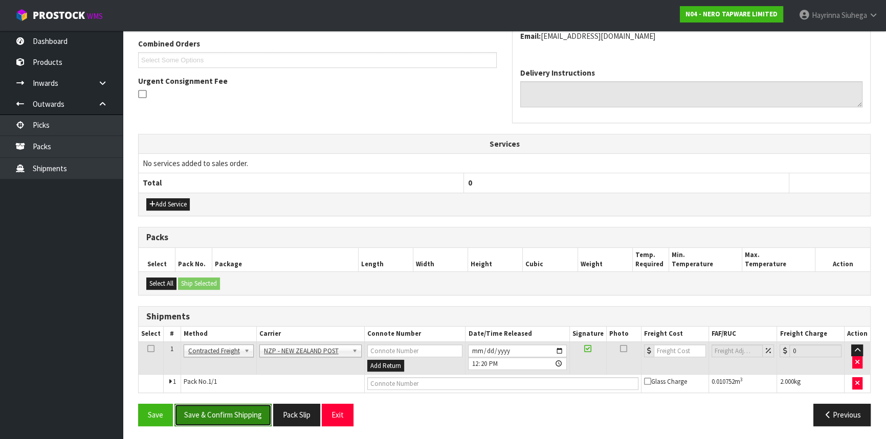
click at [248, 405] on button "Save & Confirm Shipping" at bounding box center [222, 415] width 97 height 22
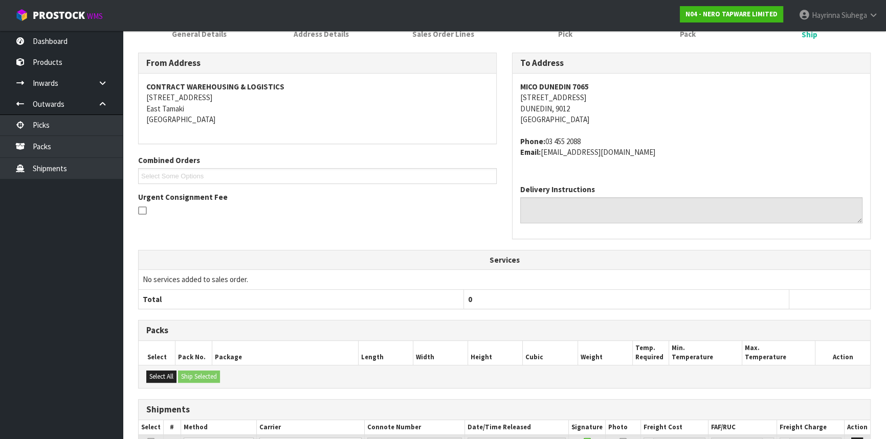
scroll to position [250, 0]
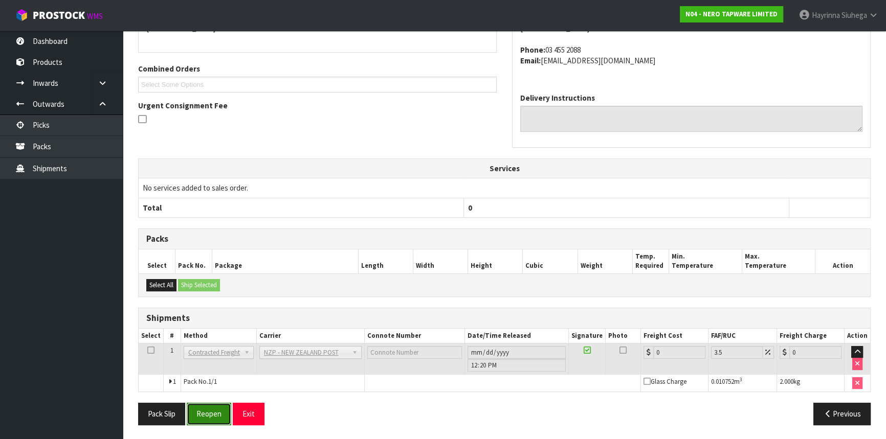
click at [221, 414] on button "Reopen" at bounding box center [209, 414] width 45 height 22
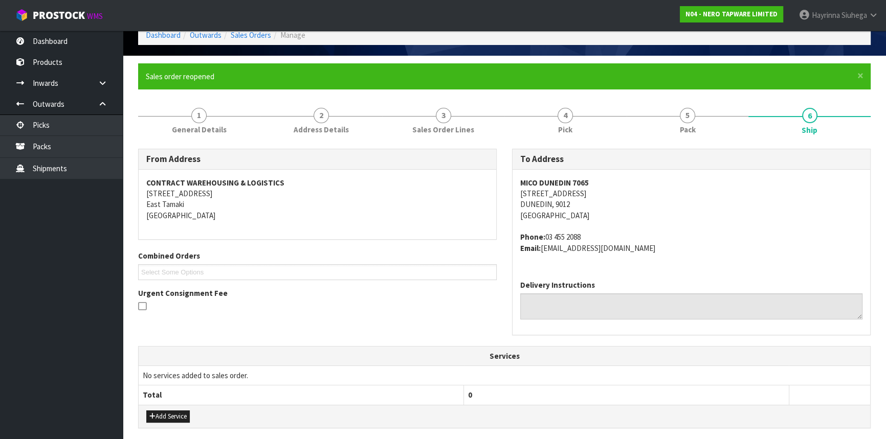
scroll to position [274, 0]
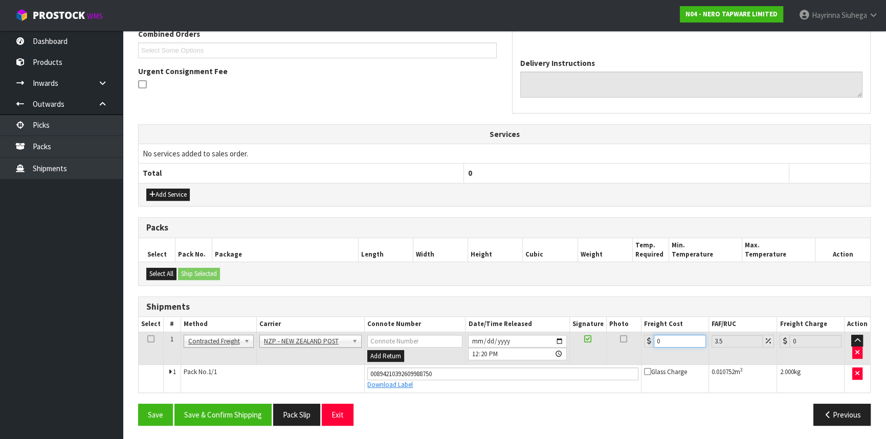
drag, startPoint x: 667, startPoint y: 340, endPoint x: 544, endPoint y: 340, distance: 122.3
click at [544, 340] on tr "1 Client Local Pickup Customer Local Pickup Company Freight Contracted Freight …" at bounding box center [505, 348] width 732 height 33
click at [138, 404] on button "Save" at bounding box center [155, 415] width 35 height 22
click at [248, 412] on button "Save & Confirm Shipping" at bounding box center [222, 415] width 97 height 22
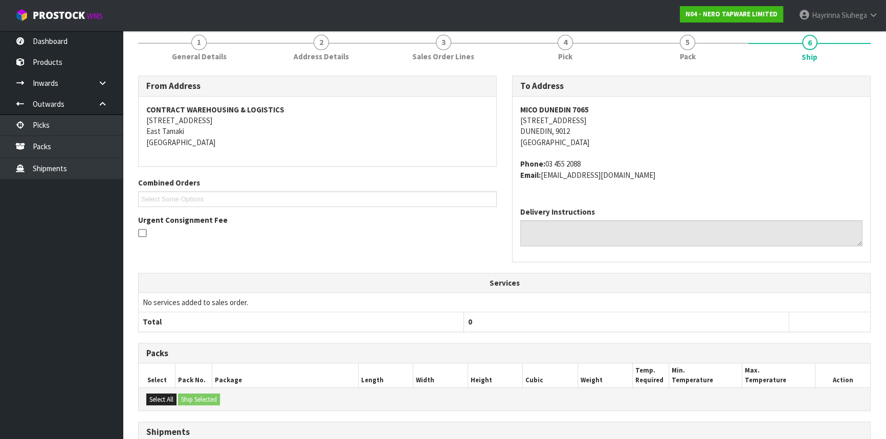
scroll to position [0, 0]
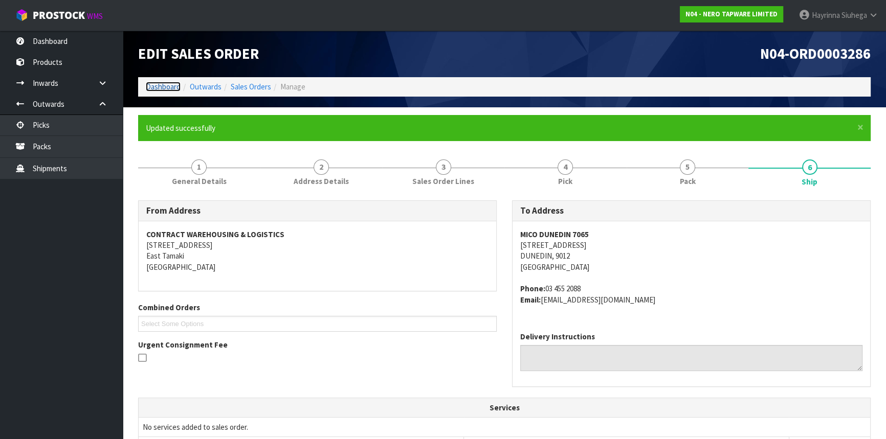
click at [166, 83] on link "Dashboard" at bounding box center [163, 87] width 35 height 10
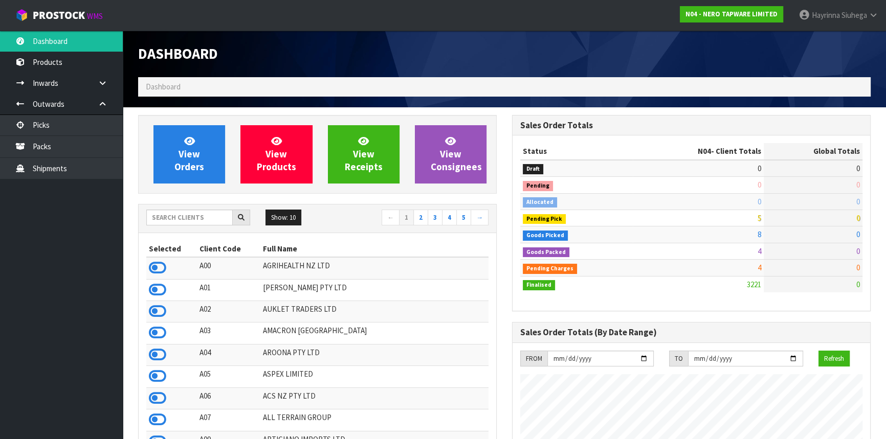
scroll to position [817, 373]
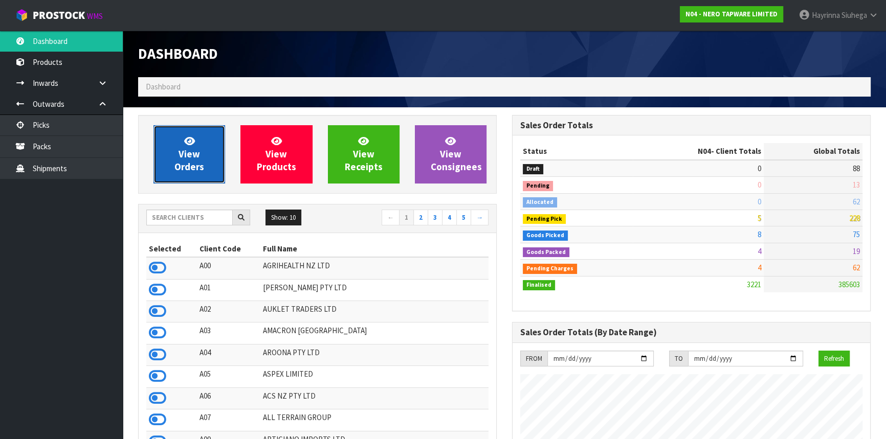
click at [181, 153] on span "View Orders" at bounding box center [189, 154] width 30 height 38
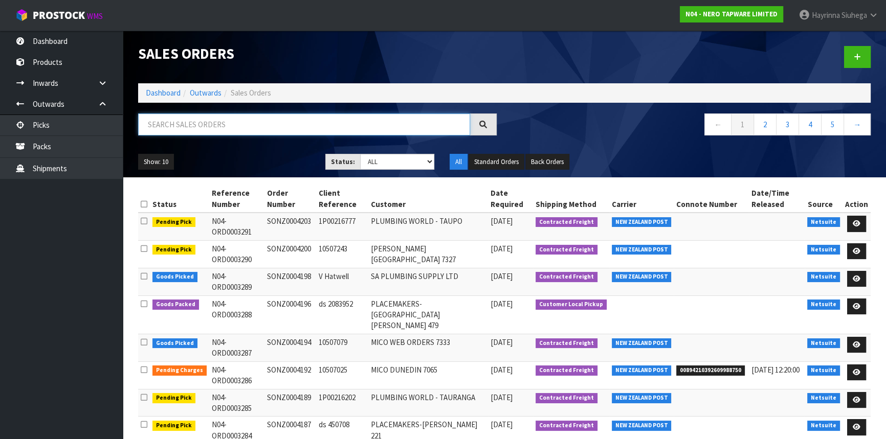
click at [163, 131] on input "text" at bounding box center [304, 125] width 332 height 22
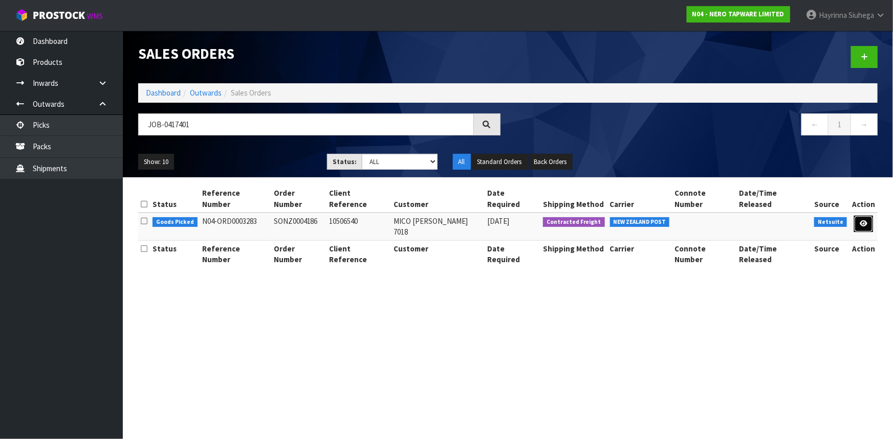
click at [863, 220] on icon at bounding box center [863, 223] width 8 height 7
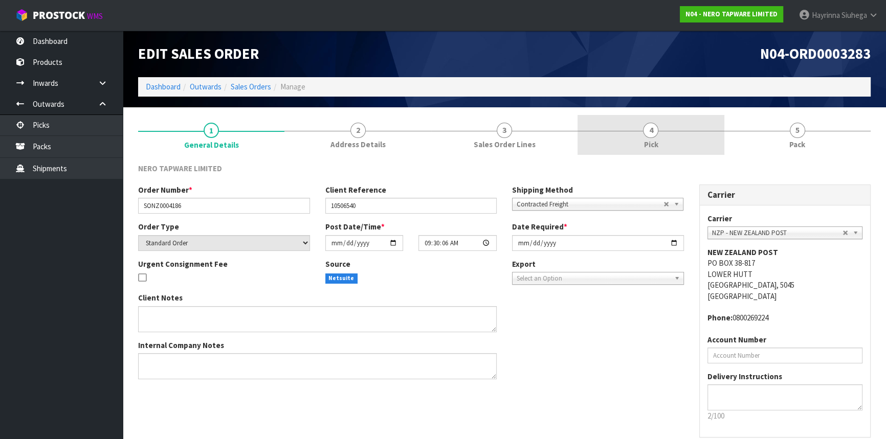
click at [686, 143] on link "4 Pick" at bounding box center [651, 135] width 146 height 40
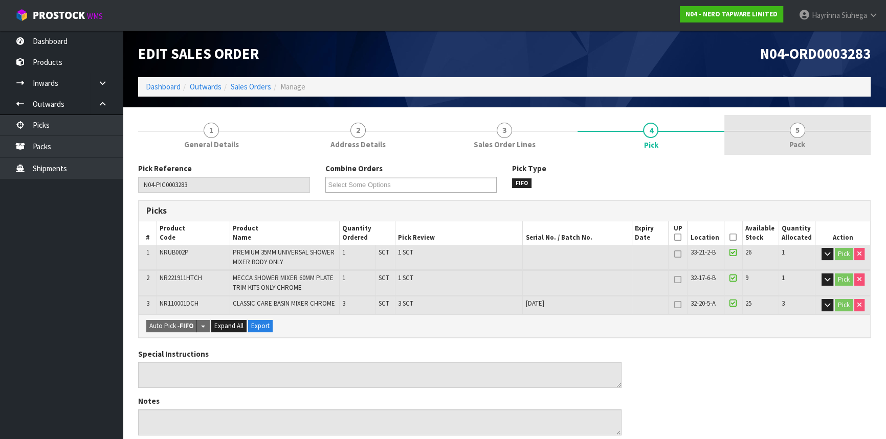
click at [761, 130] on link "5 Pack" at bounding box center [797, 135] width 146 height 40
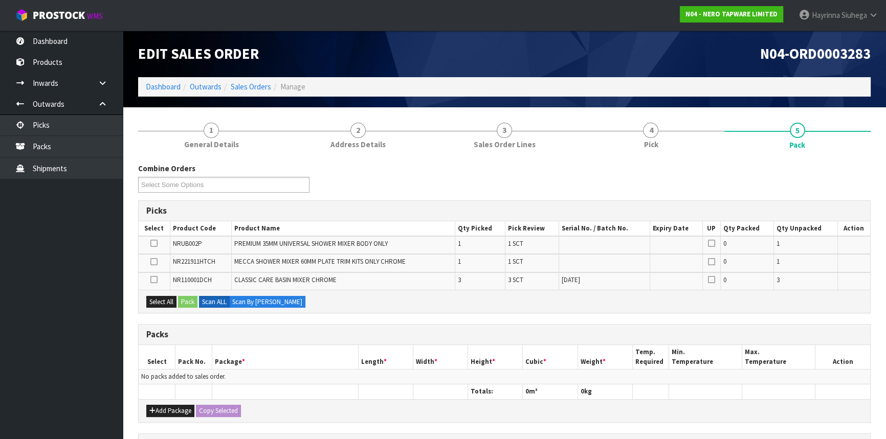
scroll to position [170, 0]
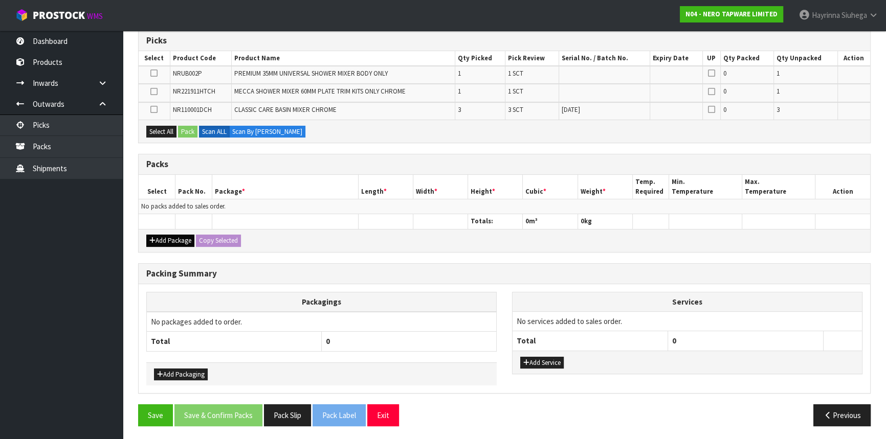
click at [169, 233] on div "Add Package Copy Selected" at bounding box center [505, 240] width 732 height 23
click at [169, 235] on button "Add Package" at bounding box center [170, 241] width 48 height 12
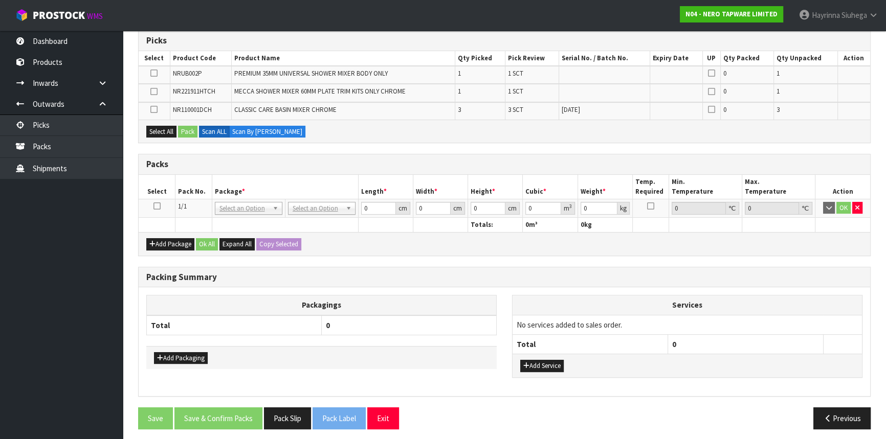
click at [157, 206] on icon at bounding box center [156, 206] width 7 height 1
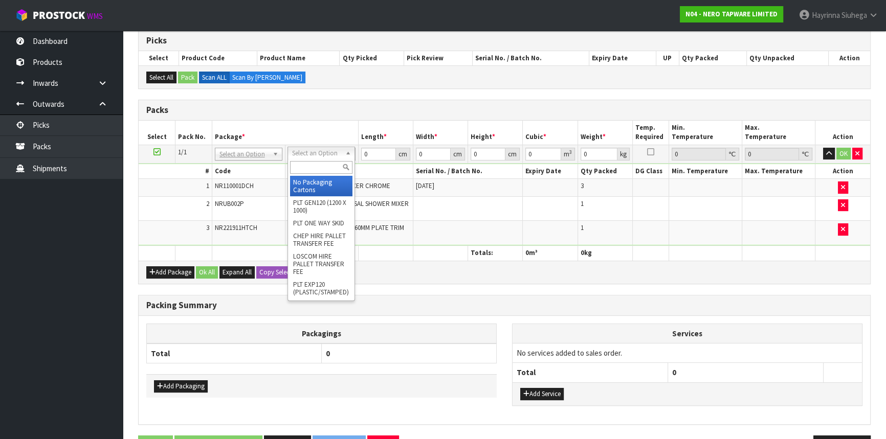
click at [314, 171] on input "text" at bounding box center [321, 167] width 62 height 13
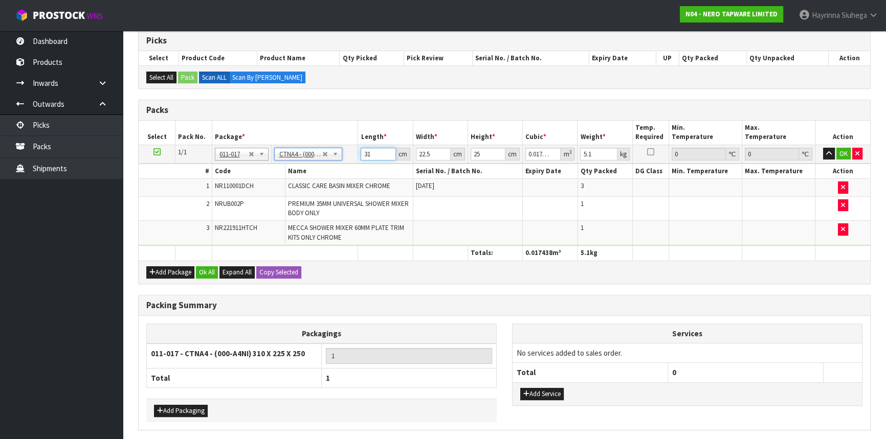
click at [364, 157] on input "31" at bounding box center [378, 154] width 35 height 13
click button "OK" at bounding box center [843, 154] width 14 height 12
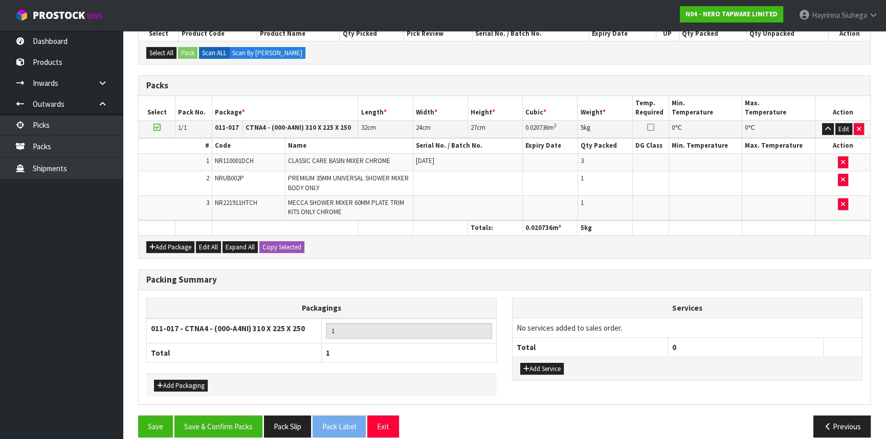
scroll to position [206, 0]
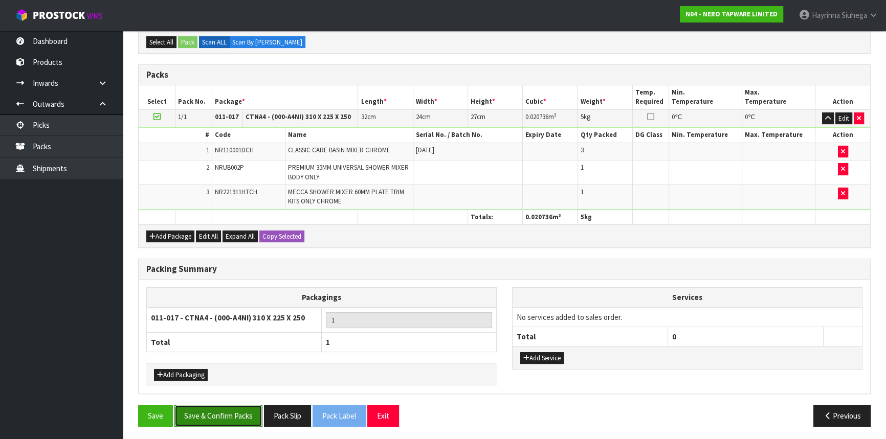
click at [238, 410] on button "Save & Confirm Packs" at bounding box center [218, 416] width 88 height 22
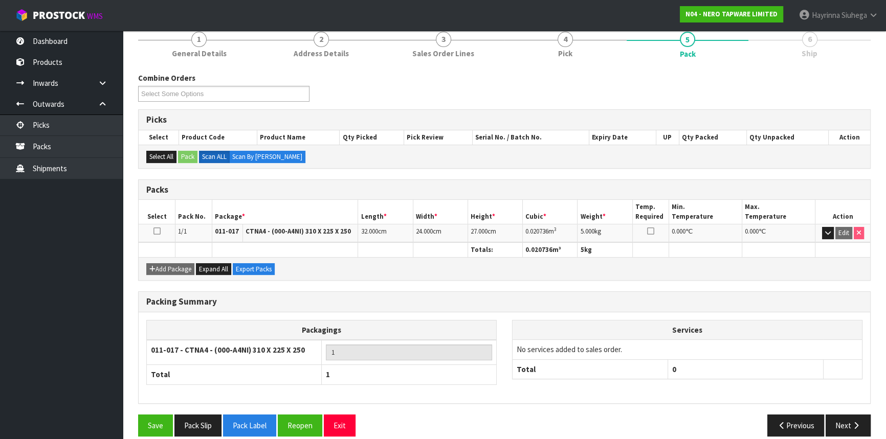
scroll to position [138, 0]
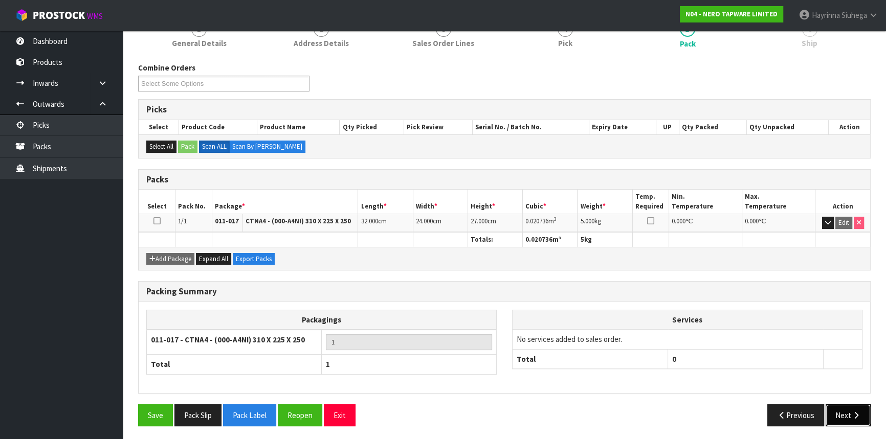
click at [858, 412] on icon "button" at bounding box center [856, 416] width 10 height 8
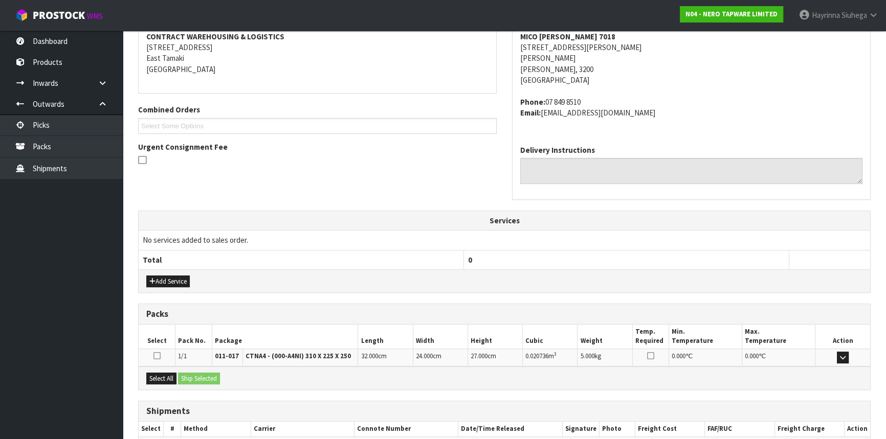
scroll to position [257, 0]
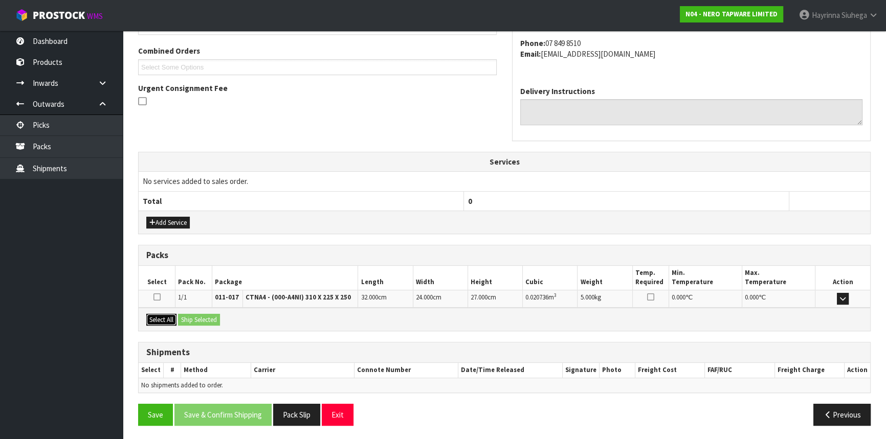
click at [164, 314] on button "Select All" at bounding box center [161, 320] width 30 height 12
click at [188, 319] on button "Ship Selected" at bounding box center [199, 320] width 42 height 12
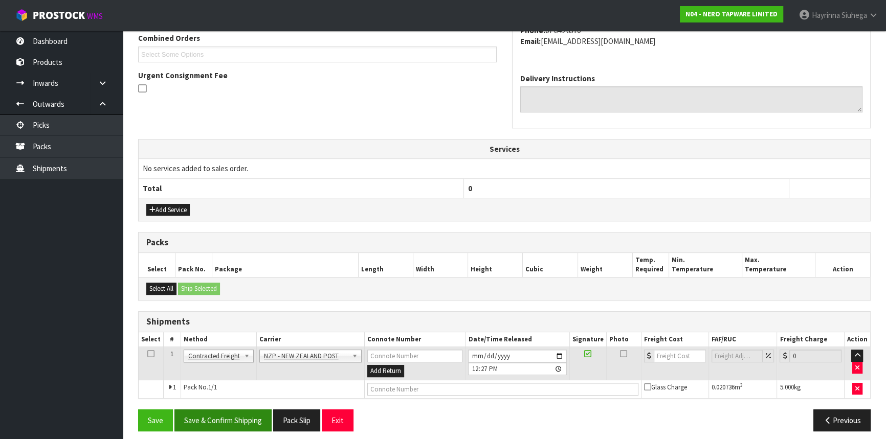
scroll to position [275, 0]
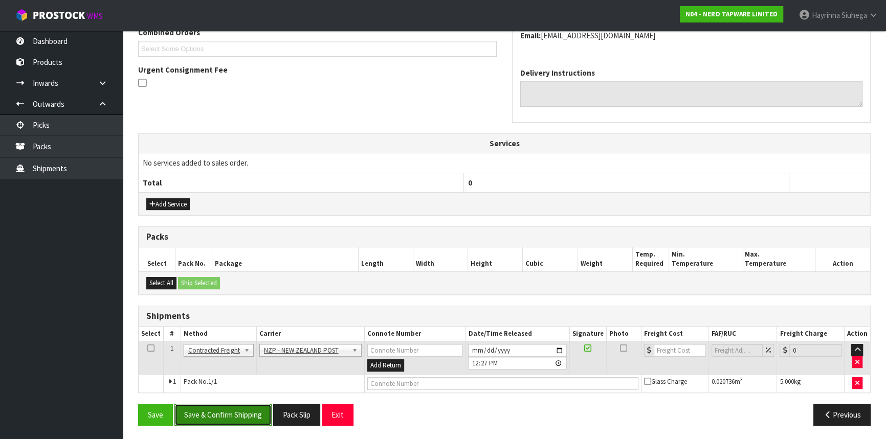
click at [213, 411] on button "Save & Confirm Shipping" at bounding box center [222, 415] width 97 height 22
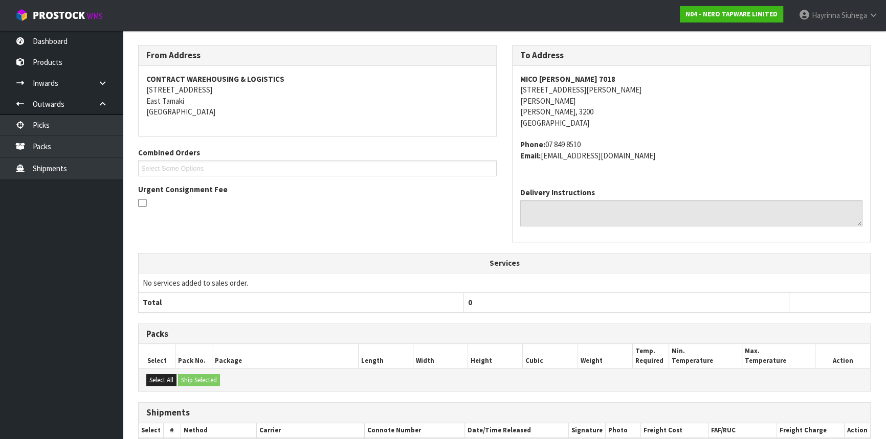
scroll to position [261, 0]
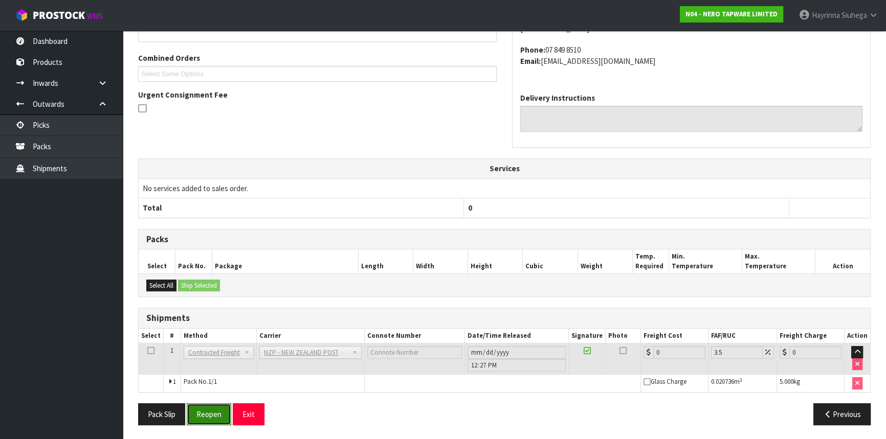
click at [201, 412] on button "Reopen" at bounding box center [209, 415] width 45 height 22
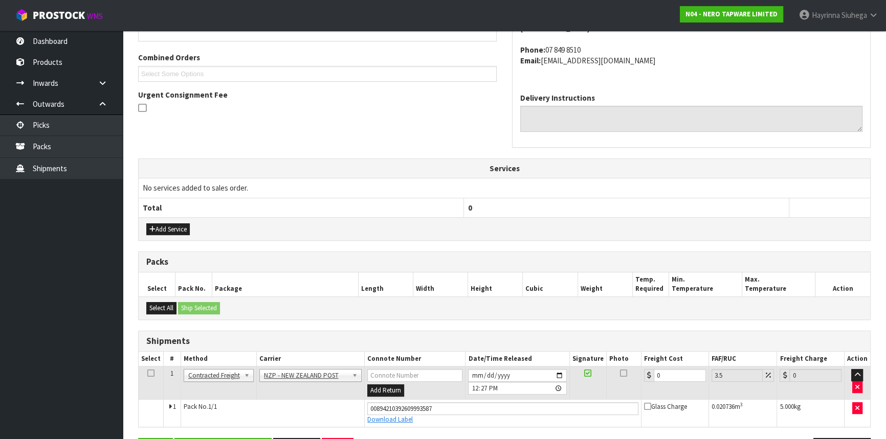
scroll to position [284, 0]
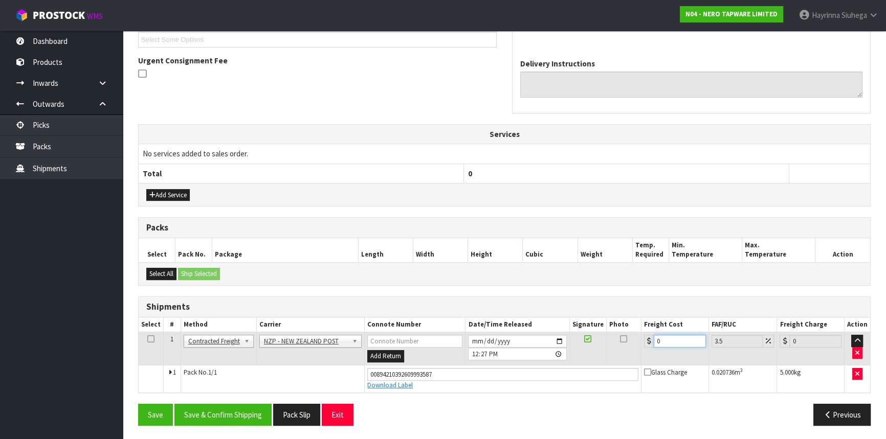
drag, startPoint x: 679, startPoint y: 340, endPoint x: 488, endPoint y: 340, distance: 191.3
click at [488, 340] on tr "1 Client Local Pickup Customer Local Pickup Company Freight Contracted Freight …" at bounding box center [505, 349] width 732 height 33
click at [138, 404] on button "Save" at bounding box center [155, 415] width 35 height 22
click at [240, 413] on button "Save & Confirm Shipping" at bounding box center [222, 415] width 97 height 22
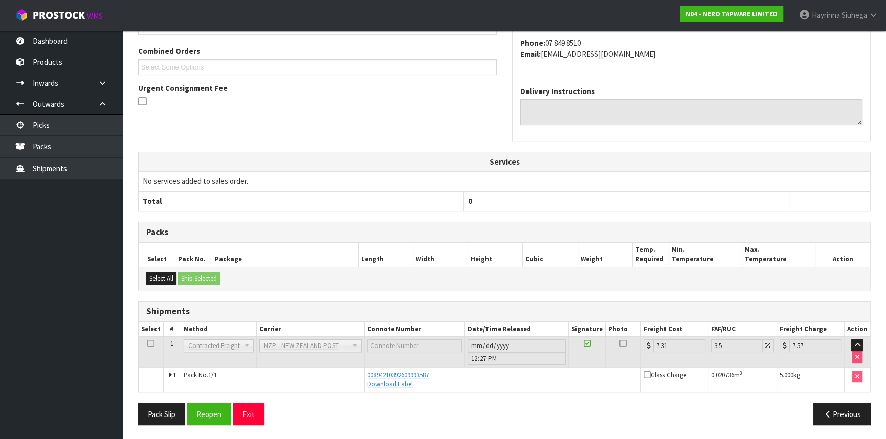
scroll to position [0, 0]
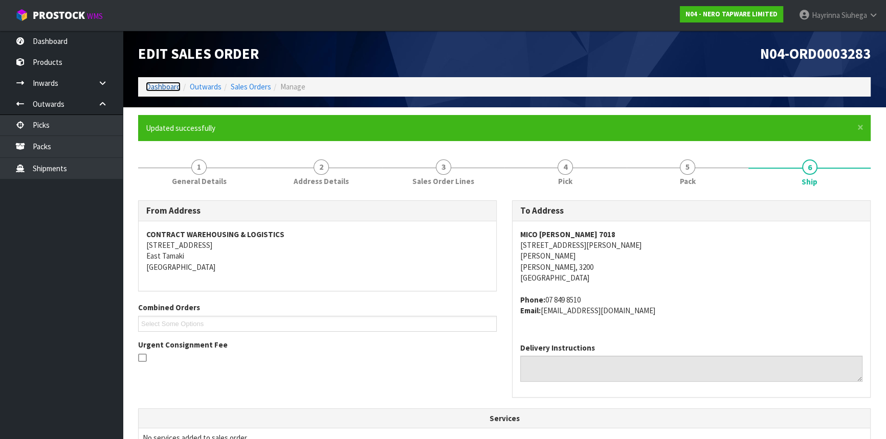
click at [169, 88] on link "Dashboard" at bounding box center [163, 87] width 35 height 10
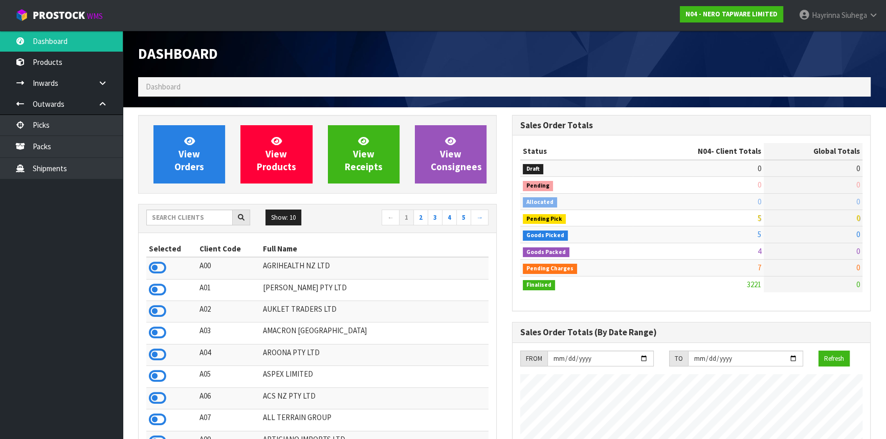
scroll to position [817, 373]
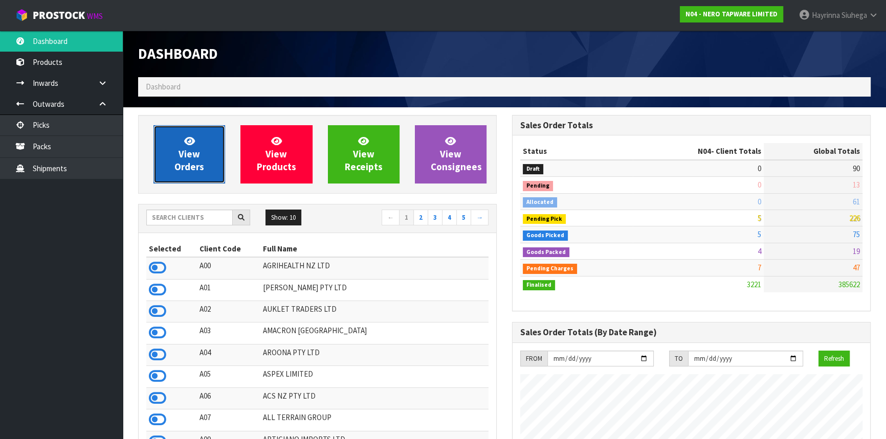
click at [196, 153] on span "View Orders" at bounding box center [189, 154] width 30 height 38
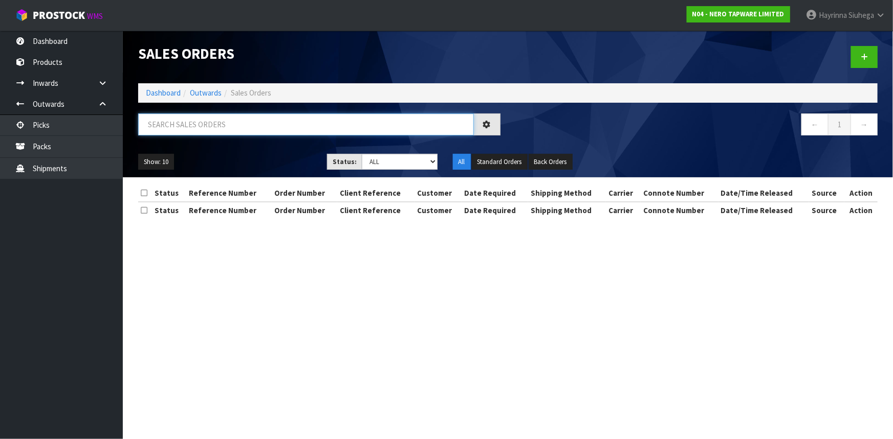
click at [203, 126] on input "text" at bounding box center [306, 125] width 336 height 22
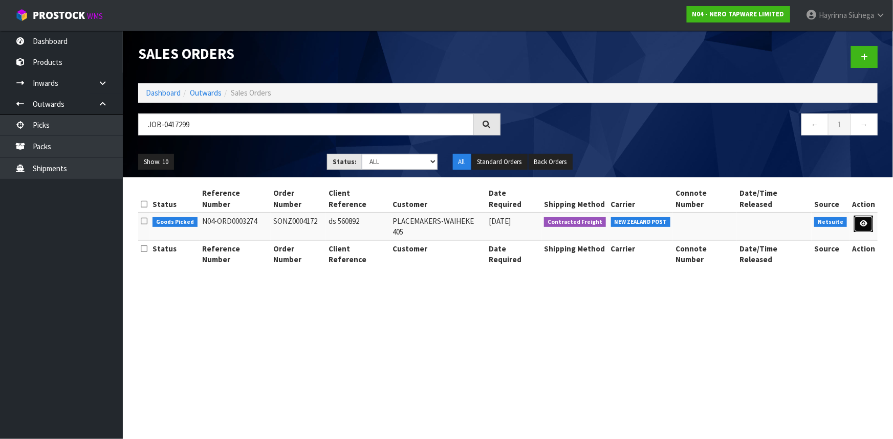
click at [867, 220] on icon at bounding box center [863, 223] width 8 height 7
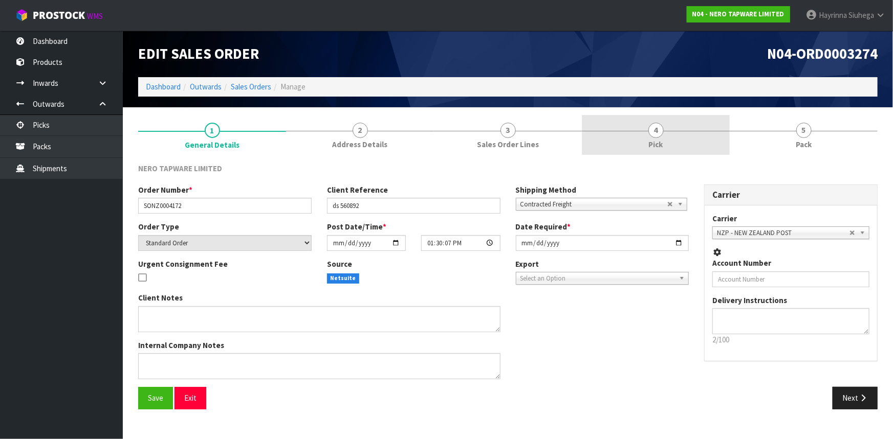
click at [702, 138] on link "4 Pick" at bounding box center [656, 135] width 148 height 40
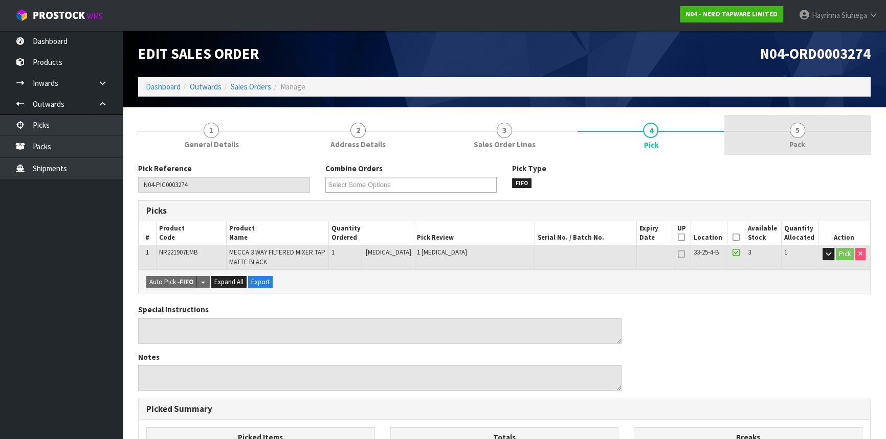
click at [766, 138] on link "5 Pack" at bounding box center [797, 135] width 146 height 40
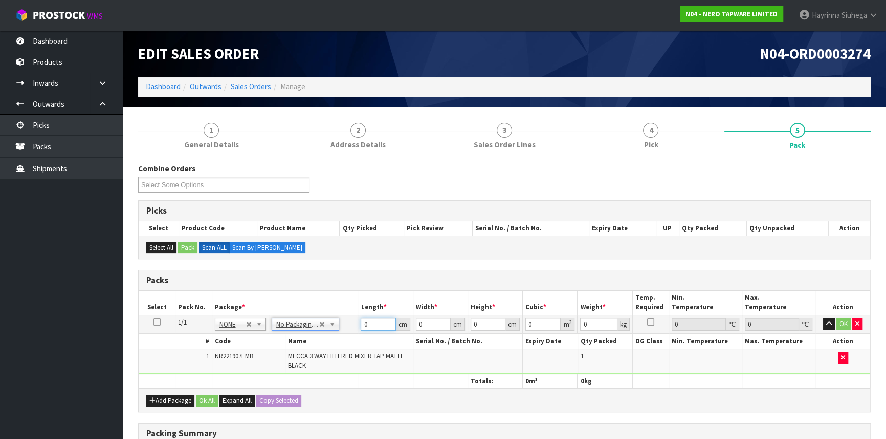
click at [365, 323] on input "0" at bounding box center [378, 324] width 35 height 13
click button "OK" at bounding box center [843, 324] width 14 height 12
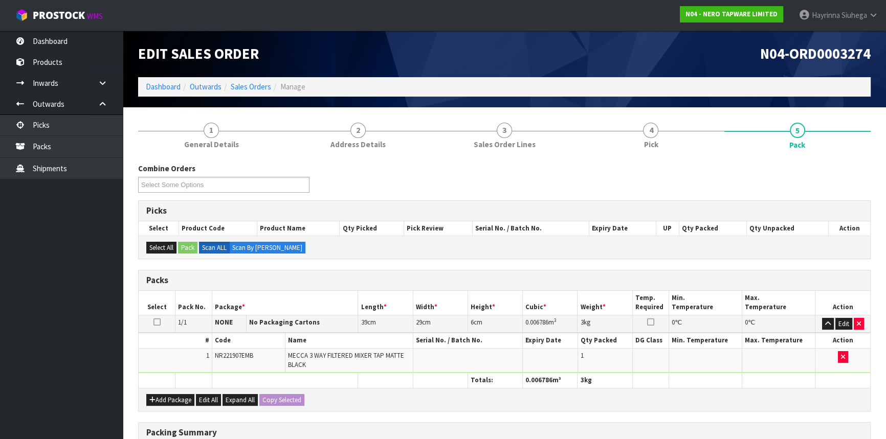
scroll to position [164, 0]
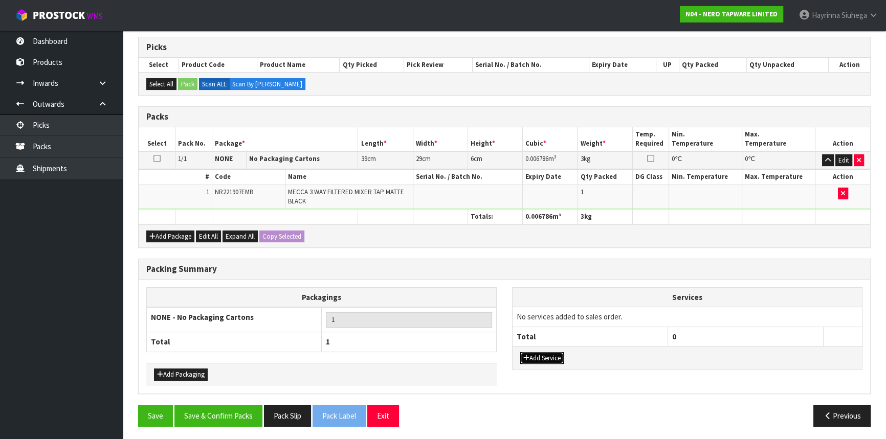
click at [526, 355] on icon "button" at bounding box center [526, 358] width 6 height 7
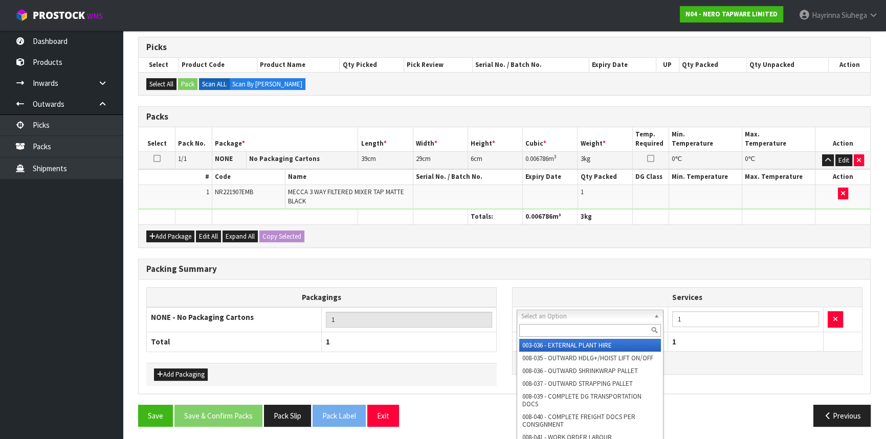
click at [547, 330] on input "text" at bounding box center [590, 330] width 142 height 13
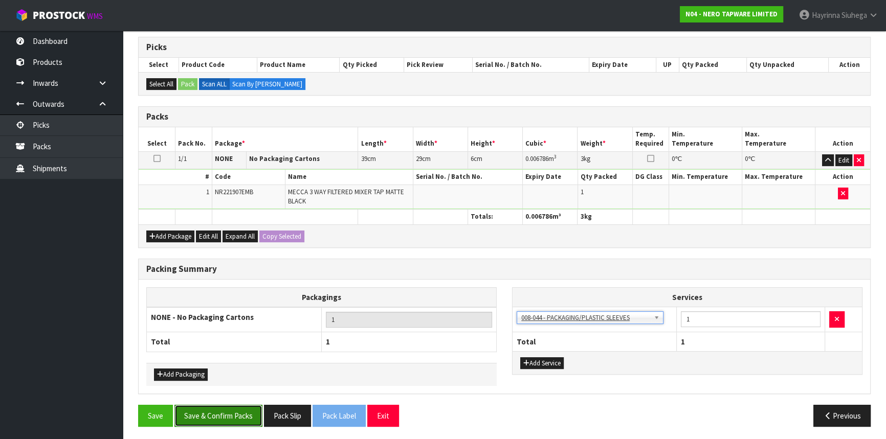
click at [220, 410] on button "Save & Confirm Packs" at bounding box center [218, 416] width 88 height 22
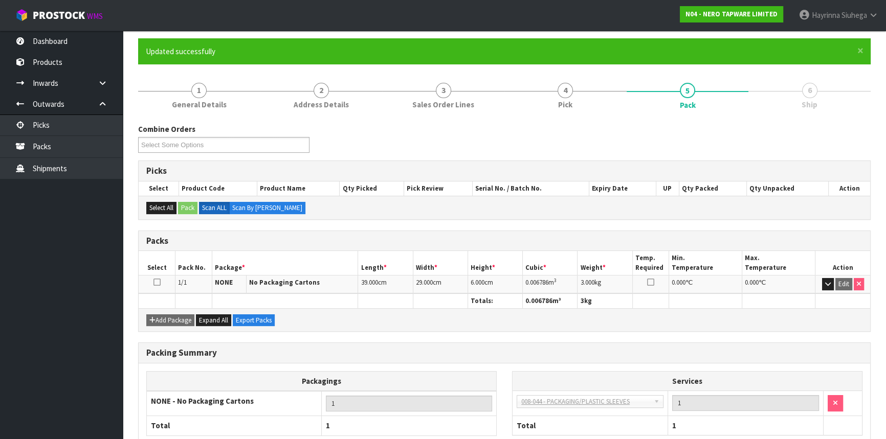
scroll to position [138, 0]
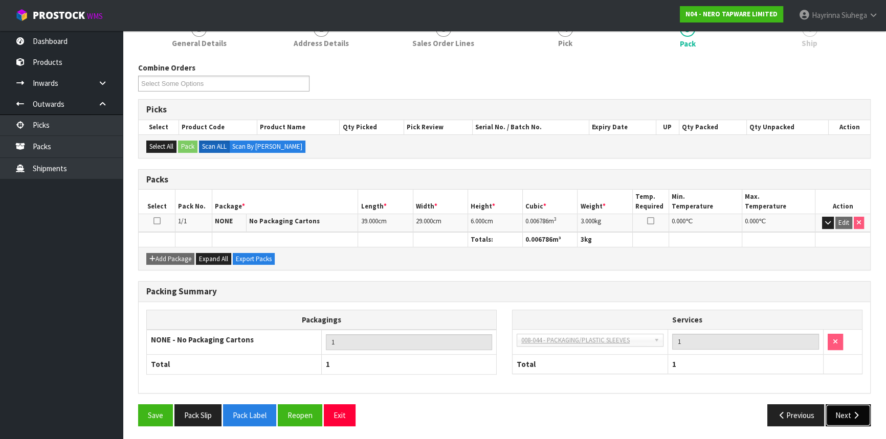
click at [854, 408] on button "Next" at bounding box center [848, 416] width 45 height 22
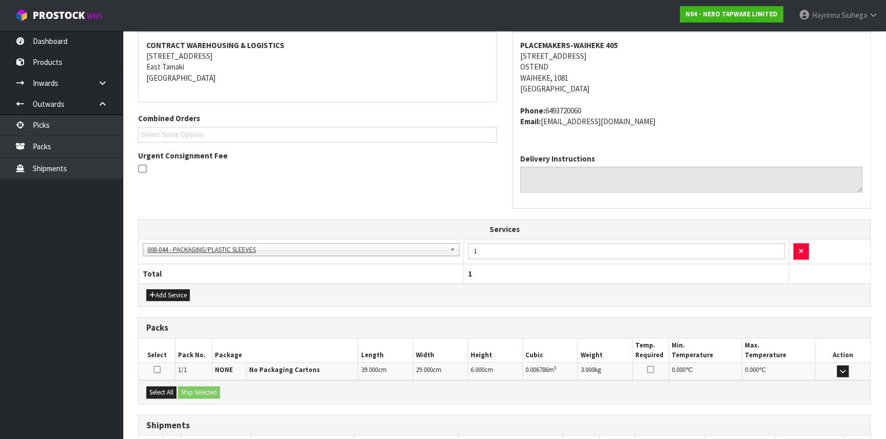
scroll to position [262, 0]
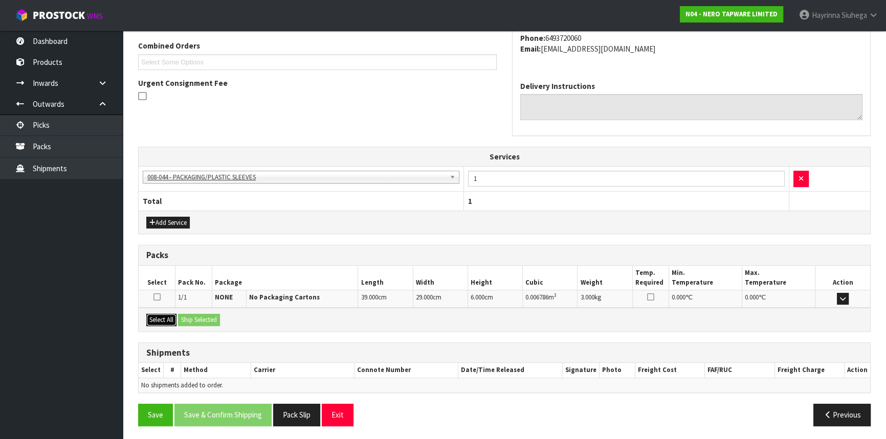
click at [160, 318] on button "Select All" at bounding box center [161, 320] width 30 height 12
click at [205, 318] on button "Ship Selected" at bounding box center [199, 320] width 42 height 12
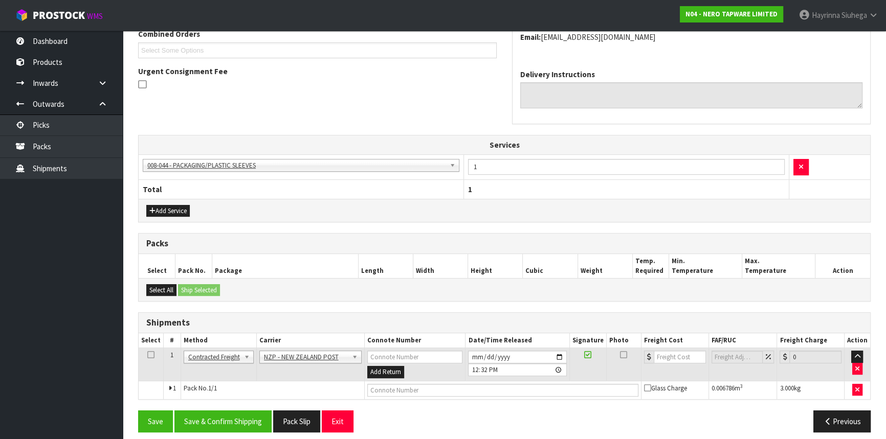
scroll to position [280, 0]
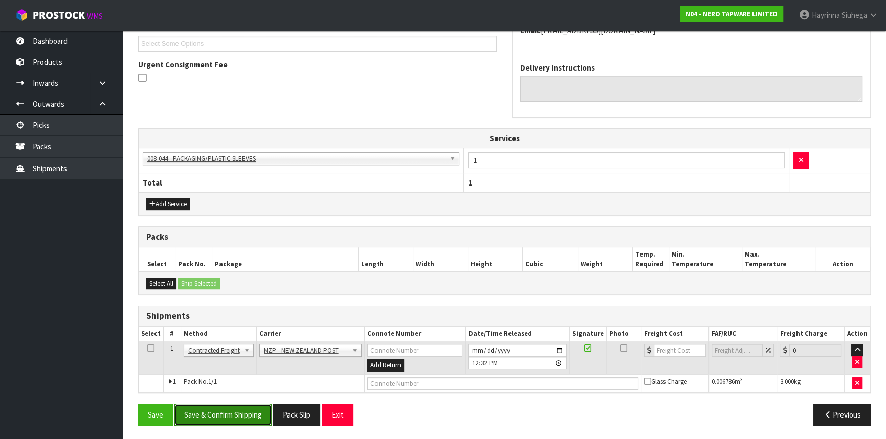
click at [231, 416] on button "Save & Confirm Shipping" at bounding box center [222, 415] width 97 height 22
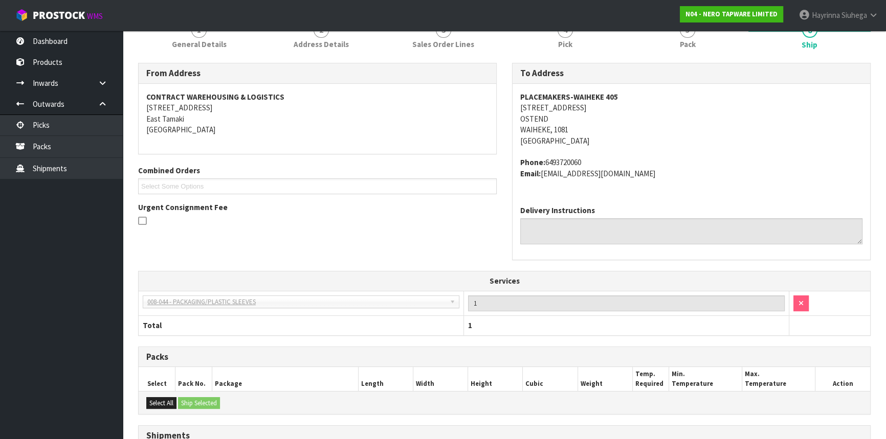
scroll to position [266, 0]
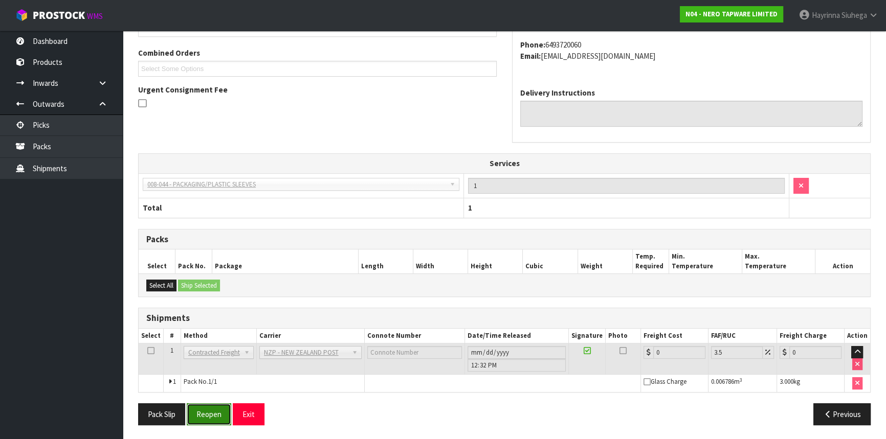
click at [224, 413] on button "Reopen" at bounding box center [209, 415] width 45 height 22
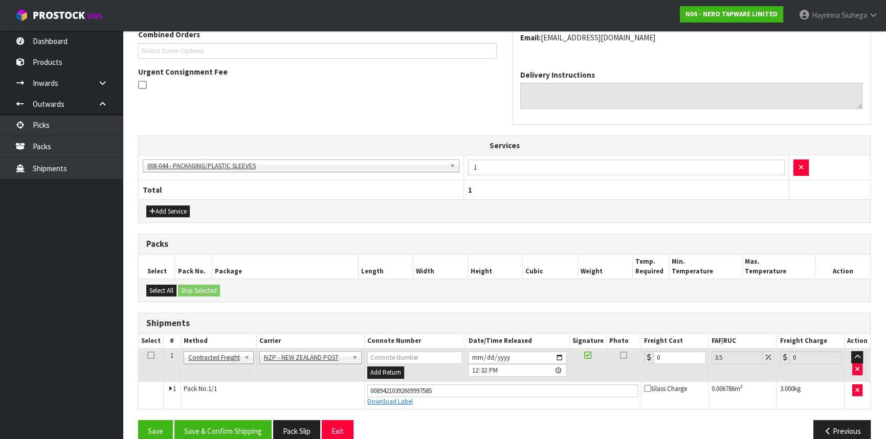
scroll to position [290, 0]
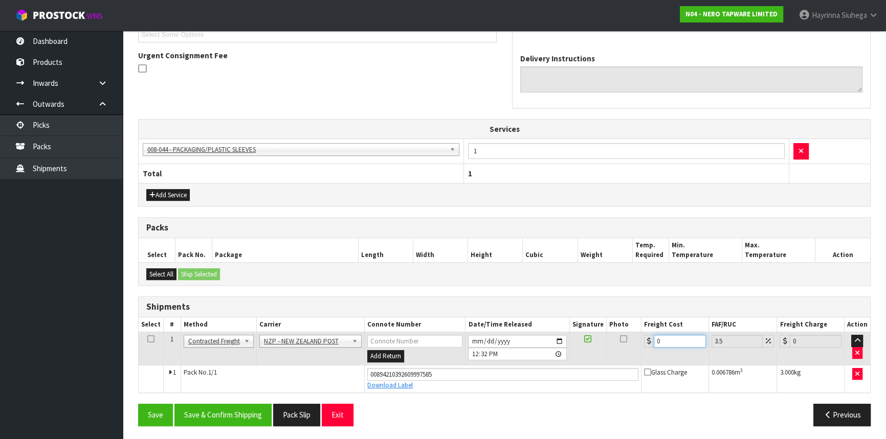
drag, startPoint x: 671, startPoint y: 339, endPoint x: 519, endPoint y: 345, distance: 151.5
click at [521, 345] on tr "1 Client Local Pickup Customer Local Pickup Company Freight Contracted Freight …" at bounding box center [505, 349] width 732 height 33
click at [138, 404] on button "Save" at bounding box center [155, 415] width 35 height 22
click at [230, 423] on button "Save & Confirm Shipping" at bounding box center [222, 415] width 97 height 22
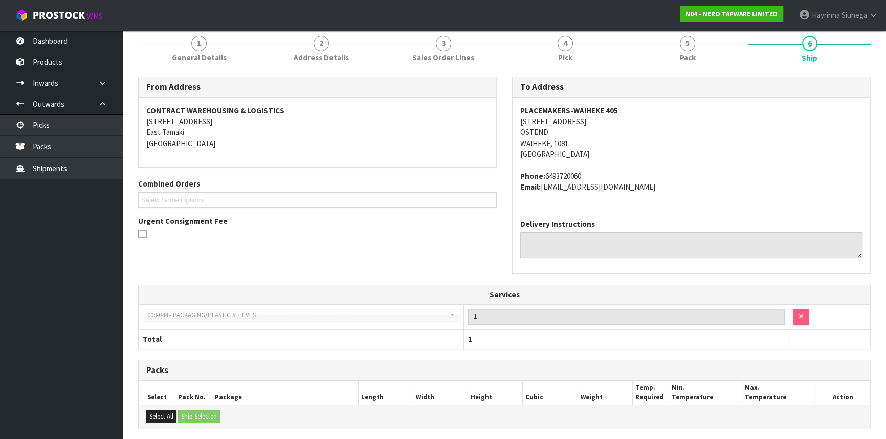
scroll to position [0, 0]
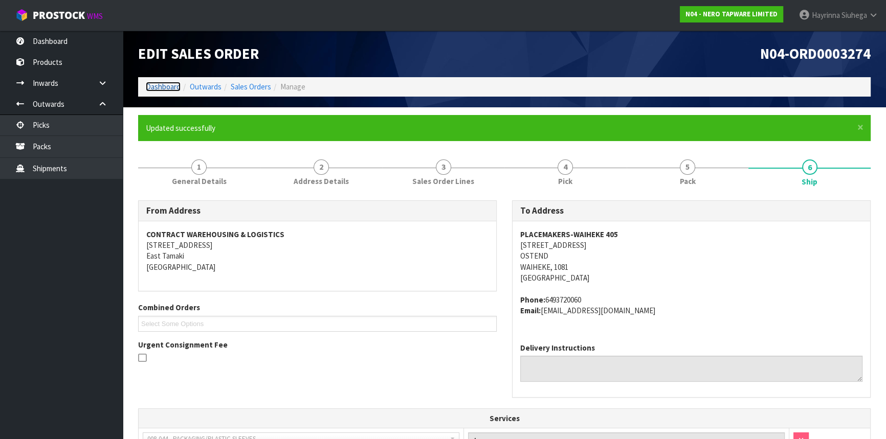
click at [170, 86] on link "Dashboard" at bounding box center [163, 87] width 35 height 10
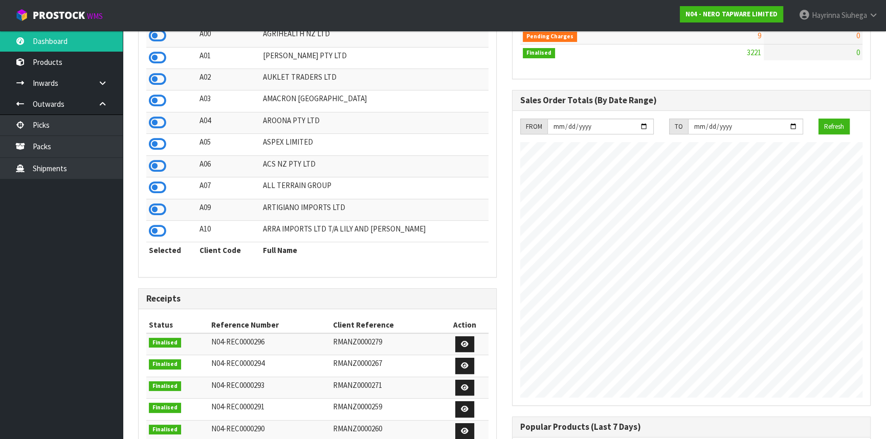
scroll to position [817, 373]
click at [107, 151] on link "Packs" at bounding box center [61, 146] width 123 height 21
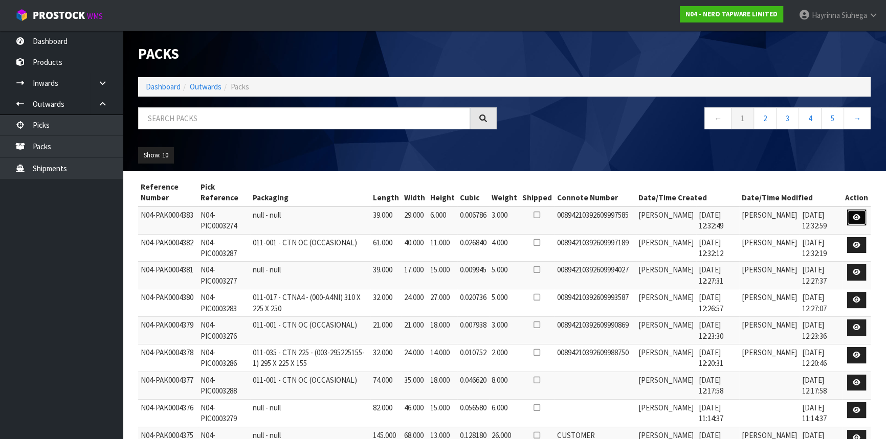
click at [854, 214] on icon at bounding box center [857, 217] width 8 height 7
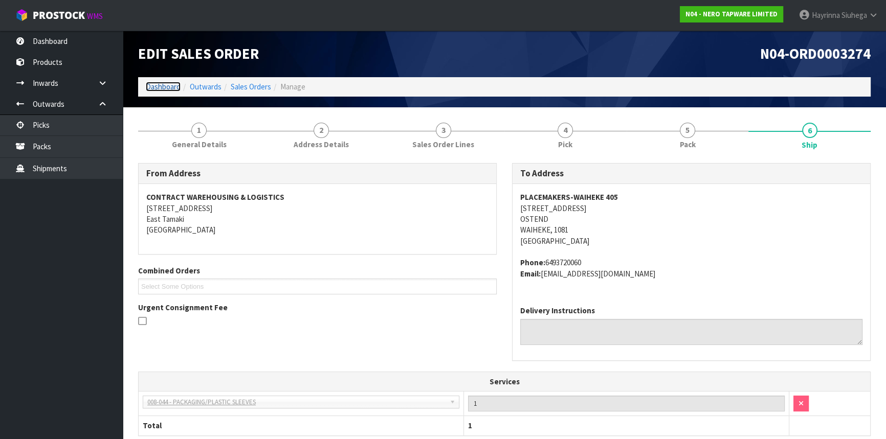
click at [168, 86] on link "Dashboard" at bounding box center [163, 87] width 35 height 10
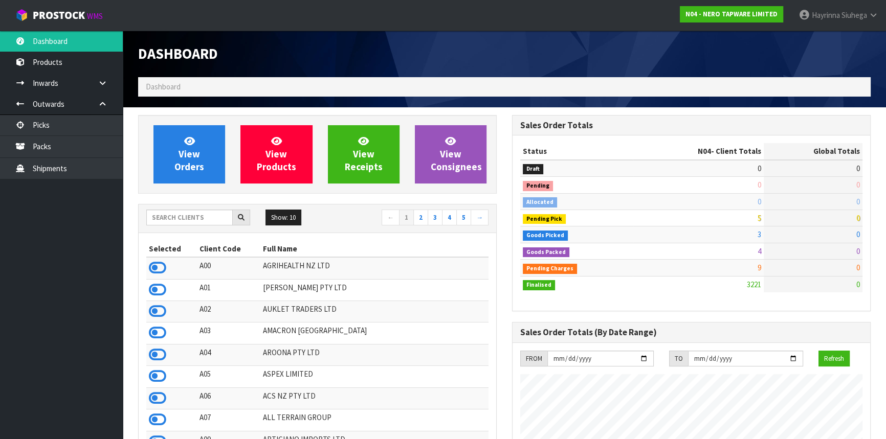
scroll to position [817, 373]
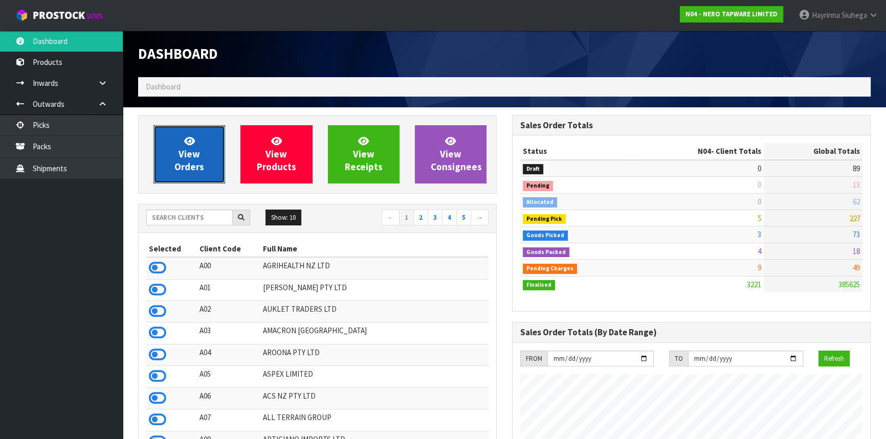
click at [170, 143] on link "View Orders" at bounding box center [189, 154] width 72 height 58
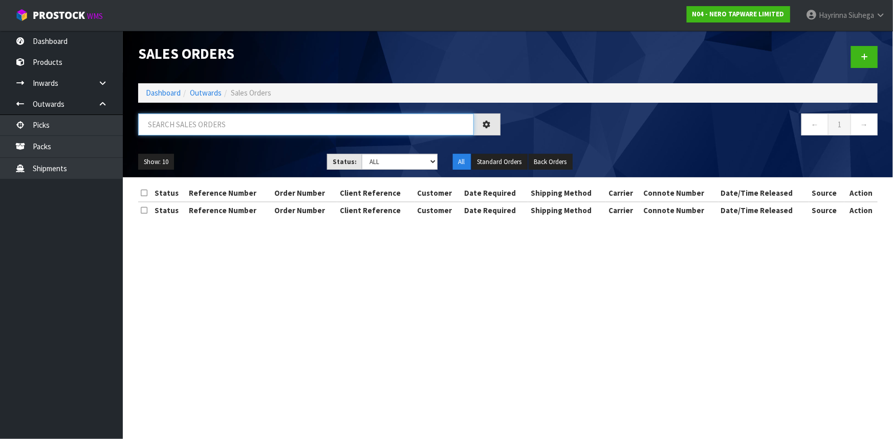
click at [178, 125] on input "text" at bounding box center [306, 125] width 336 height 22
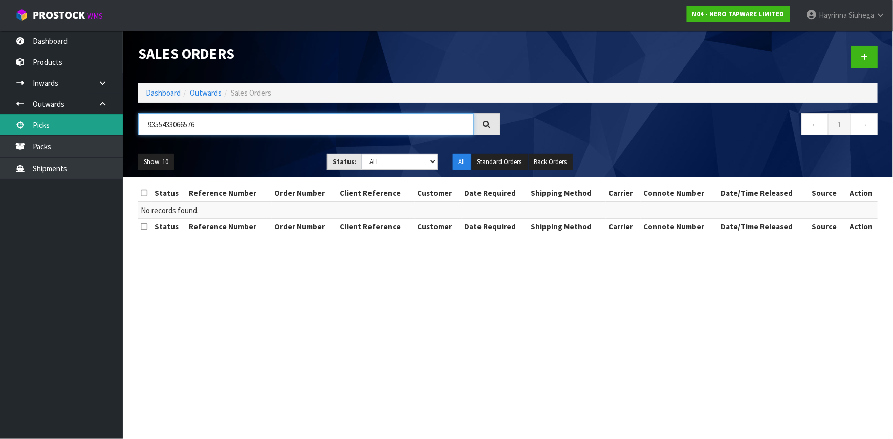
drag, startPoint x: 292, startPoint y: 114, endPoint x: 99, endPoint y: 117, distance: 192.4
click at [99, 117] on body "Toggle navigation ProStock WMS N04 - NERO TAPWARE LIMITED [PERSON_NAME] Logout …" at bounding box center [446, 219] width 893 height 439
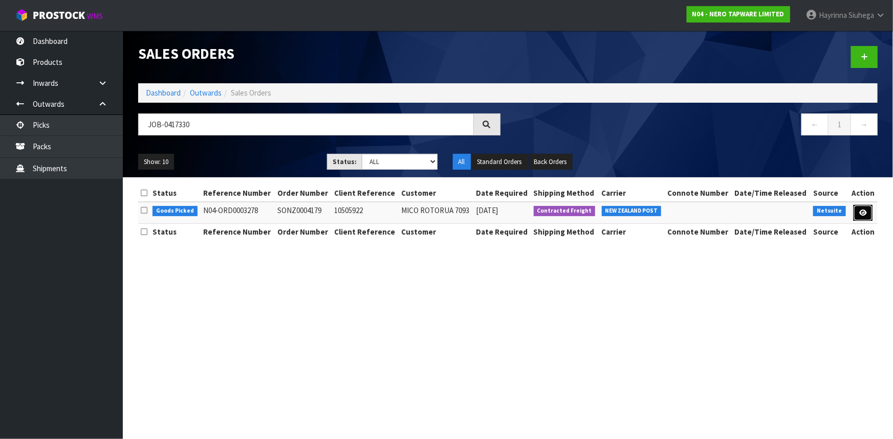
click at [860, 213] on icon at bounding box center [863, 213] width 8 height 7
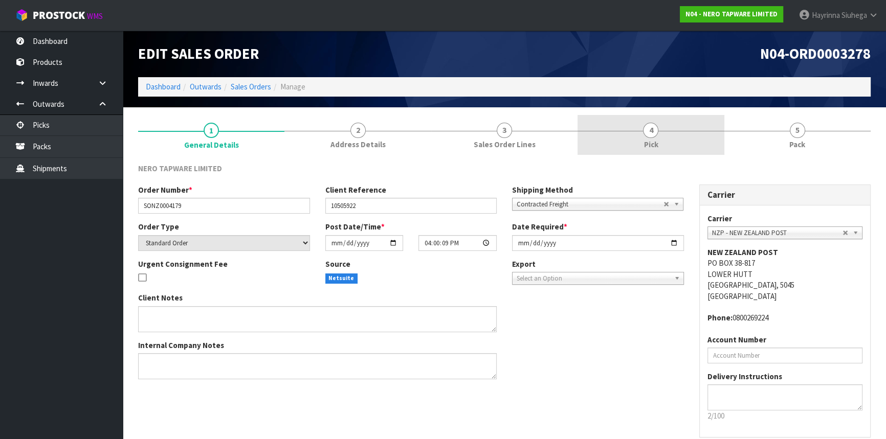
click at [623, 140] on link "4 Pick" at bounding box center [651, 135] width 146 height 40
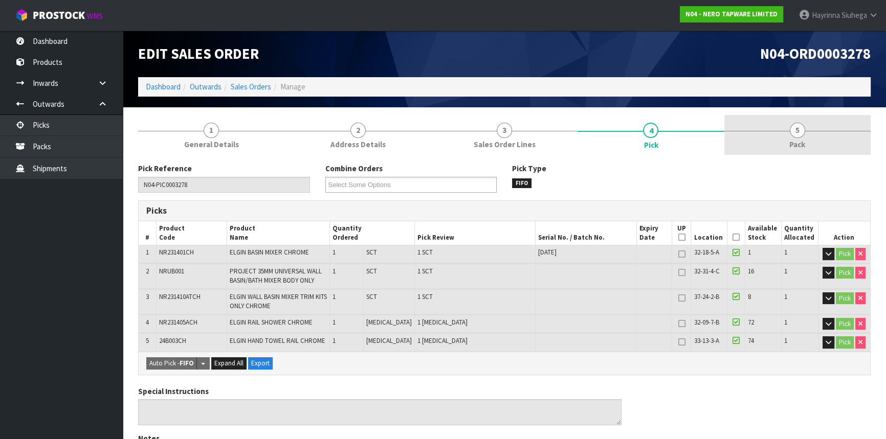
drag, startPoint x: 773, startPoint y: 126, endPoint x: 753, endPoint y: 136, distance: 22.2
click at [773, 126] on link "5 Pack" at bounding box center [797, 135] width 146 height 40
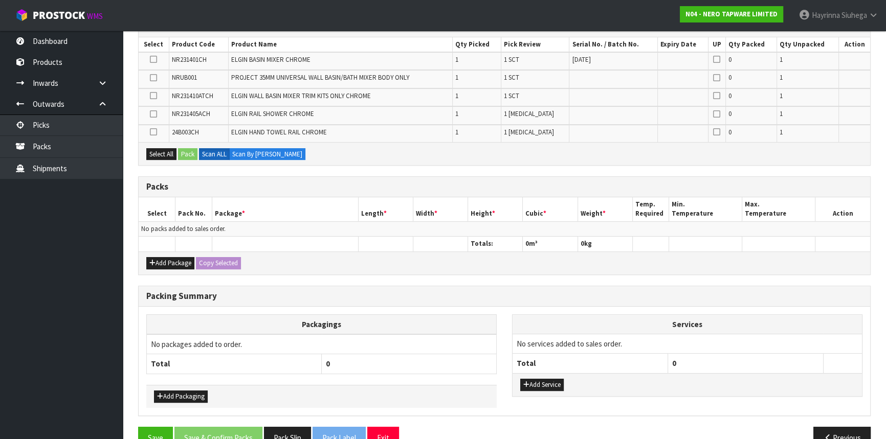
scroll to position [186, 0]
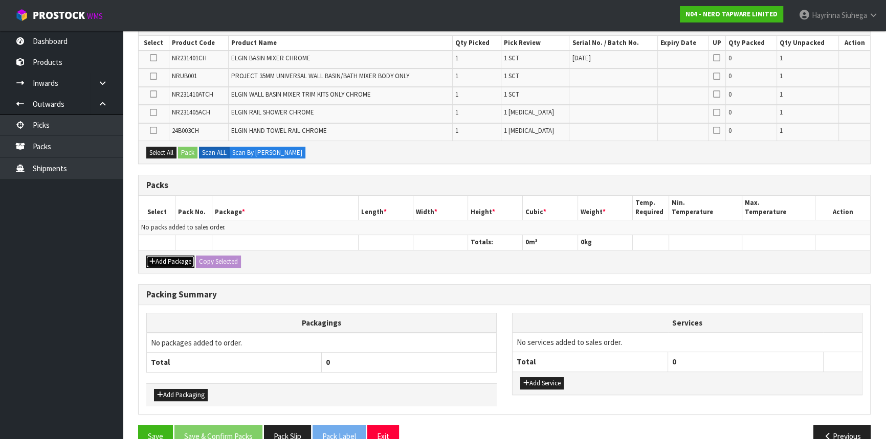
click at [153, 256] on button "Add Package" at bounding box center [170, 262] width 48 height 12
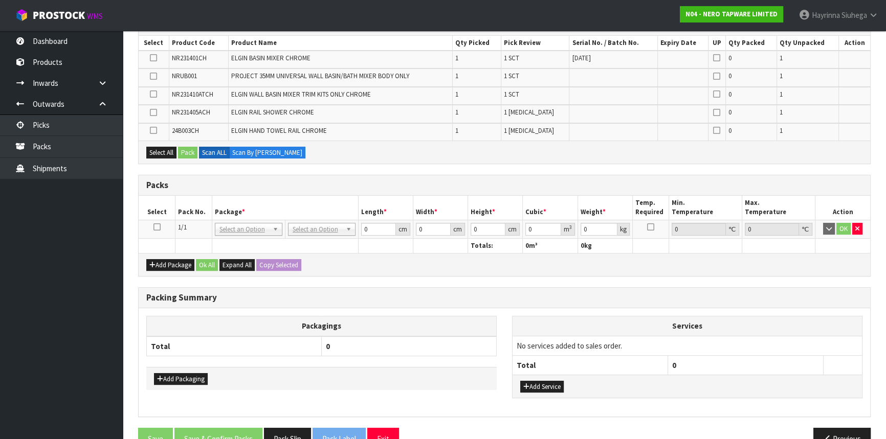
click at [157, 228] on icon at bounding box center [156, 227] width 7 height 1
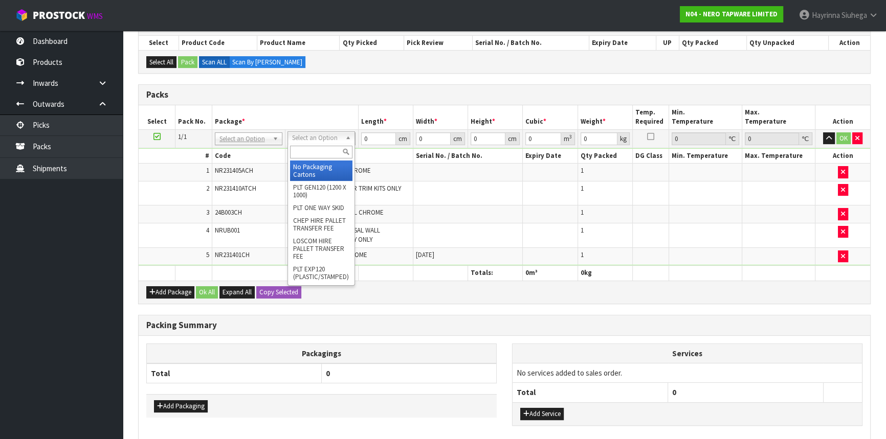
click at [321, 155] on input "text" at bounding box center [321, 152] width 62 height 13
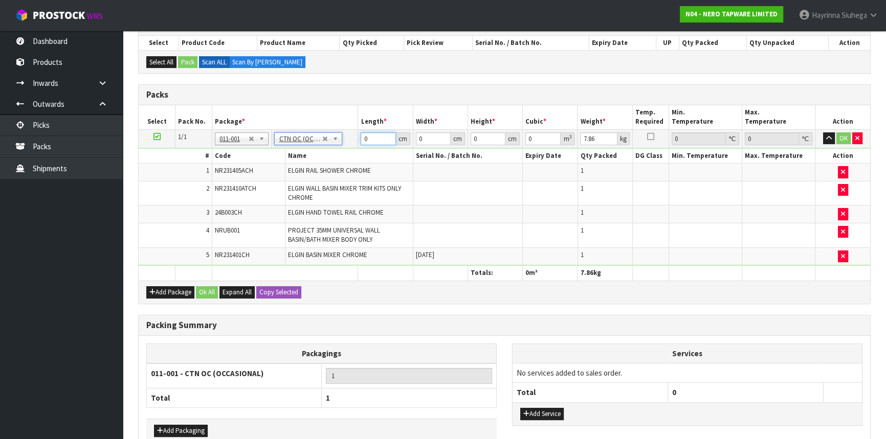
click at [362, 137] on input "0" at bounding box center [378, 138] width 35 height 13
click button "OK" at bounding box center [843, 138] width 14 height 12
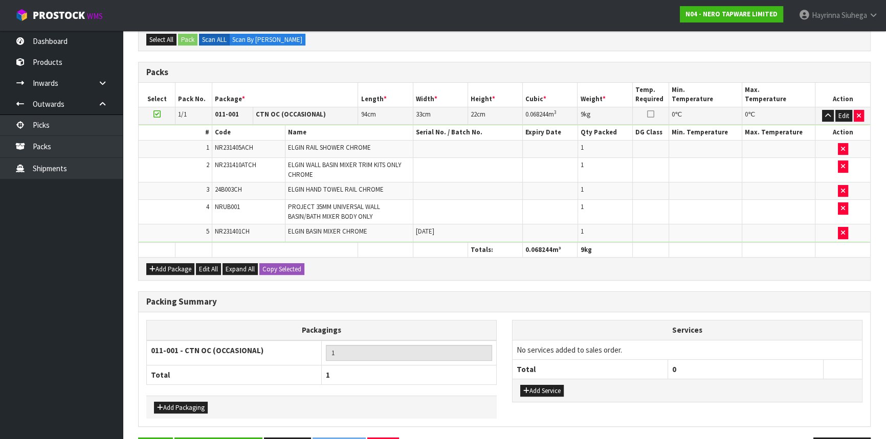
scroll to position [241, 0]
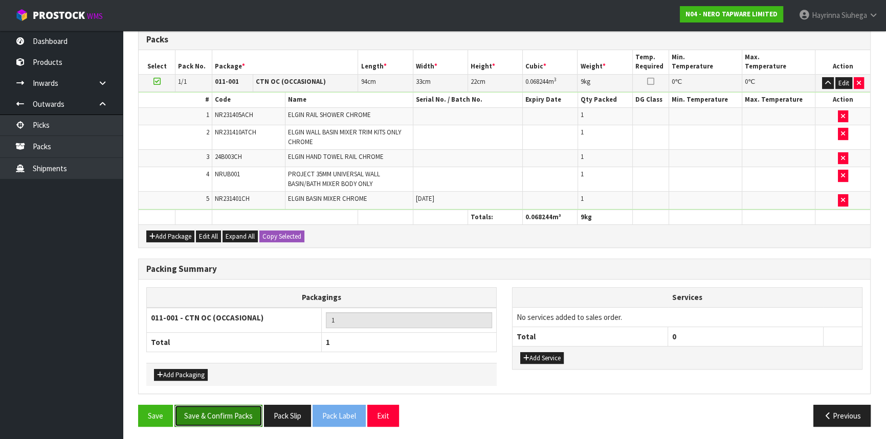
click at [233, 413] on button "Save & Confirm Packs" at bounding box center [218, 416] width 88 height 22
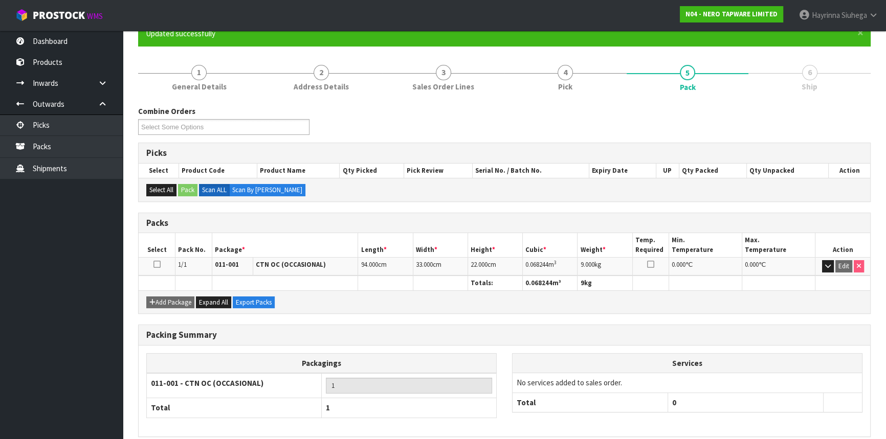
scroll to position [138, 0]
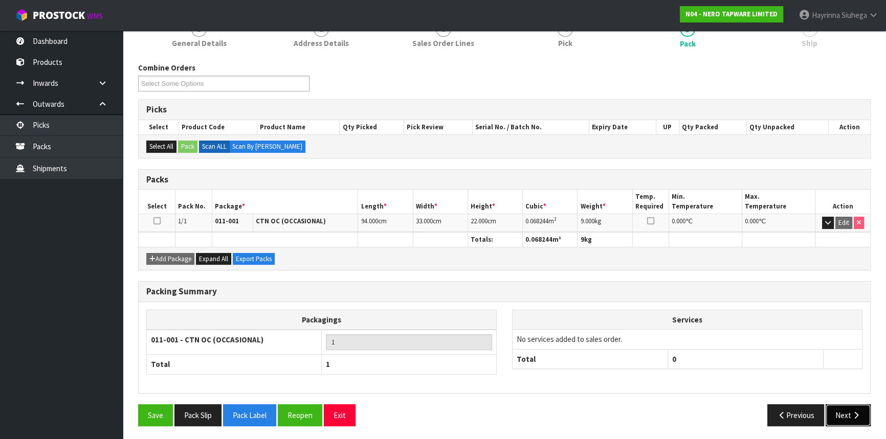
click at [854, 412] on icon "button" at bounding box center [856, 416] width 10 height 8
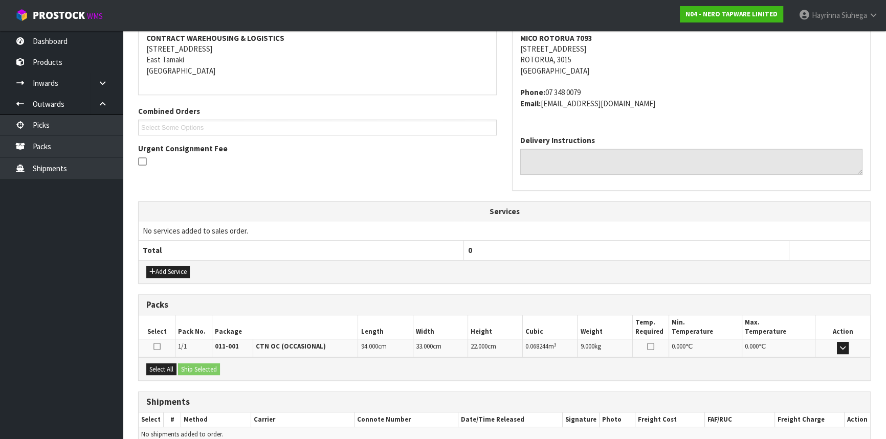
scroll to position [246, 0]
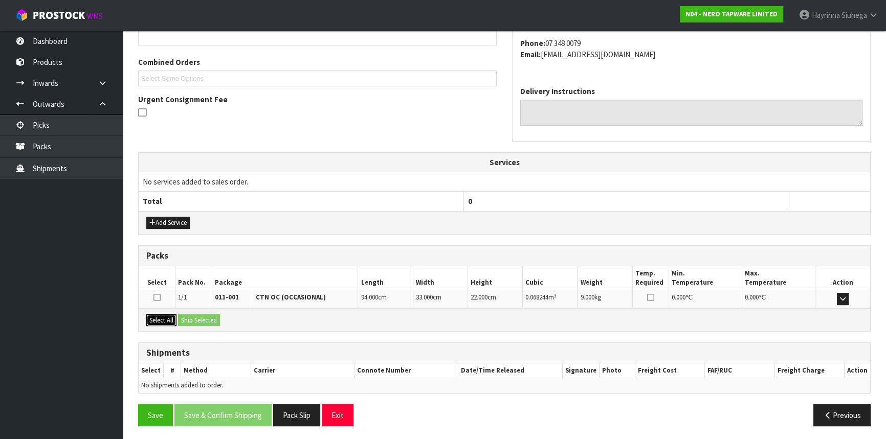
click at [161, 316] on button "Select All" at bounding box center [161, 321] width 30 height 12
click at [197, 316] on button "Ship Selected" at bounding box center [199, 321] width 42 height 12
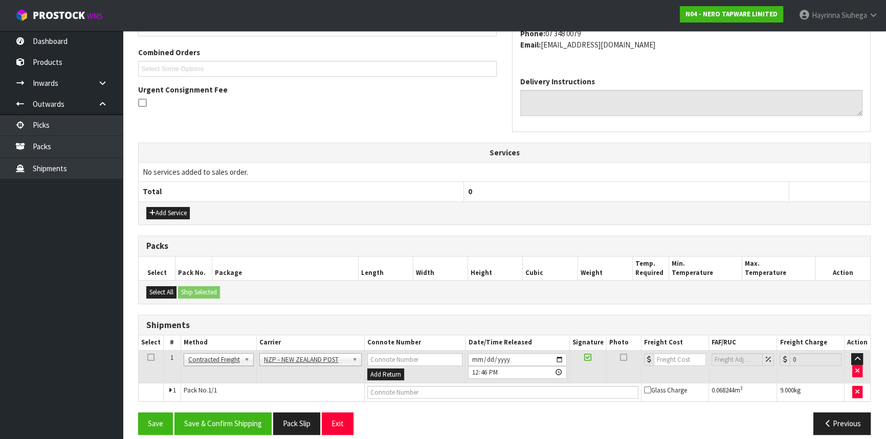
scroll to position [264, 0]
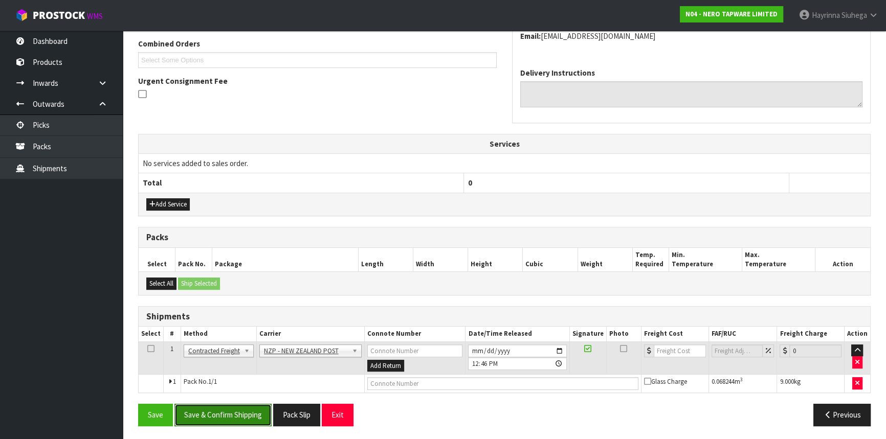
click at [233, 411] on button "Save & Confirm Shipping" at bounding box center [222, 415] width 97 height 22
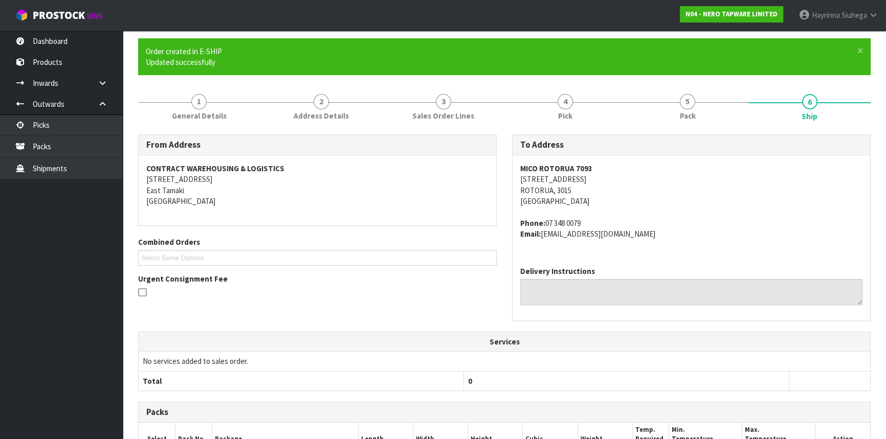
scroll to position [250, 0]
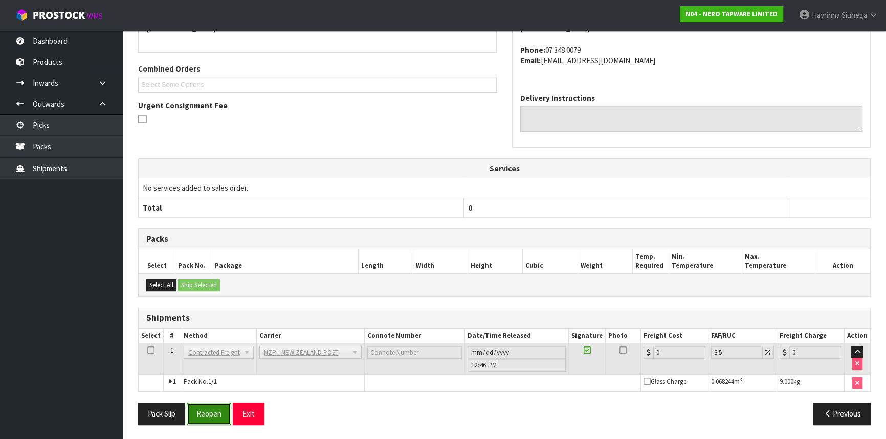
click at [214, 409] on button "Reopen" at bounding box center [209, 414] width 45 height 22
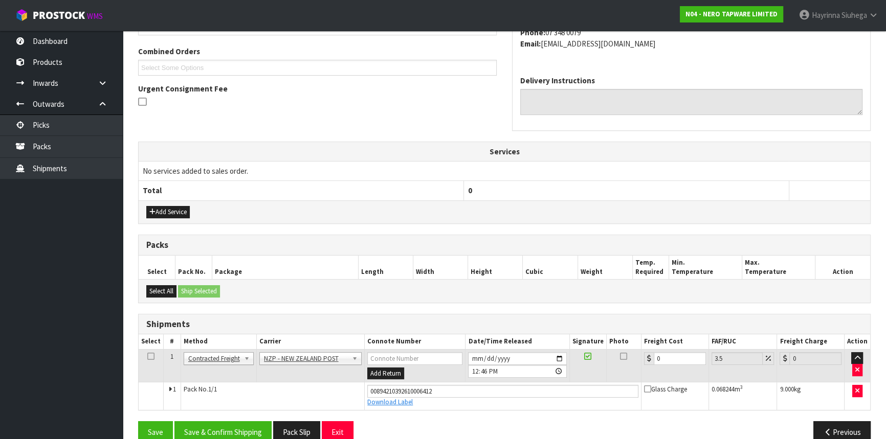
scroll to position [274, 0]
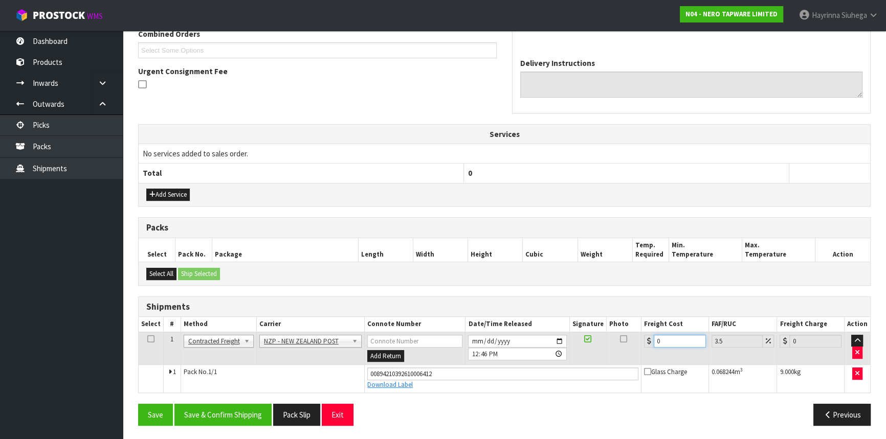
drag, startPoint x: 664, startPoint y: 341, endPoint x: 620, endPoint y: 341, distance: 44.0
click at [622, 341] on tr "1 Client Local Pickup Customer Local Pickup Company Freight Contracted Freight …" at bounding box center [505, 348] width 732 height 33
click at [138, 404] on button "Save" at bounding box center [155, 415] width 35 height 22
click at [238, 413] on button "Save & Confirm Shipping" at bounding box center [222, 415] width 97 height 22
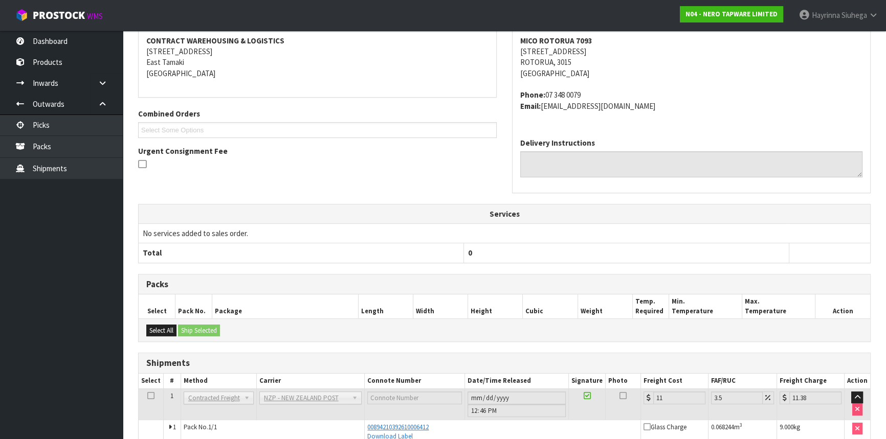
scroll to position [232, 0]
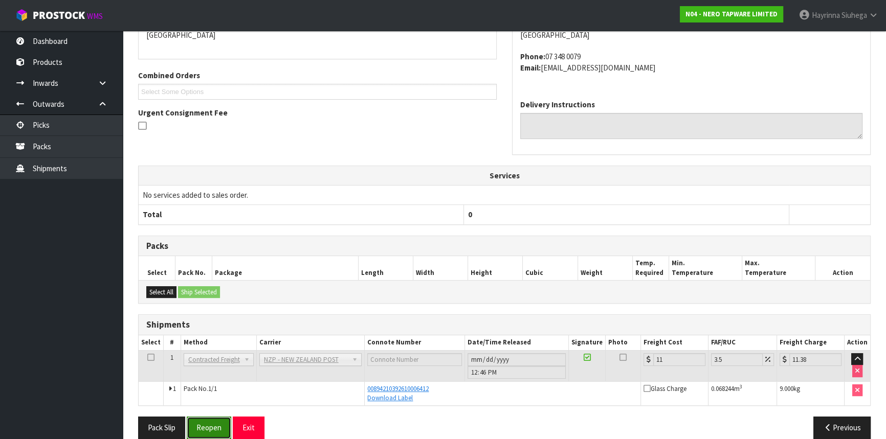
click at [218, 424] on button "Reopen" at bounding box center [209, 428] width 45 height 22
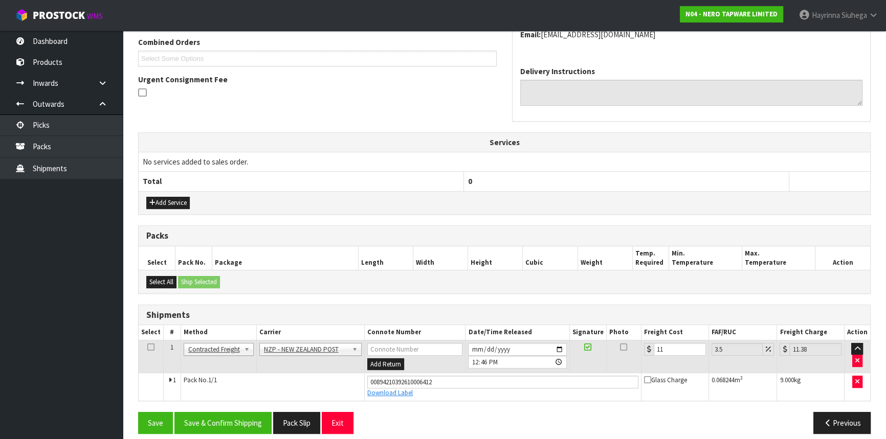
scroll to position [274, 0]
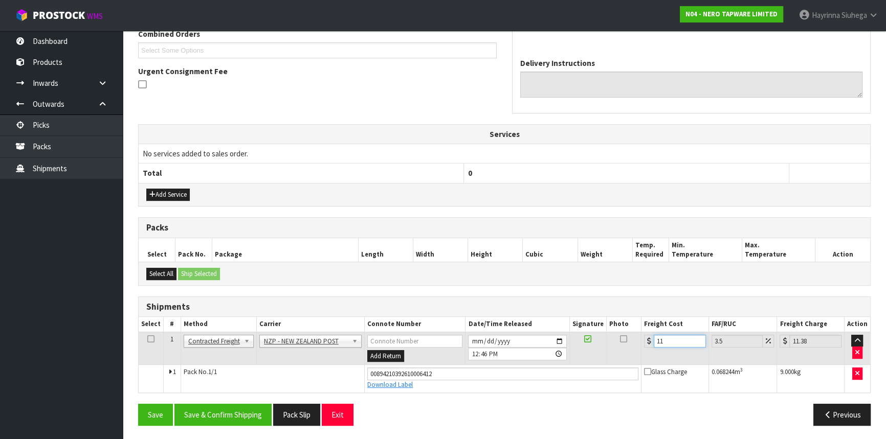
click at [677, 338] on input "11" at bounding box center [680, 341] width 52 height 13
click at [138, 404] on button "Save" at bounding box center [155, 415] width 35 height 22
click at [245, 413] on button "Save & Confirm Shipping" at bounding box center [222, 415] width 97 height 22
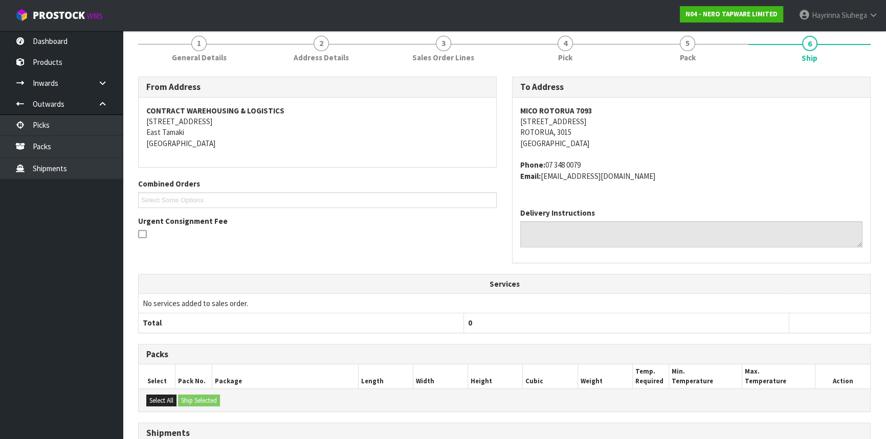
scroll to position [0, 0]
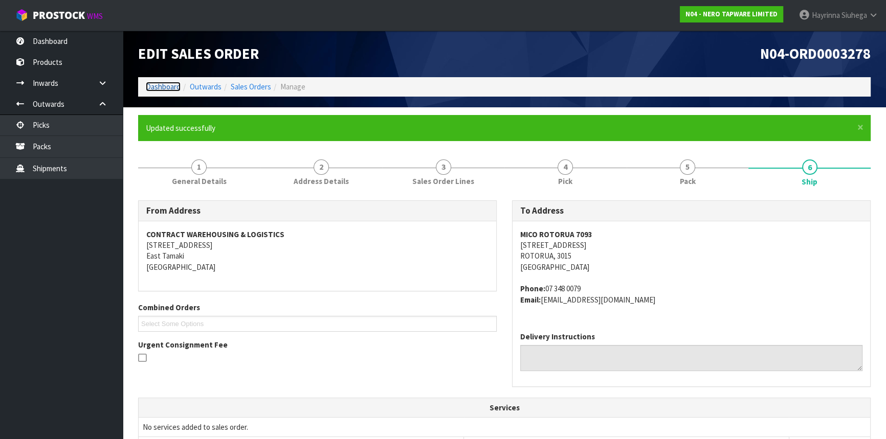
click at [169, 87] on link "Dashboard" at bounding box center [163, 87] width 35 height 10
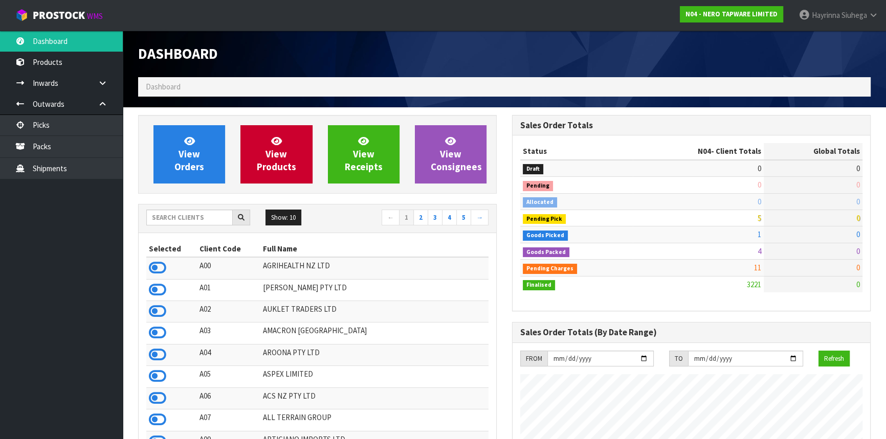
scroll to position [817, 373]
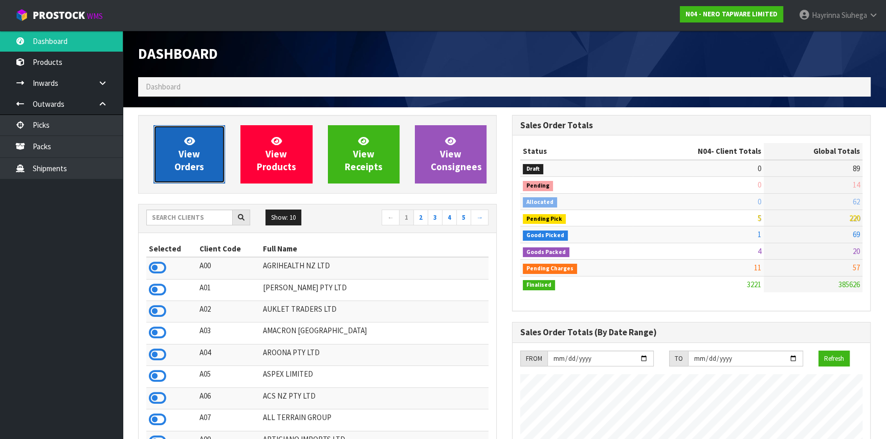
click at [194, 157] on span "View Orders" at bounding box center [189, 154] width 30 height 38
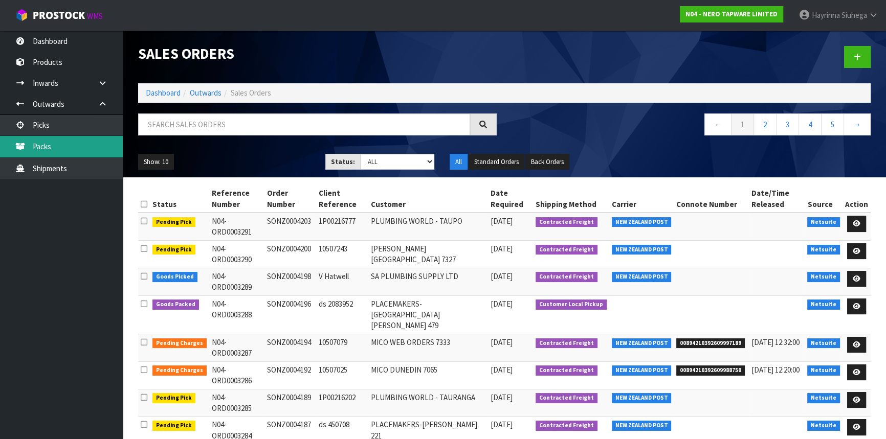
click at [103, 144] on link "Packs" at bounding box center [61, 146] width 123 height 21
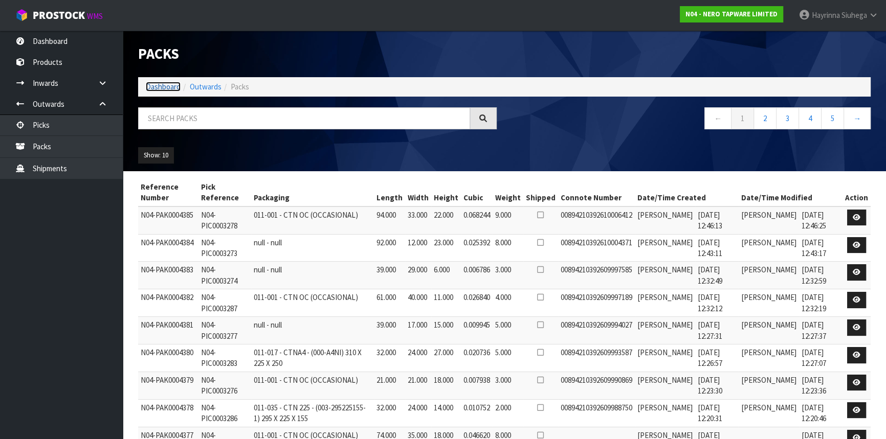
click at [164, 83] on link "Dashboard" at bounding box center [163, 87] width 35 height 10
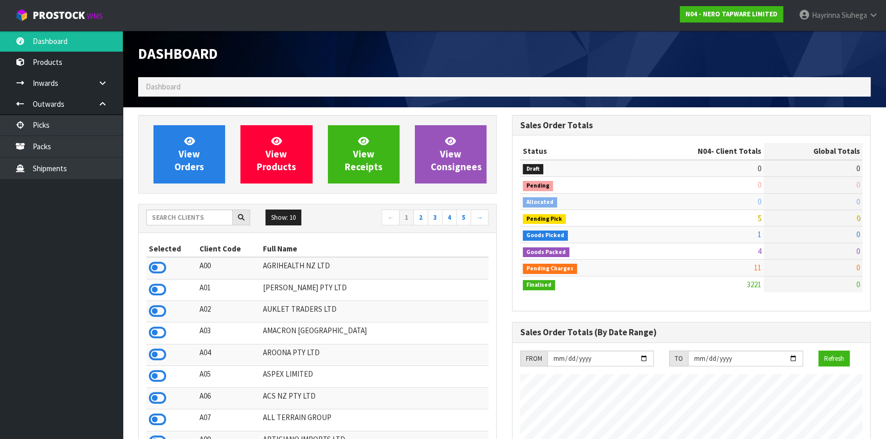
scroll to position [817, 373]
click at [74, 143] on link "Packs" at bounding box center [61, 146] width 123 height 21
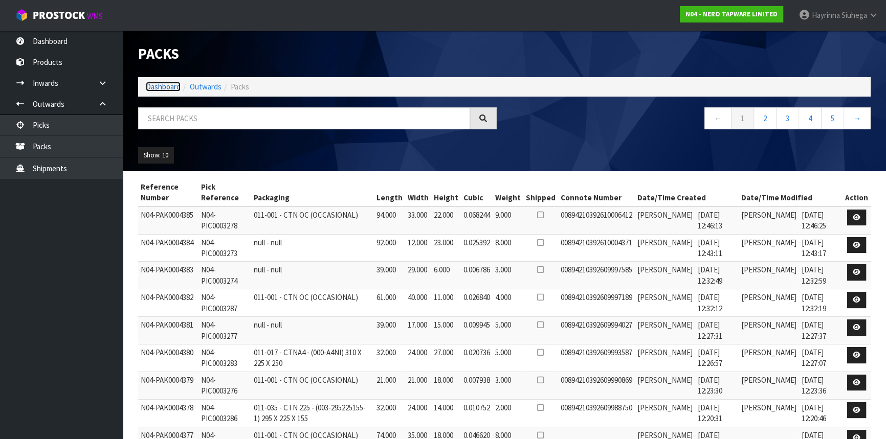
click at [153, 86] on link "Dashboard" at bounding box center [163, 87] width 35 height 10
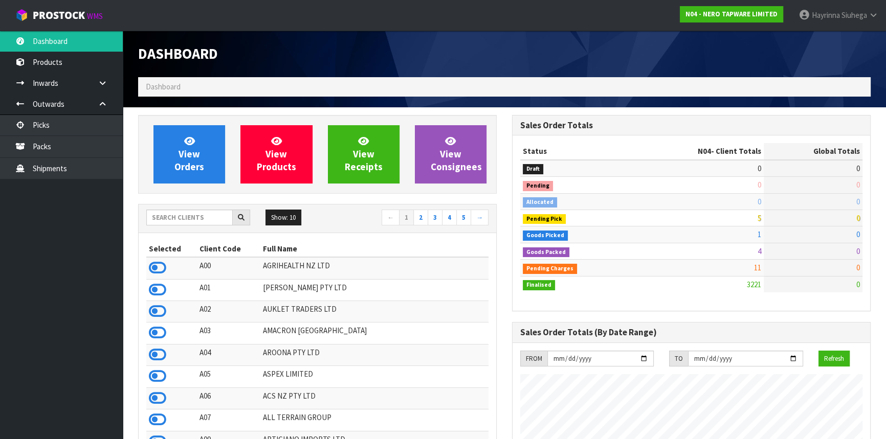
scroll to position [817, 373]
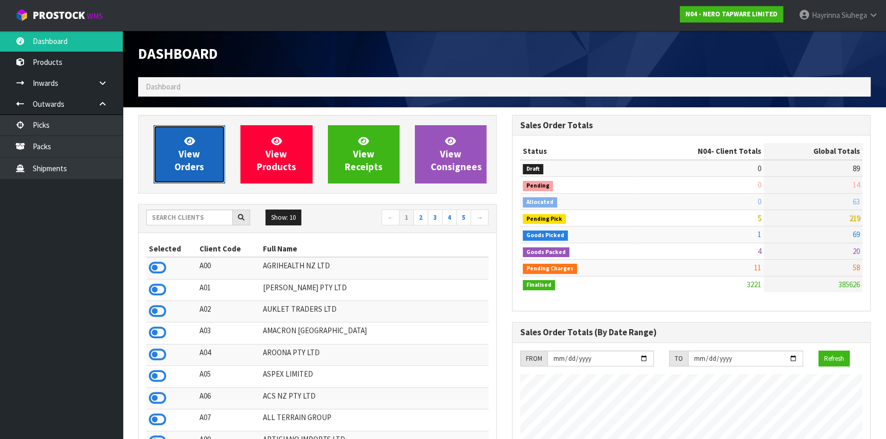
click at [191, 160] on span "View Orders" at bounding box center [189, 154] width 30 height 38
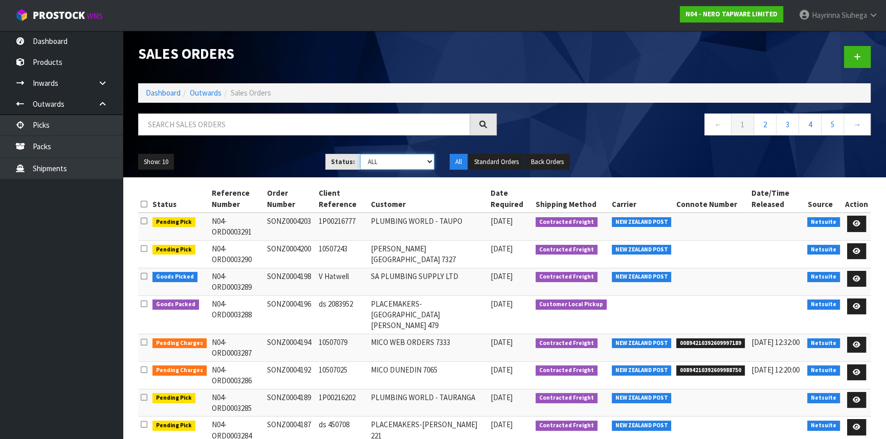
click at [410, 164] on select "Draft Pending Allocated Pending Pick Goods Picked Goods Packed Pending Charges …" at bounding box center [397, 162] width 75 height 16
click at [360, 154] on select "Draft Pending Allocated Pending Pick Goods Picked Goods Packed Pending Charges …" at bounding box center [397, 162] width 75 height 16
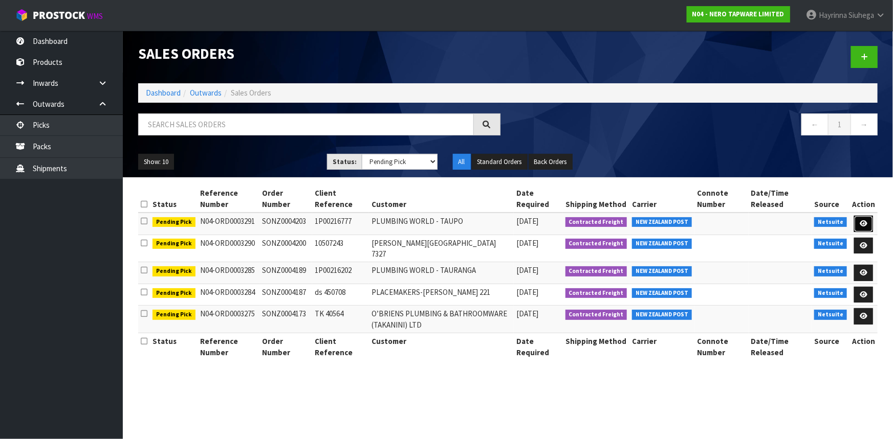
click at [860, 216] on link at bounding box center [863, 224] width 19 height 16
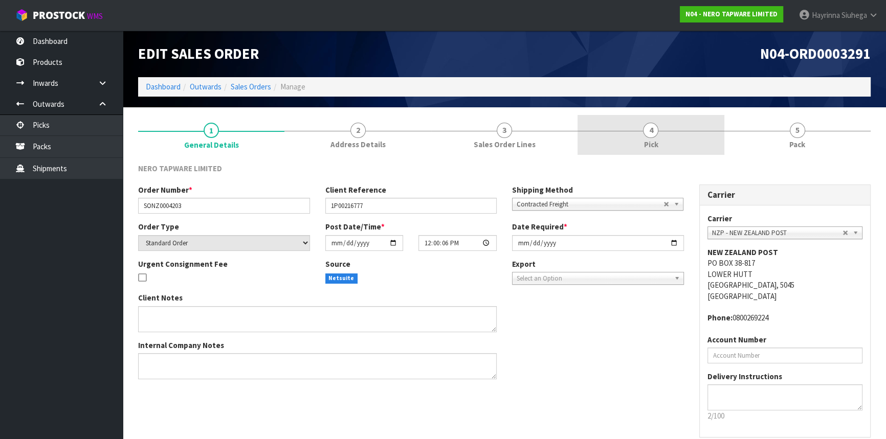
drag, startPoint x: 712, startPoint y: 128, endPoint x: 773, endPoint y: 127, distance: 61.4
click at [711, 129] on link "4 Pick" at bounding box center [651, 135] width 146 height 40
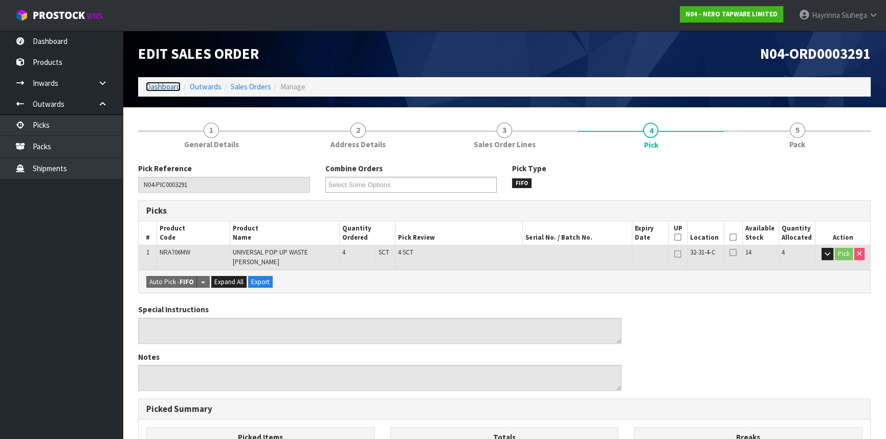
click at [153, 85] on link "Dashboard" at bounding box center [163, 87] width 35 height 10
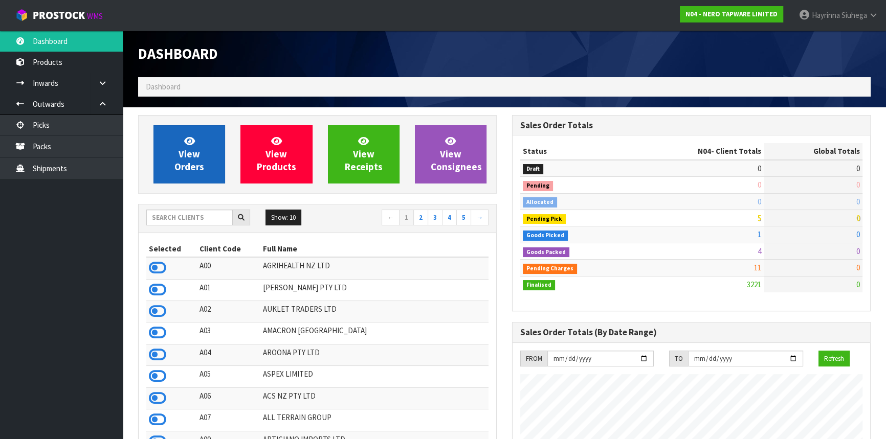
scroll to position [817, 373]
click at [182, 148] on span "View Orders" at bounding box center [189, 154] width 30 height 38
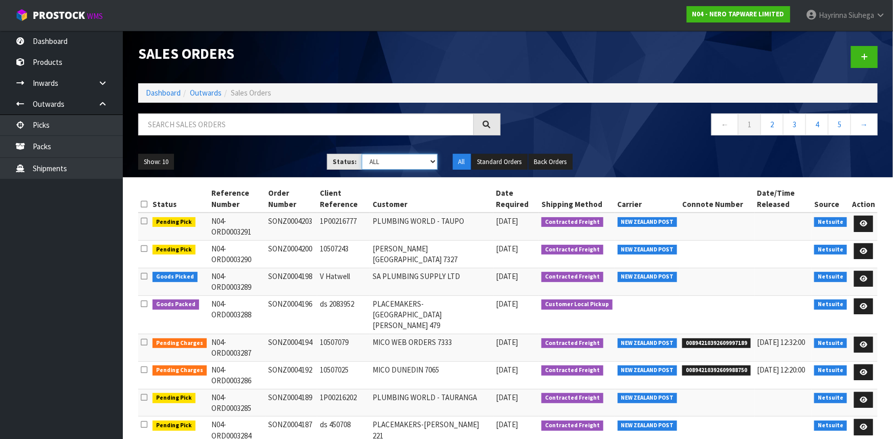
drag, startPoint x: 384, startPoint y: 163, endPoint x: 383, endPoint y: 168, distance: 5.1
click at [384, 163] on select "Draft Pending Allocated Pending Pick Goods Picked Goods Packed Pending Charges …" at bounding box center [400, 162] width 76 height 16
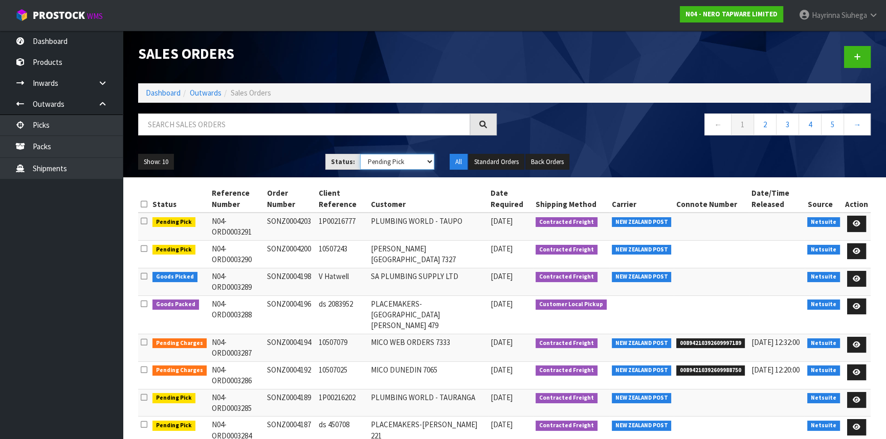
click at [360, 154] on select "Draft Pending Allocated Pending Pick Goods Picked Goods Packed Pending Charges …" at bounding box center [397, 162] width 75 height 16
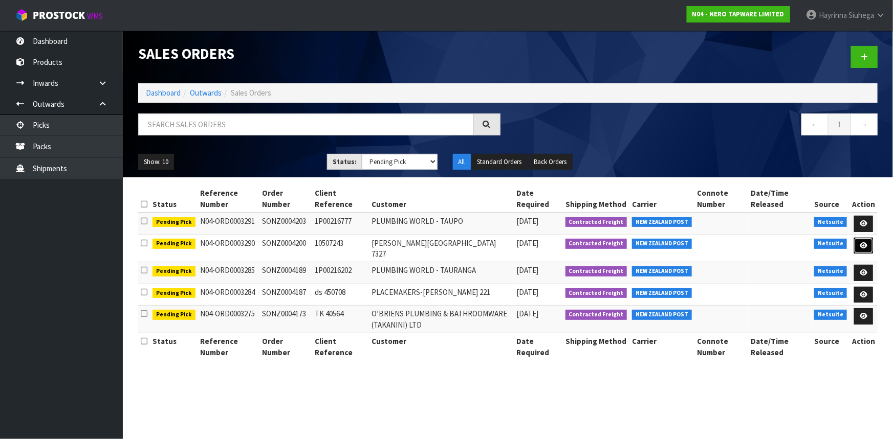
click at [861, 240] on link at bounding box center [863, 246] width 19 height 16
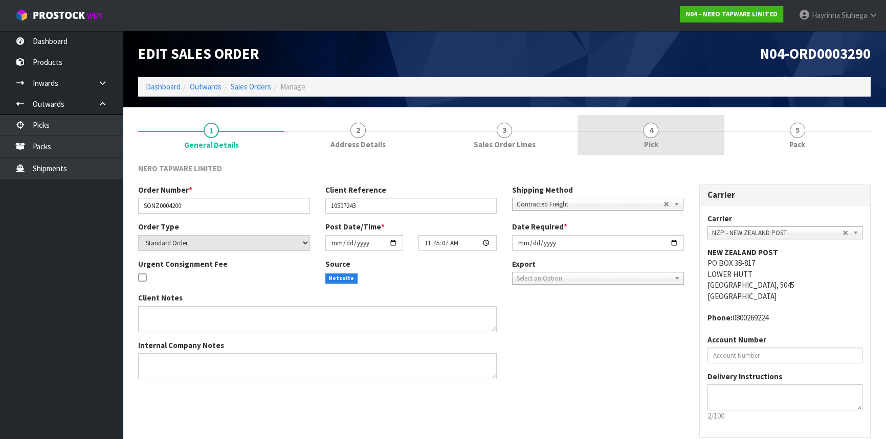
click at [709, 134] on link "4 Pick" at bounding box center [651, 135] width 146 height 40
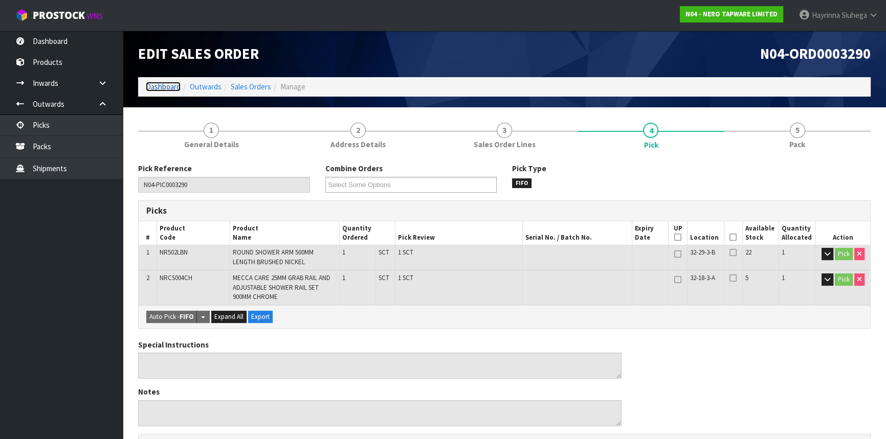
click at [172, 86] on link "Dashboard" at bounding box center [163, 87] width 35 height 10
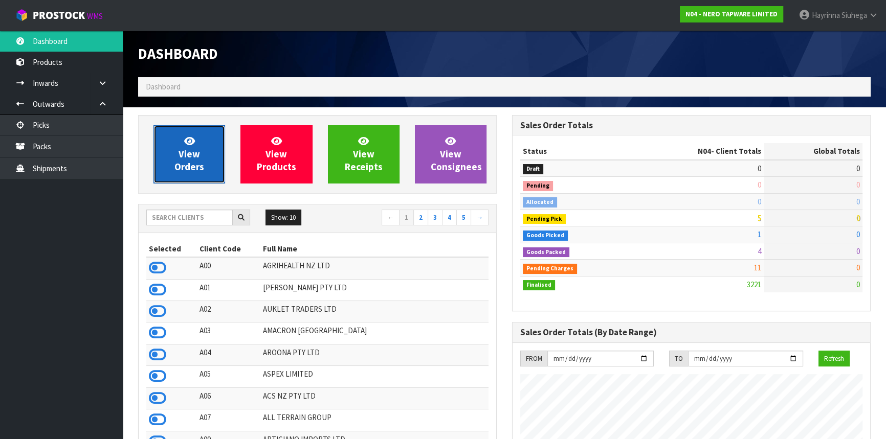
click at [179, 137] on link "View Orders" at bounding box center [189, 154] width 72 height 58
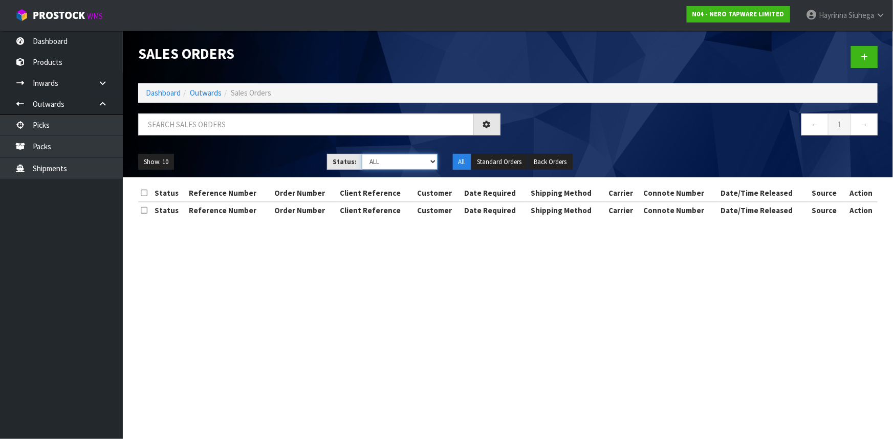
click at [374, 159] on select "Draft Pending Allocated Pending Pick Goods Picked Goods Packed Pending Charges …" at bounding box center [400, 162] width 76 height 16
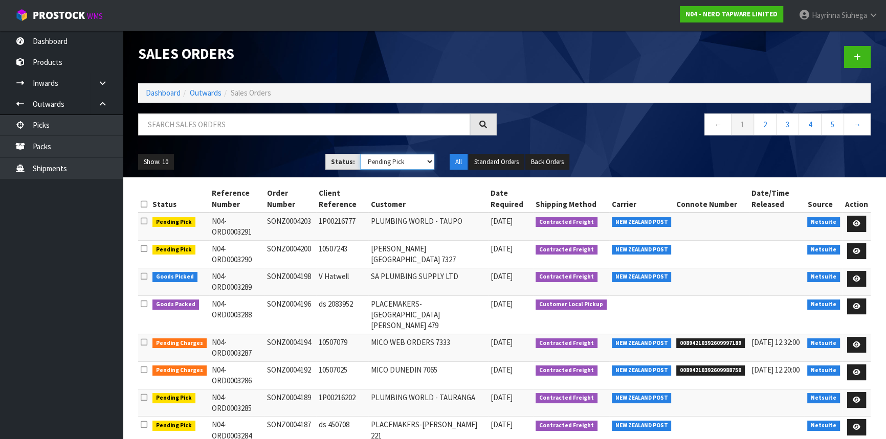
click at [360, 154] on select "Draft Pending Allocated Pending Pick Goods Picked Goods Packed Pending Charges …" at bounding box center [397, 162] width 75 height 16
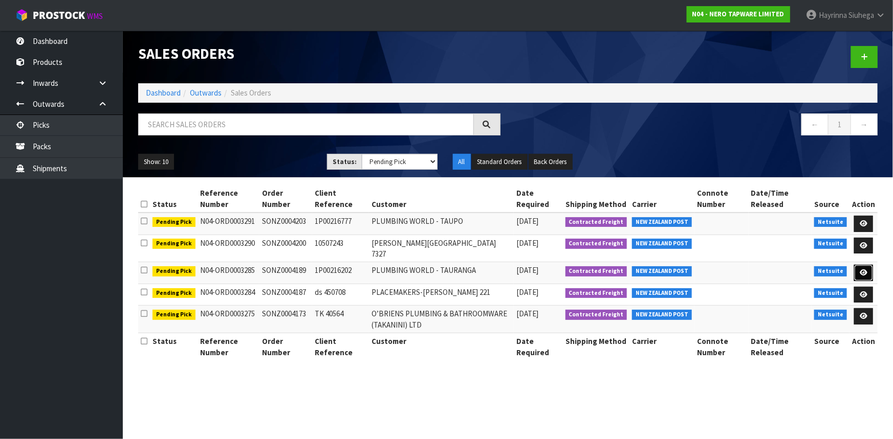
click at [867, 265] on link at bounding box center [863, 273] width 19 height 16
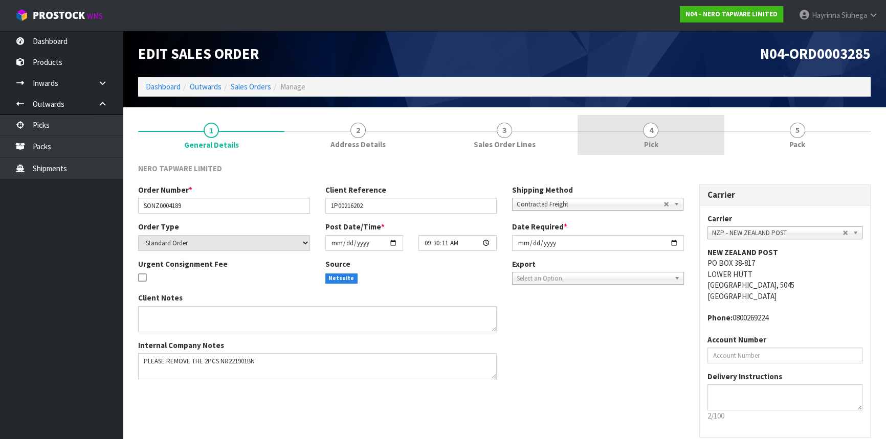
click at [713, 142] on link "4 Pick" at bounding box center [651, 135] width 146 height 40
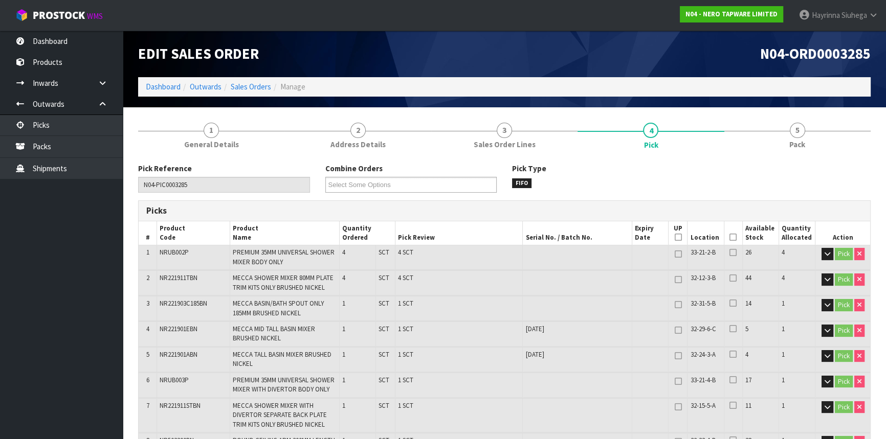
click at [151, 94] on ol "Dashboard Outwards Sales Orders Manage" at bounding box center [504, 86] width 733 height 19
click at [168, 87] on link "Dashboard" at bounding box center [163, 87] width 35 height 10
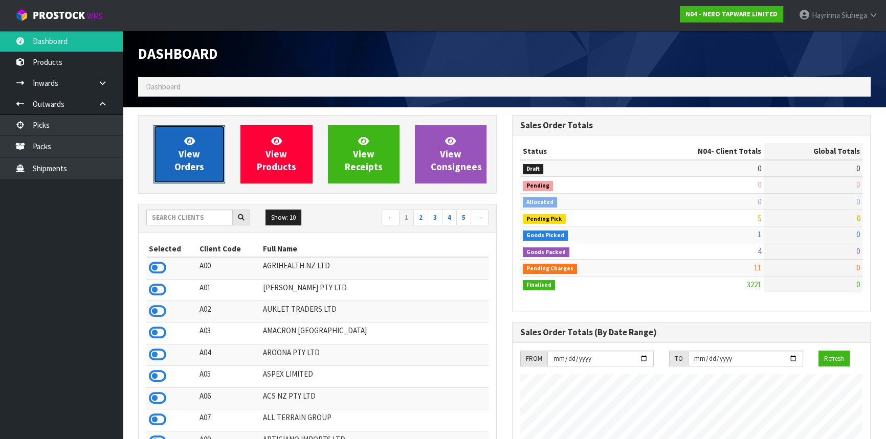
click at [173, 156] on link "View Orders" at bounding box center [189, 154] width 72 height 58
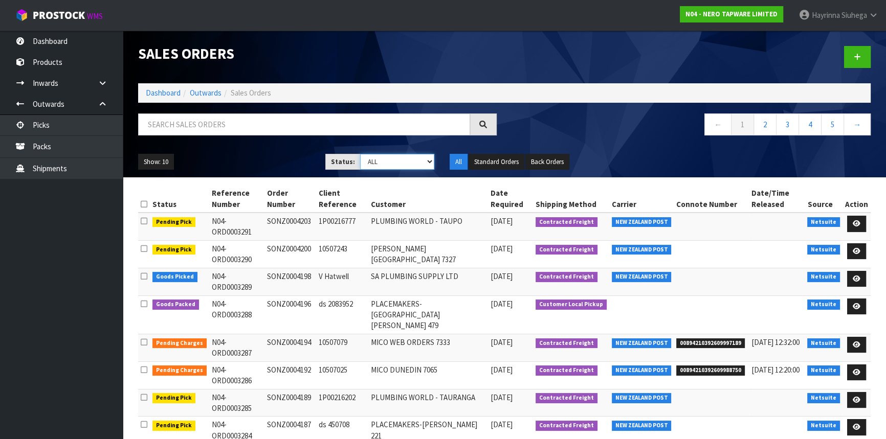
click at [394, 163] on select "Draft Pending Allocated Pending Pick Goods Picked Goods Packed Pending Charges …" at bounding box center [397, 162] width 75 height 16
click at [360, 154] on select "Draft Pending Allocated Pending Pick Goods Picked Goods Packed Pending Charges …" at bounding box center [397, 162] width 75 height 16
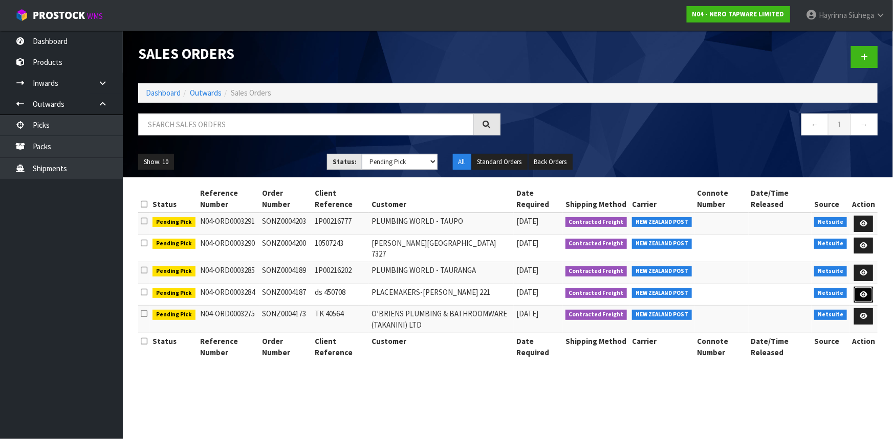
click at [861, 292] on icon at bounding box center [863, 295] width 8 height 7
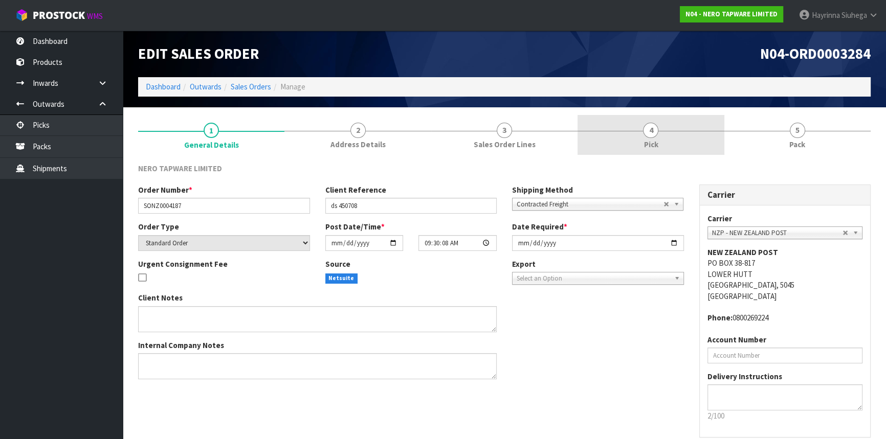
click at [689, 136] on link "4 Pick" at bounding box center [651, 135] width 146 height 40
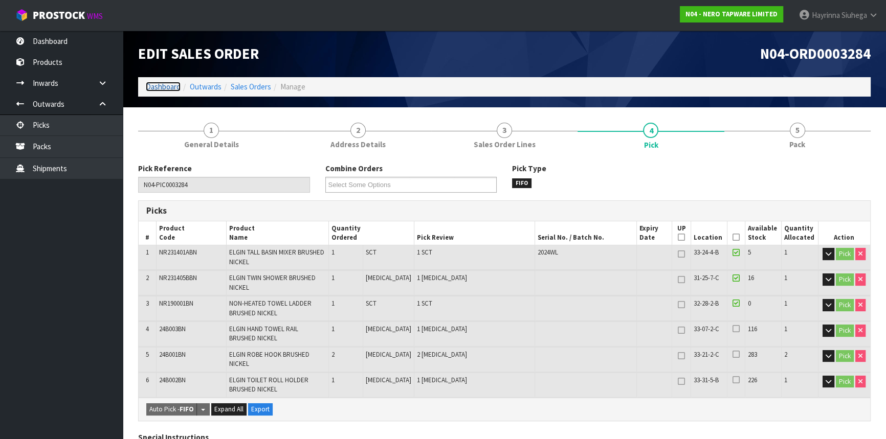
click at [169, 87] on link "Dashboard" at bounding box center [163, 87] width 35 height 10
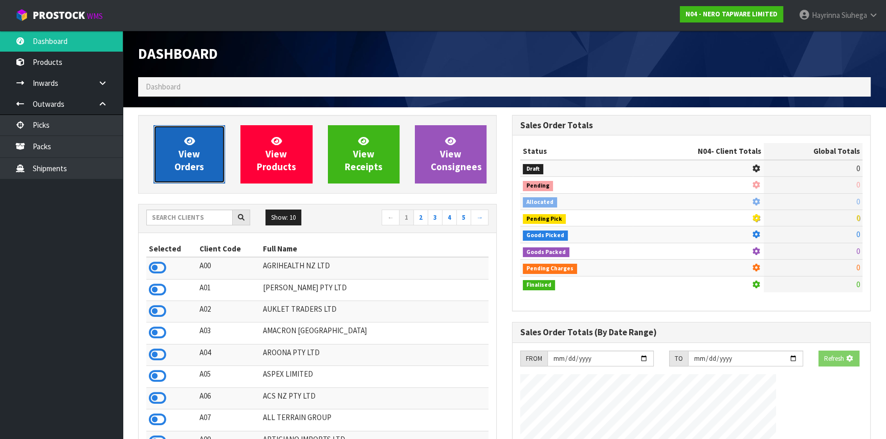
click at [174, 127] on link "View Orders" at bounding box center [189, 154] width 72 height 58
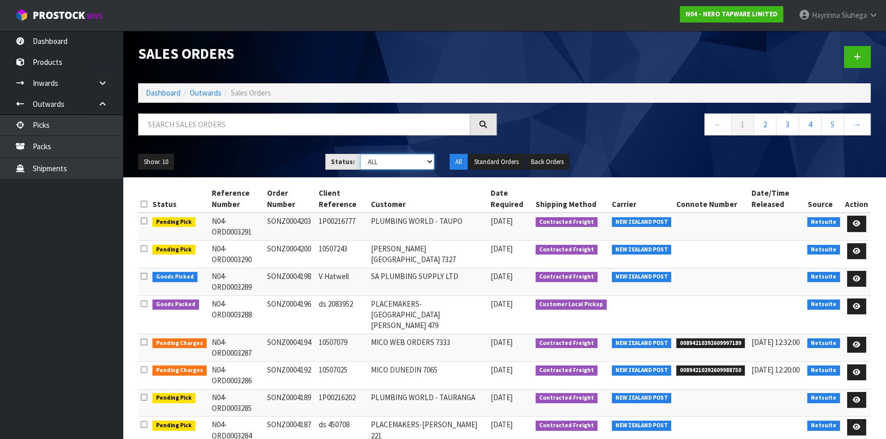
click at [414, 166] on select "Draft Pending Allocated Pending Pick Goods Picked Goods Packed Pending Charges …" at bounding box center [397, 162] width 75 height 16
click at [360, 154] on select "Draft Pending Allocated Pending Pick Goods Picked Goods Packed Pending Charges …" at bounding box center [397, 162] width 75 height 16
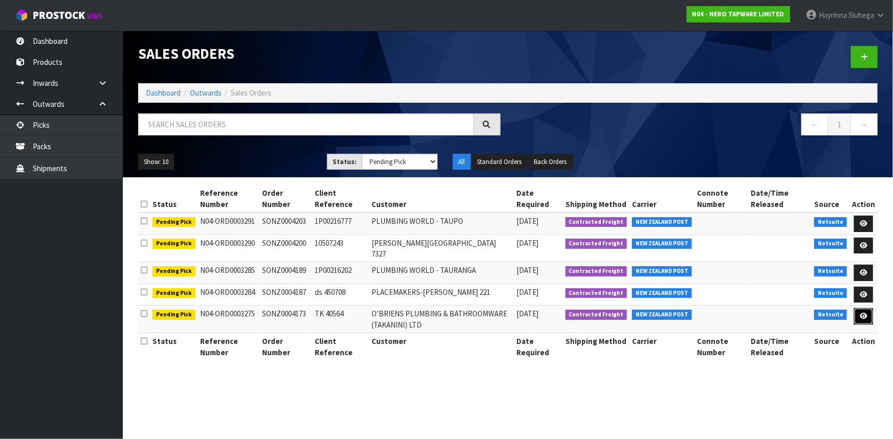
click at [863, 308] on link at bounding box center [863, 316] width 19 height 16
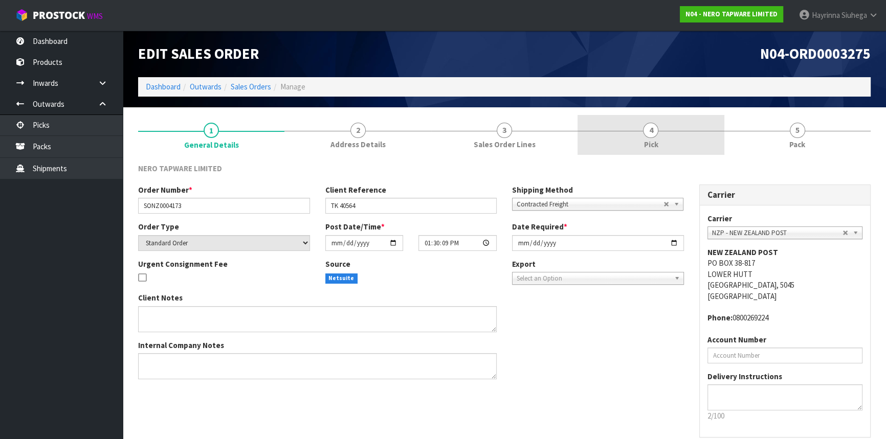
click at [711, 118] on link "4 Pick" at bounding box center [651, 135] width 146 height 40
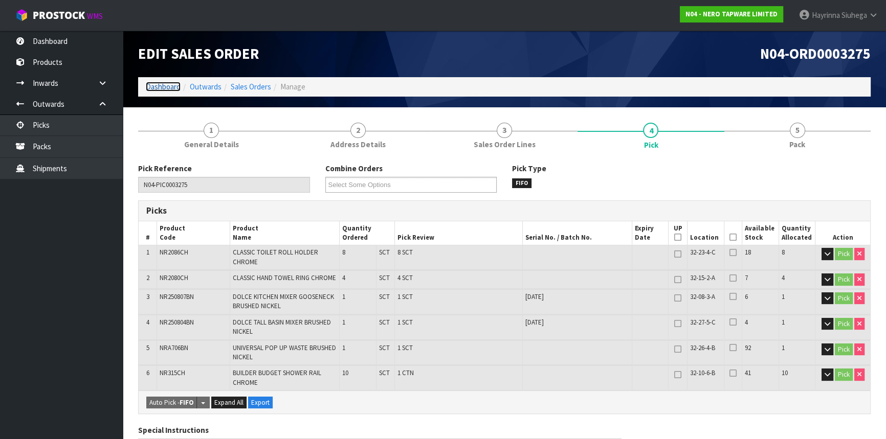
click at [159, 88] on link "Dashboard" at bounding box center [163, 87] width 35 height 10
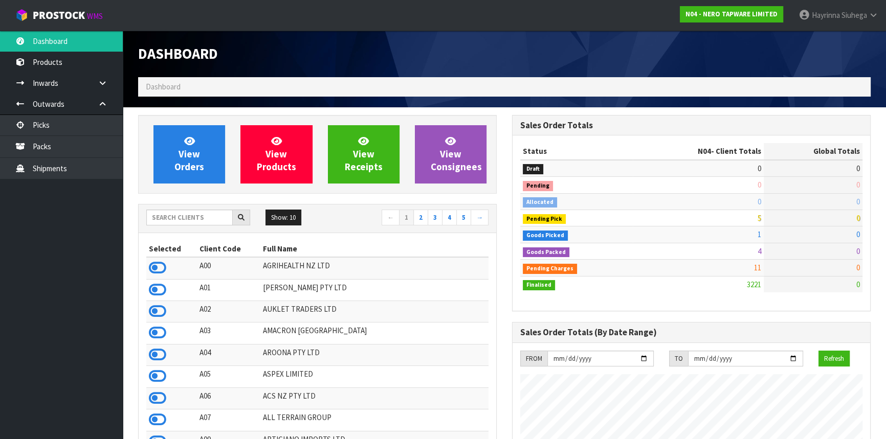
scroll to position [817, 373]
click at [199, 212] on input "text" at bounding box center [189, 218] width 86 height 16
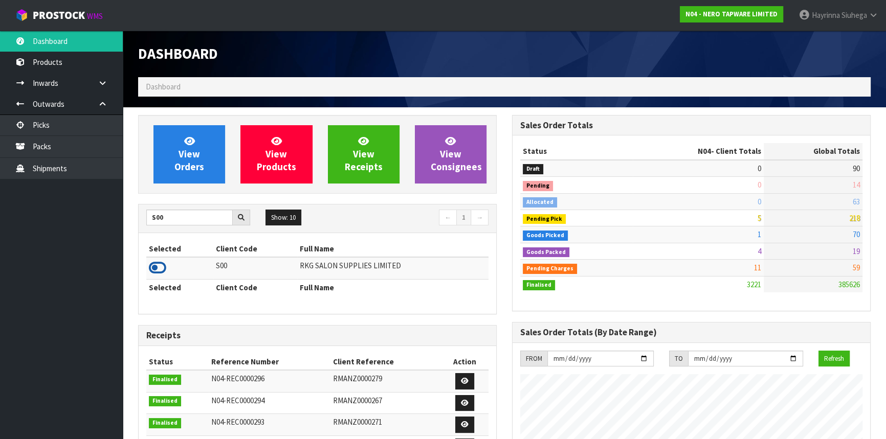
click at [150, 265] on icon at bounding box center [157, 267] width 17 height 15
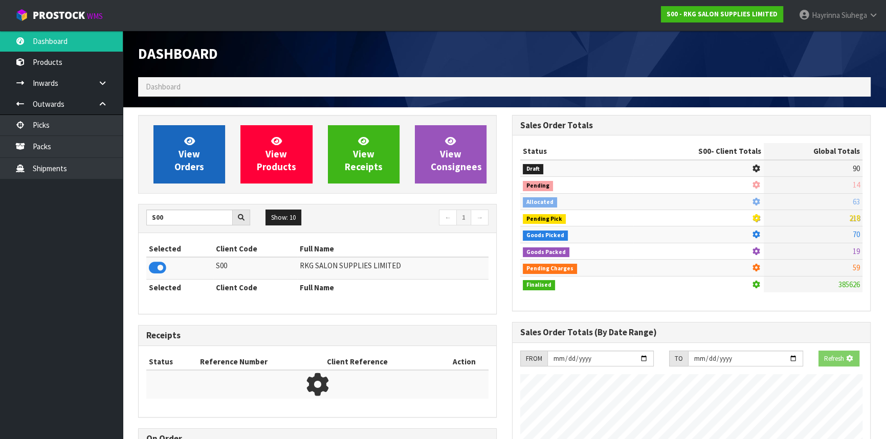
scroll to position [773, 373]
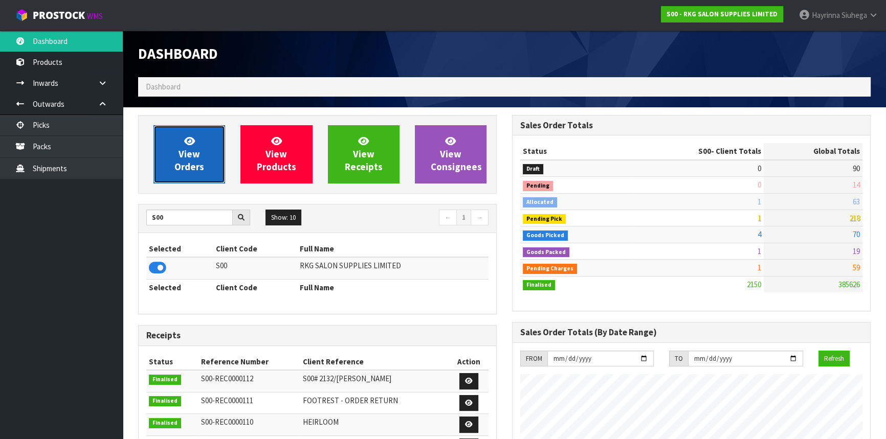
click at [176, 163] on span "View Orders" at bounding box center [189, 154] width 30 height 38
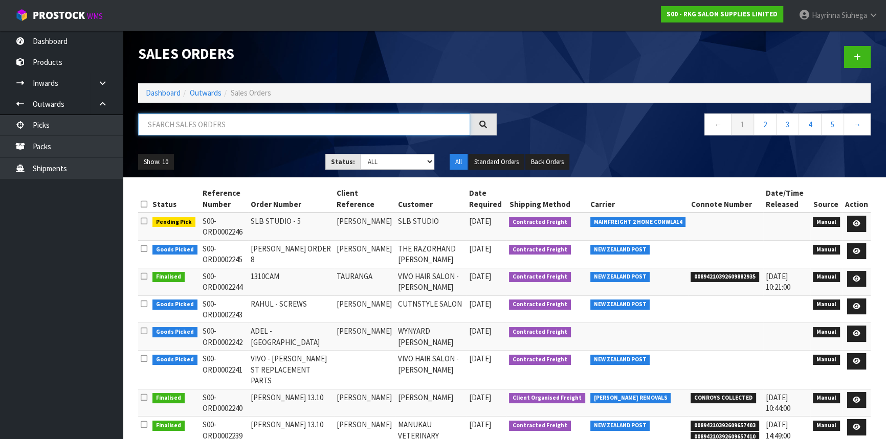
click at [213, 122] on input "text" at bounding box center [304, 125] width 332 height 22
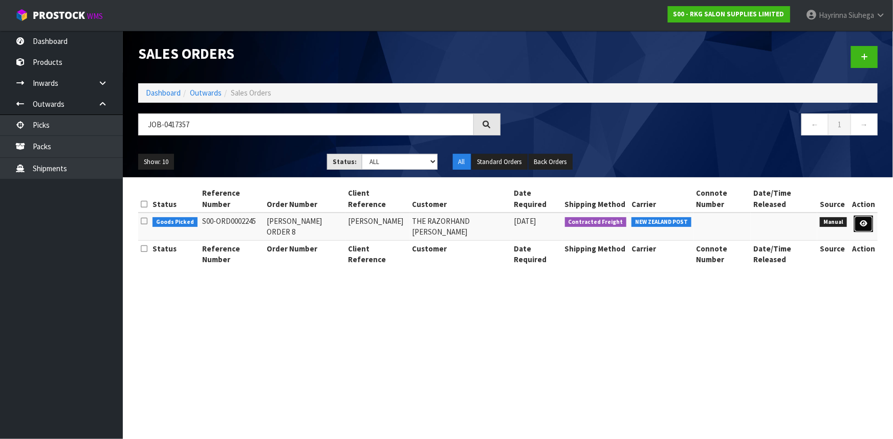
click at [866, 220] on icon at bounding box center [863, 223] width 8 height 7
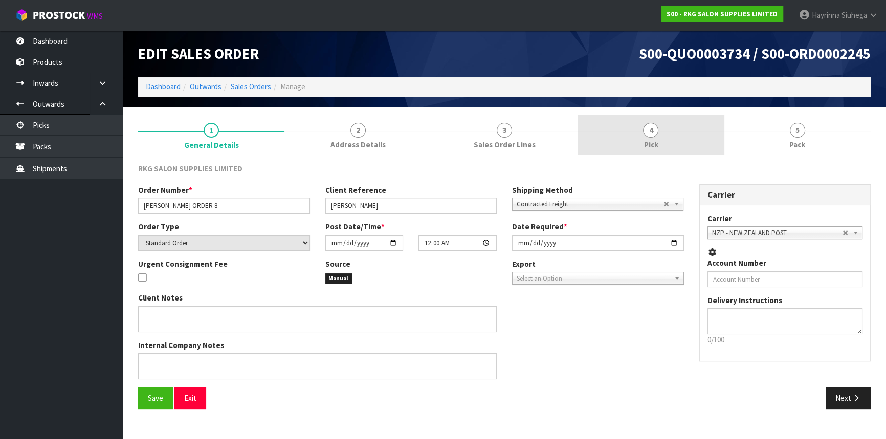
click at [697, 139] on link "4 Pick" at bounding box center [651, 135] width 146 height 40
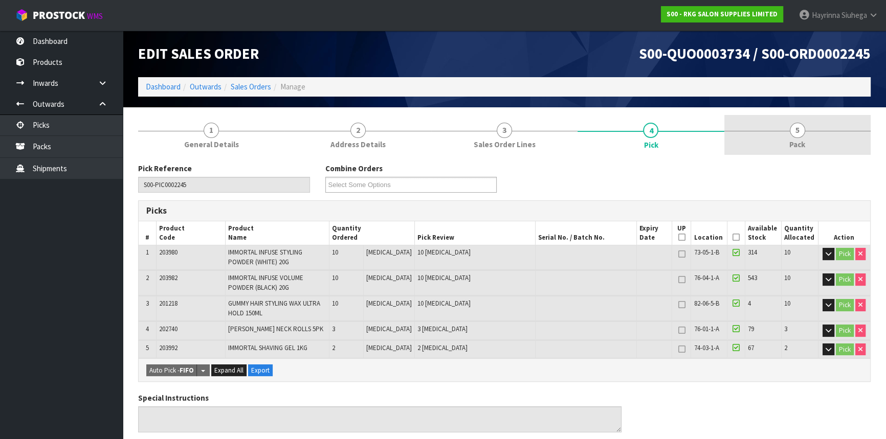
click at [781, 127] on link "5 Pack" at bounding box center [797, 135] width 146 height 40
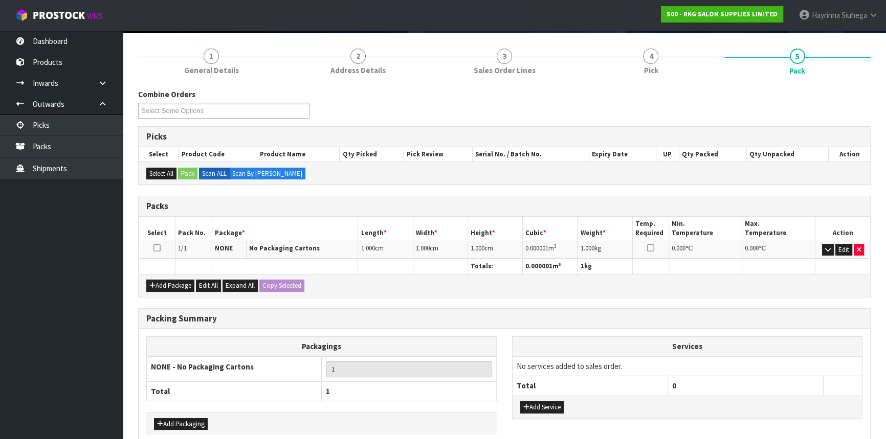
scroll to position [124, 0]
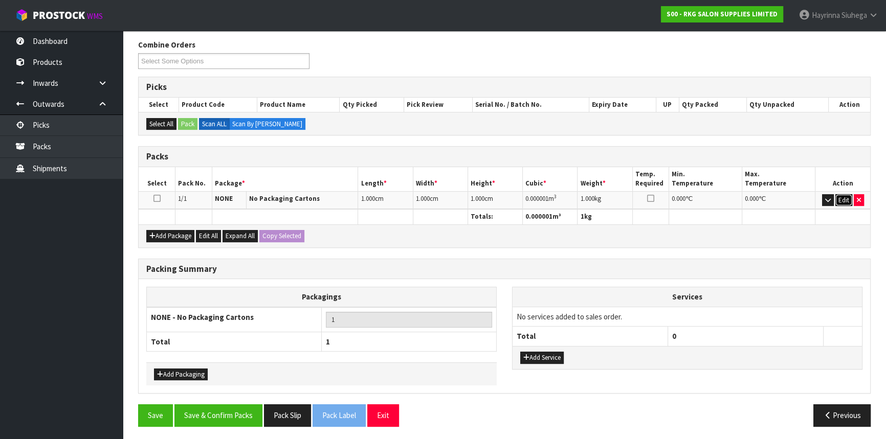
click at [846, 201] on button "Edit" at bounding box center [843, 200] width 17 height 12
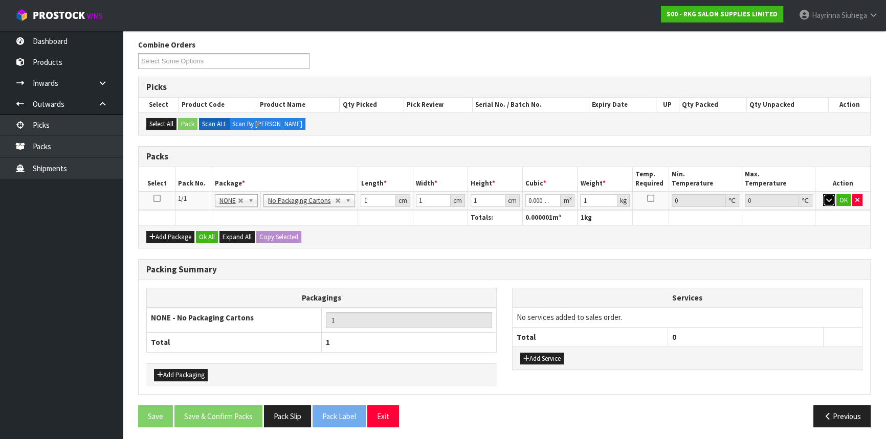
click at [828, 200] on icon "button" at bounding box center [829, 200] width 6 height 7
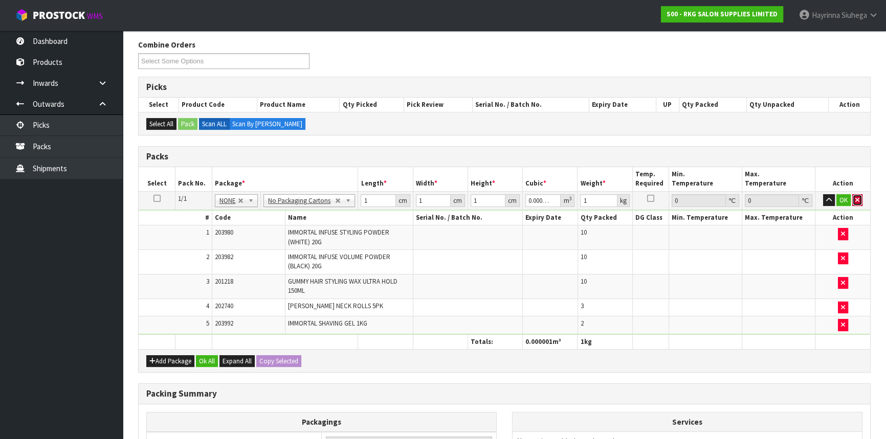
click at [855, 194] on button "button" at bounding box center [857, 200] width 10 height 12
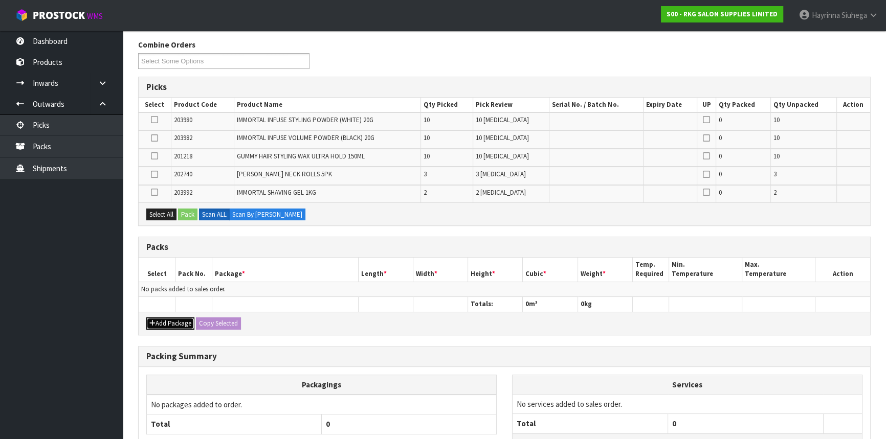
click at [156, 321] on button "Add Package" at bounding box center [170, 324] width 48 height 12
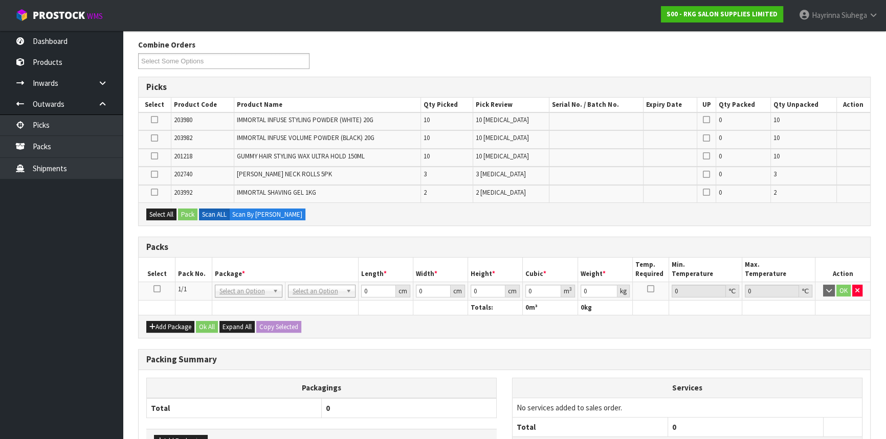
click at [154, 289] on icon at bounding box center [156, 289] width 7 height 1
click at [151, 174] on icon at bounding box center [154, 174] width 7 height 1
click at [0, 0] on input "checkbox" at bounding box center [0, 0] width 0 height 0
click at [181, 215] on button "Pack" at bounding box center [187, 215] width 19 height 12
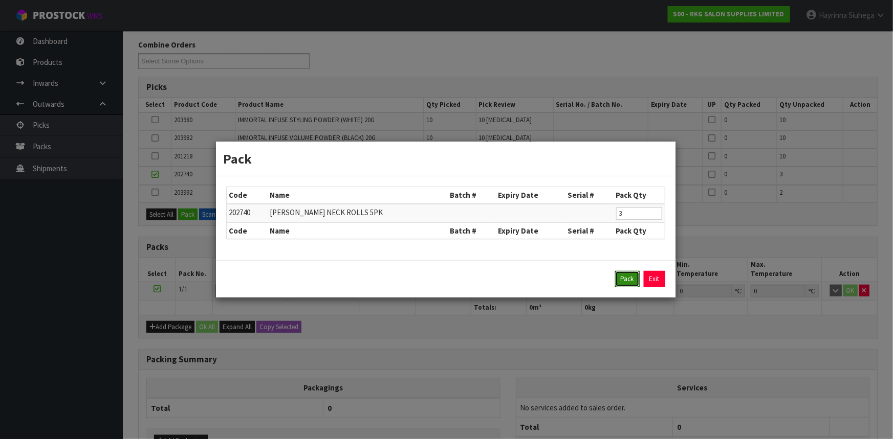
click at [624, 277] on button "Pack" at bounding box center [627, 279] width 25 height 16
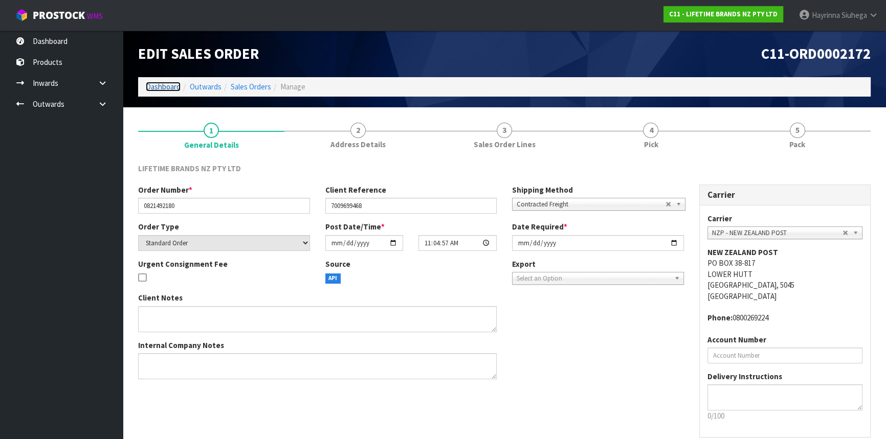
click at [169, 85] on link "Dashboard" at bounding box center [163, 87] width 35 height 10
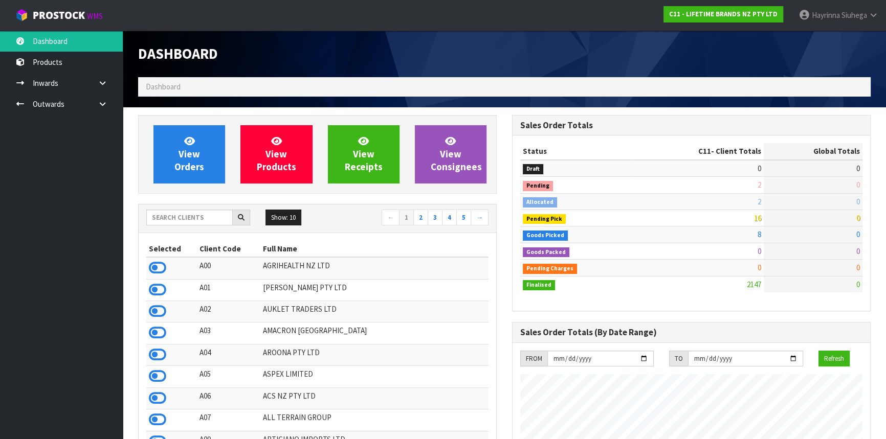
scroll to position [773, 373]
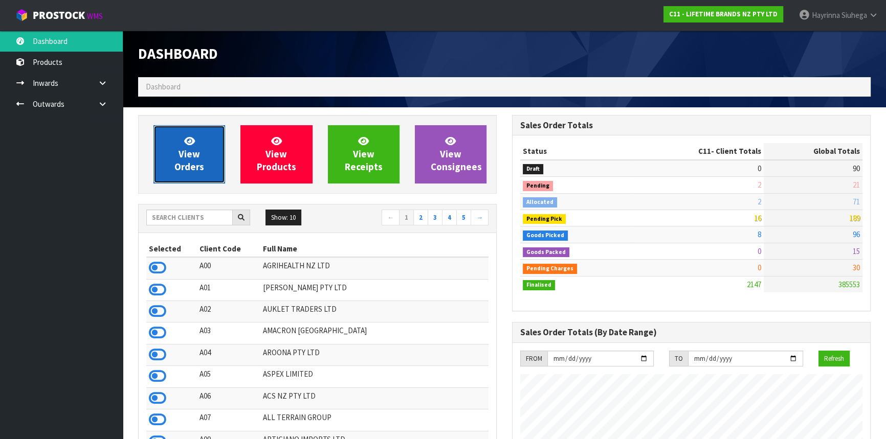
click at [189, 142] on icon at bounding box center [189, 141] width 11 height 10
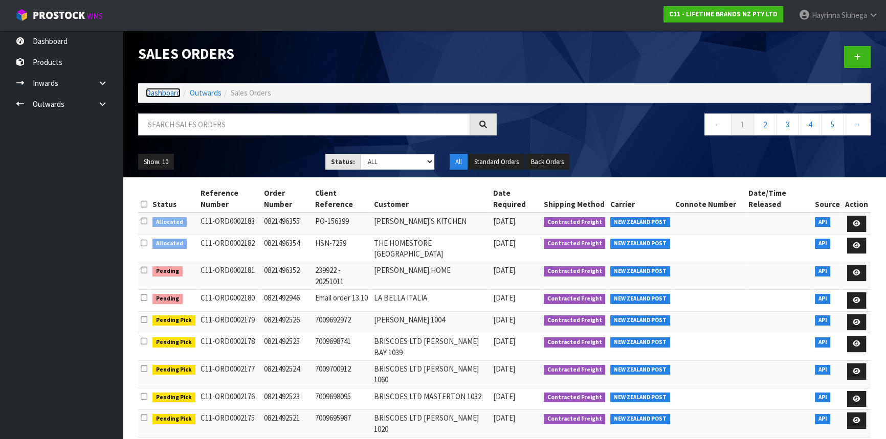
click at [168, 88] on link "Dashboard" at bounding box center [163, 93] width 35 height 10
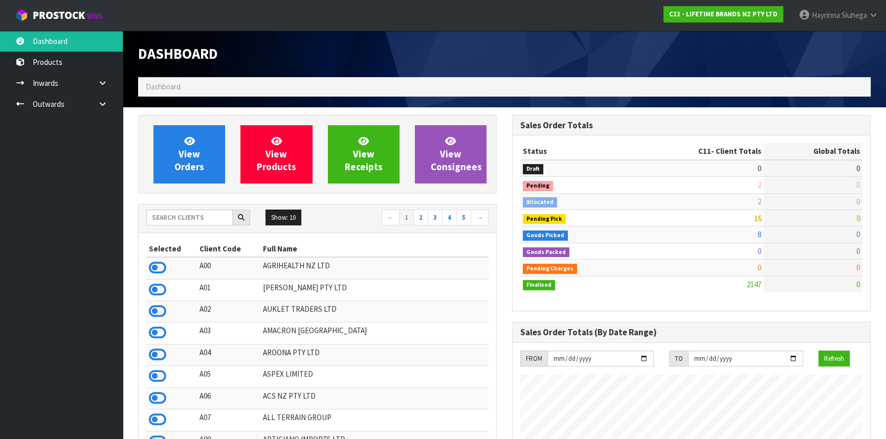
scroll to position [773, 373]
click at [204, 215] on input "text" at bounding box center [189, 218] width 86 height 16
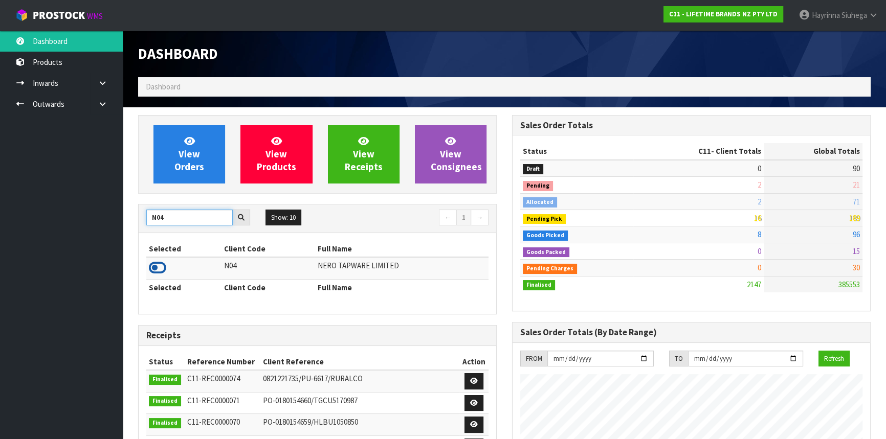
type input "N04"
click at [161, 273] on icon at bounding box center [157, 267] width 17 height 15
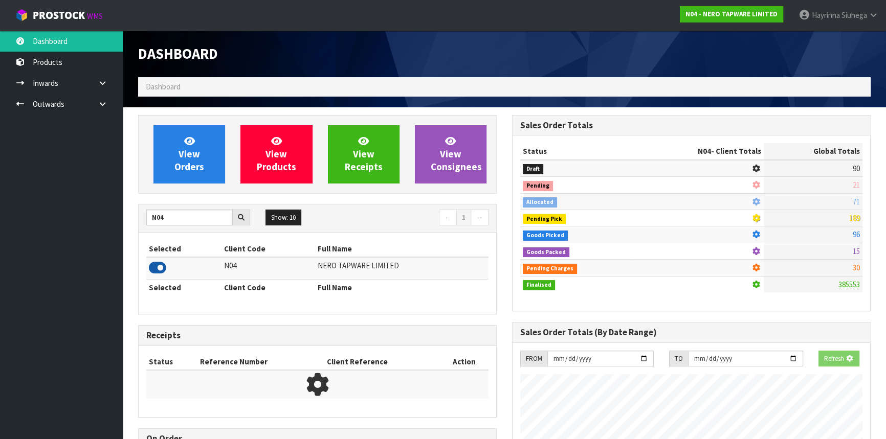
scroll to position [806, 373]
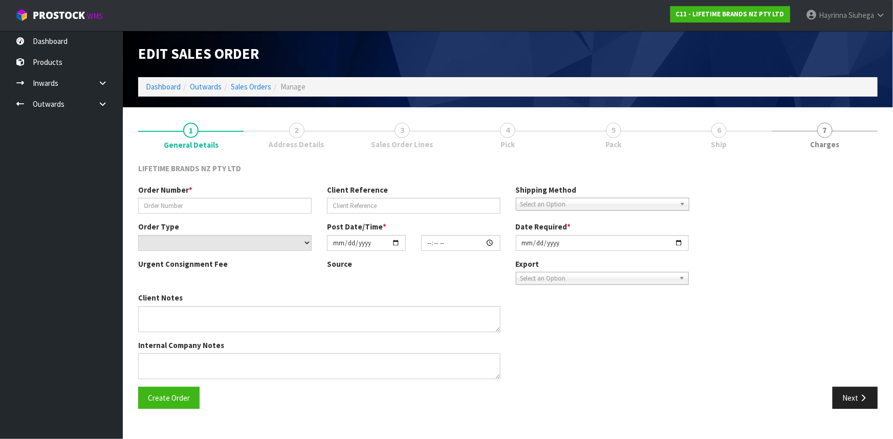
type input "0821483562"
type input "Opening order"
select select "number:0"
type input "2025-10-10"
type input "12:54:51.000"
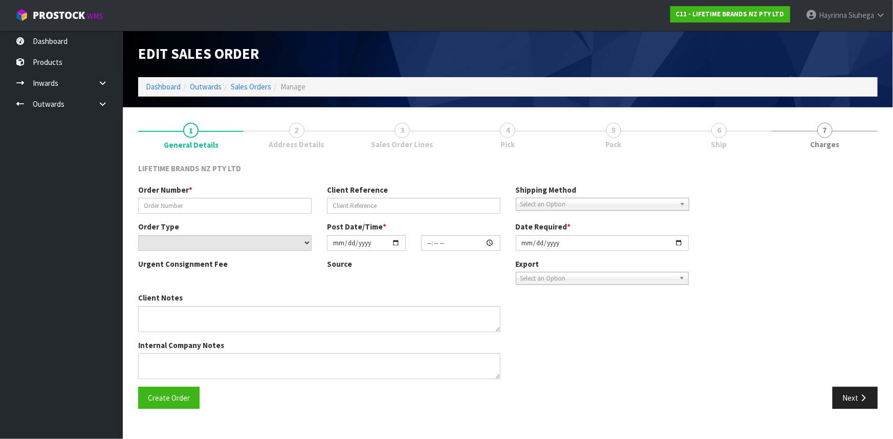
type input "[DATE]"
type textarea "THIS ORDER HAS JUST BEEN PUT THROUGH AND IS FOR A NEW STORE OPENING. COULD YOU …"
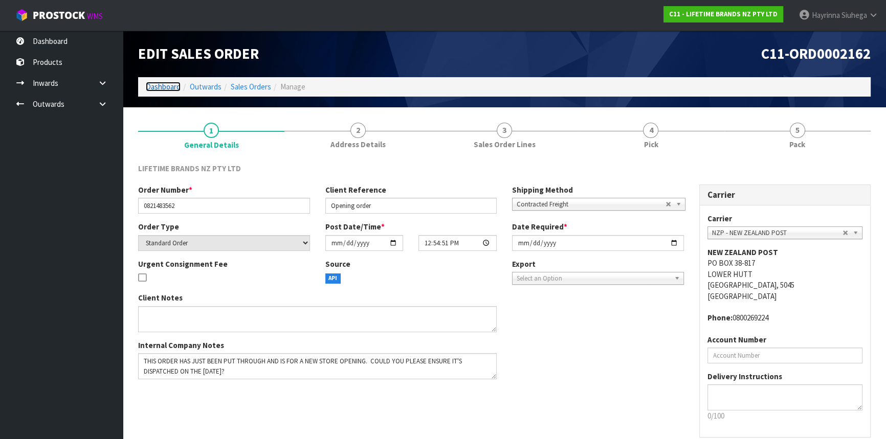
click at [160, 84] on link "Dashboard" at bounding box center [163, 87] width 35 height 10
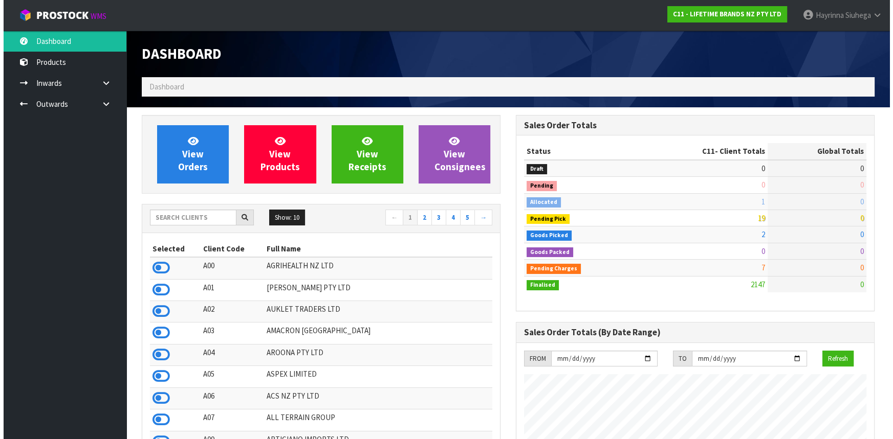
scroll to position [773, 373]
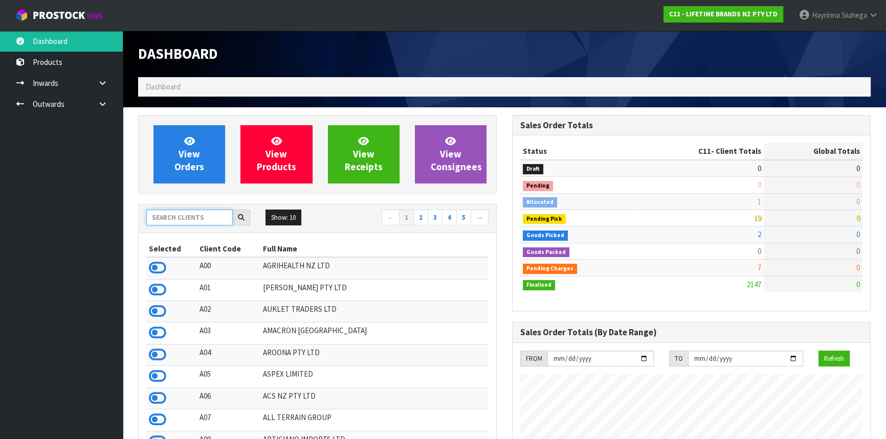
click at [200, 217] on input "text" at bounding box center [189, 218] width 86 height 16
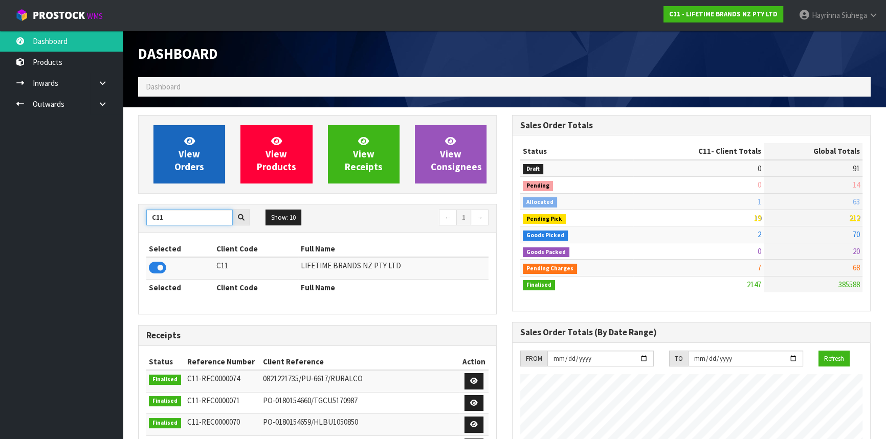
type input "C11"
click at [194, 148] on span "View Orders" at bounding box center [189, 154] width 30 height 38
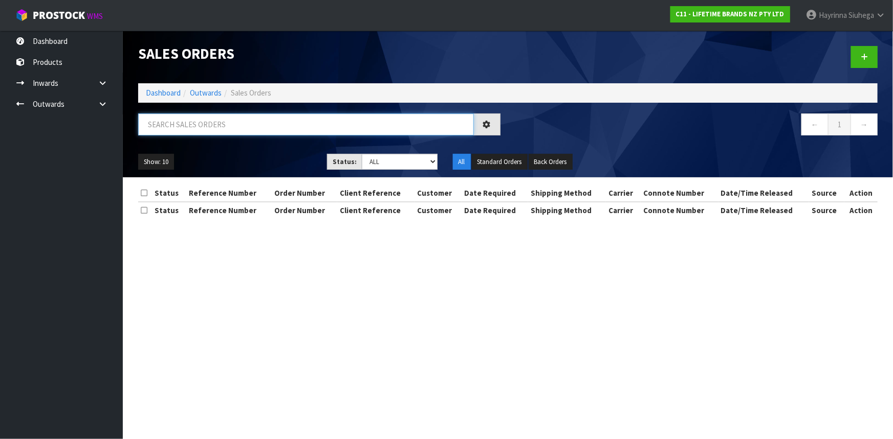
click at [228, 123] on input "text" at bounding box center [306, 125] width 336 height 22
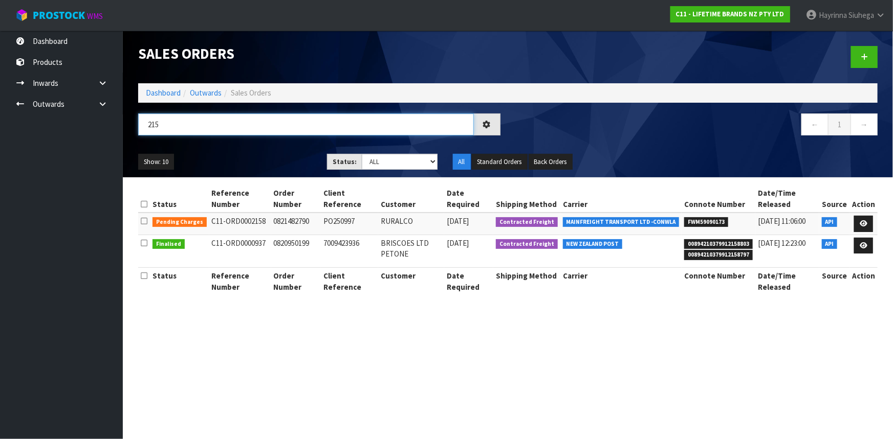
type input "2157"
